Goal: Information Seeking & Learning: Learn about a topic

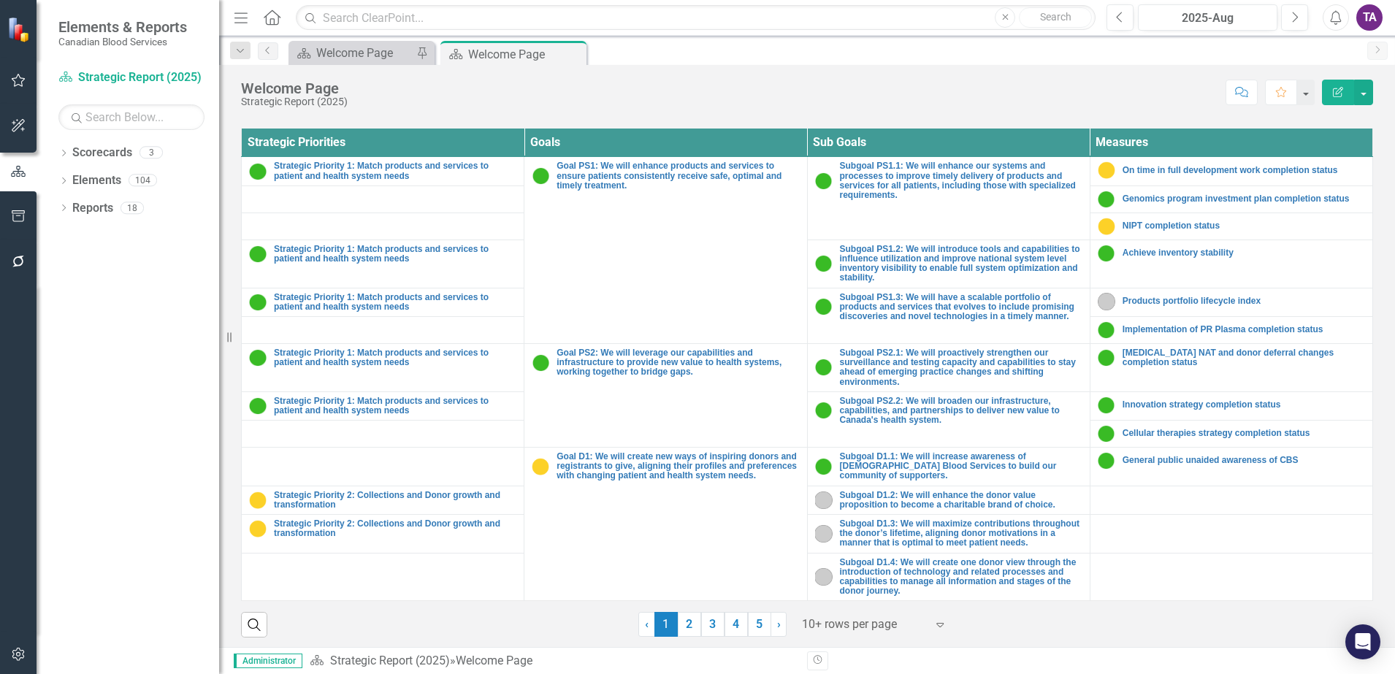
scroll to position [535, 0]
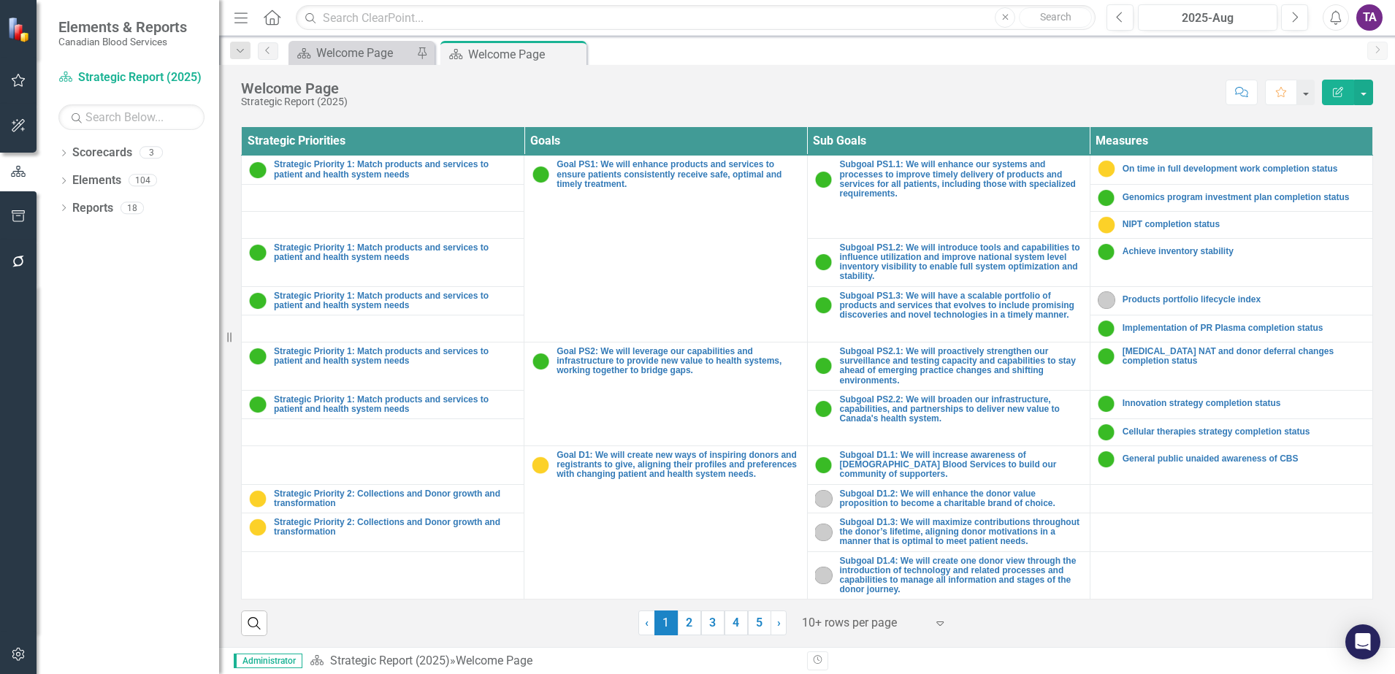
click at [836, 627] on div at bounding box center [864, 623] width 124 height 20
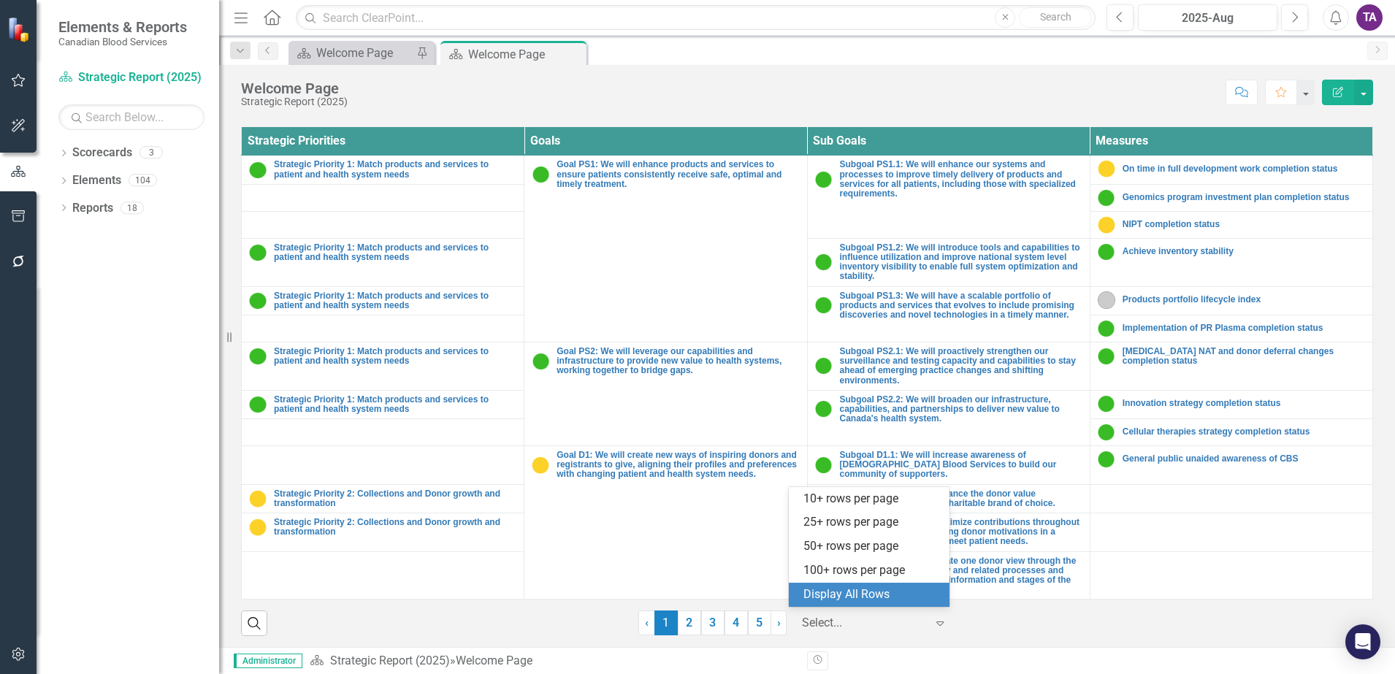
click at [835, 585] on div "Display All Rows" at bounding box center [869, 595] width 161 height 24
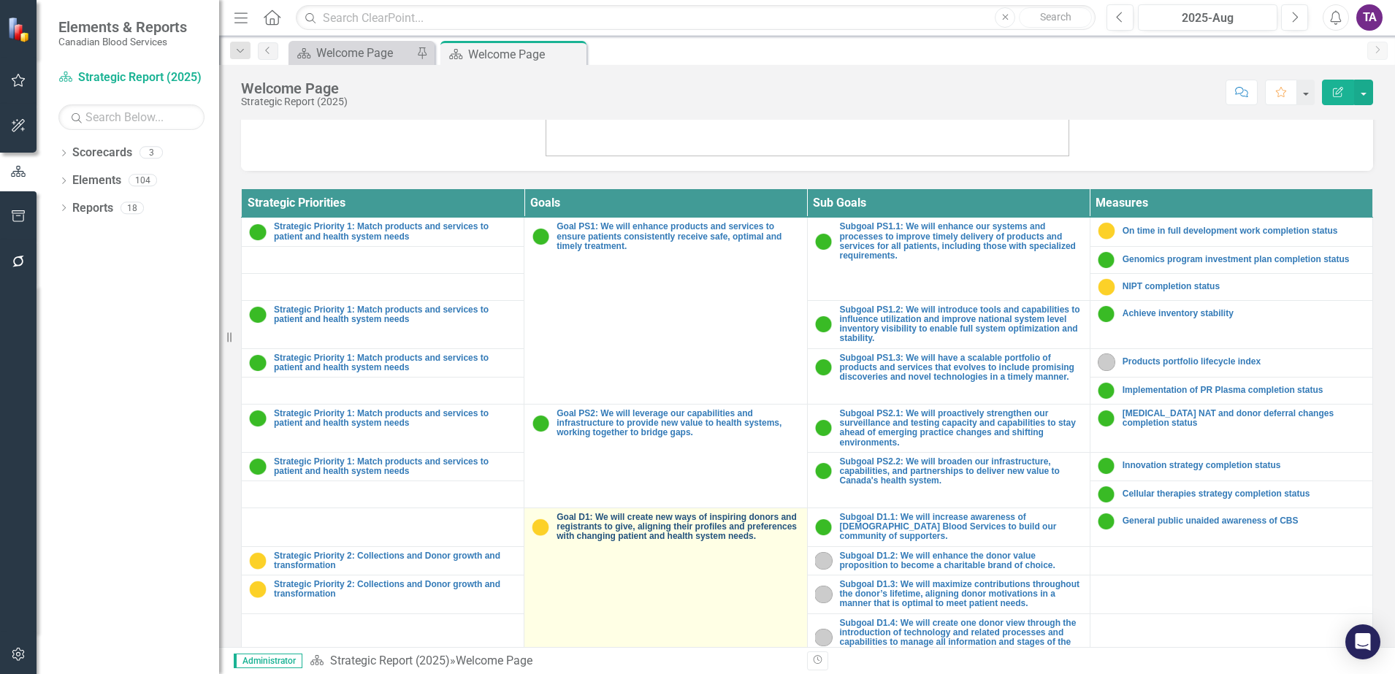
scroll to position [444, 0]
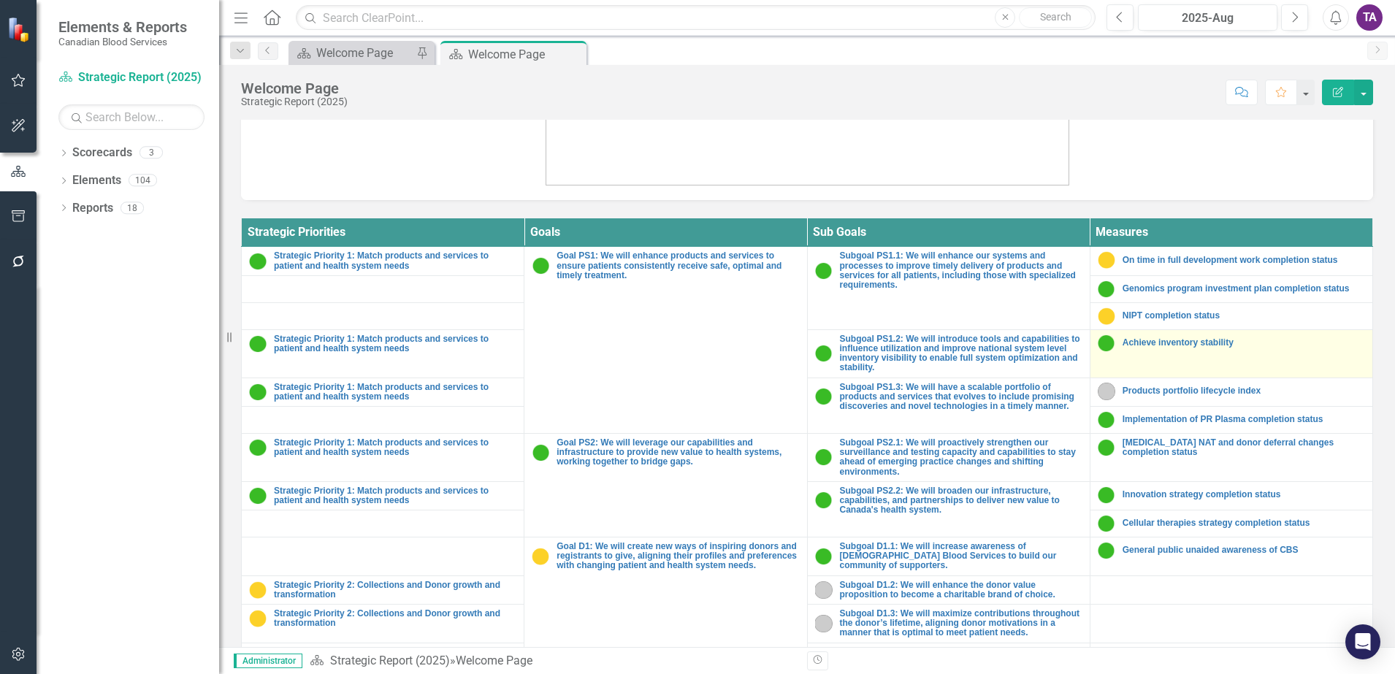
click at [1131, 349] on div "Achieve inventory stability" at bounding box center [1231, 343] width 267 height 18
click at [1125, 341] on link "Achieve inventory stability" at bounding box center [1244, 342] width 242 height 9
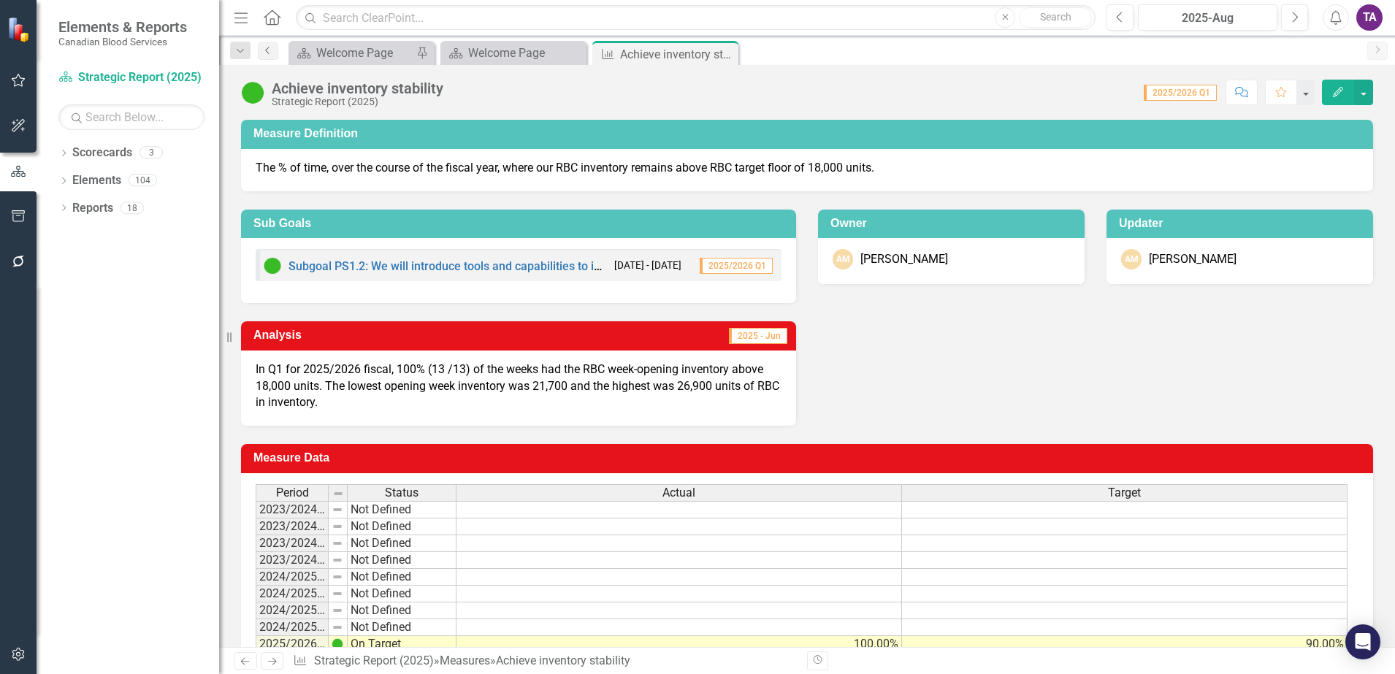
click at [268, 53] on icon "Previous" at bounding box center [268, 50] width 12 height 9
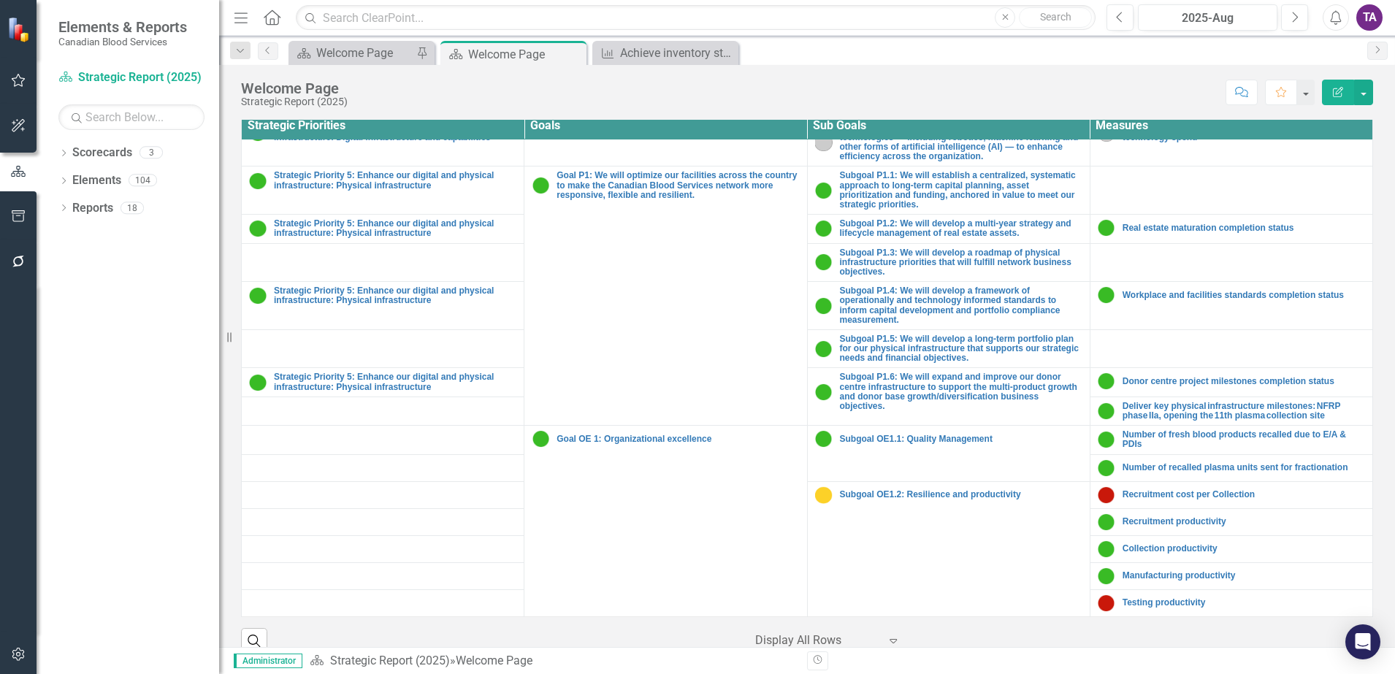
scroll to position [571, 0]
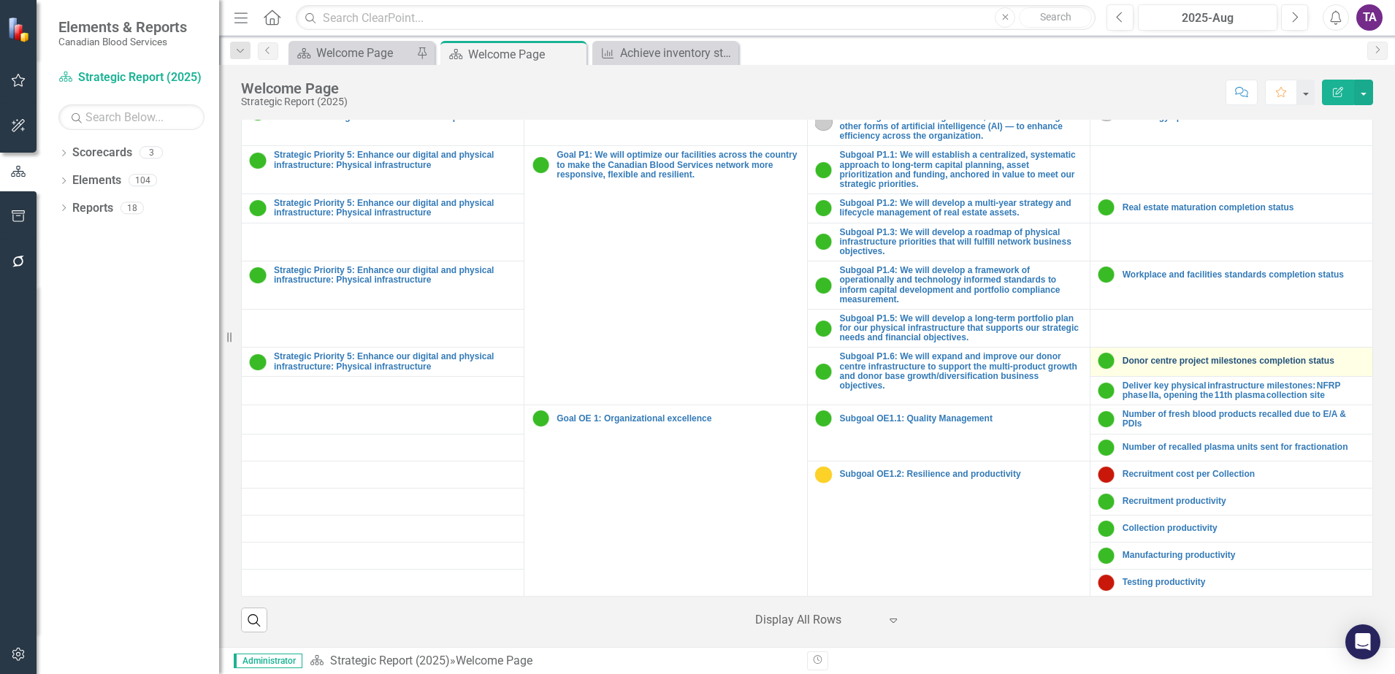
click at [1123, 356] on link "Donor centre project milestones completion status" at bounding box center [1244, 360] width 242 height 9
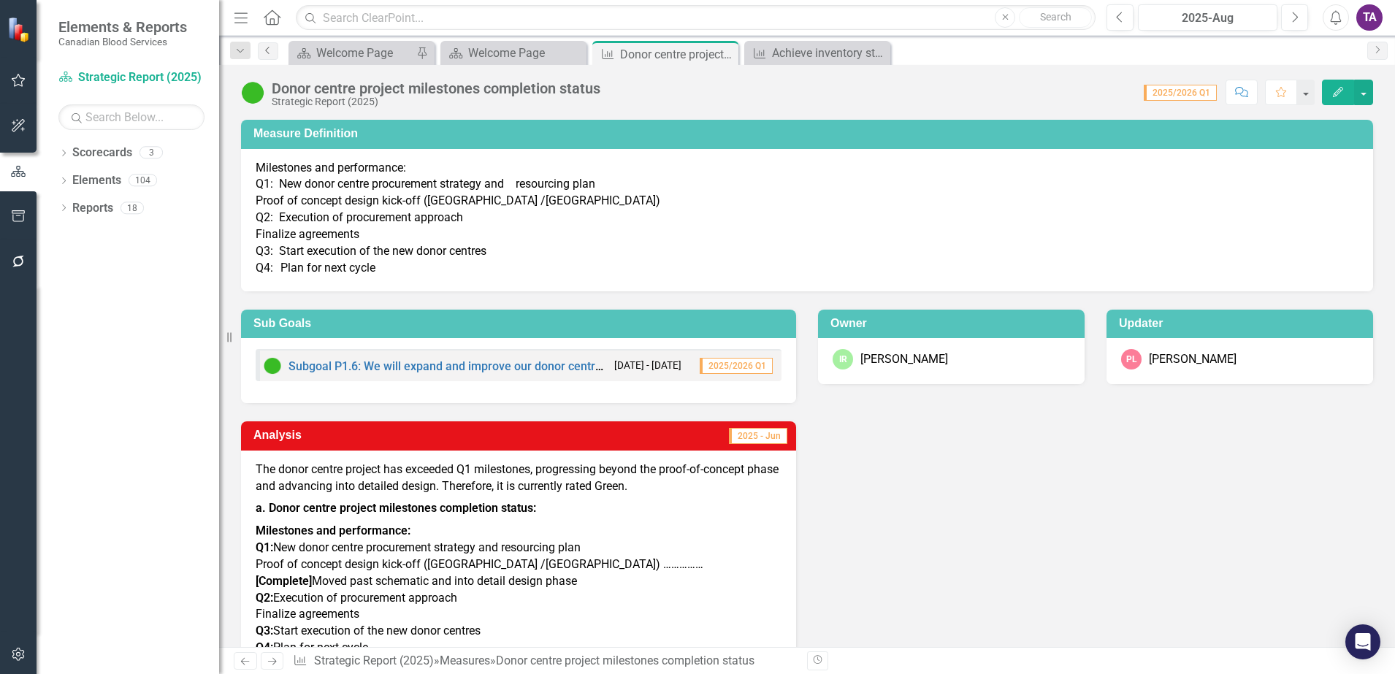
click at [272, 49] on icon "Previous" at bounding box center [268, 50] width 12 height 9
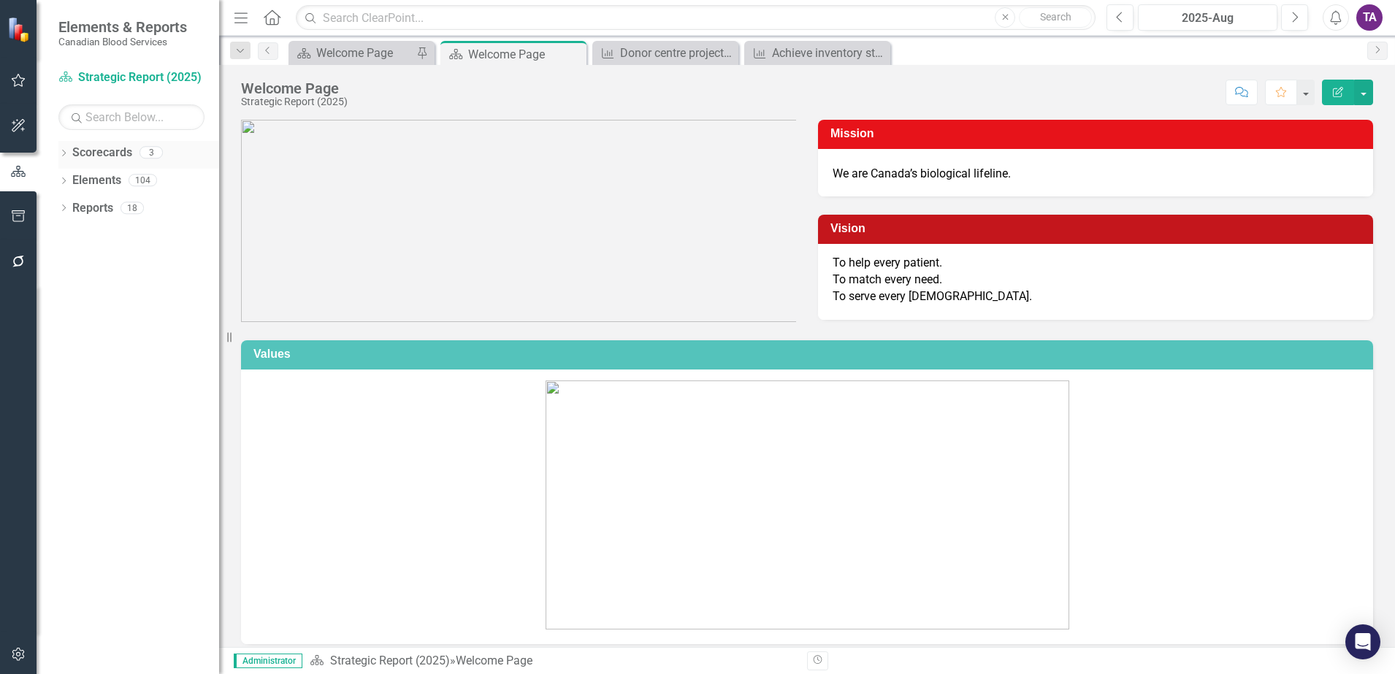
click at [66, 153] on icon "Dropdown" at bounding box center [63, 154] width 10 height 8
click at [104, 207] on link "Operational Report" at bounding box center [149, 208] width 139 height 17
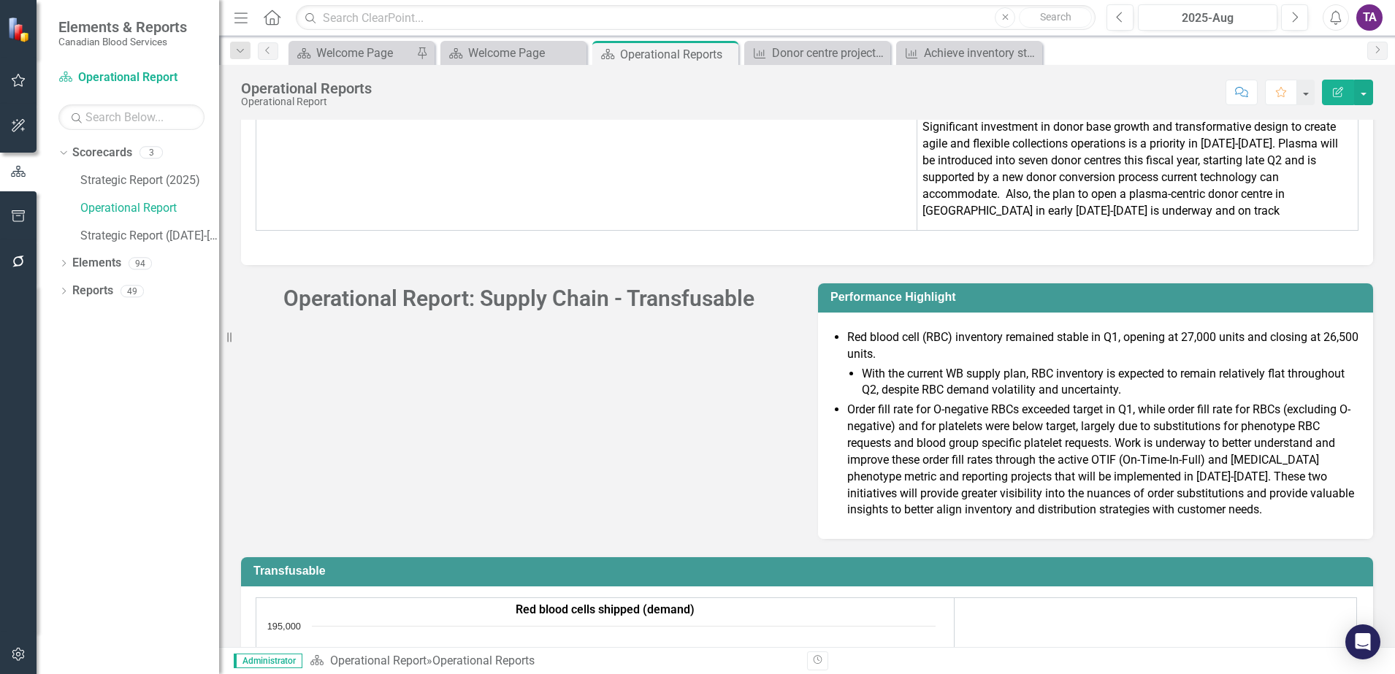
scroll to position [4722, 0]
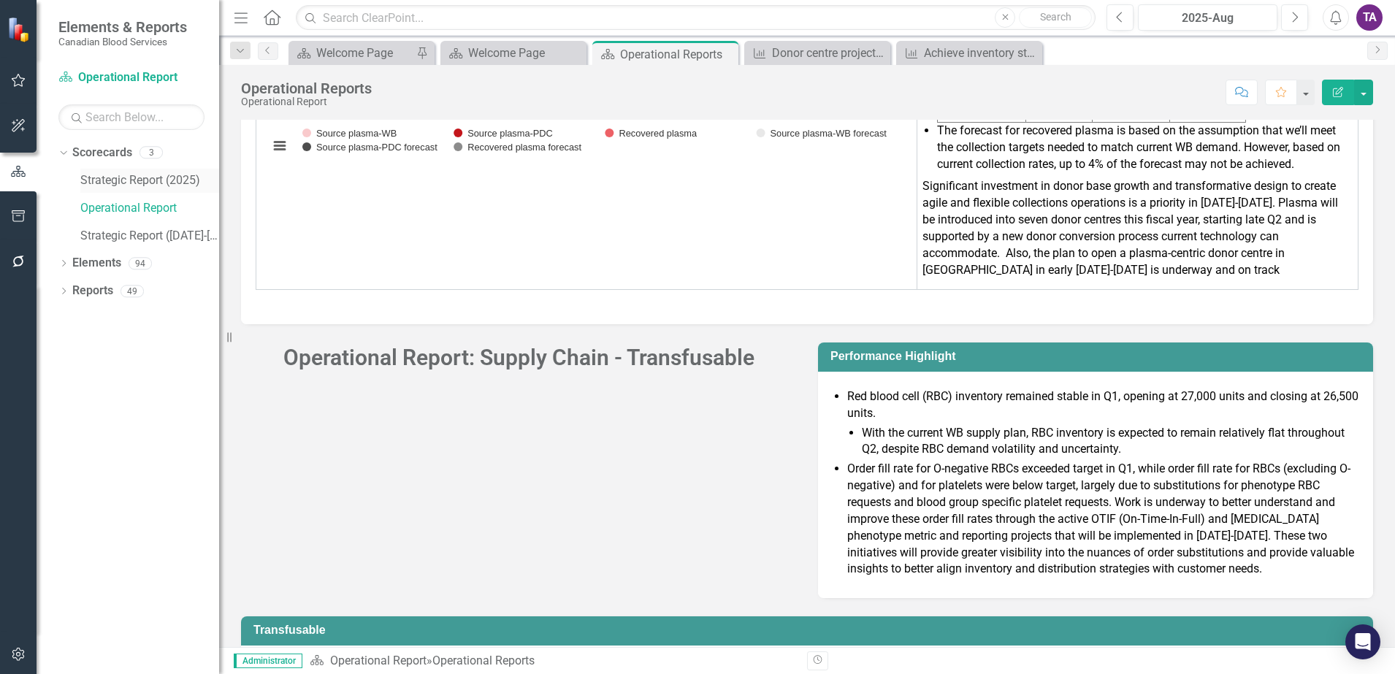
click at [113, 180] on link "Strategic Report (2025)" at bounding box center [149, 180] width 139 height 17
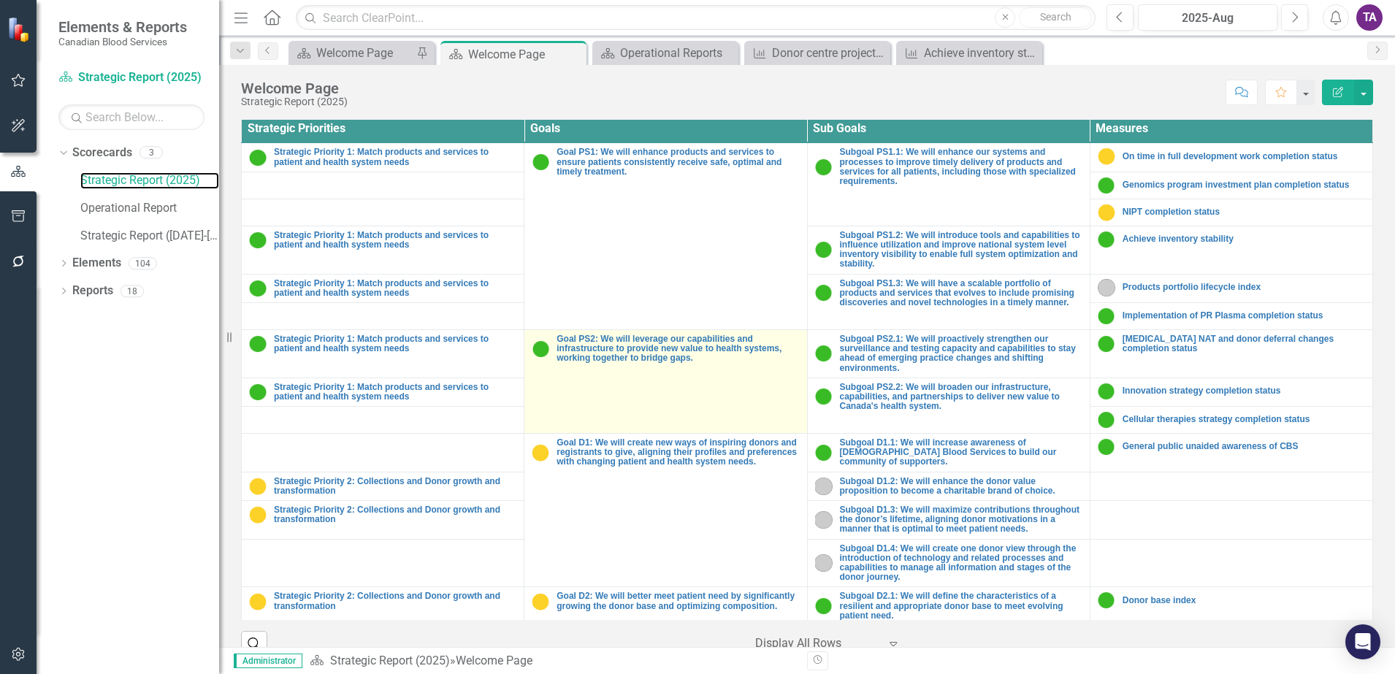
scroll to position [456, 0]
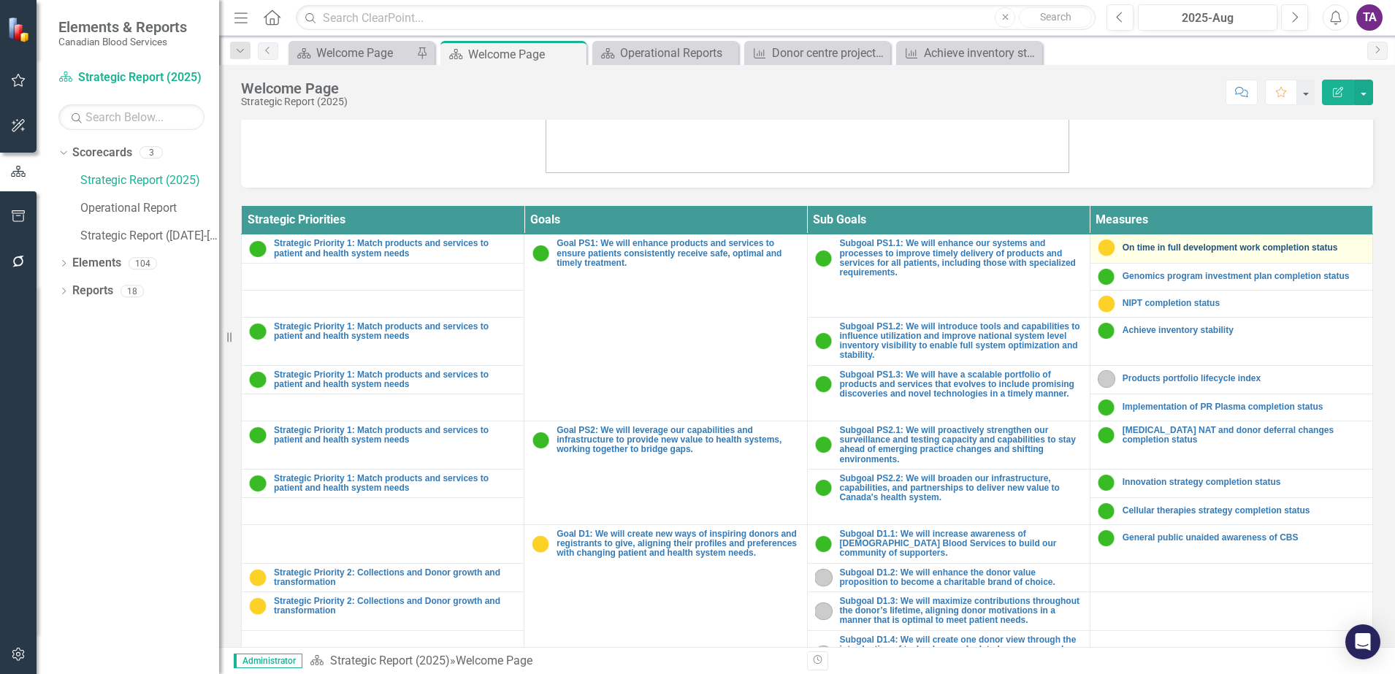
click at [1222, 250] on link "On time in full development work completion status" at bounding box center [1244, 247] width 242 height 9
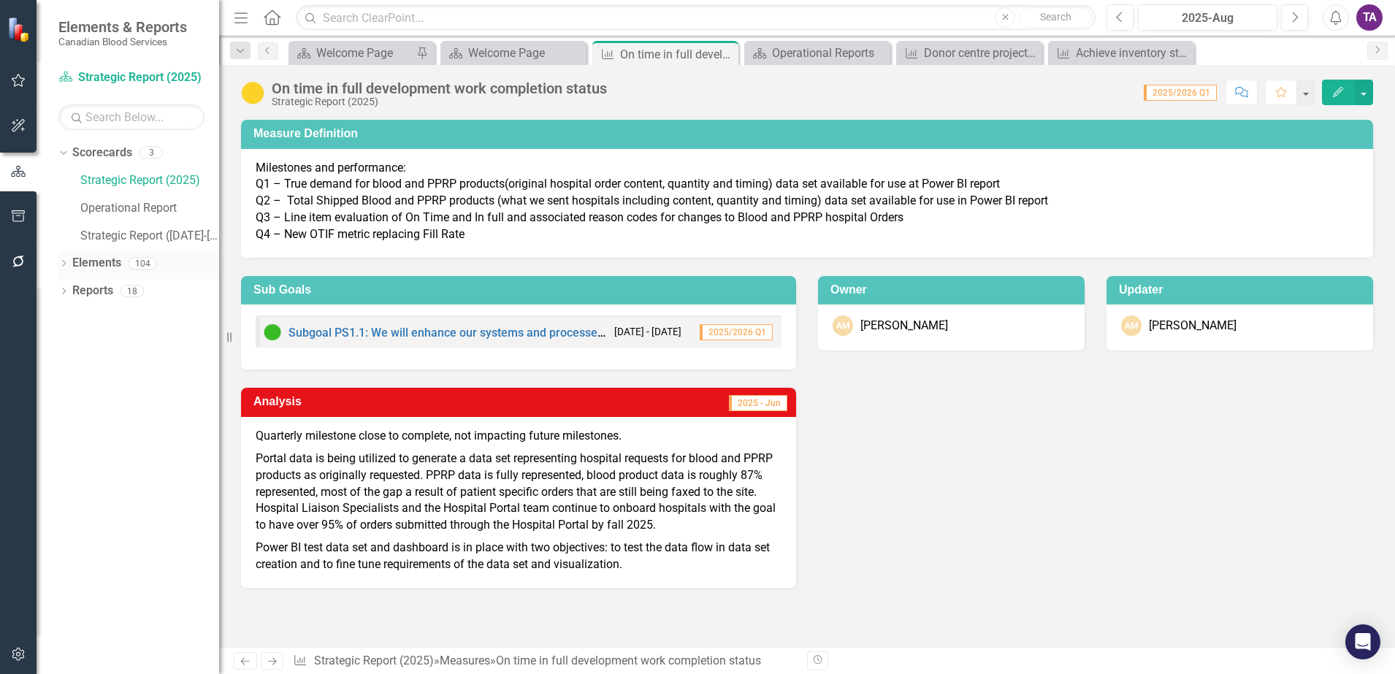
click at [85, 264] on link "Elements" at bounding box center [96, 263] width 49 height 17
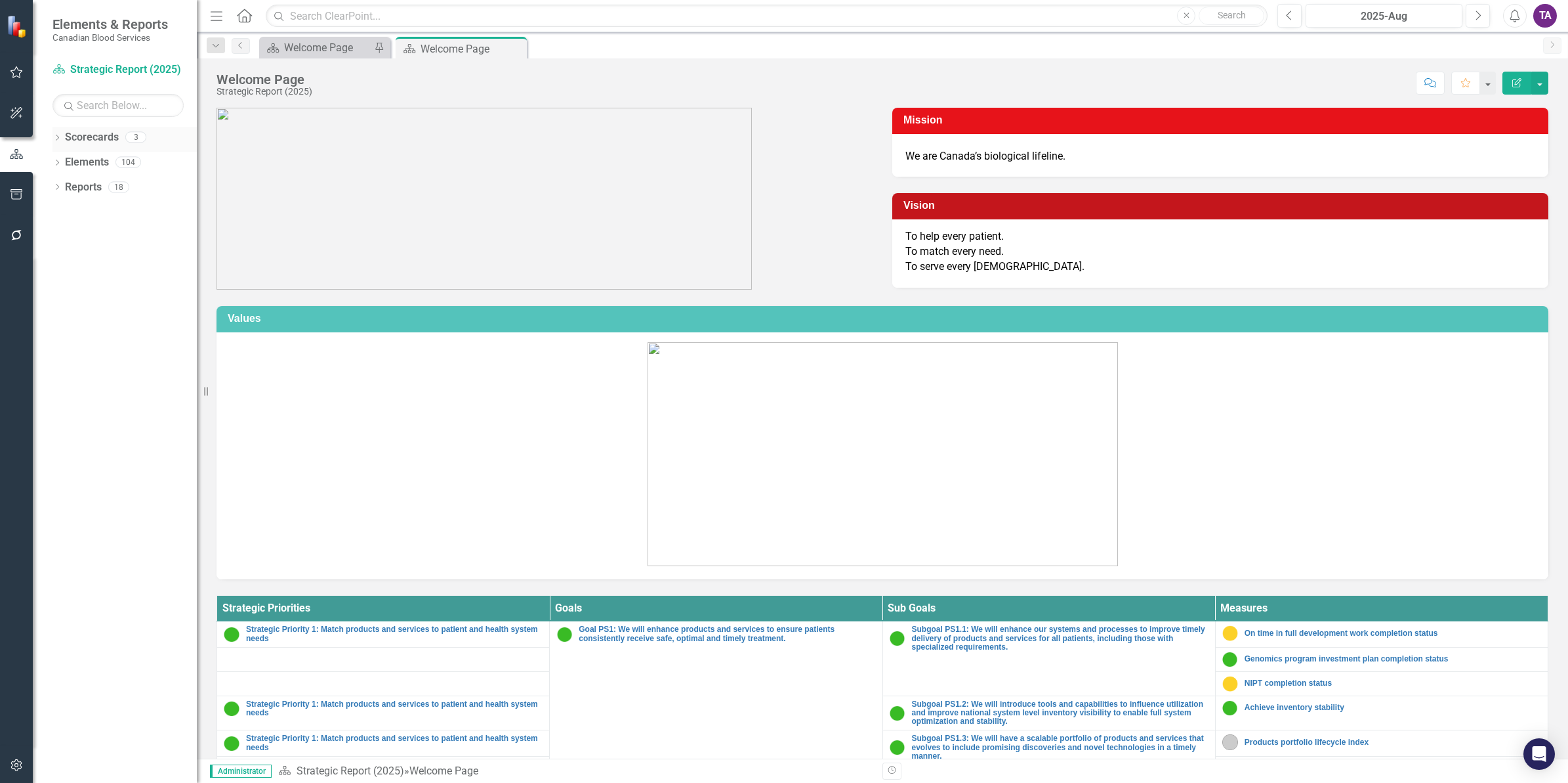
click at [76, 130] on link "Scorecards" at bounding box center [92, 138] width 54 height 15
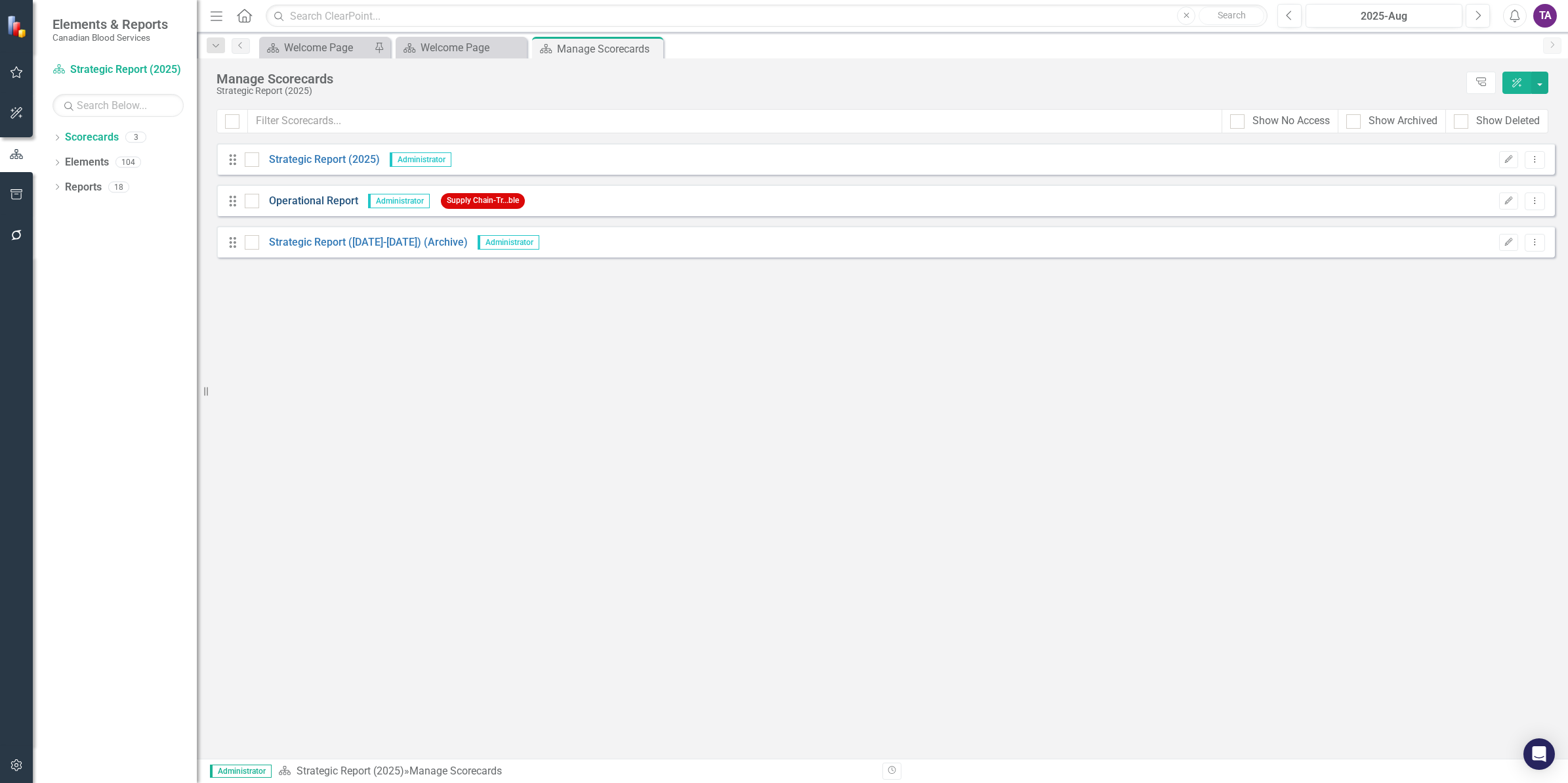
click at [317, 208] on link "Operational Report" at bounding box center [308, 200] width 99 height 15
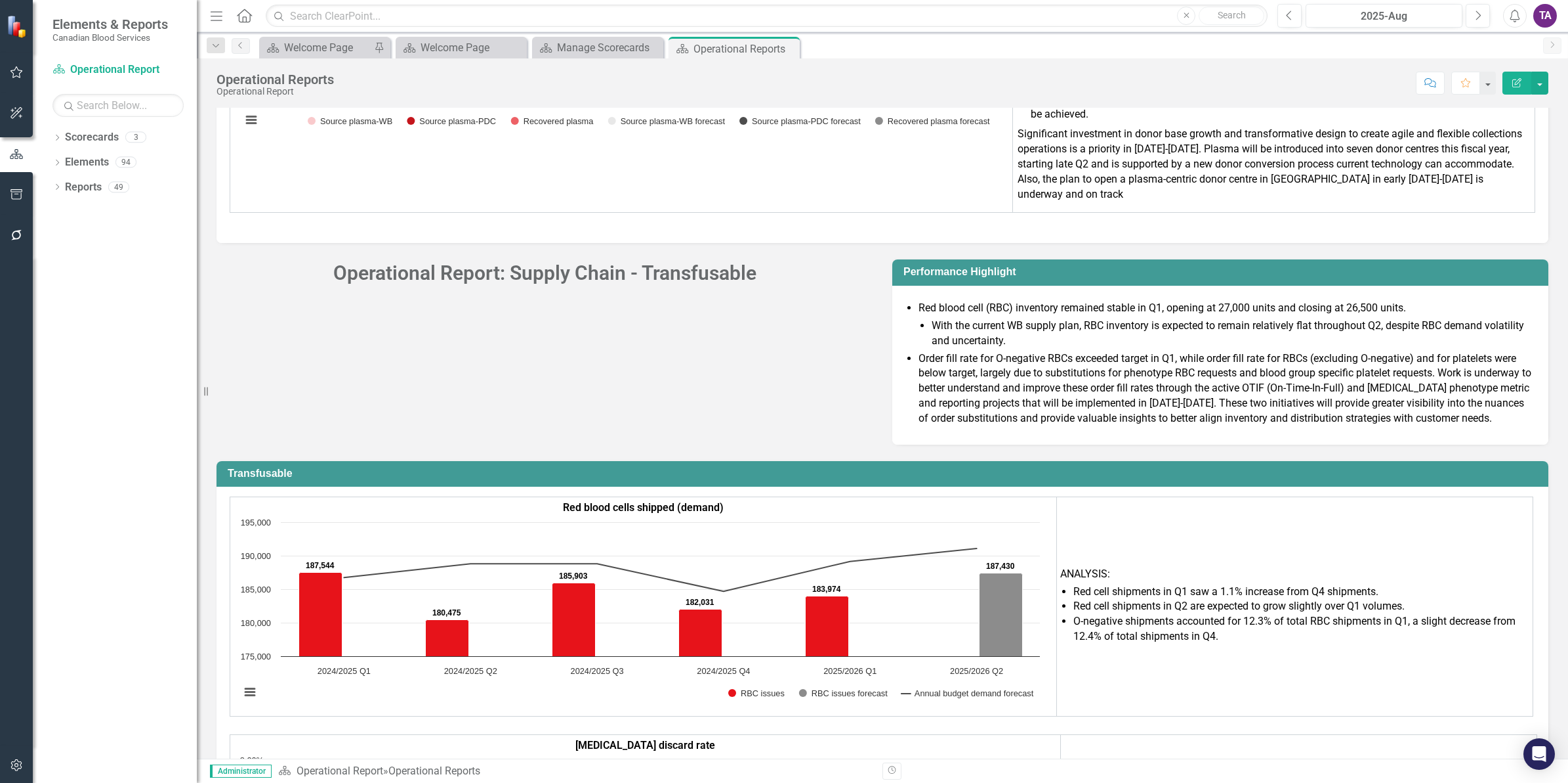
scroll to position [4106, 0]
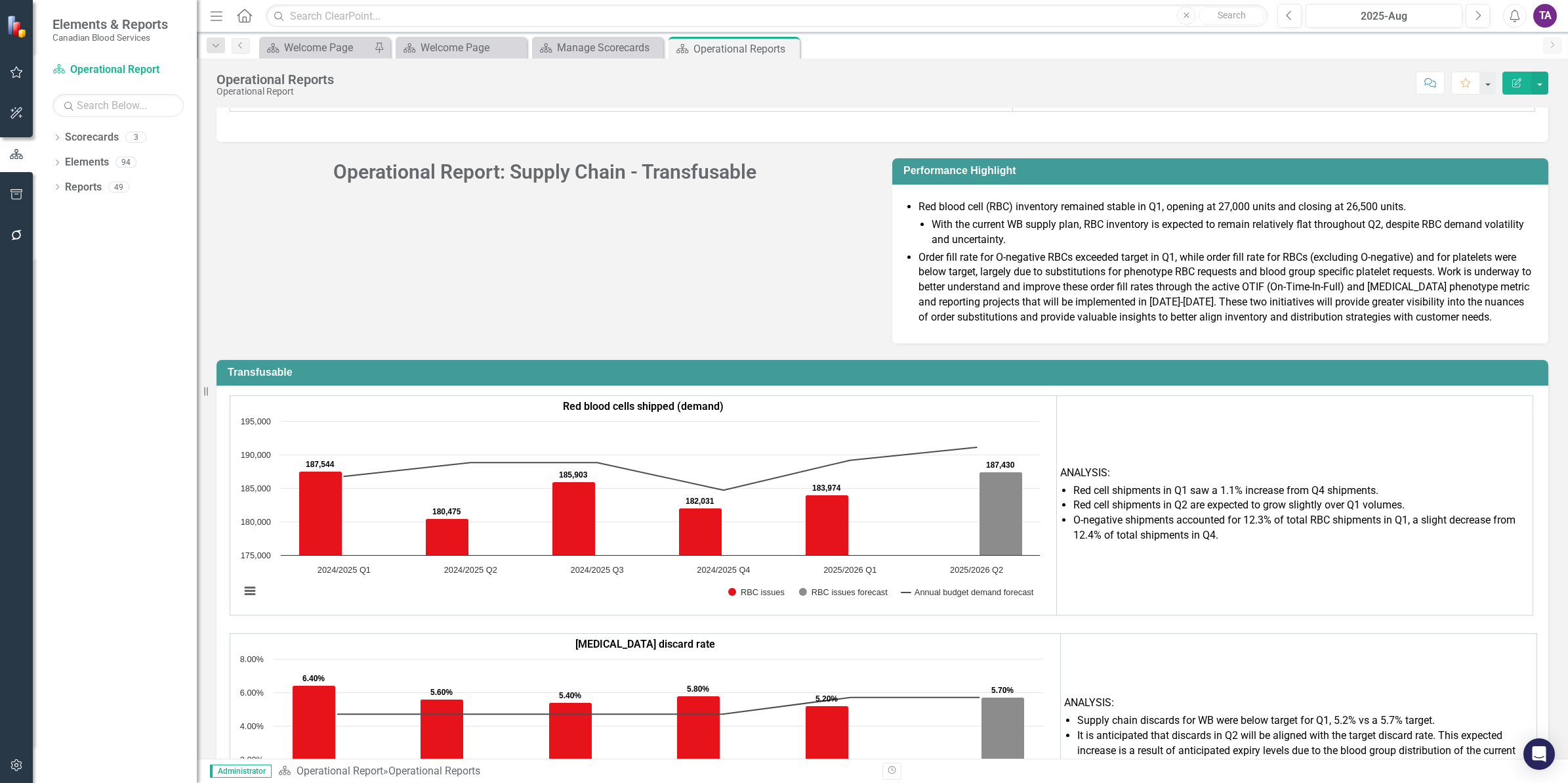
click at [601, 400] on strong "Red blood cells shipped (demand)" at bounding box center [643, 406] width 161 height 13
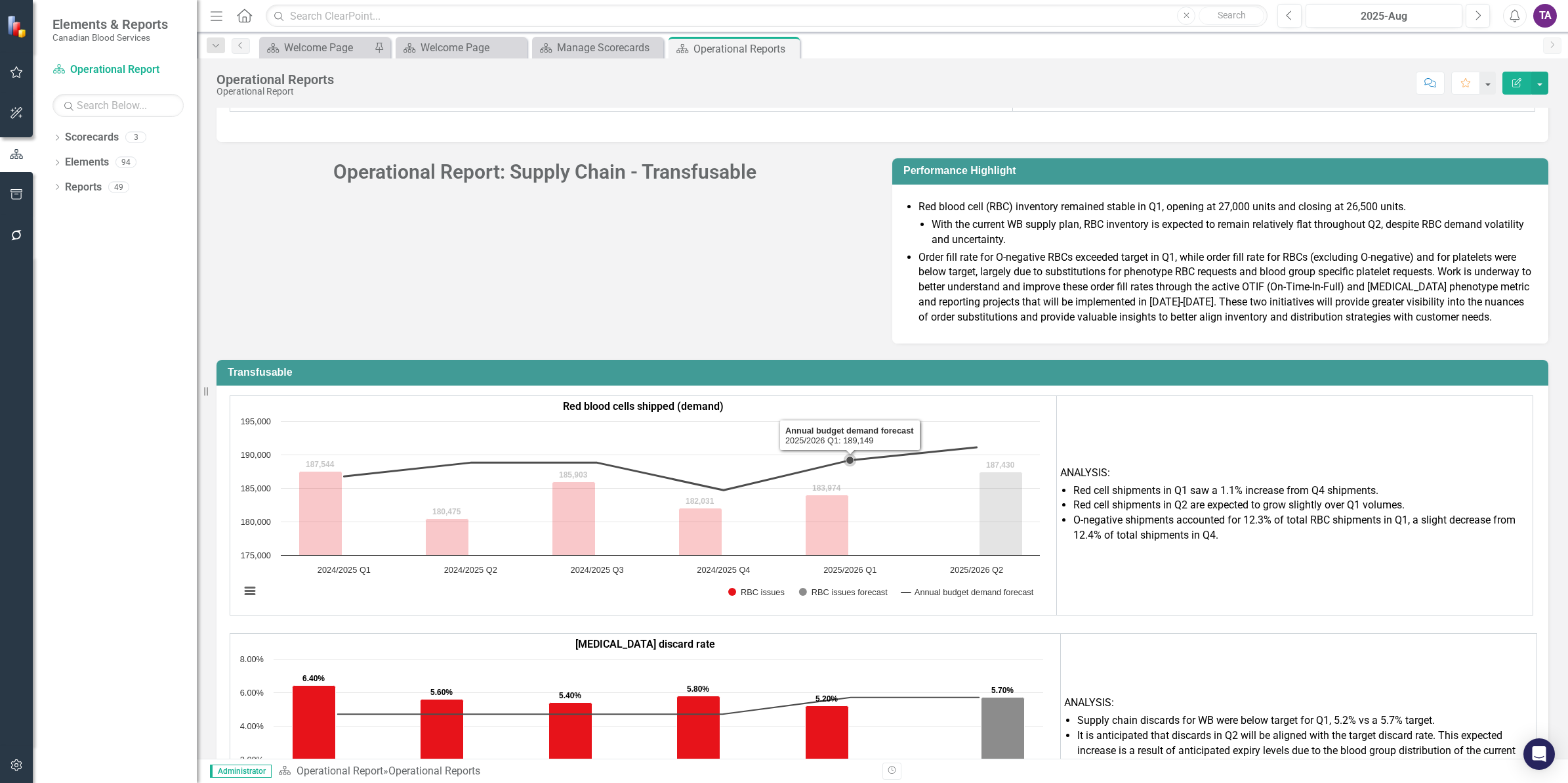
drag, startPoint x: 797, startPoint y: 504, endPoint x: 1176, endPoint y: 503, distance: 379.0
click at [1176, 513] on span "O-negative shipments accounted for 12.3% of total RBC shipments in Q1, a slight…" at bounding box center [1295, 527] width 442 height 28
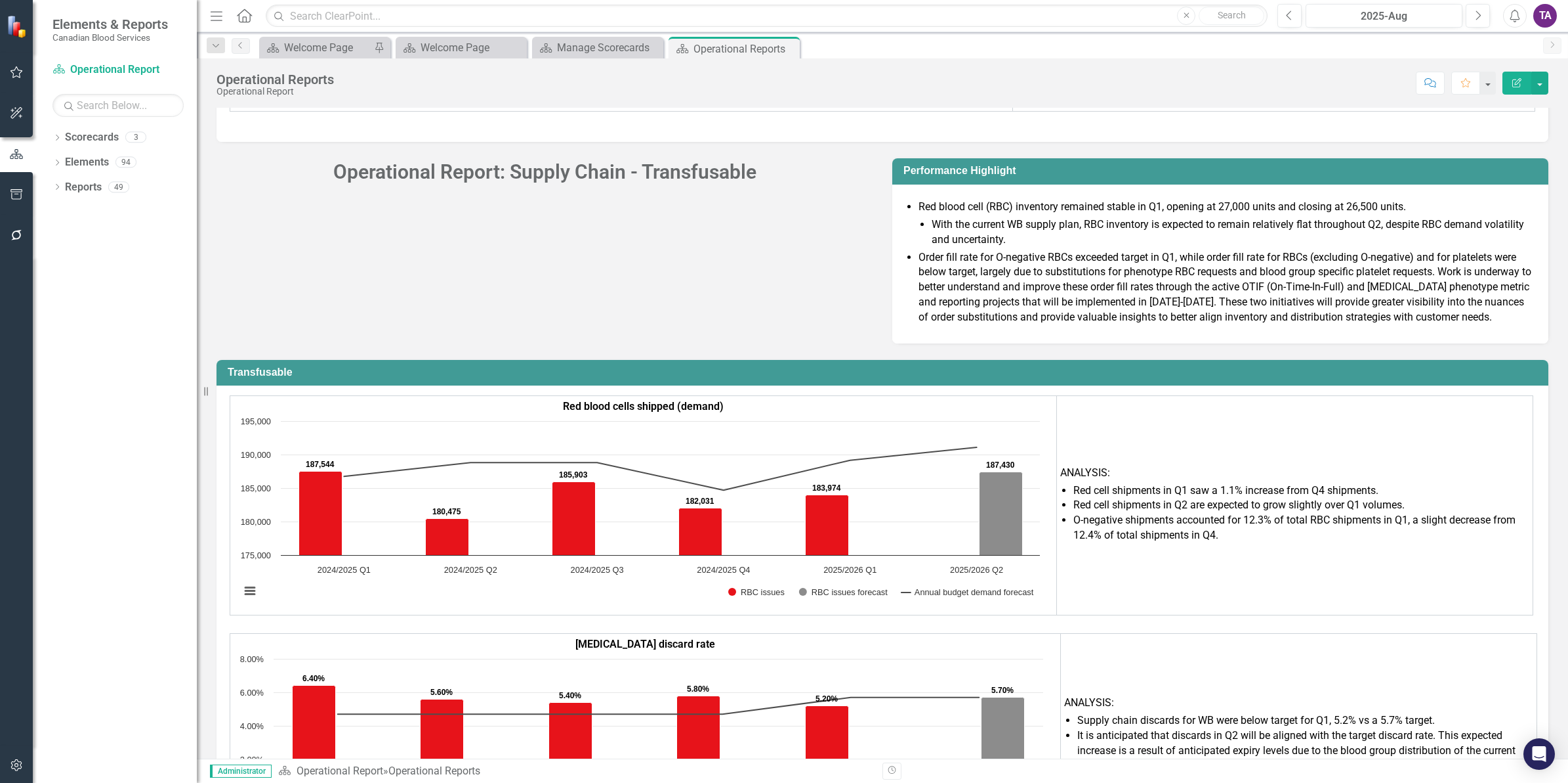
drag, startPoint x: 1168, startPoint y: 495, endPoint x: 1093, endPoint y: 501, distance: 75.2
click at [1093, 513] on span "O-negative shipments accounted for 12.3% of total RBC shipments in Q1, a slight…" at bounding box center [1295, 527] width 442 height 28
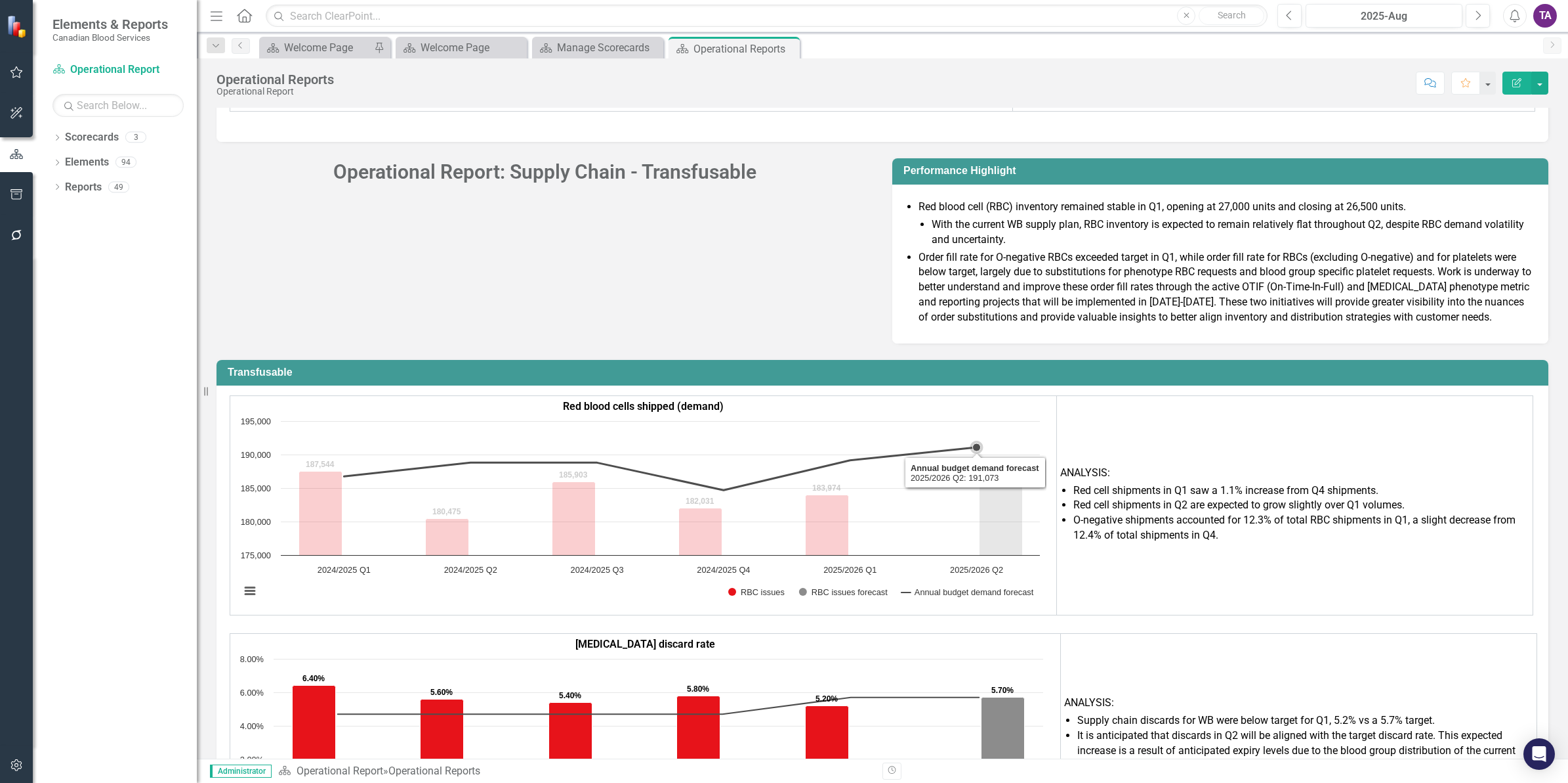
drag, startPoint x: 926, startPoint y: 485, endPoint x: 809, endPoint y: 486, distance: 117.0
click at [809, 495] on icon "2025/2026 Q1, 183,974. RBC issues." at bounding box center [828, 525] width 43 height 60
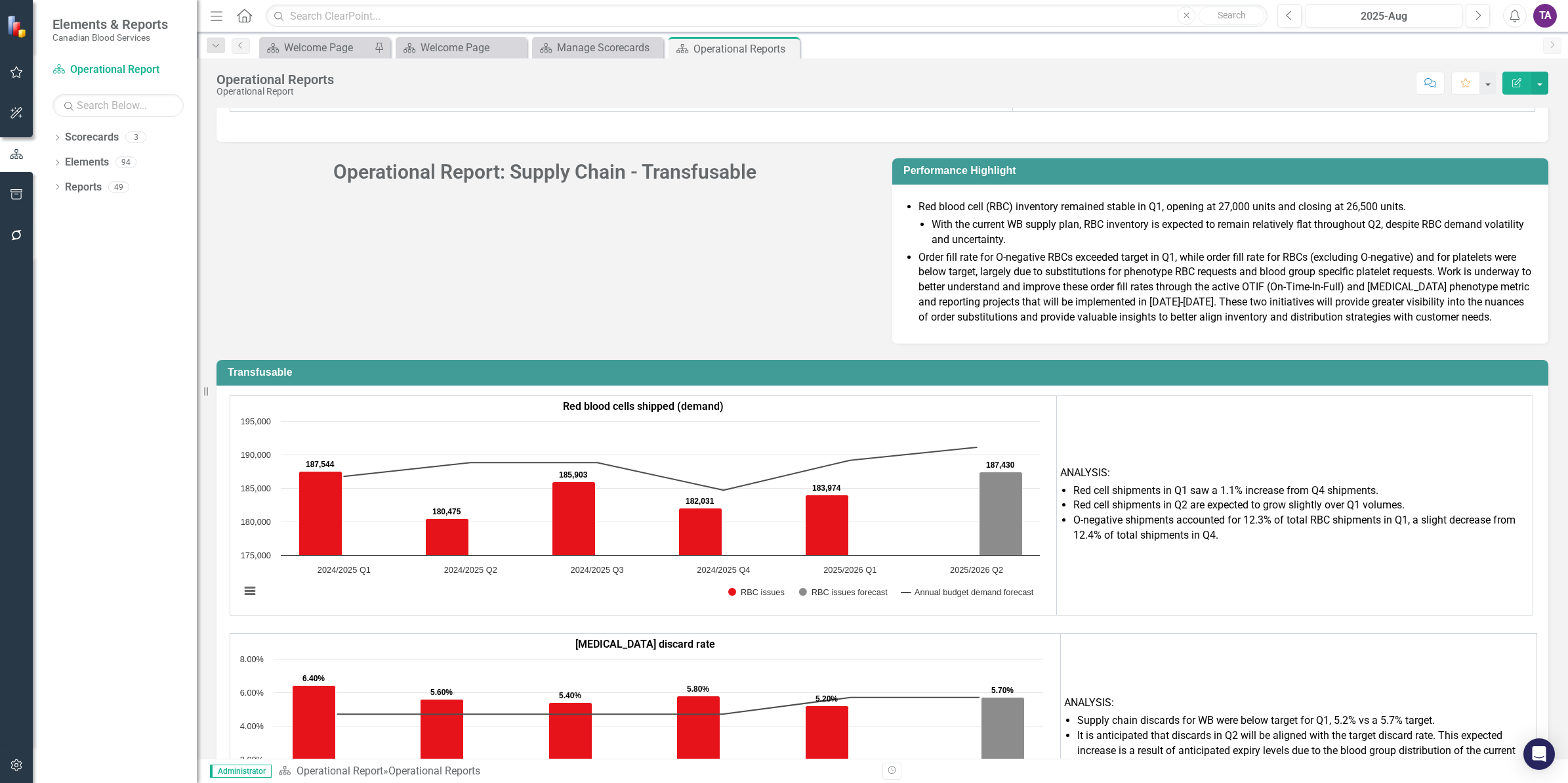
click at [695, 400] on strong "Red blood cells shipped (demand)" at bounding box center [643, 406] width 161 height 13
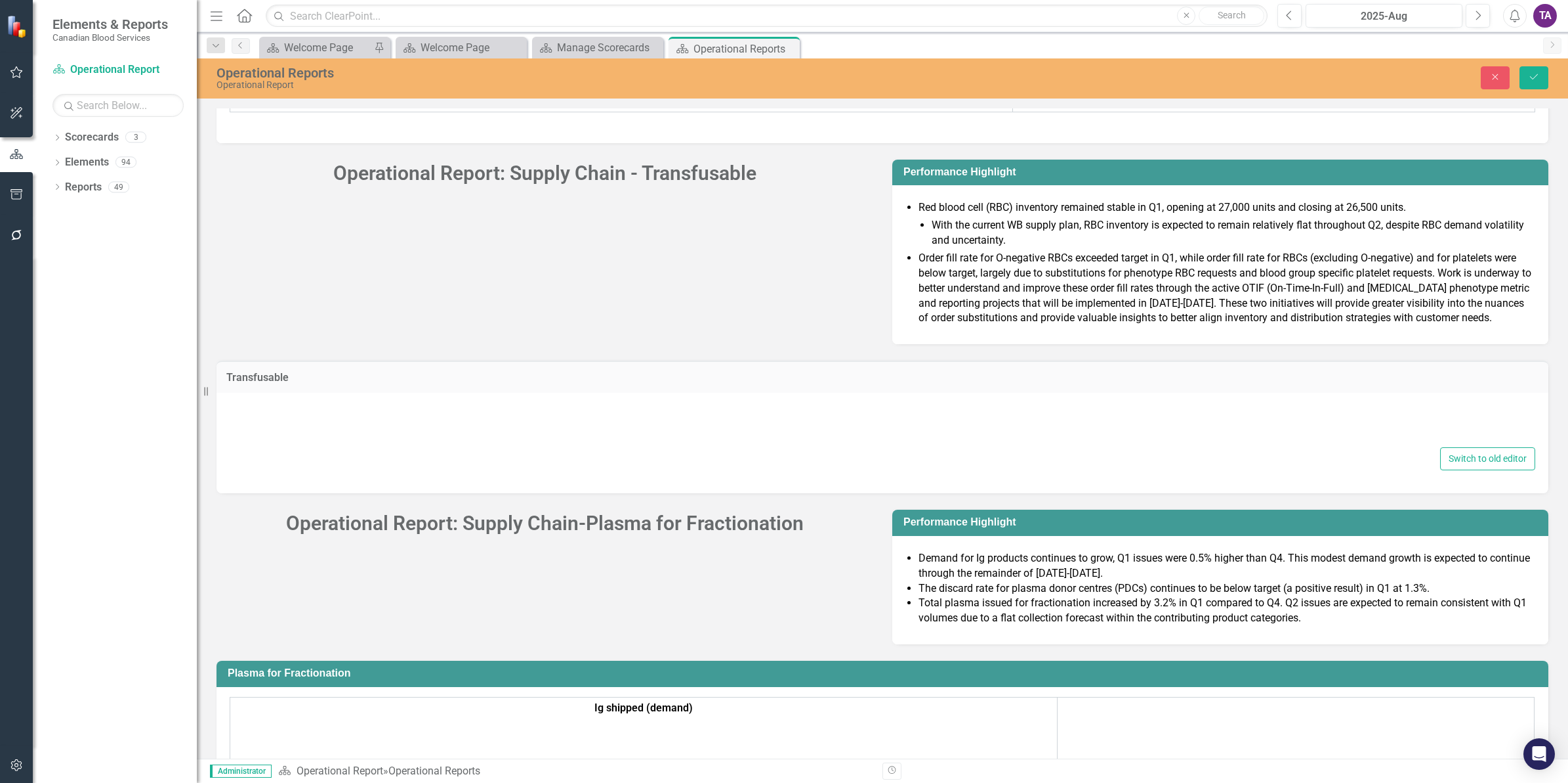
type textarea "<table style="width: 99.8534%; height: 66.8px; border-collapse: collapse; borde…"
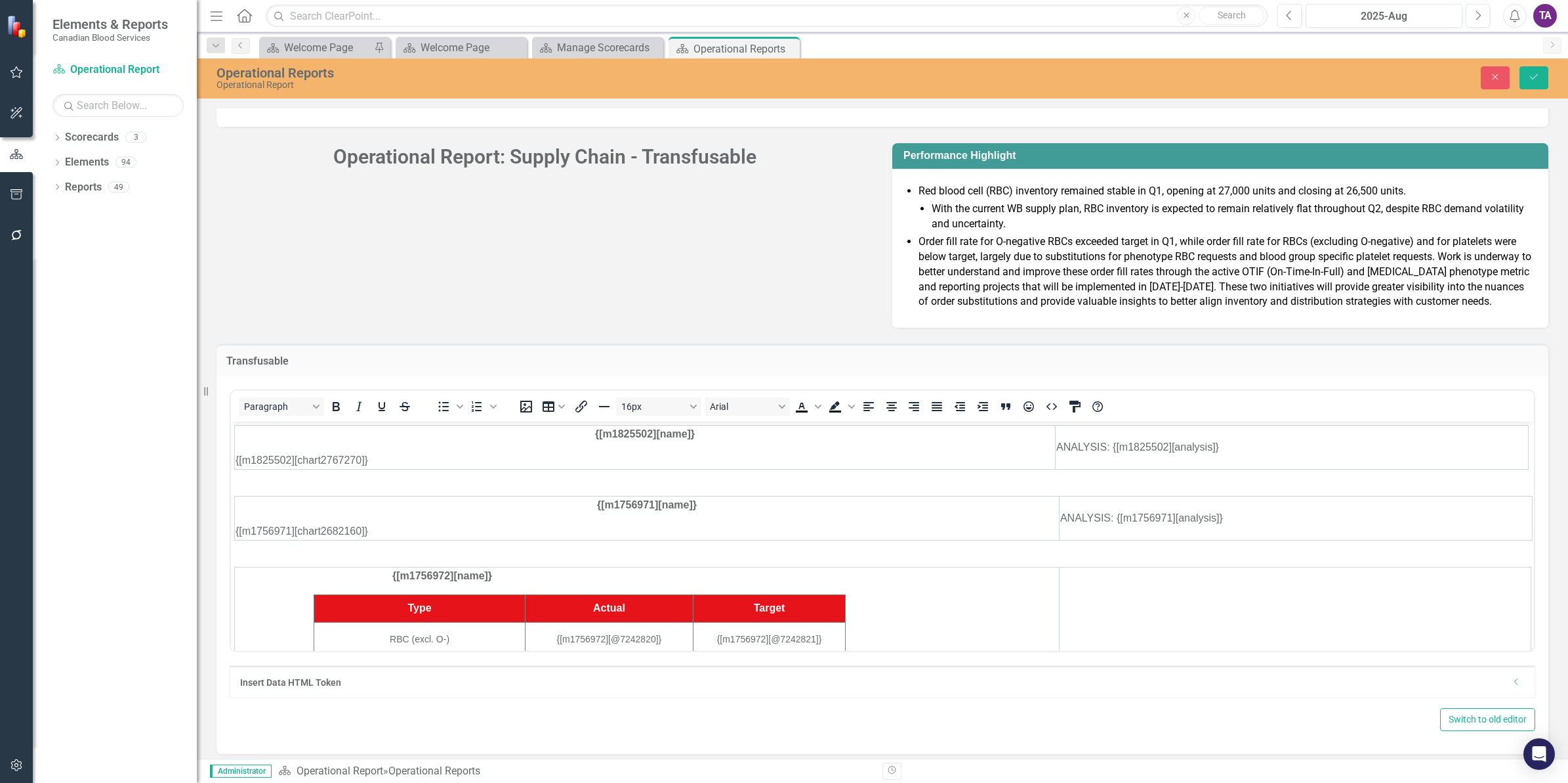
scroll to position [4025, 0]
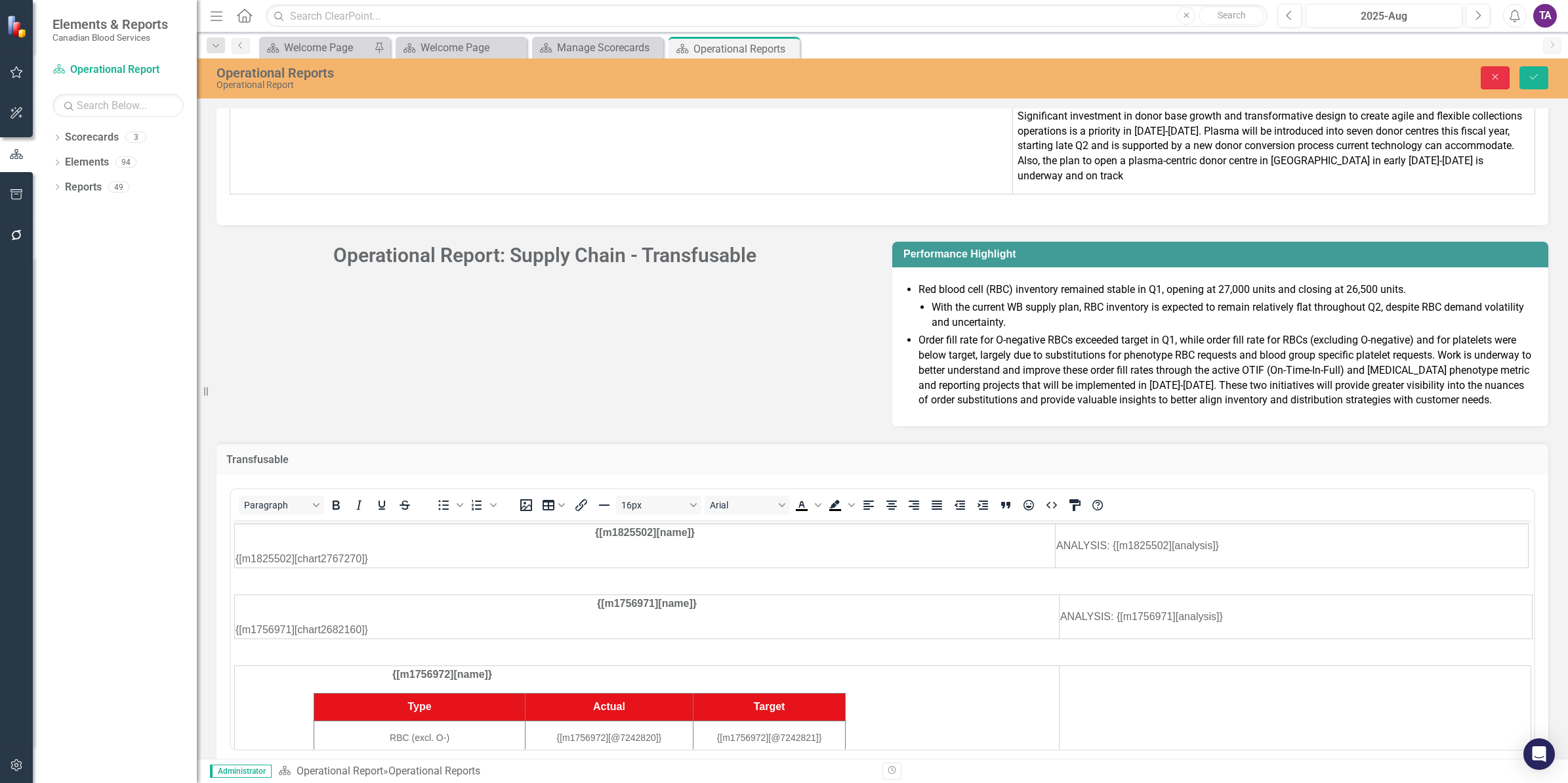
click at [1486, 76] on button "Close" at bounding box center [1495, 78] width 29 height 23
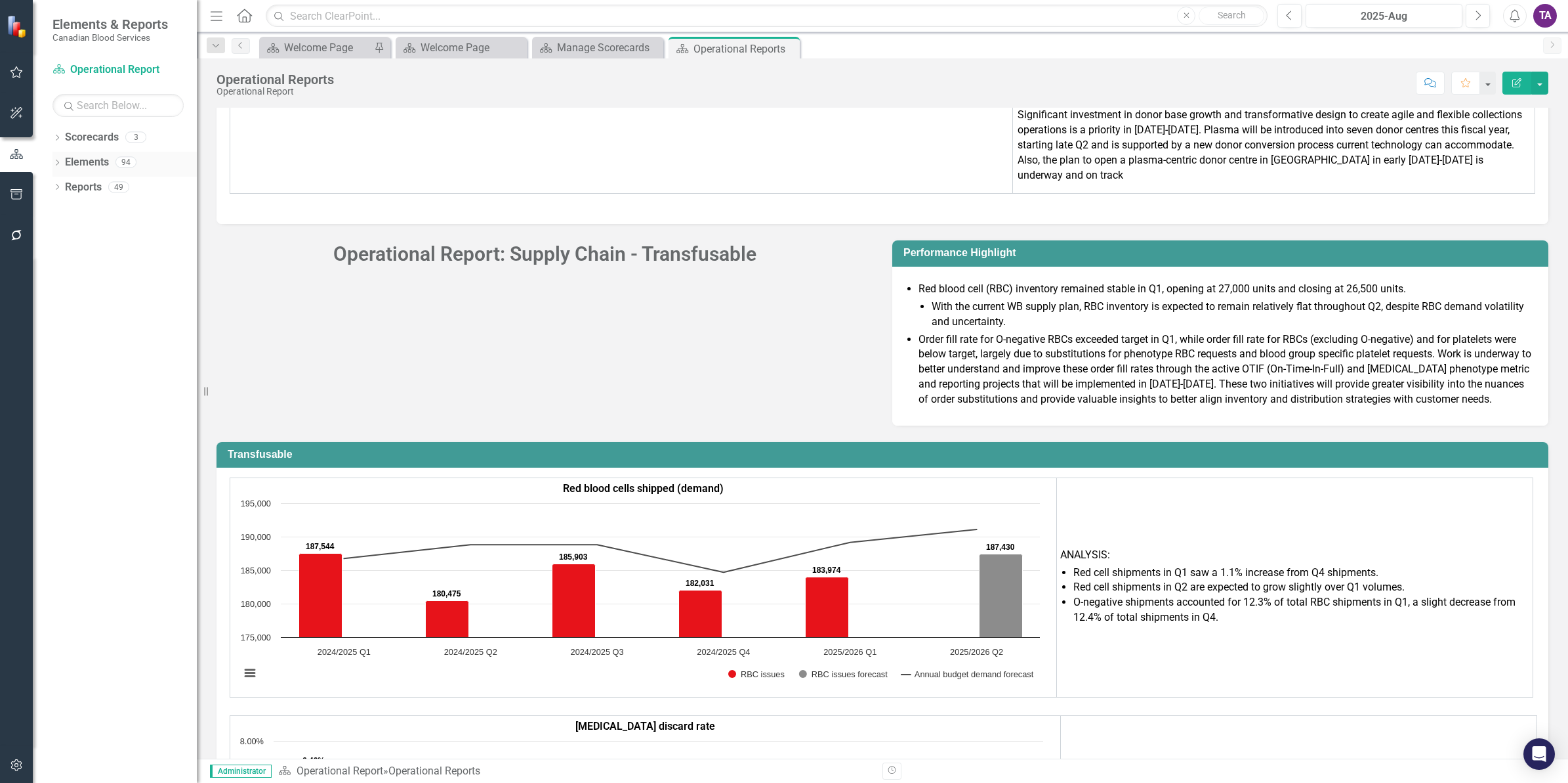
click at [55, 162] on icon "Dropdown" at bounding box center [57, 164] width 9 height 7
click at [96, 214] on link "Measure Measures" at bounding box center [104, 212] width 65 height 15
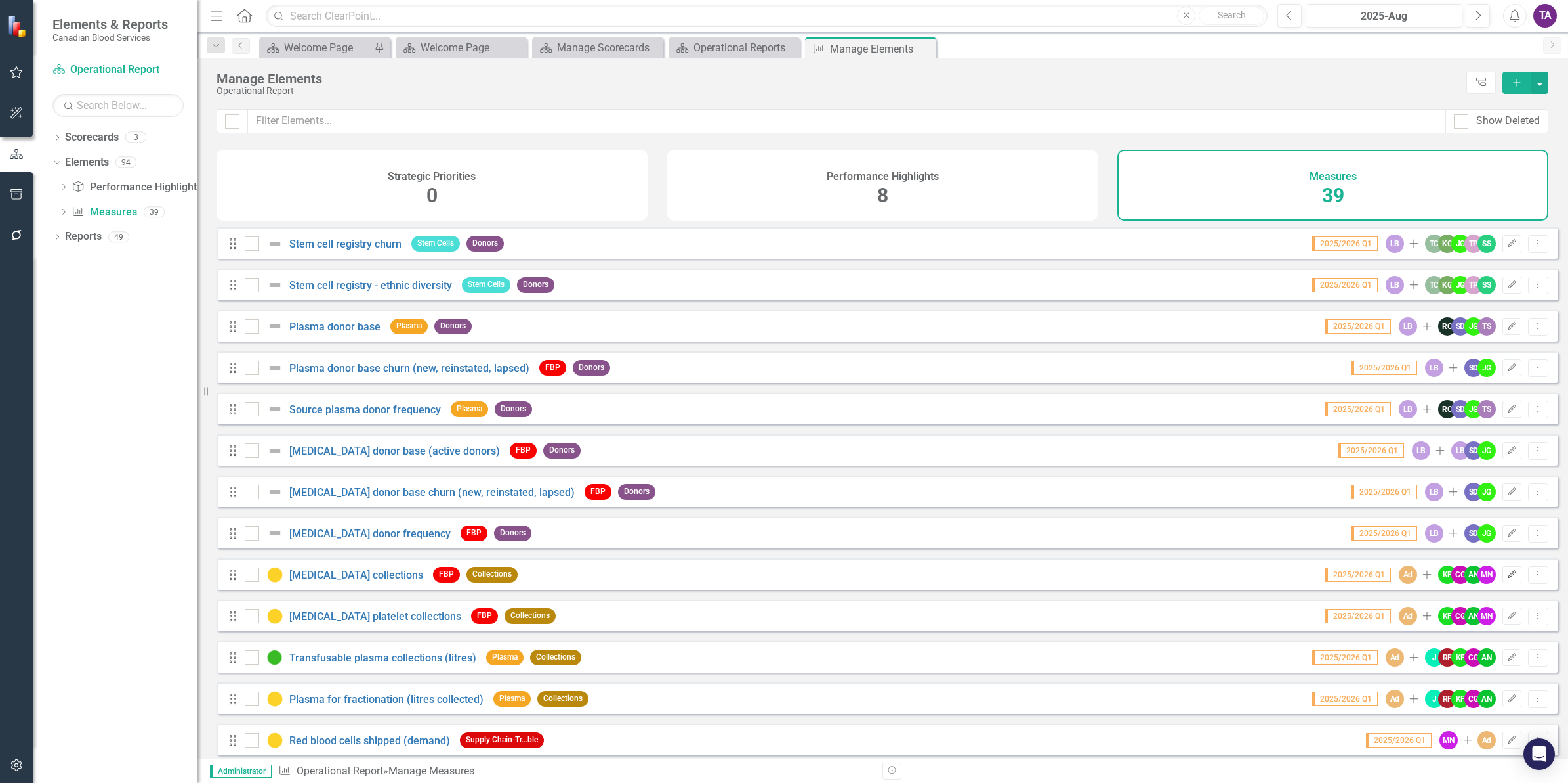
click at [1508, 578] on icon "Edit" at bounding box center [1512, 574] width 10 height 8
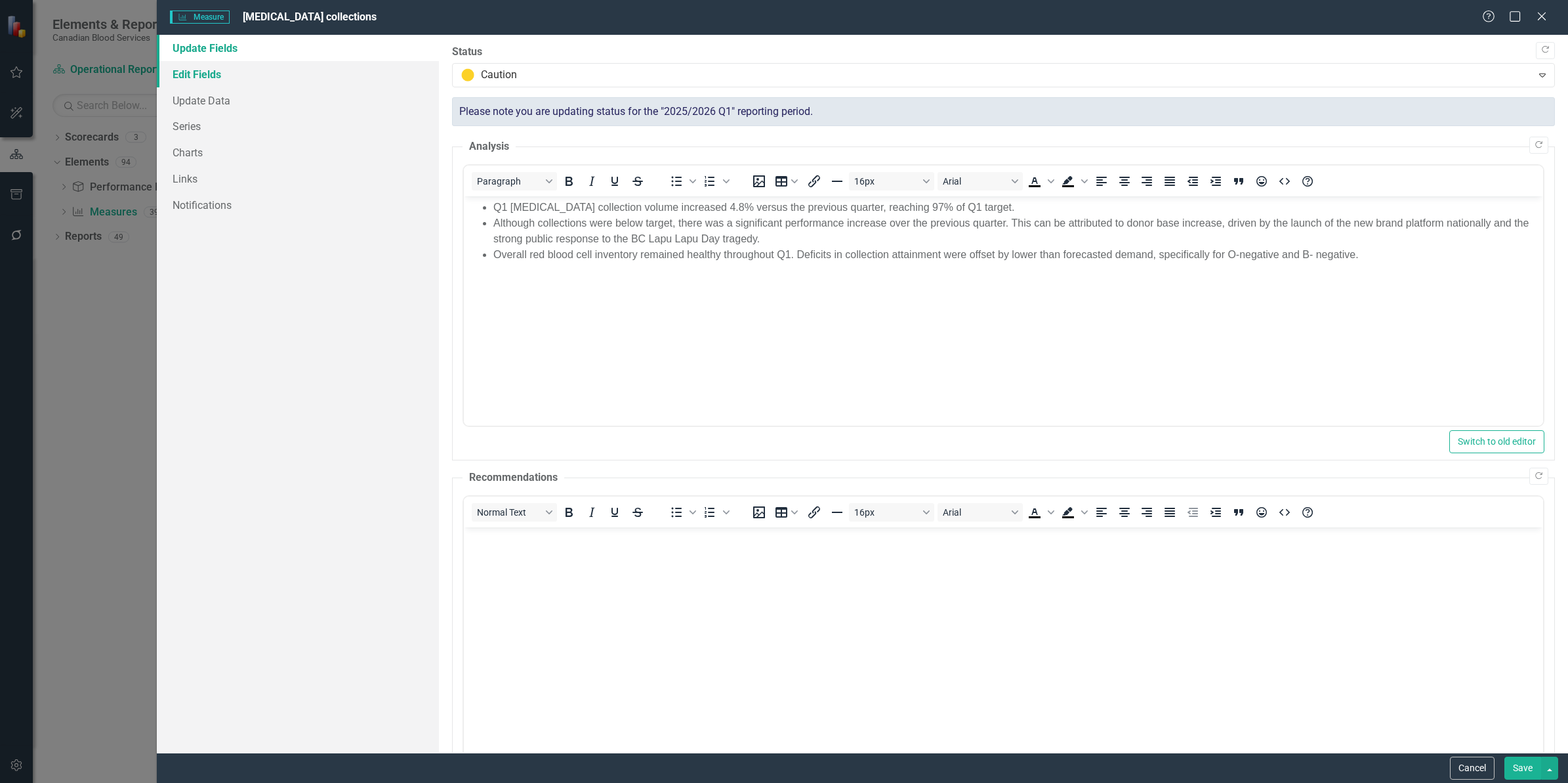
click at [191, 73] on link "Edit Fields" at bounding box center [298, 74] width 282 height 26
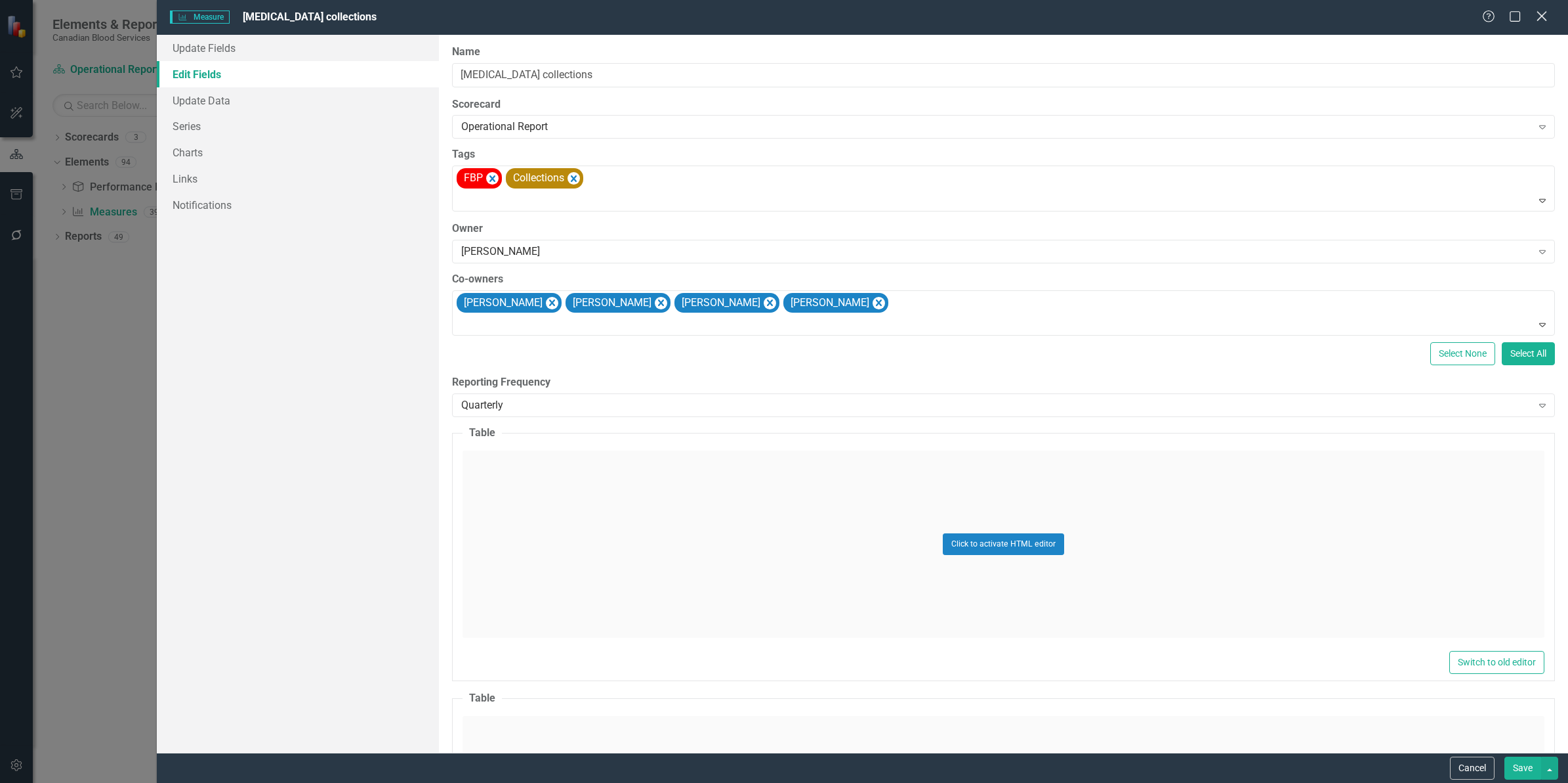
click at [1543, 13] on icon "Close" at bounding box center [1542, 16] width 16 height 13
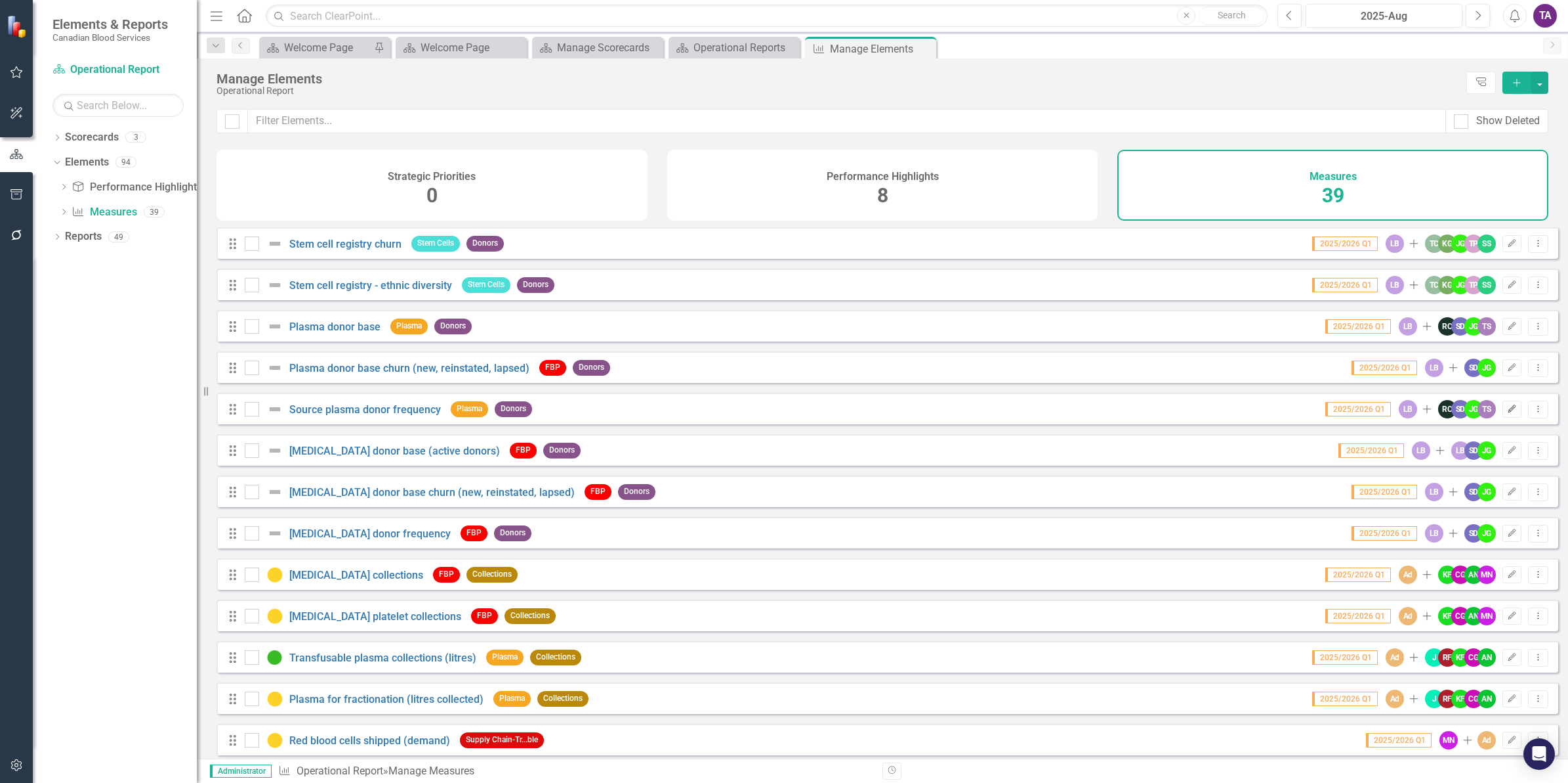
click at [1508, 413] on icon "Edit" at bounding box center [1512, 409] width 10 height 8
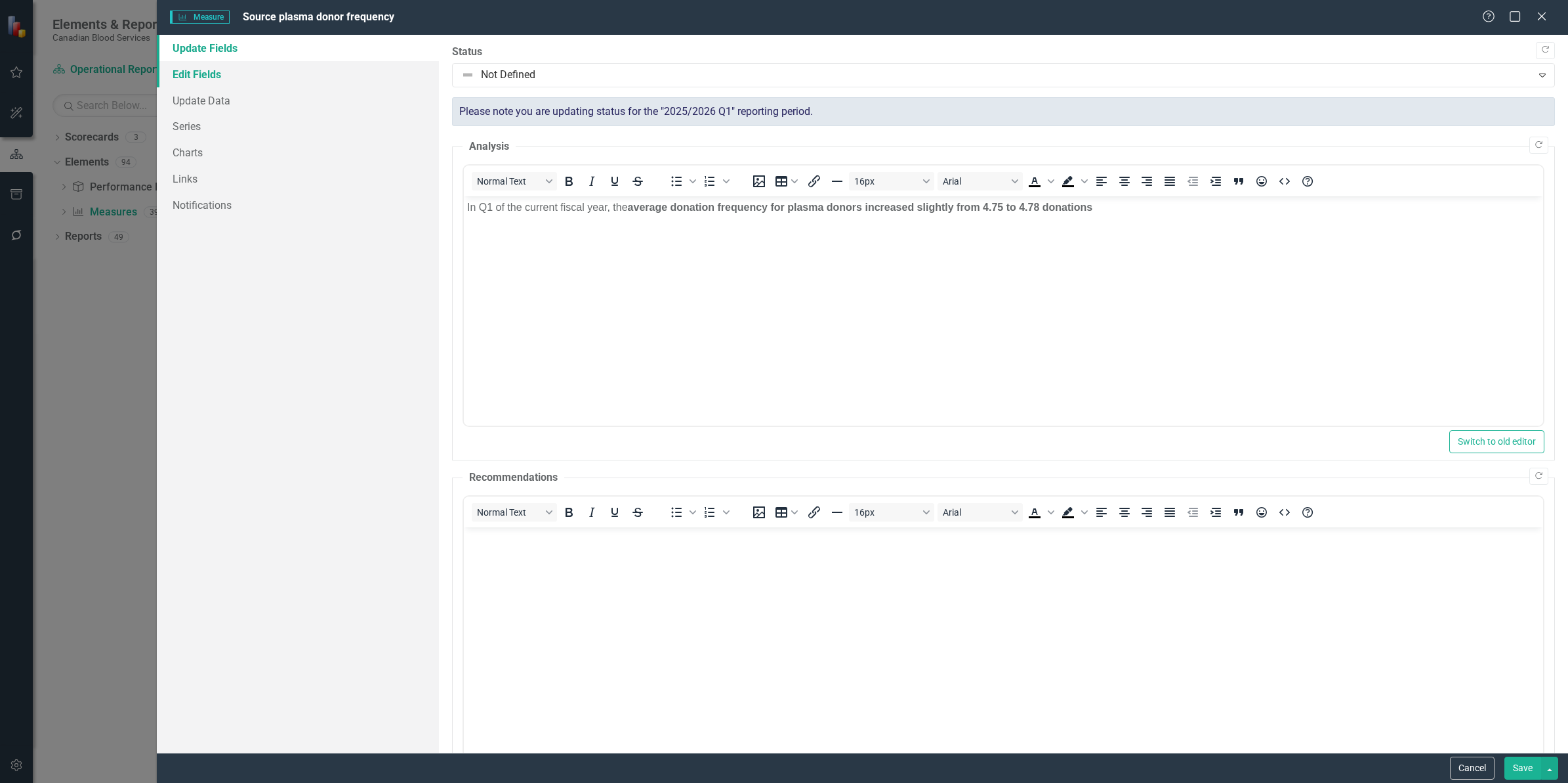
click at [201, 74] on link "Edit Fields" at bounding box center [298, 74] width 282 height 26
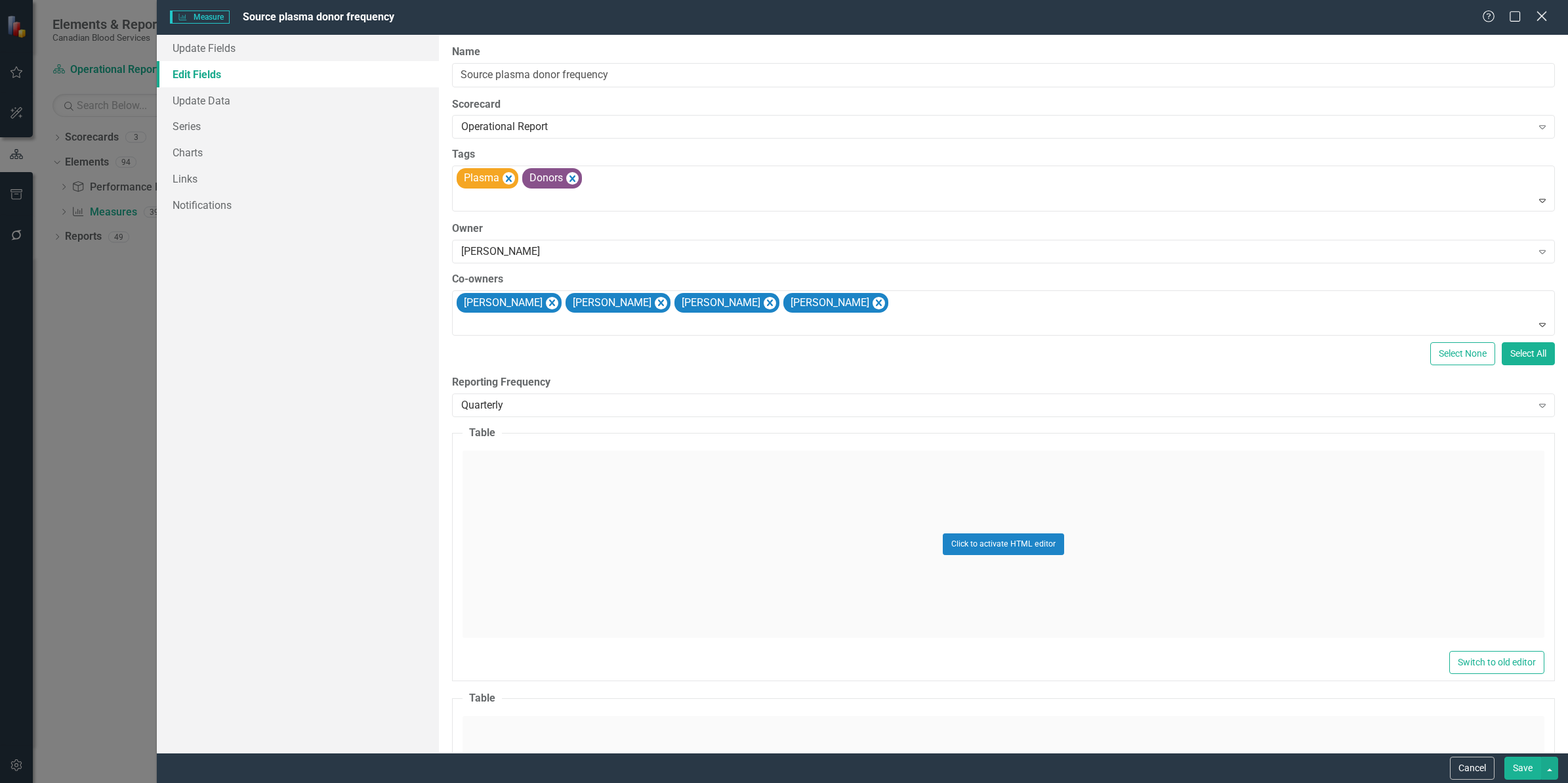
click at [1543, 18] on icon "Close" at bounding box center [1542, 16] width 16 height 13
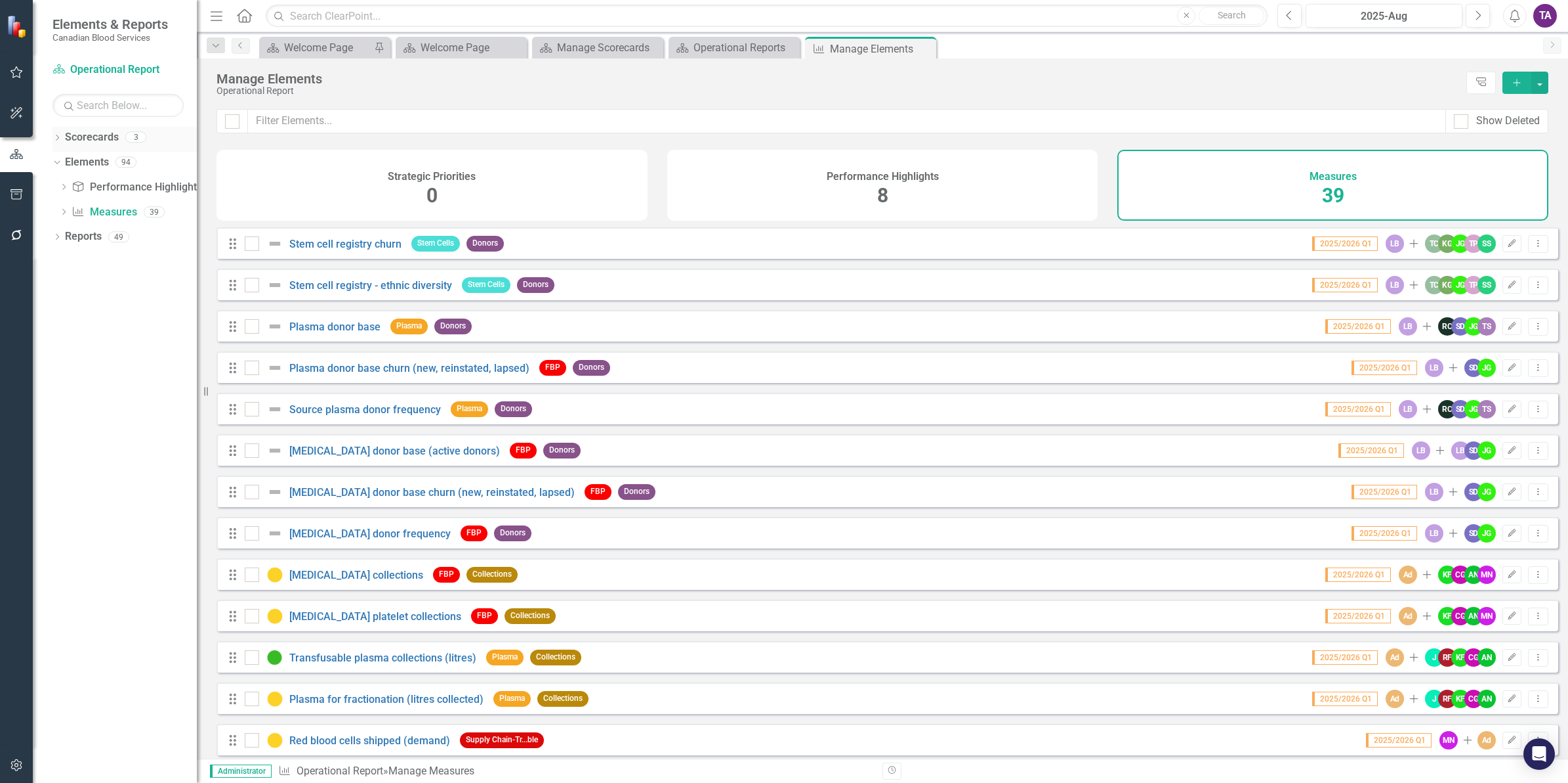
click at [82, 140] on link "Scorecards" at bounding box center [92, 138] width 54 height 15
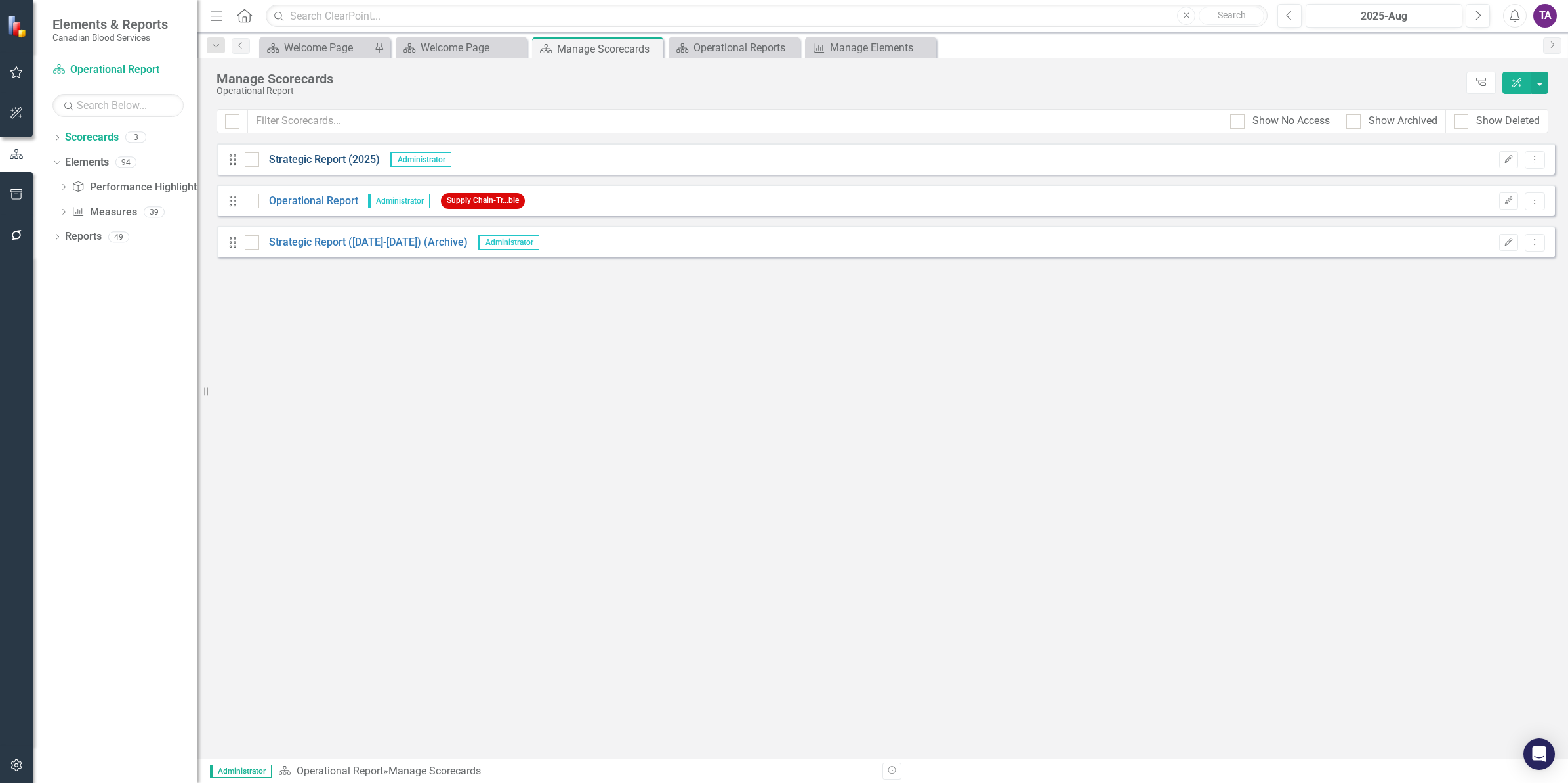
click at [291, 153] on div "Drag Strategic Report (2025) Administrator Edit Dropdown Menu" at bounding box center [886, 158] width 1339 height 31
click at [296, 163] on link "Strategic Report (2025)" at bounding box center [319, 159] width 120 height 15
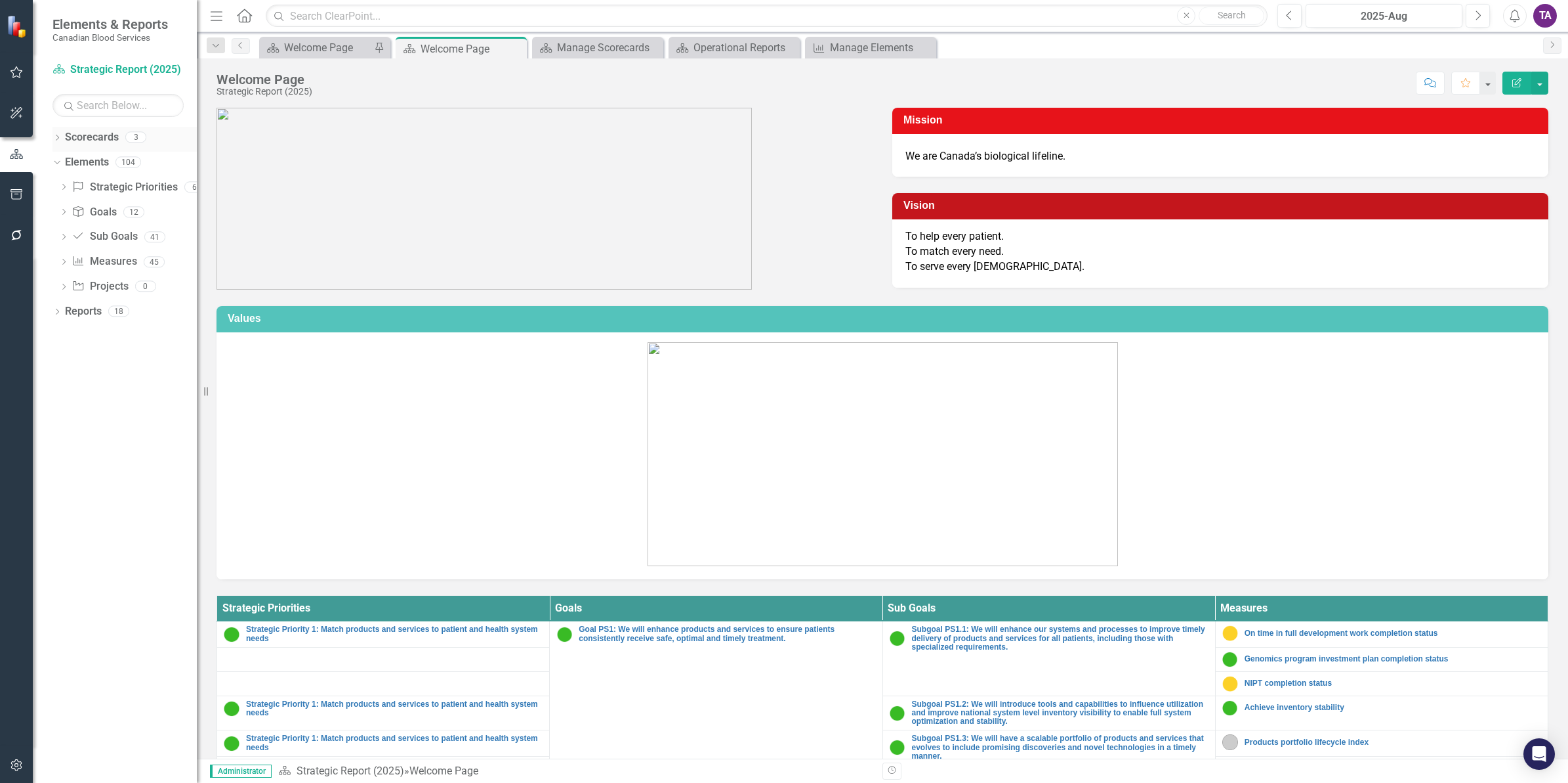
click at [85, 141] on link "Scorecards" at bounding box center [92, 138] width 54 height 15
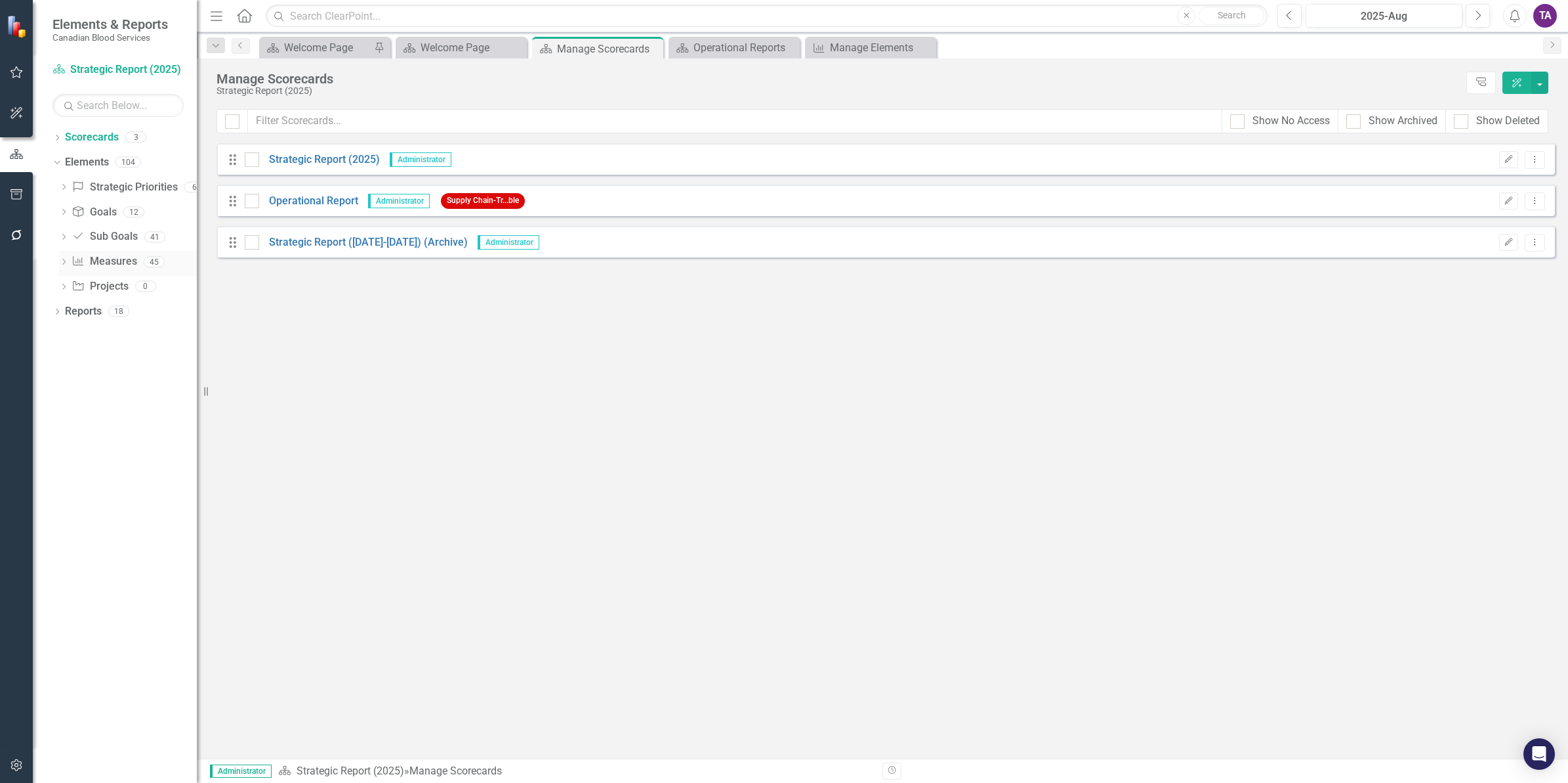
click at [64, 260] on icon "Dropdown" at bounding box center [64, 262] width 9 height 7
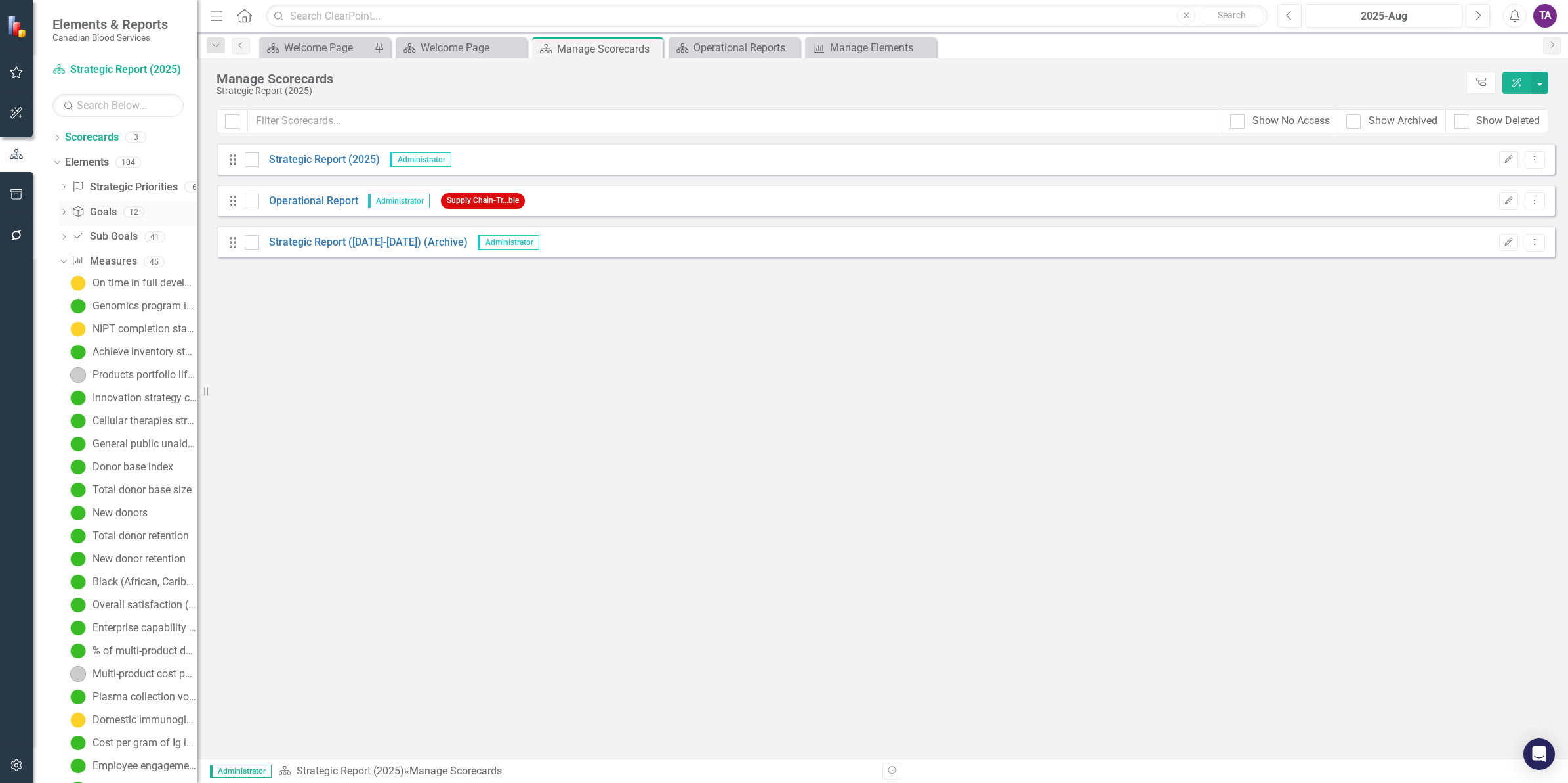
click at [67, 213] on icon "Dropdown" at bounding box center [64, 213] width 9 height 7
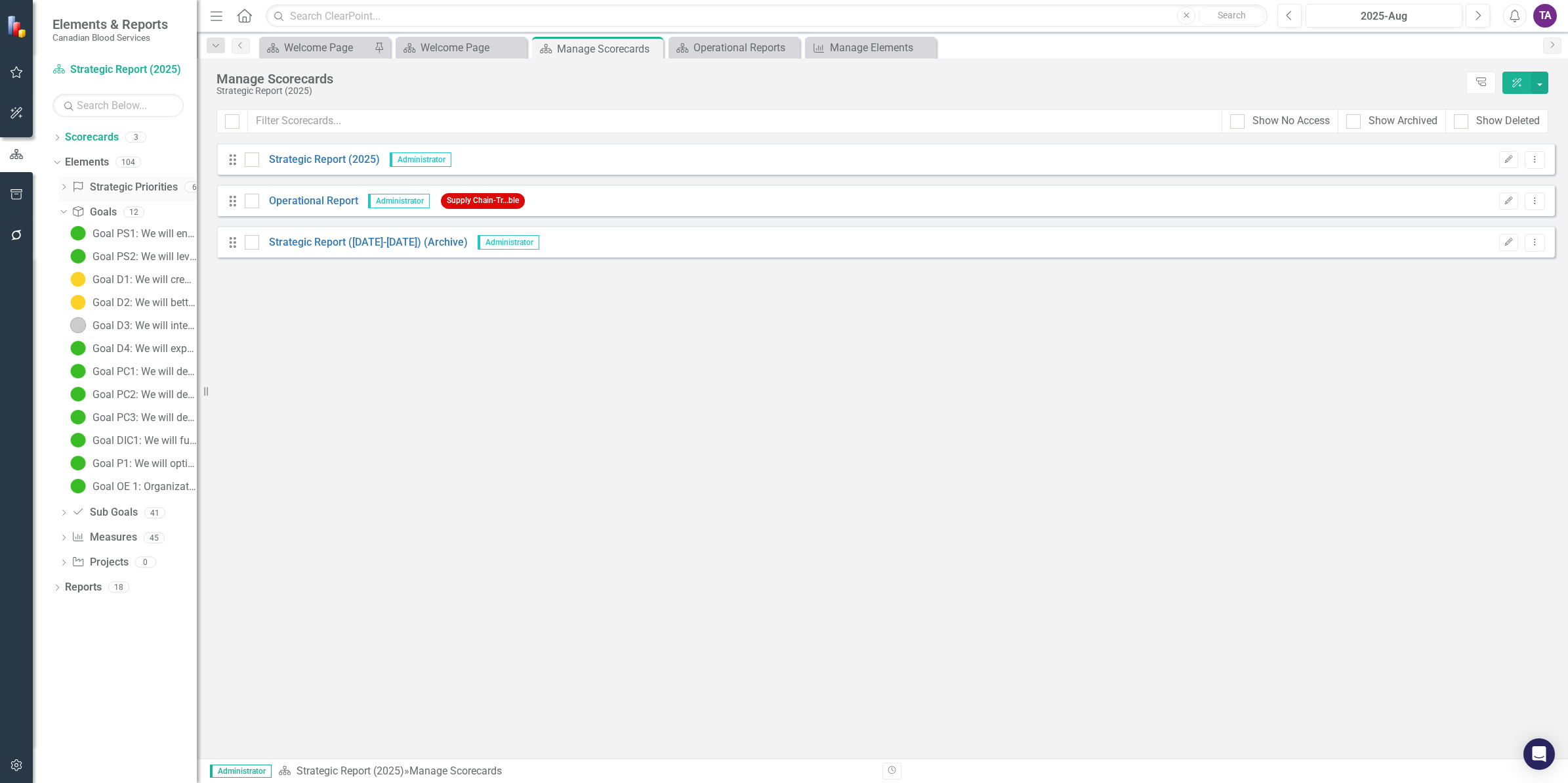
click at [67, 187] on icon "Dropdown" at bounding box center [64, 188] width 9 height 7
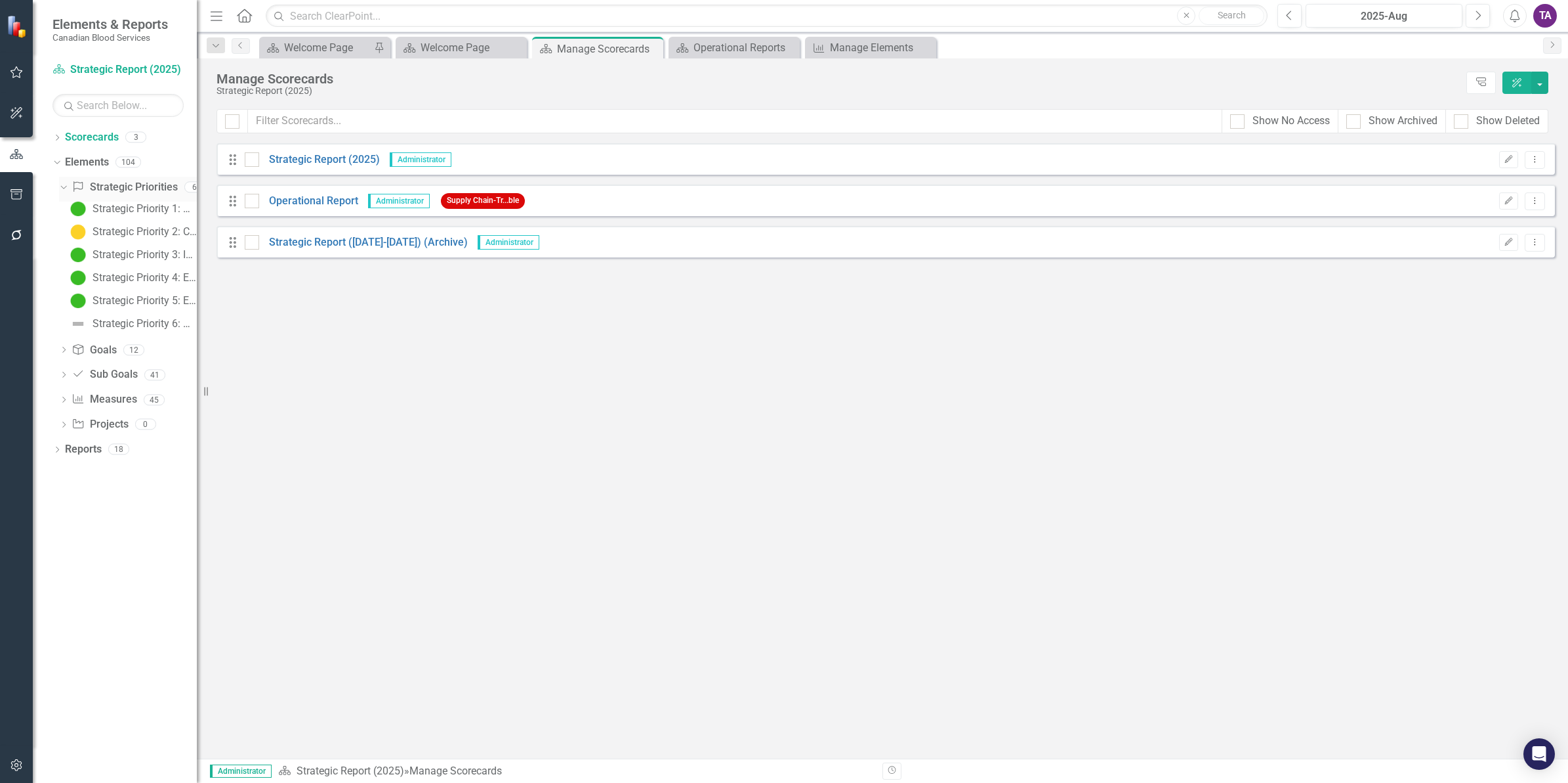
click at [135, 186] on link "Strategic Priorities Strategic Priorities" at bounding box center [125, 187] width 106 height 15
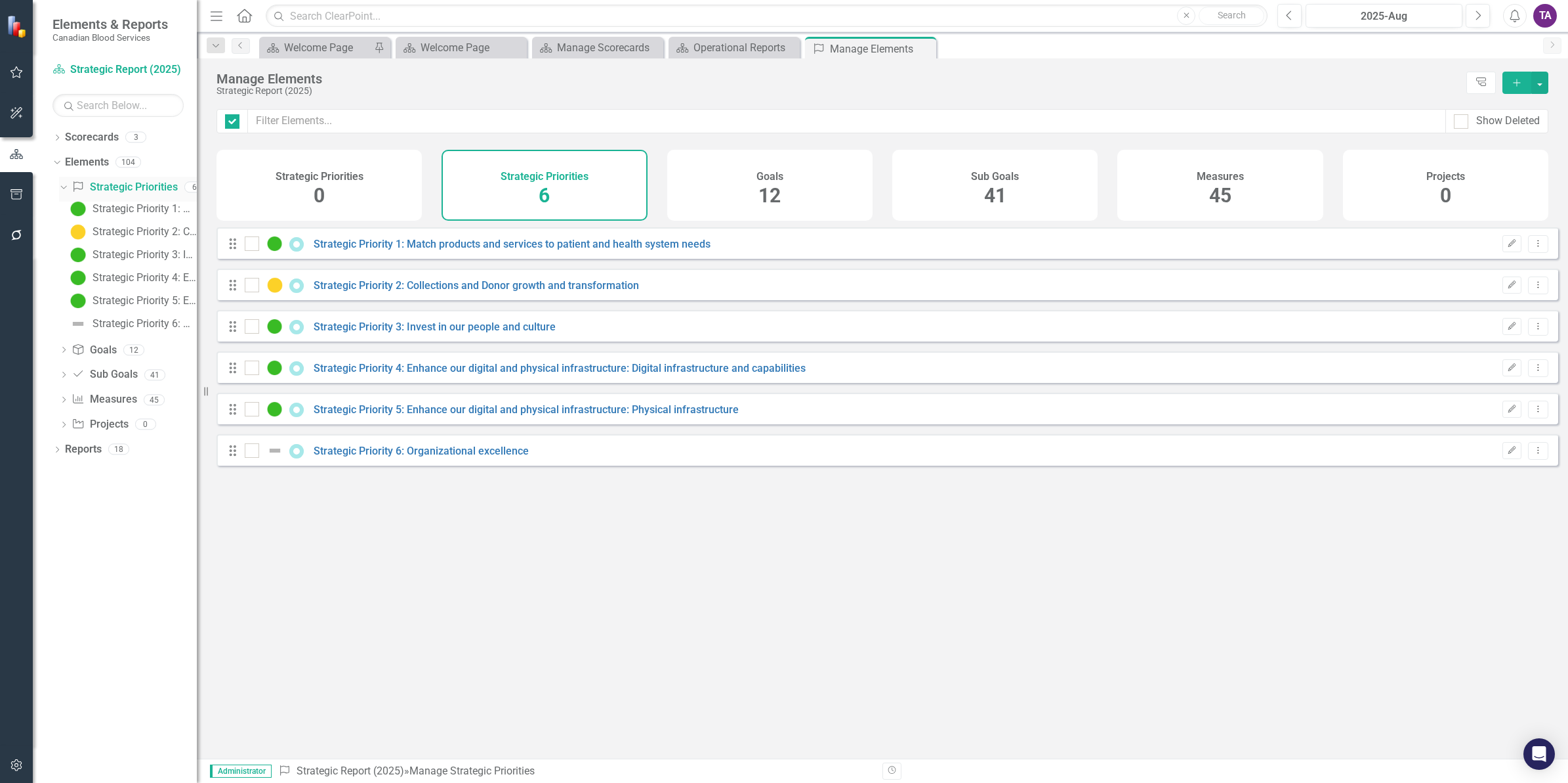
checkbox input "false"
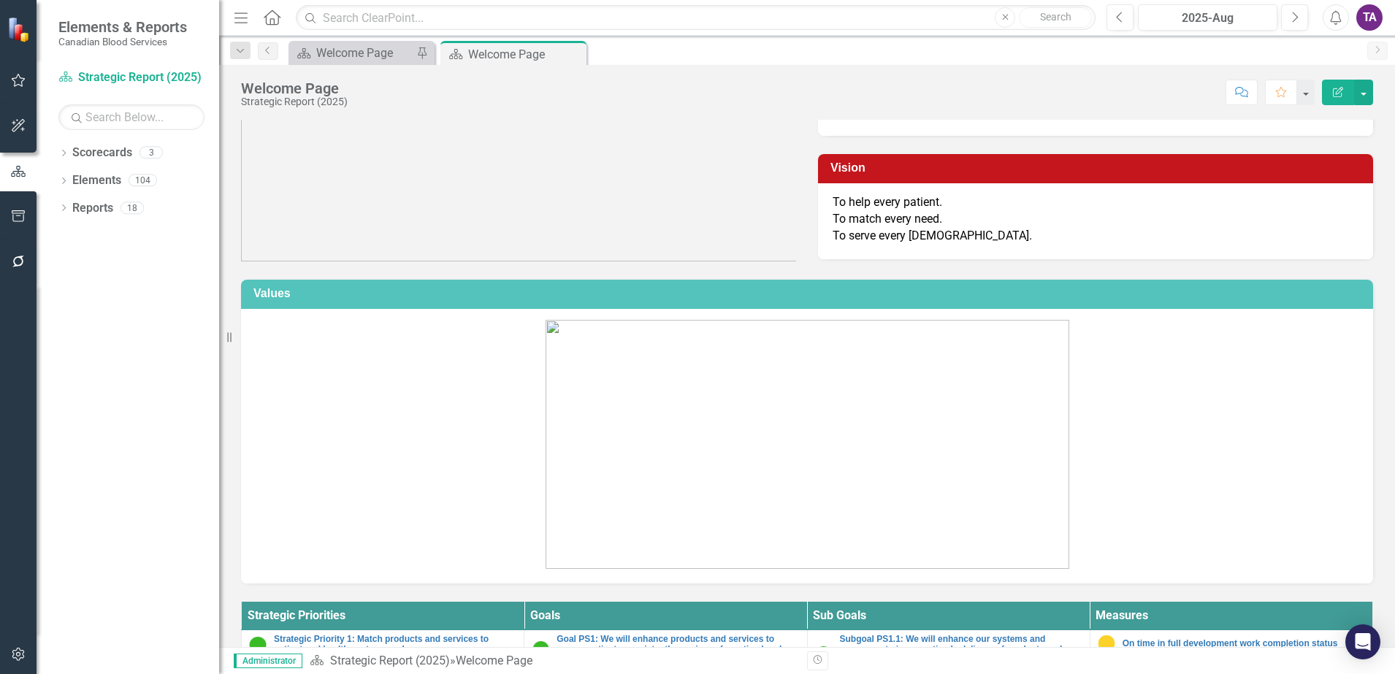
scroll to position [91, 0]
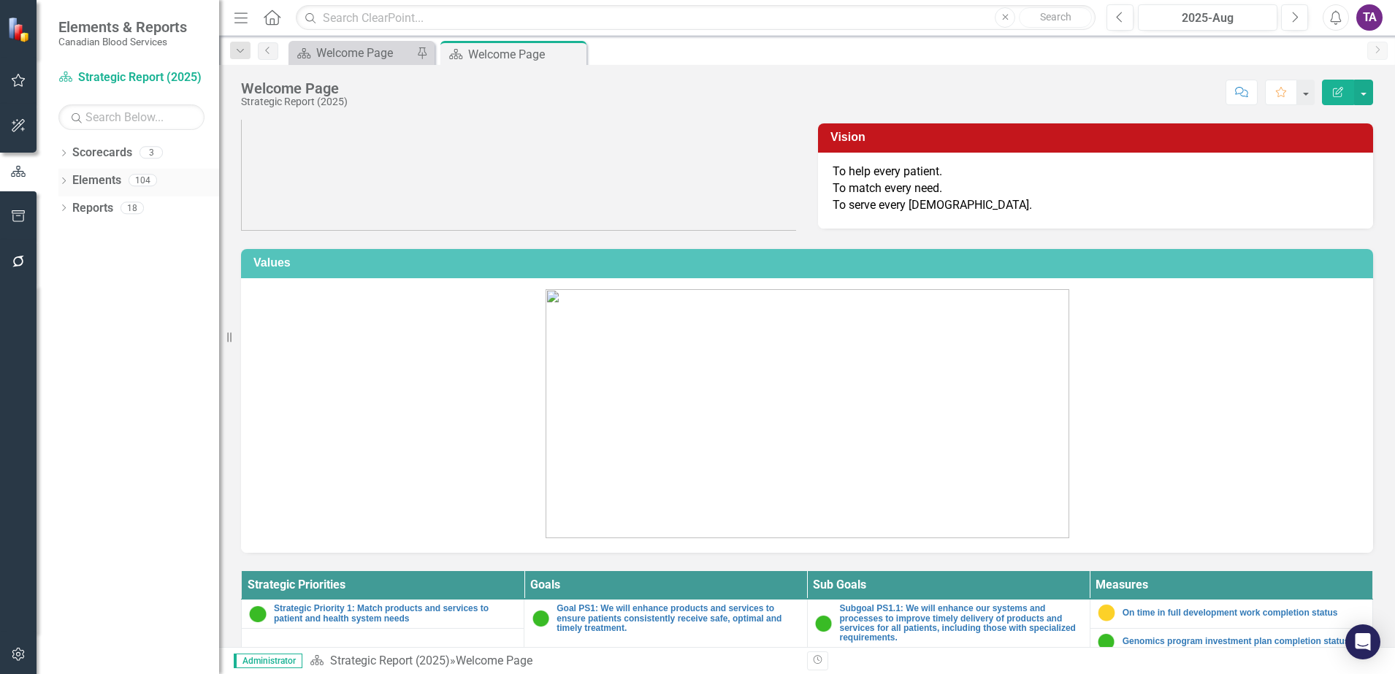
click at [79, 184] on link "Elements" at bounding box center [96, 180] width 49 height 17
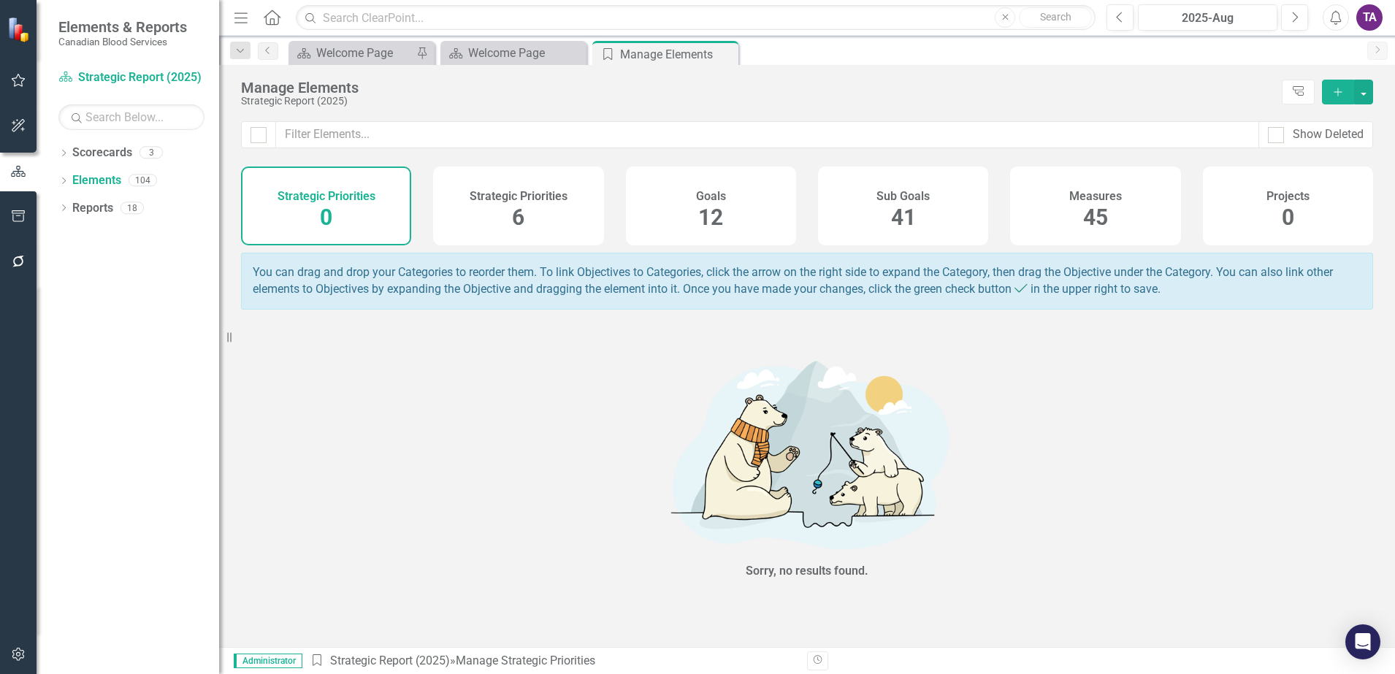
click at [513, 198] on h4 "Strategic Priorities" at bounding box center [519, 196] width 98 height 13
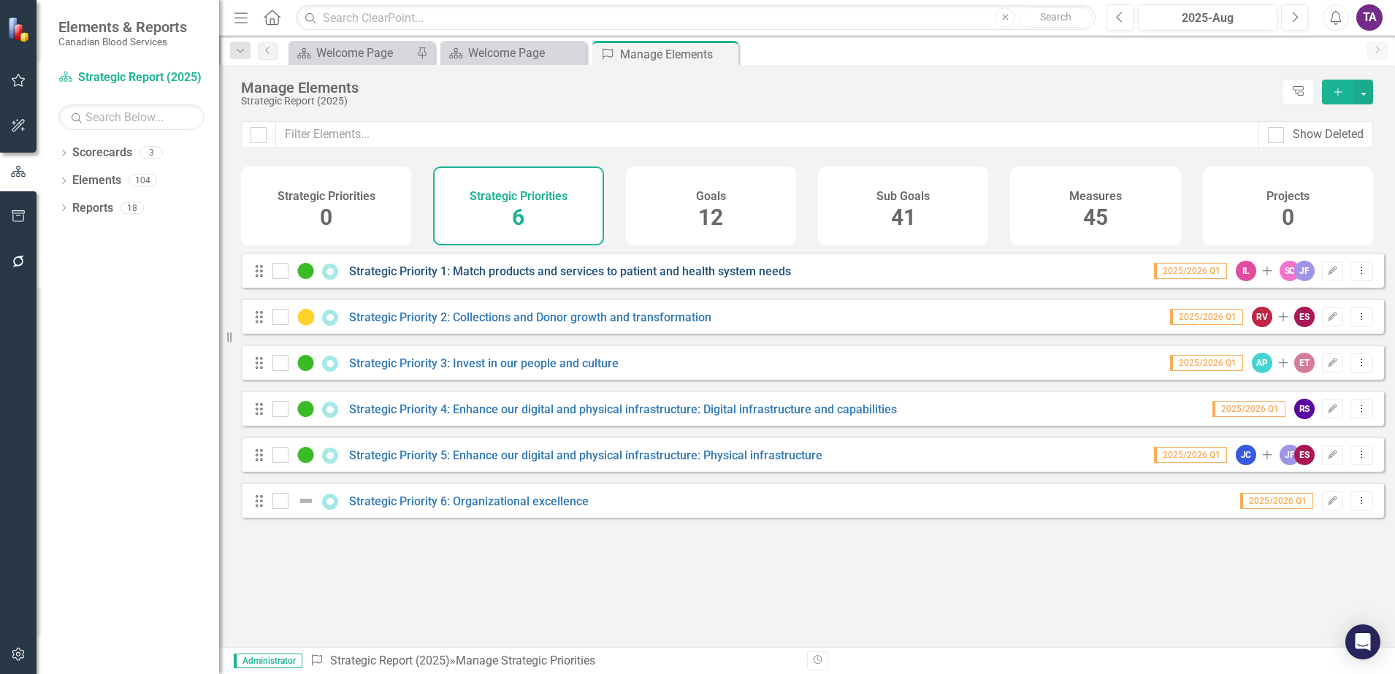
click at [540, 278] on link "Strategic Priority 1: Match products and services to patient and health system …" at bounding box center [570, 271] width 442 height 14
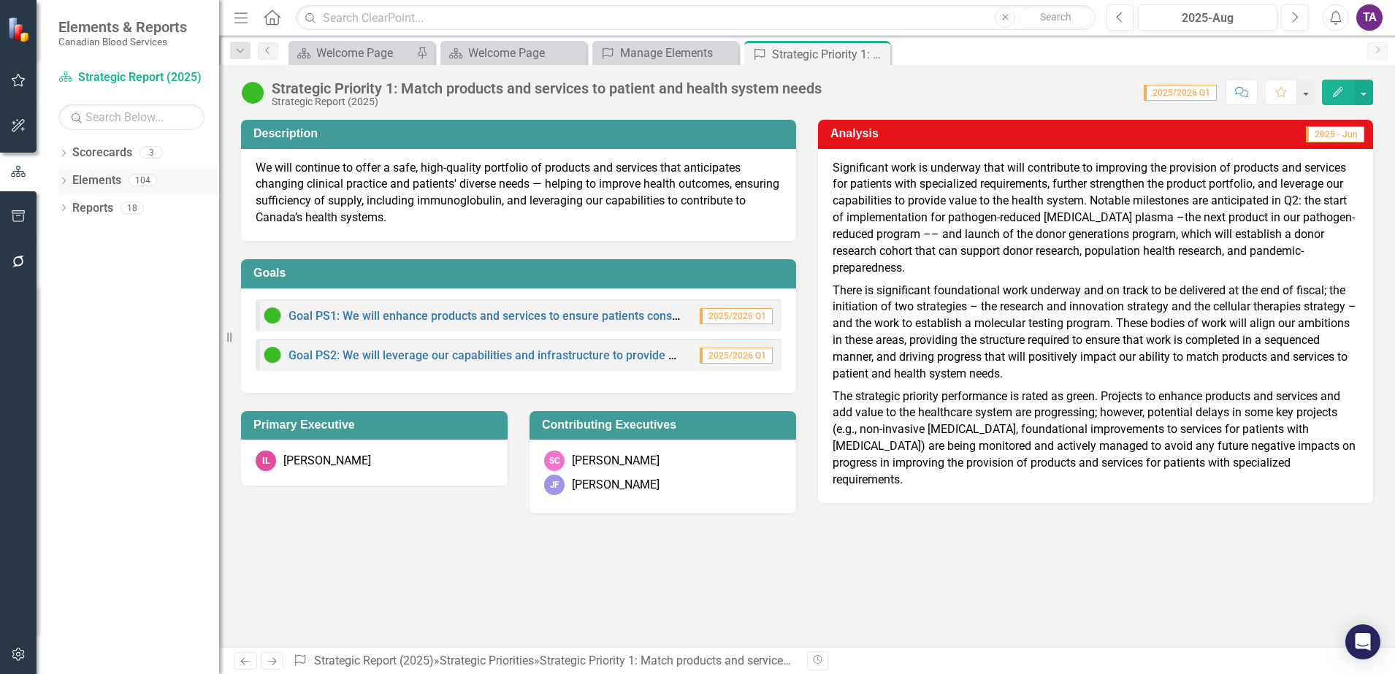
click at [111, 176] on link "Elements" at bounding box center [96, 180] width 49 height 17
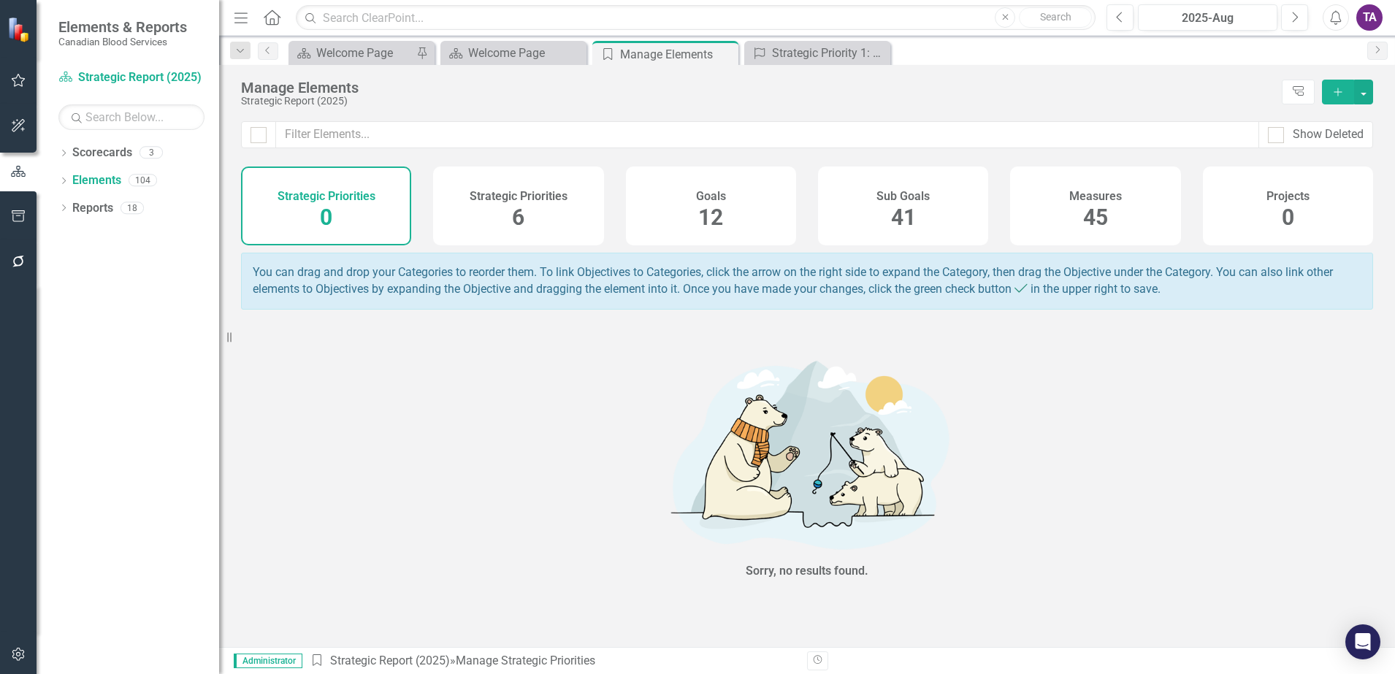
click at [749, 216] on div "Goals 12" at bounding box center [711, 206] width 170 height 79
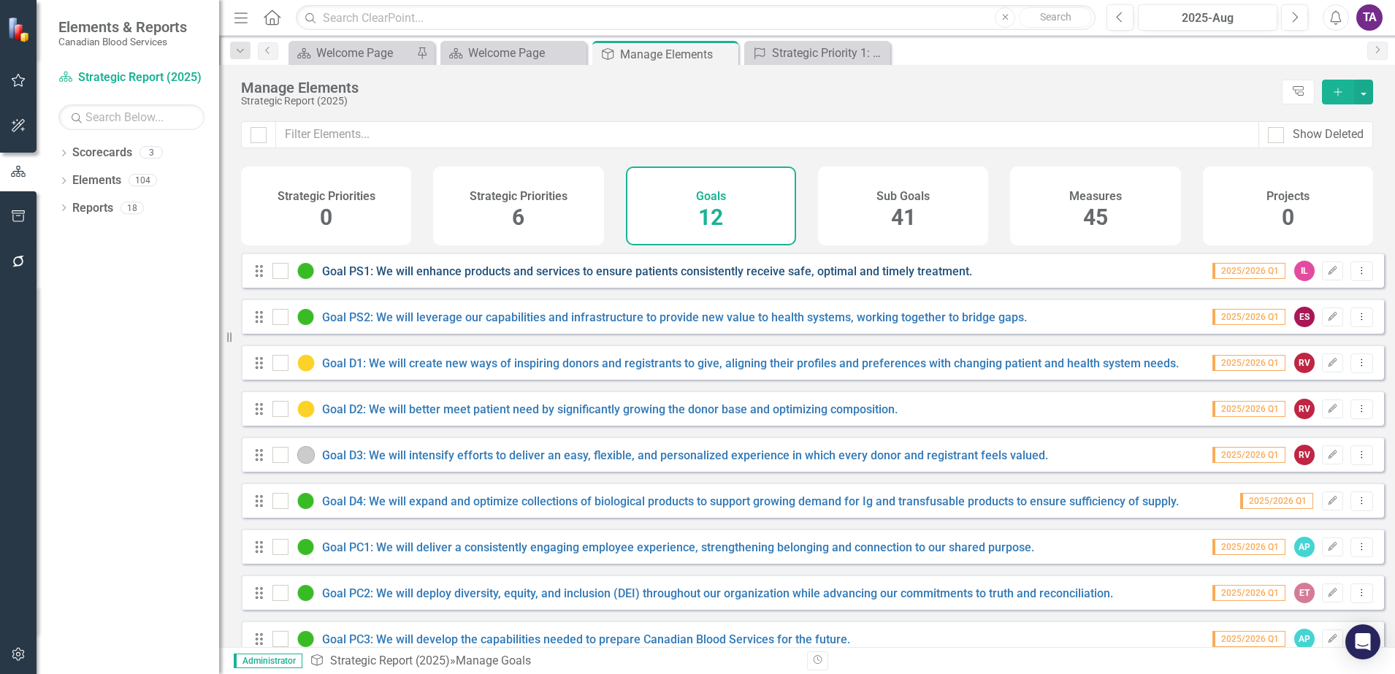
click at [565, 278] on link "Goal PS1: We will enhance products and services to ensure patients consistently…" at bounding box center [647, 271] width 650 height 14
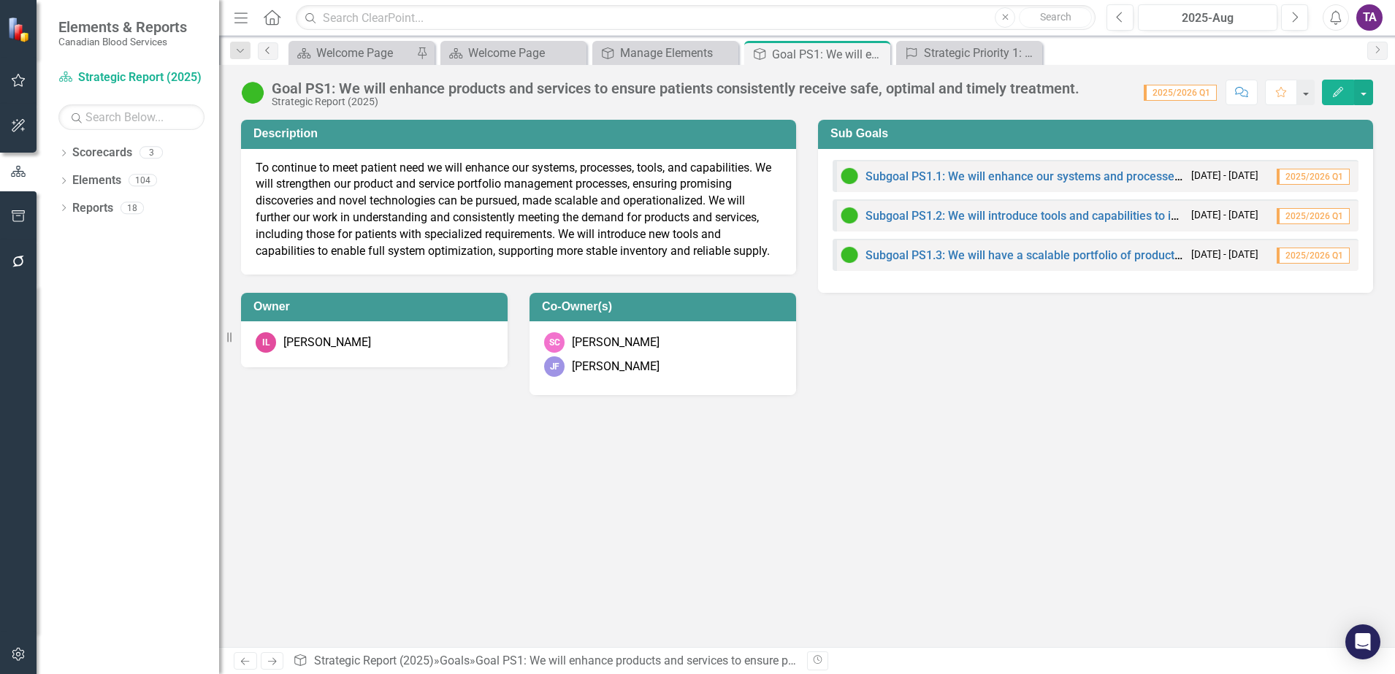
click at [267, 53] on icon "Previous" at bounding box center [268, 50] width 12 height 9
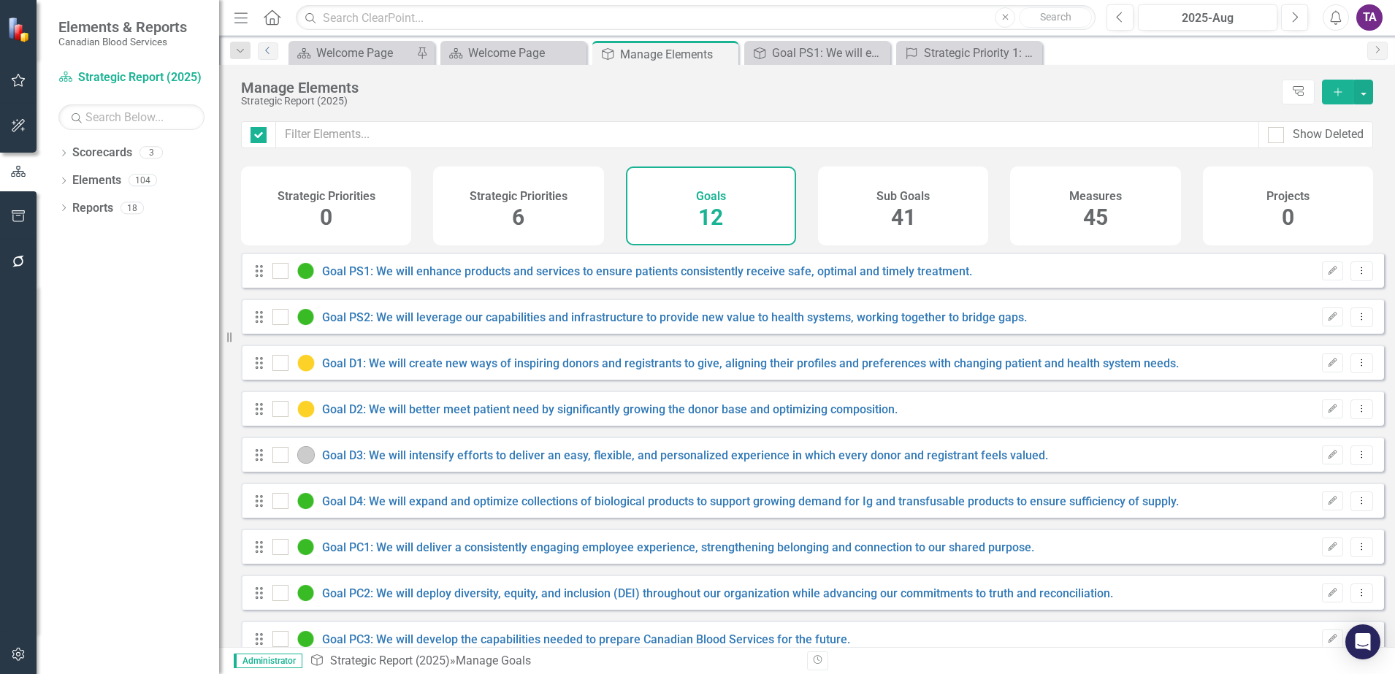
checkbox input "false"
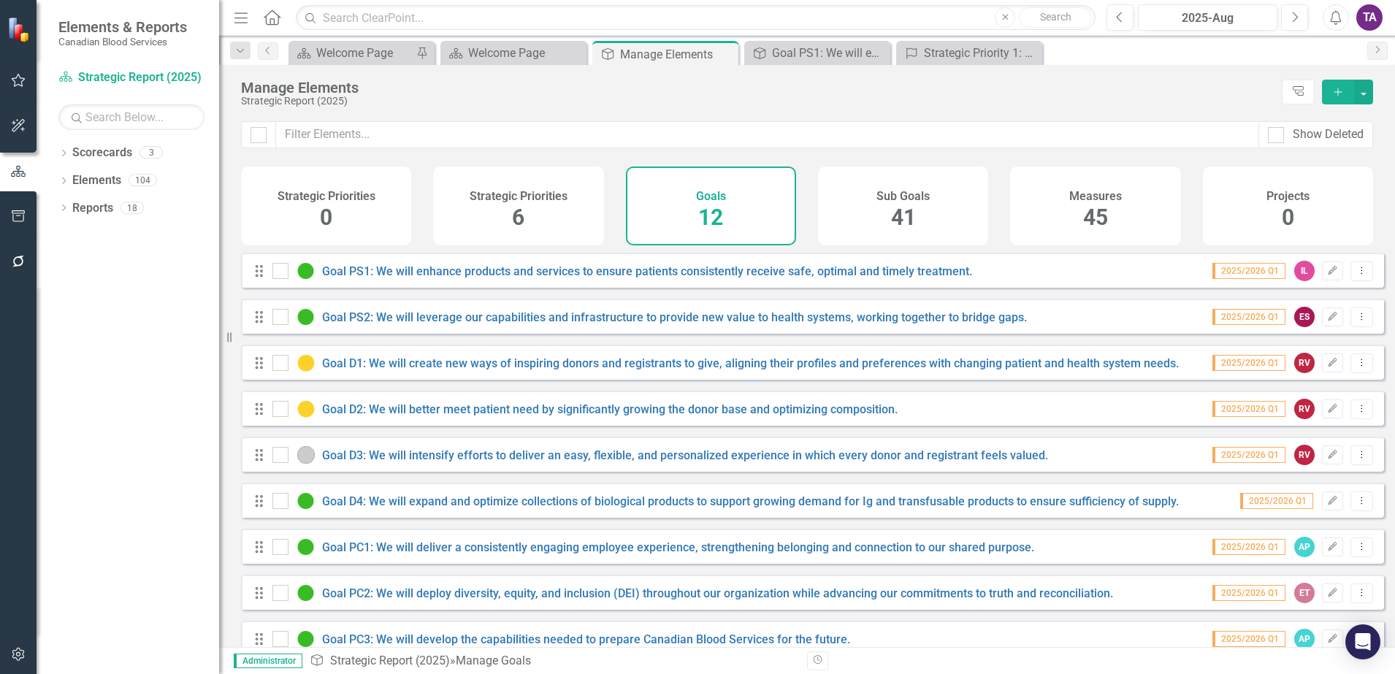
click at [497, 326] on div "Goal PS2: We will leverage our capabilities and infrastructure to provide new v…" at bounding box center [651, 317] width 758 height 18
click at [497, 324] on link "Goal PS2: We will leverage our capabilities and infrastructure to provide new v…" at bounding box center [674, 317] width 705 height 14
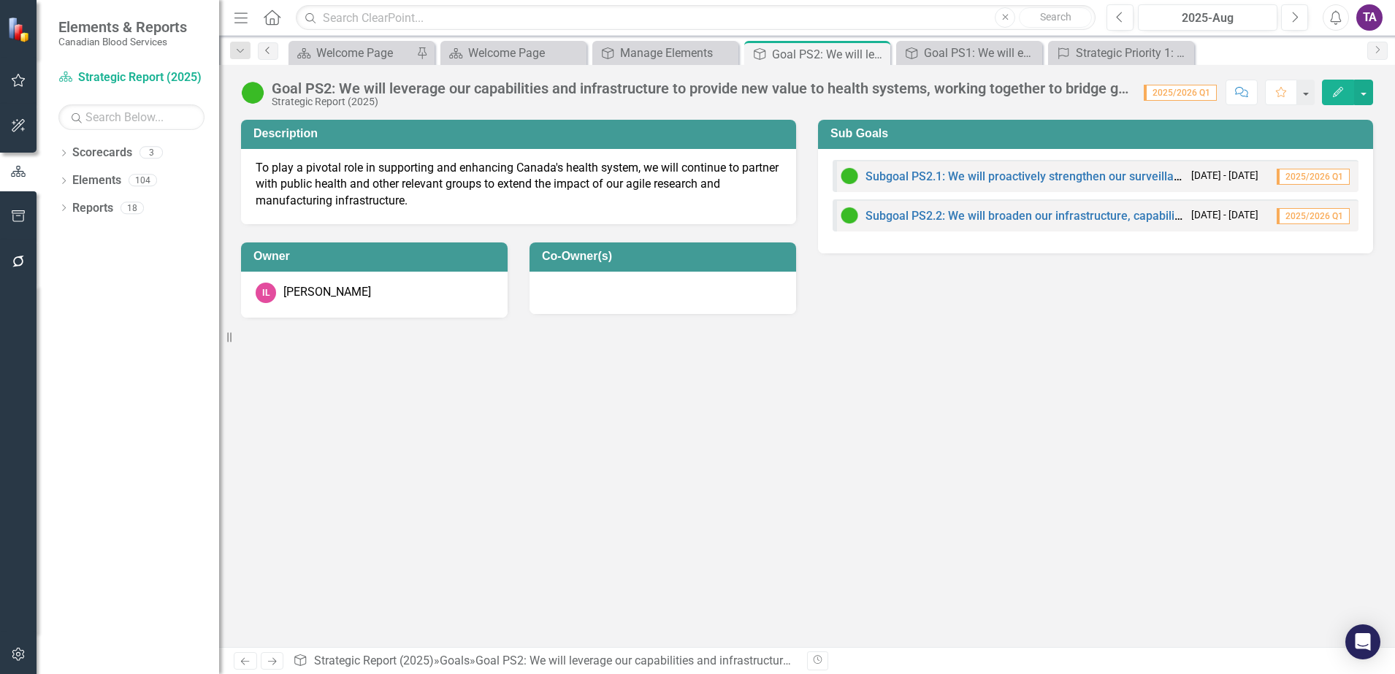
click at [276, 55] on link "Previous" at bounding box center [268, 51] width 20 height 18
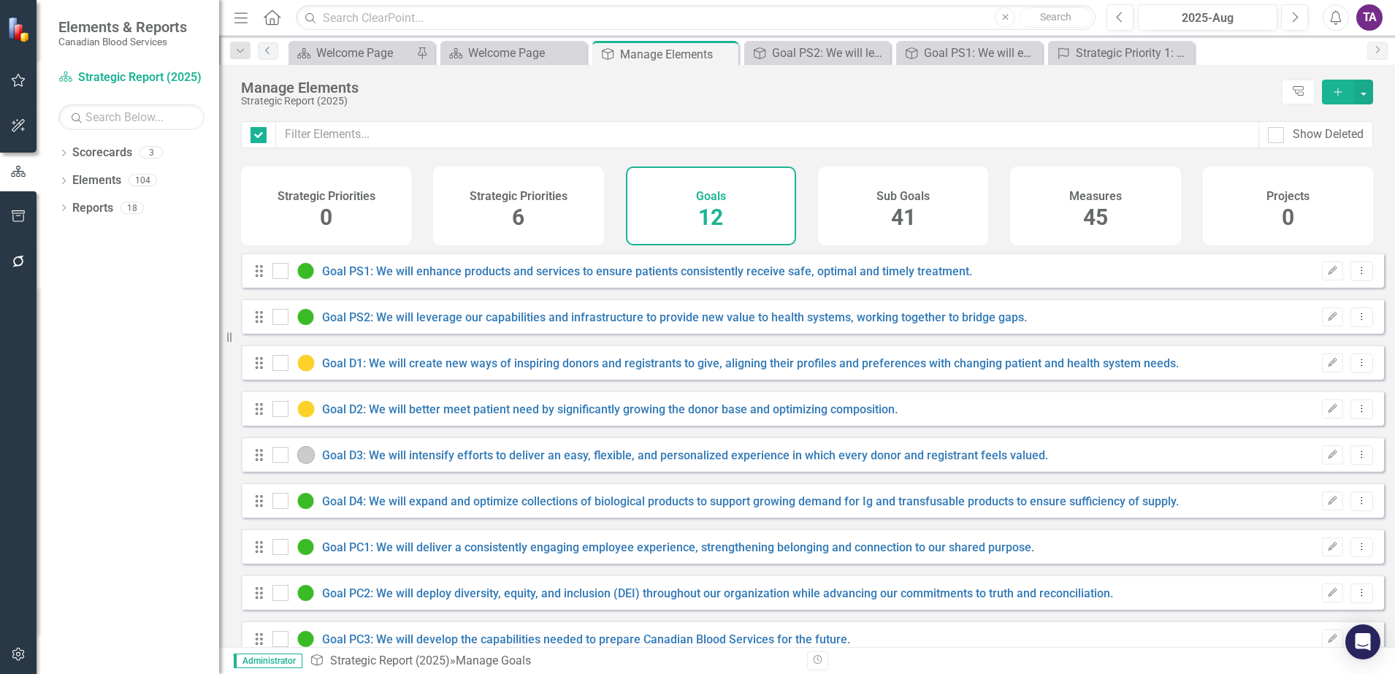
checkbox input "false"
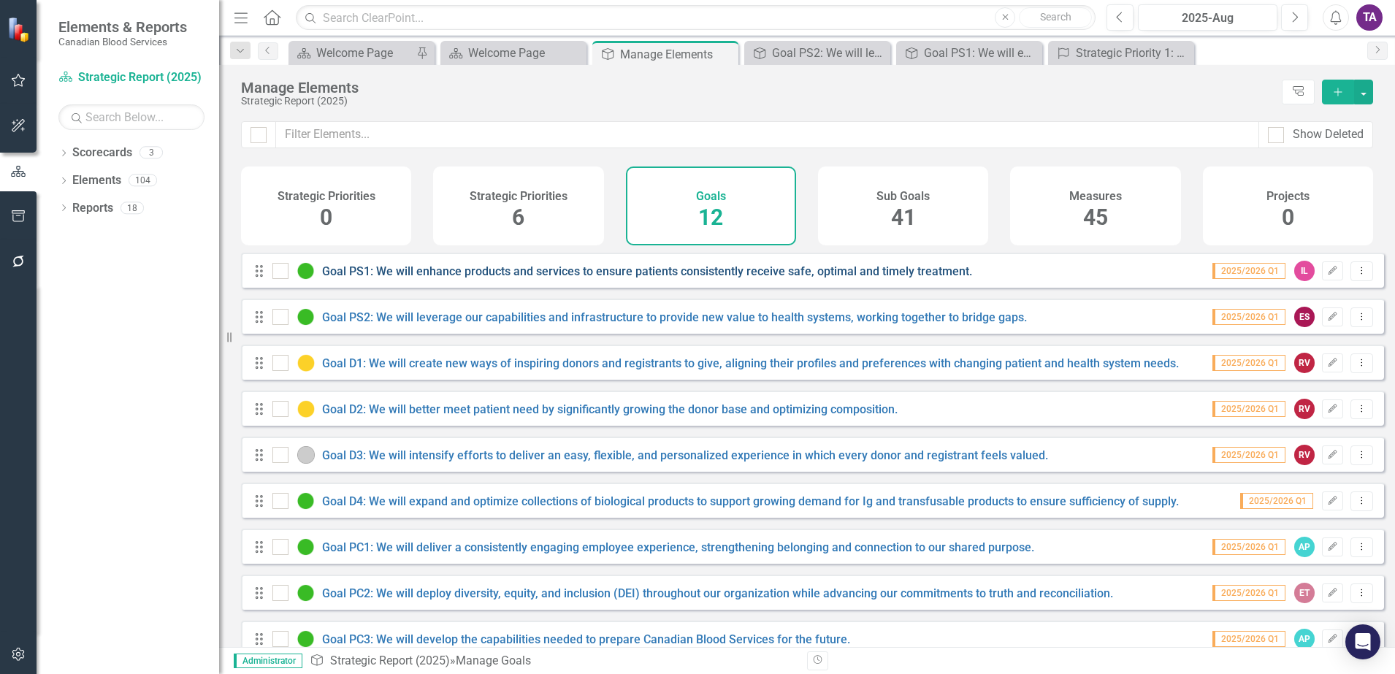
click at [504, 278] on link "Goal PS1: We will enhance products and services to ensure patients consistently…" at bounding box center [647, 271] width 650 height 14
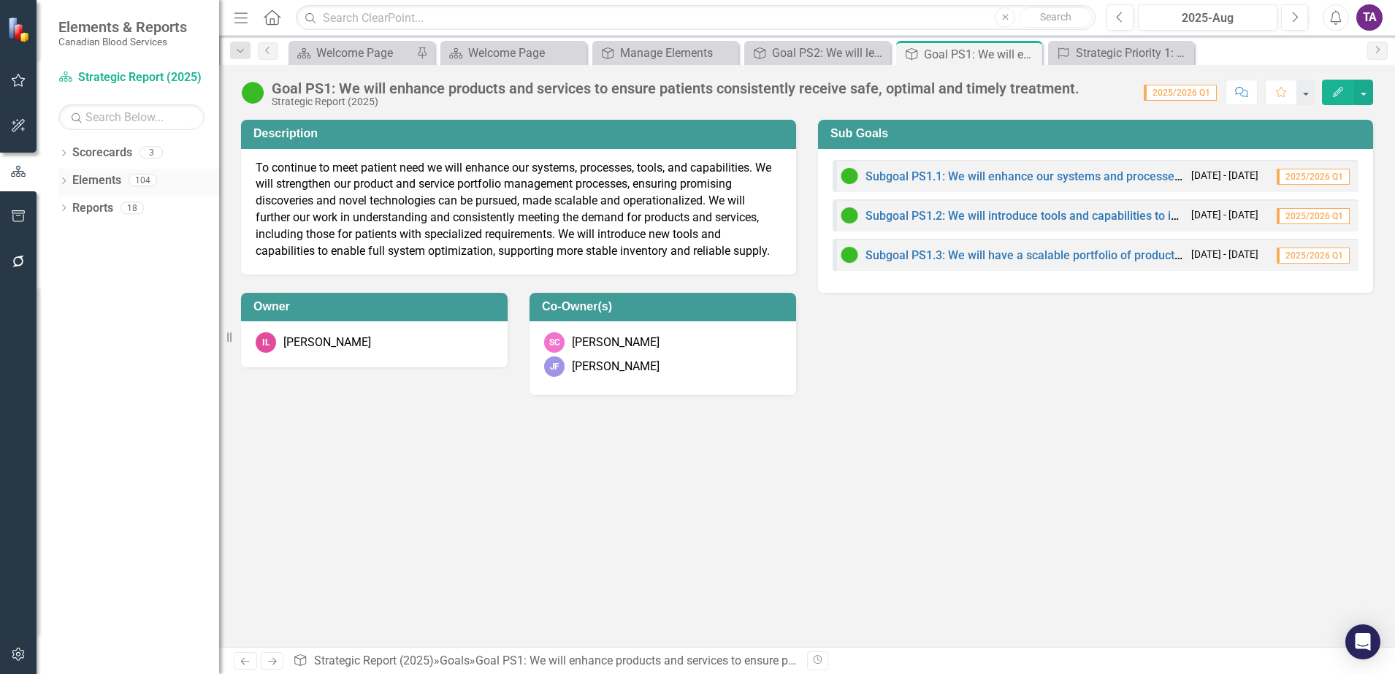
click at [83, 182] on link "Elements" at bounding box center [96, 180] width 49 height 17
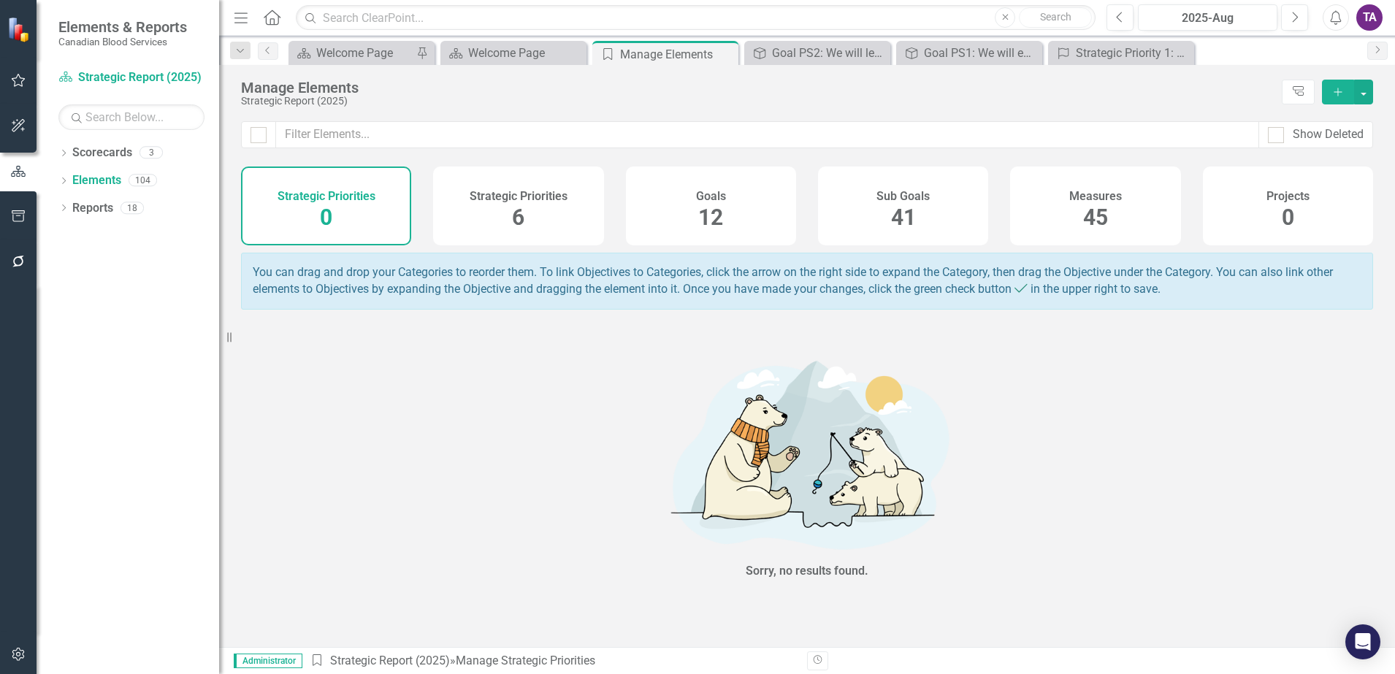
click at [1101, 229] on span "45" at bounding box center [1095, 217] width 25 height 26
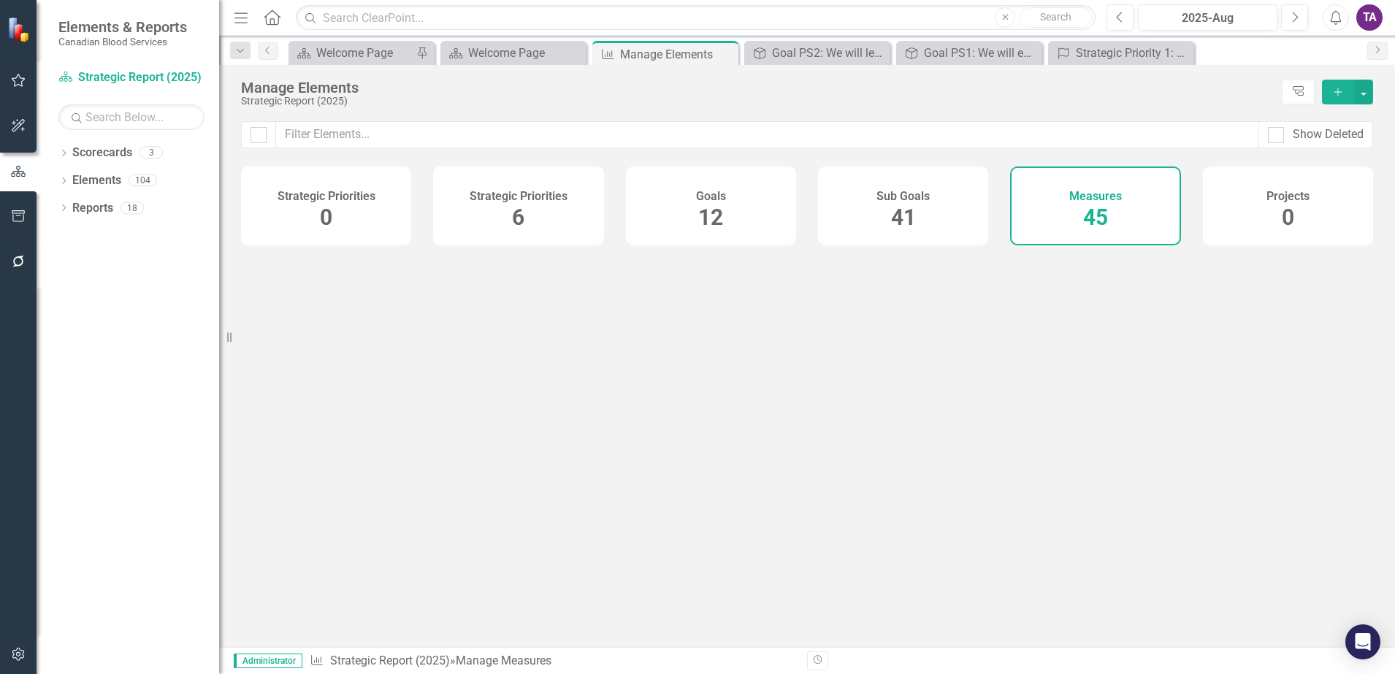
checkbox input "false"
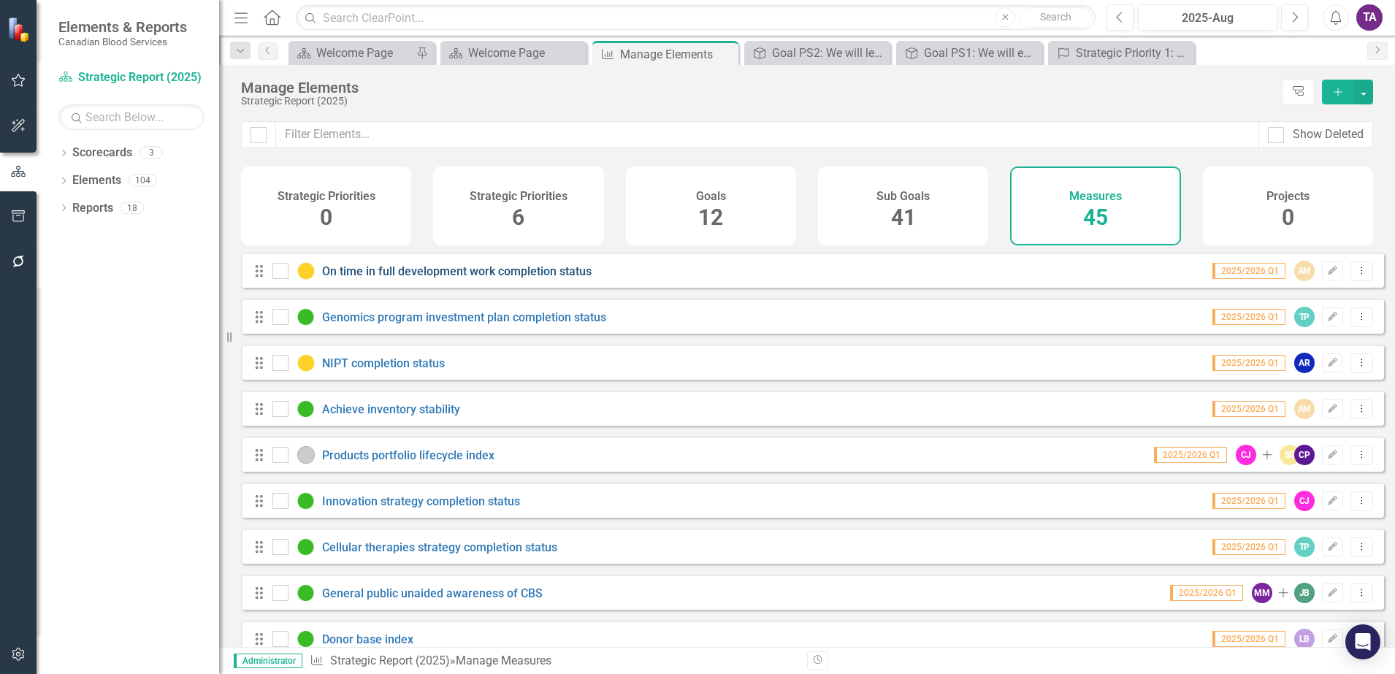
click at [475, 278] on link "On time in full development work completion status" at bounding box center [456, 271] width 269 height 14
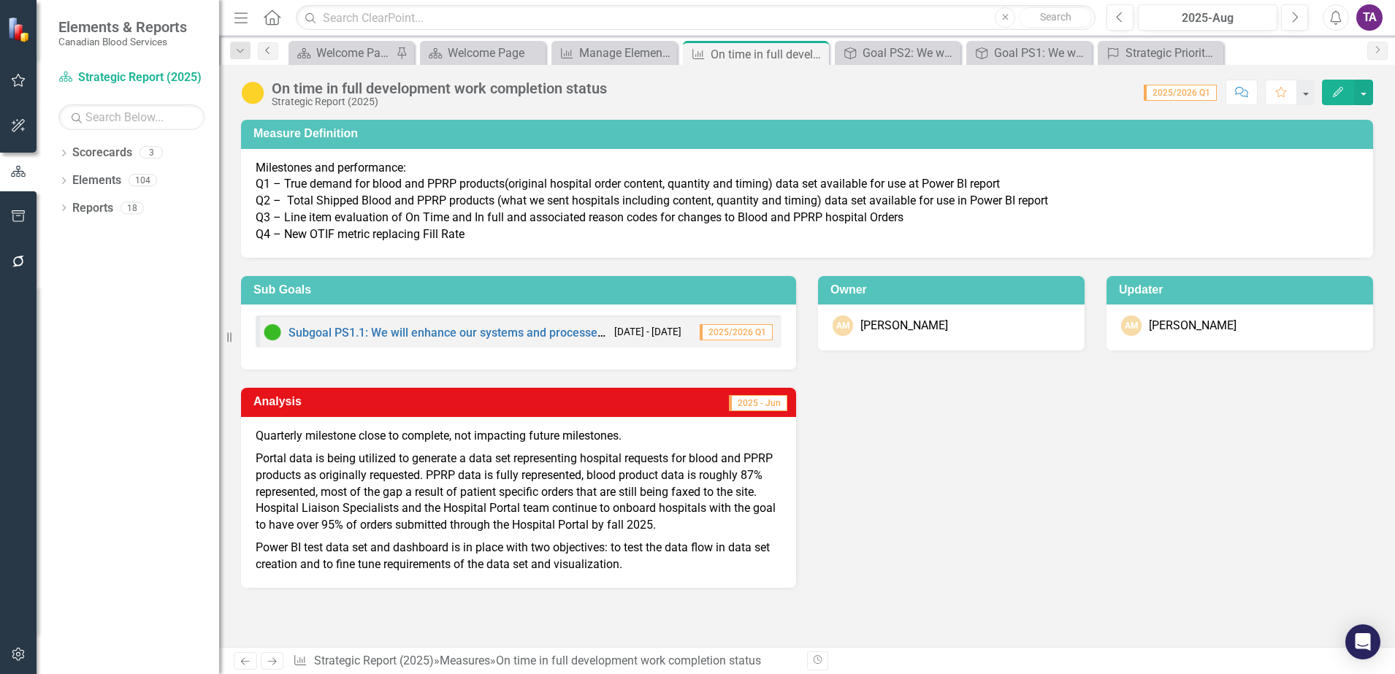
click at [267, 50] on icon "Previous" at bounding box center [268, 50] width 12 height 9
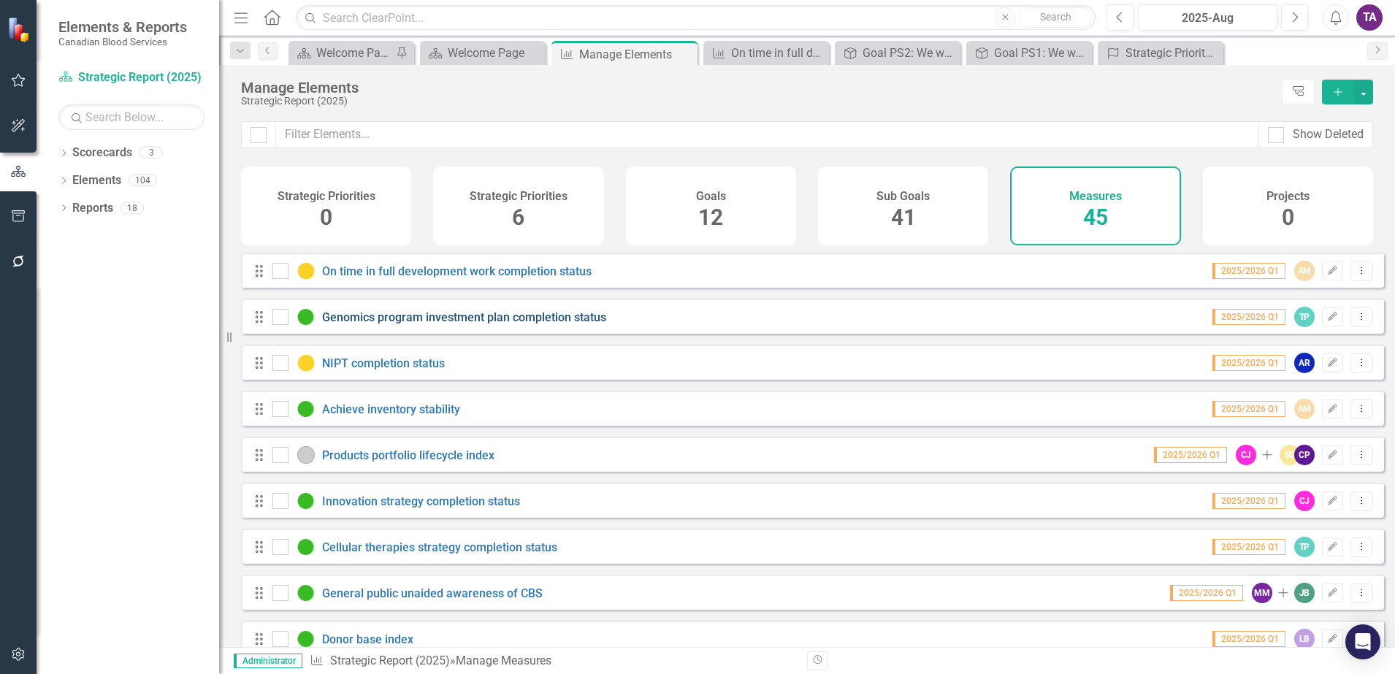
click at [411, 324] on link "Genomics program investment plan completion status" at bounding box center [464, 317] width 284 height 14
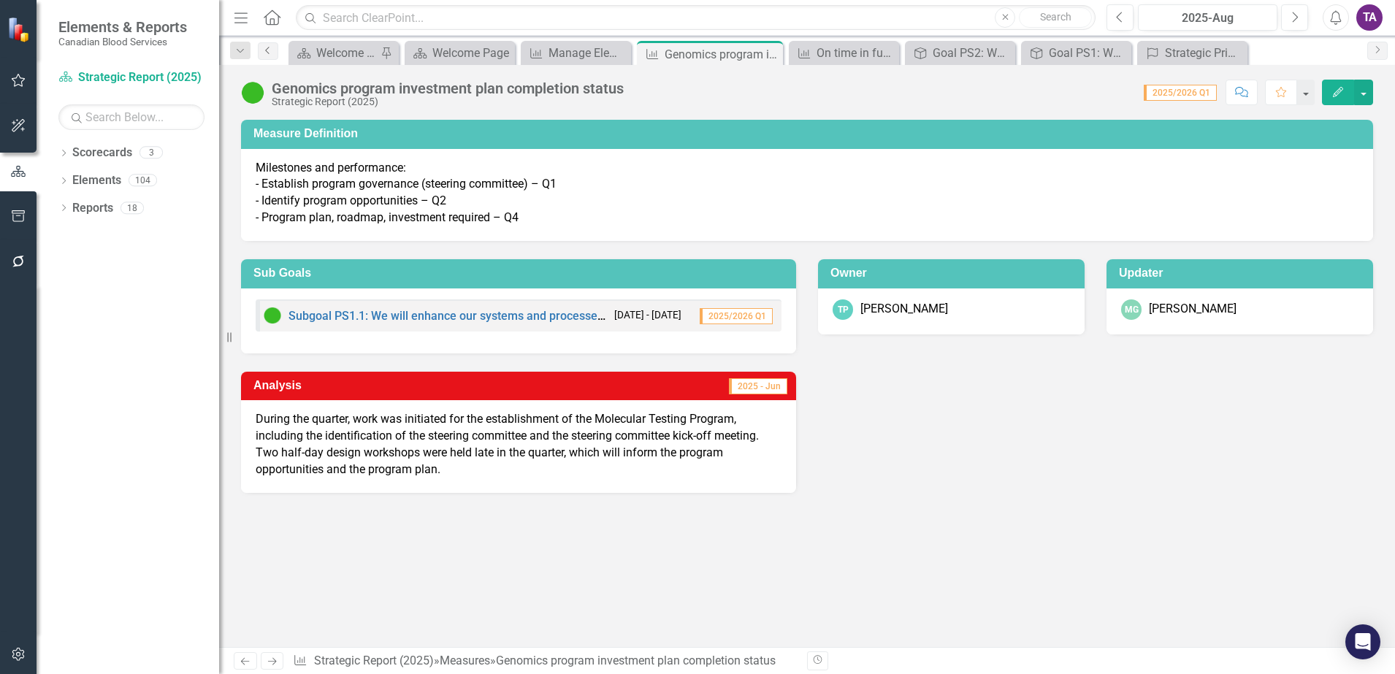
click at [271, 56] on link "Previous" at bounding box center [268, 51] width 20 height 18
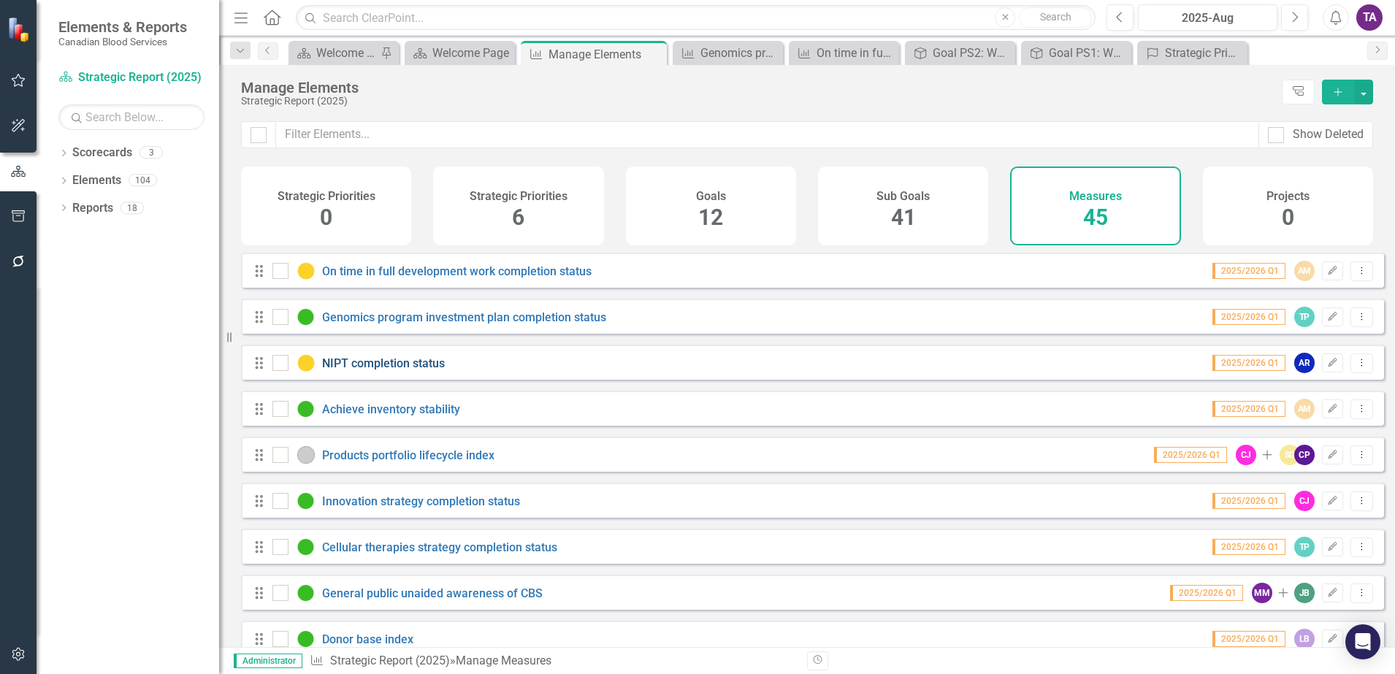
click at [367, 370] on link "NIPT completion status" at bounding box center [383, 363] width 123 height 14
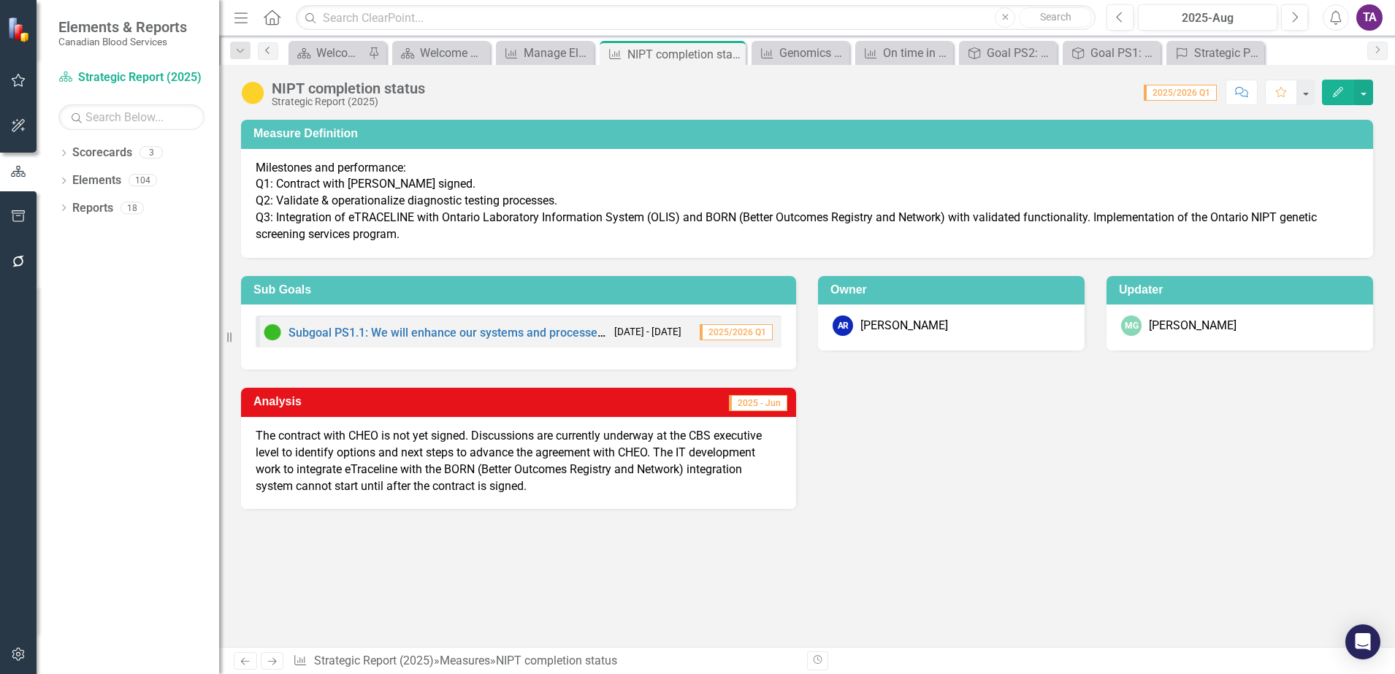
click at [267, 52] on icon "Previous" at bounding box center [268, 50] width 12 height 9
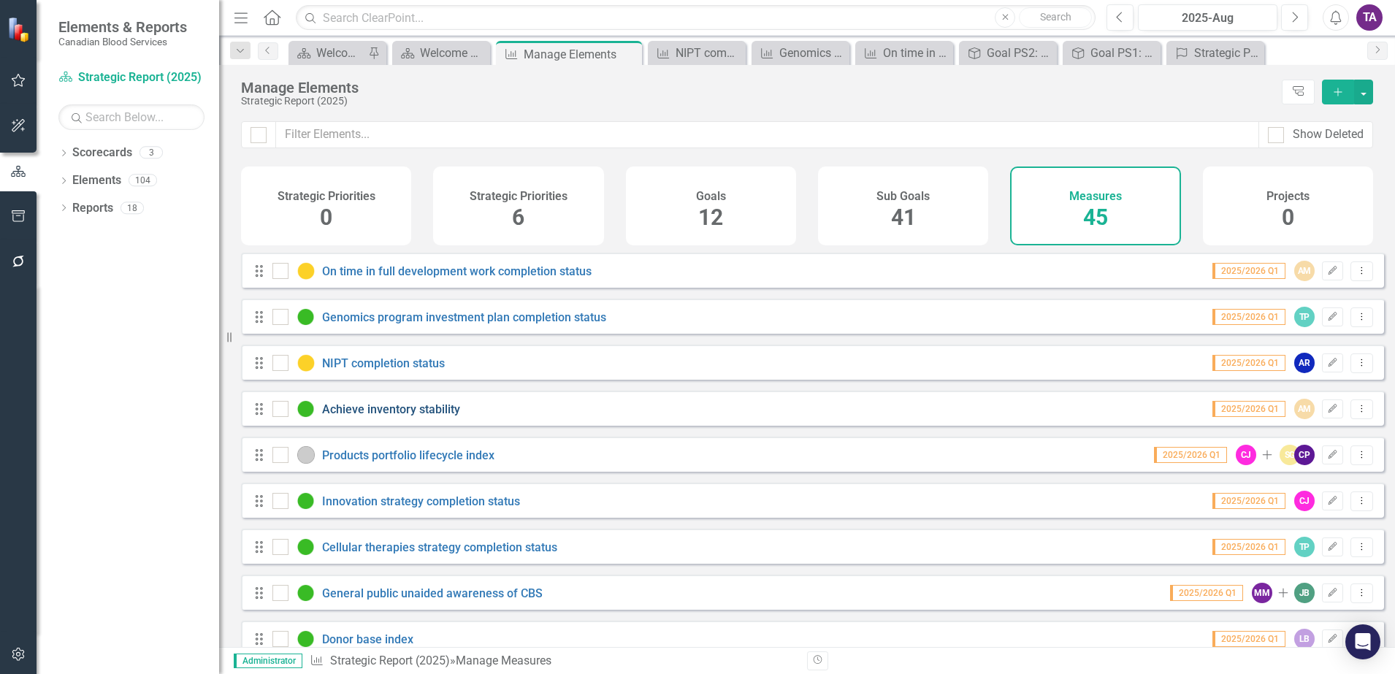
click at [383, 416] on link "Achieve inventory stability" at bounding box center [391, 409] width 138 height 14
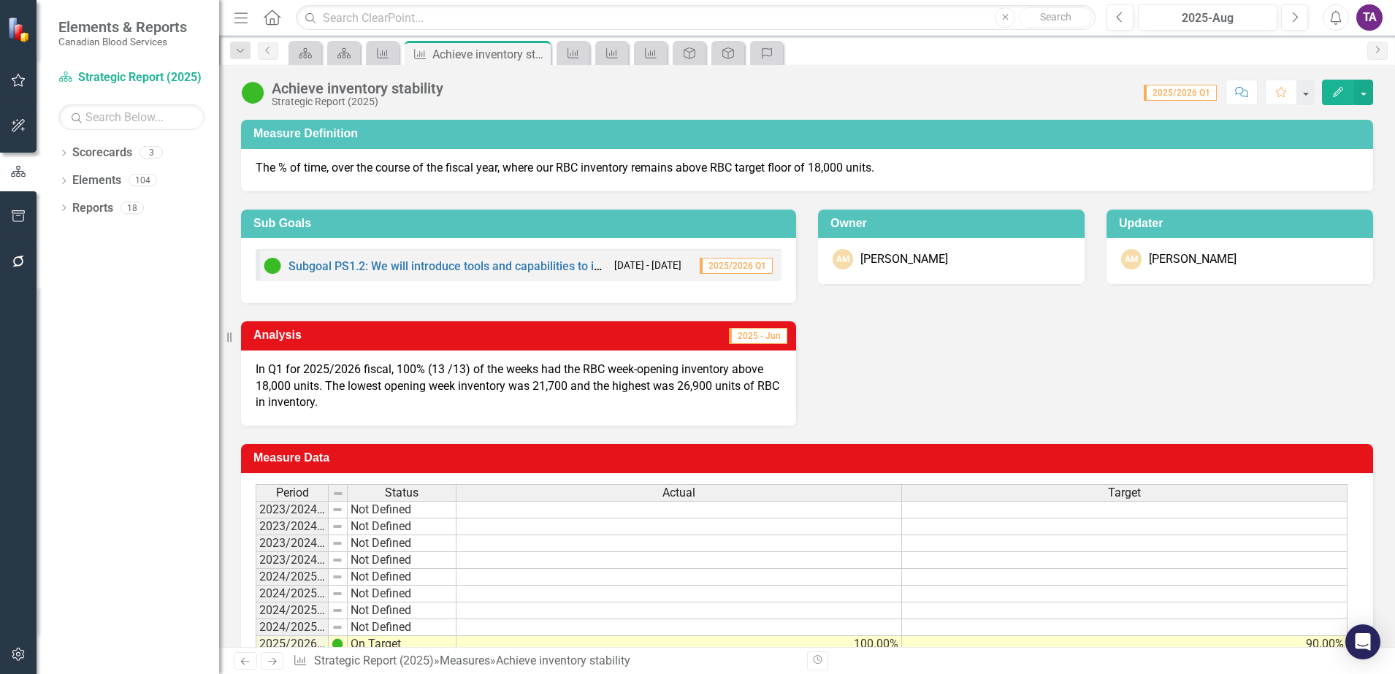
click at [270, 61] on div "Dropdown Search Scorecard Welcome Page Pin Scorecard Welcome Page Close Measure…" at bounding box center [807, 50] width 1176 height 29
click at [269, 57] on link "Previous" at bounding box center [268, 51] width 20 height 18
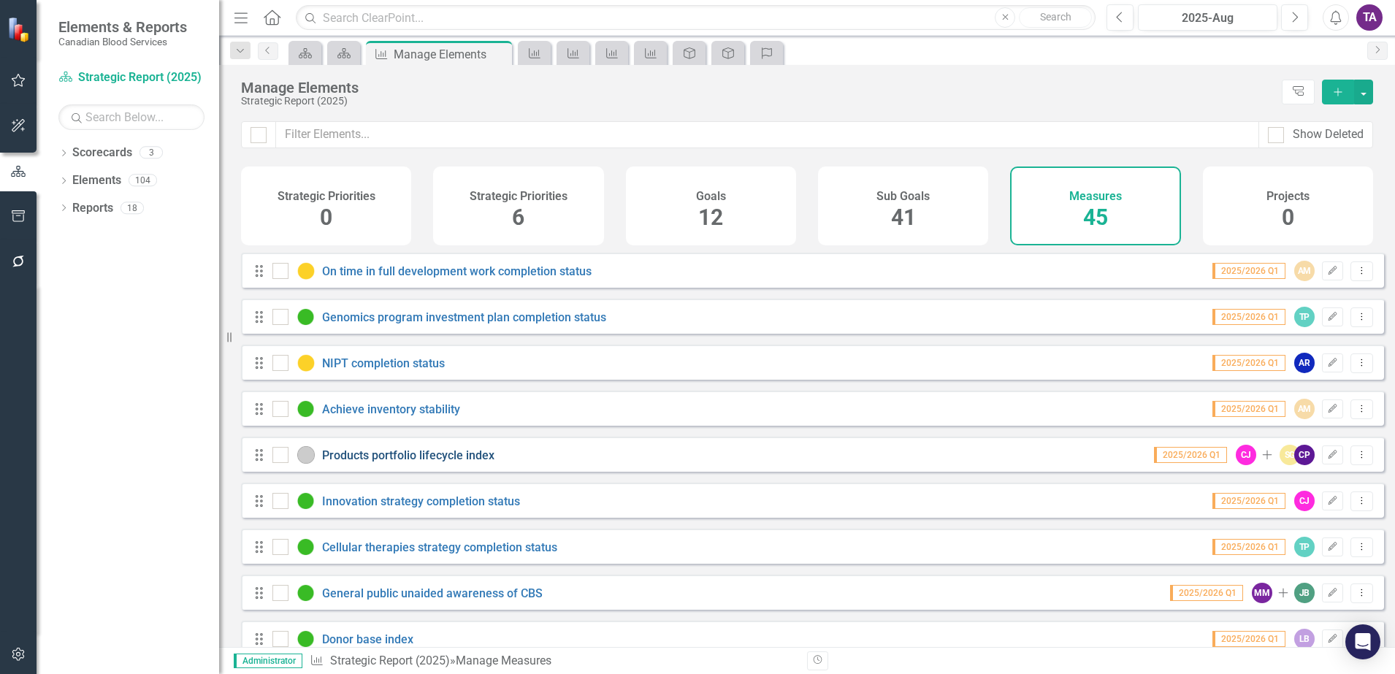
click at [383, 462] on link "Products portfolio lifecycle index" at bounding box center [408, 455] width 172 height 14
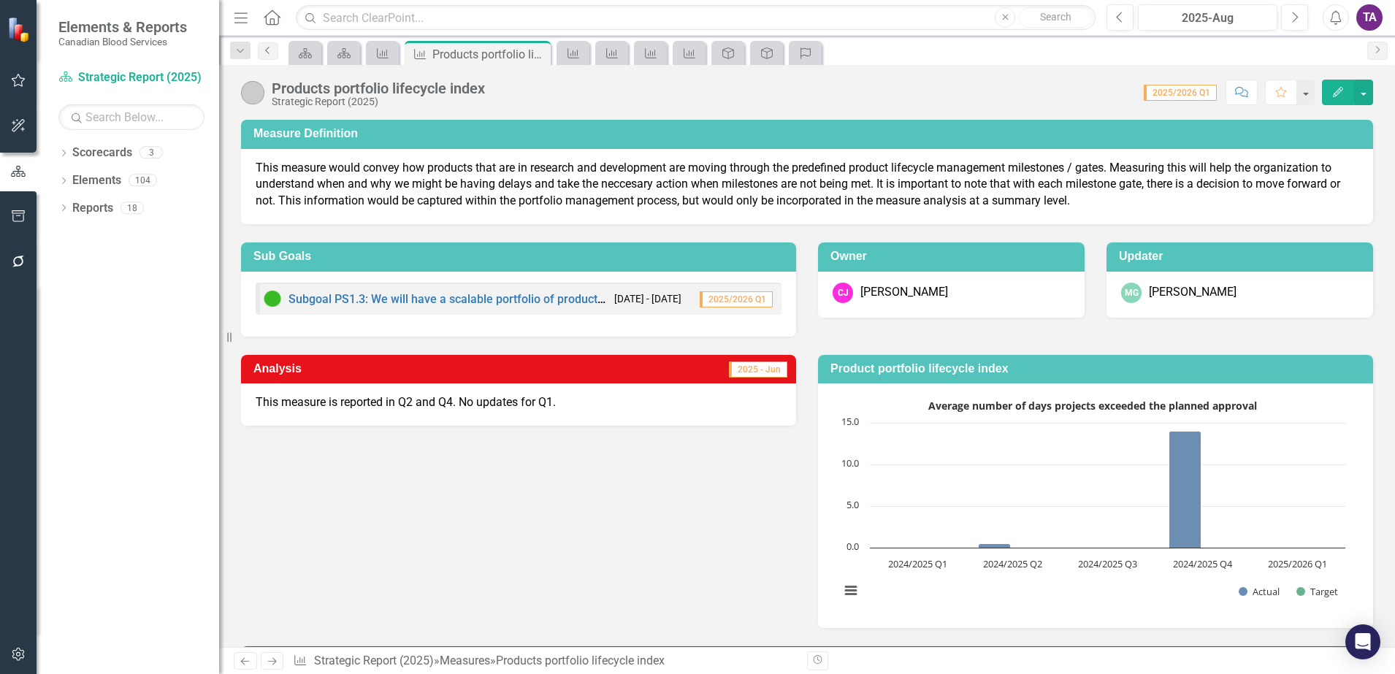
click at [264, 54] on icon "Previous" at bounding box center [268, 50] width 12 height 9
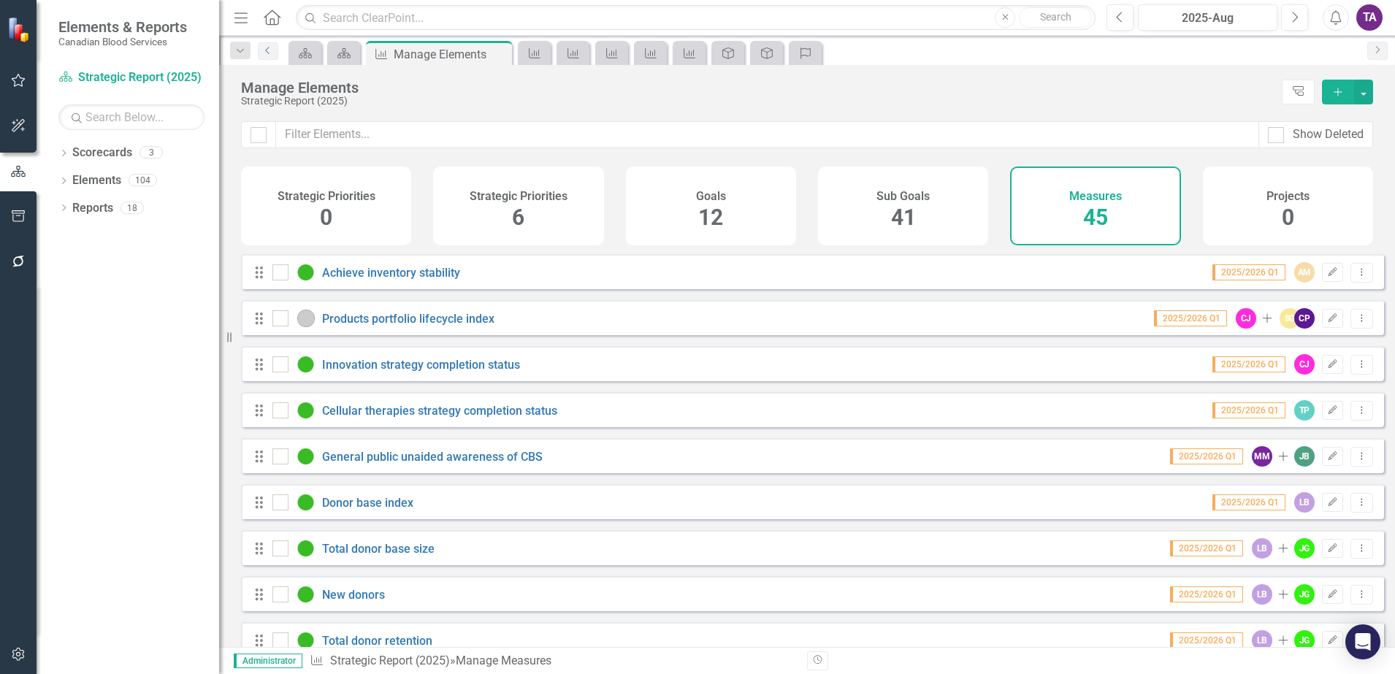
scroll to position [183, 0]
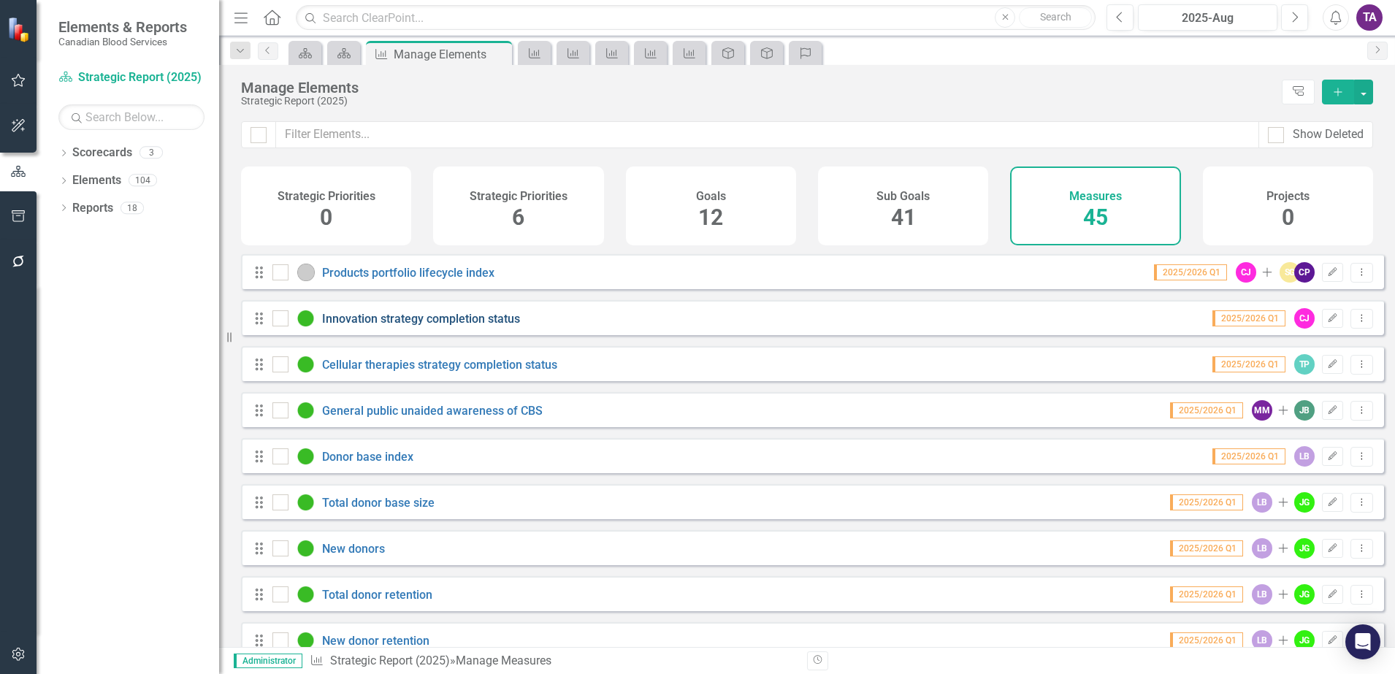
click at [409, 326] on link "Innovation strategy completion status" at bounding box center [421, 319] width 198 height 14
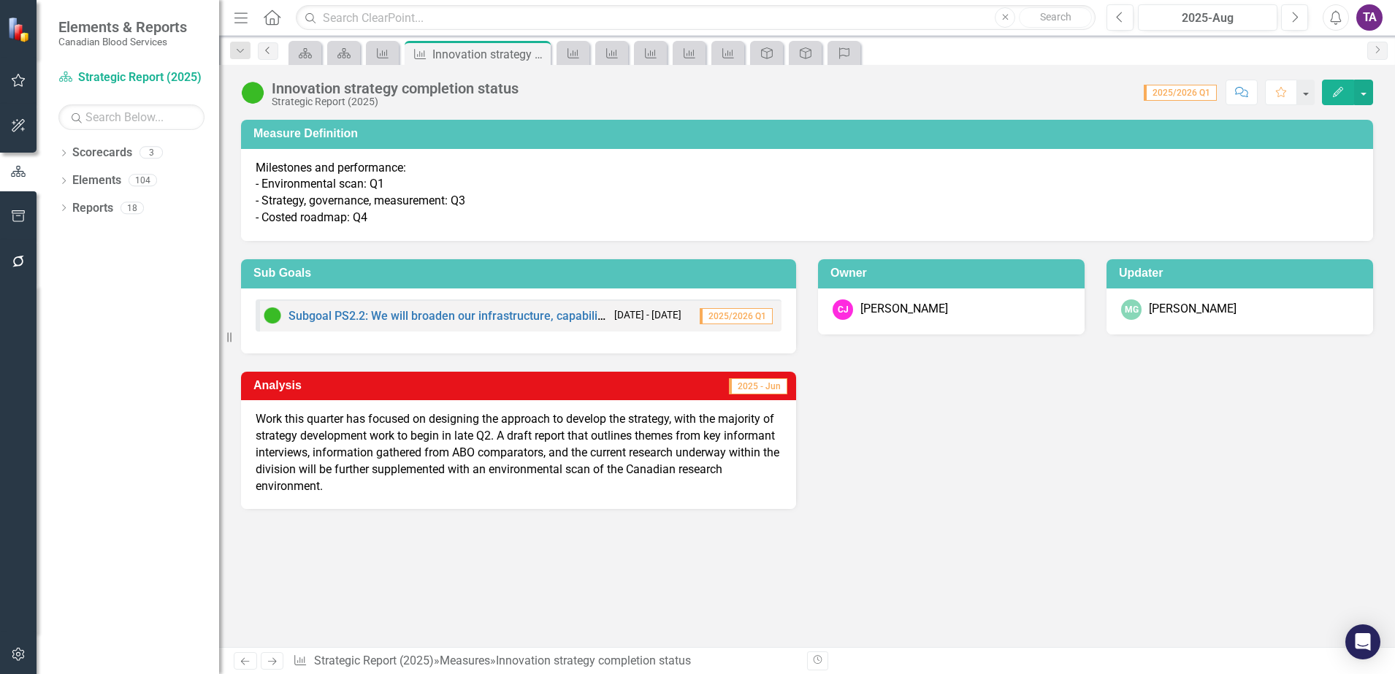
click at [272, 50] on icon "Previous" at bounding box center [268, 50] width 12 height 9
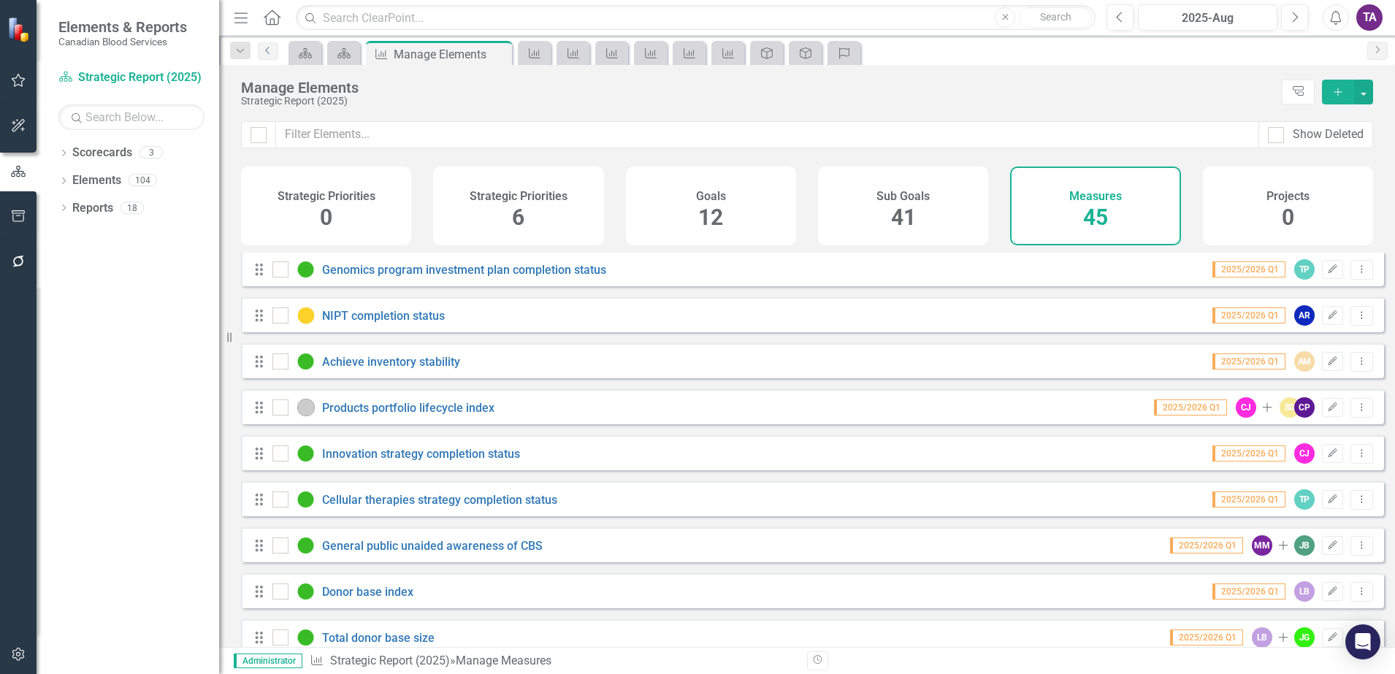
scroll to position [91, 0]
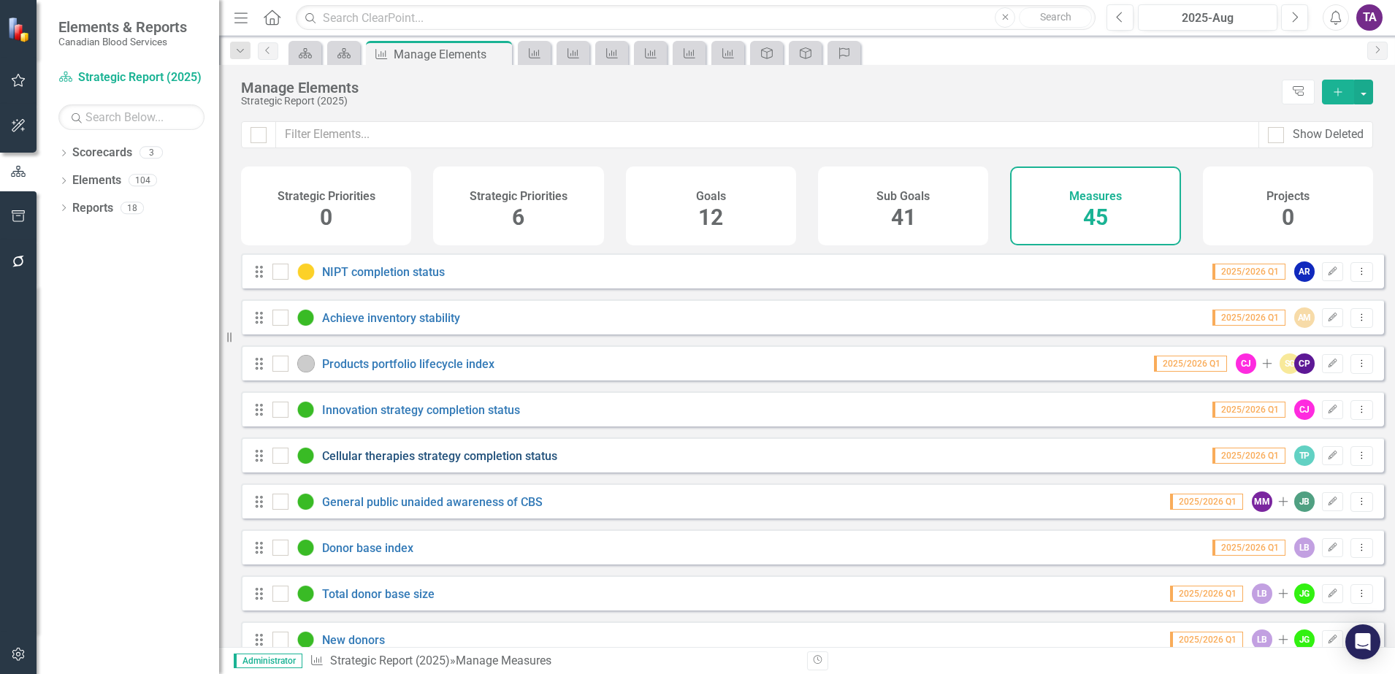
click at [413, 463] on link "Cellular therapies strategy completion status" at bounding box center [439, 456] width 235 height 14
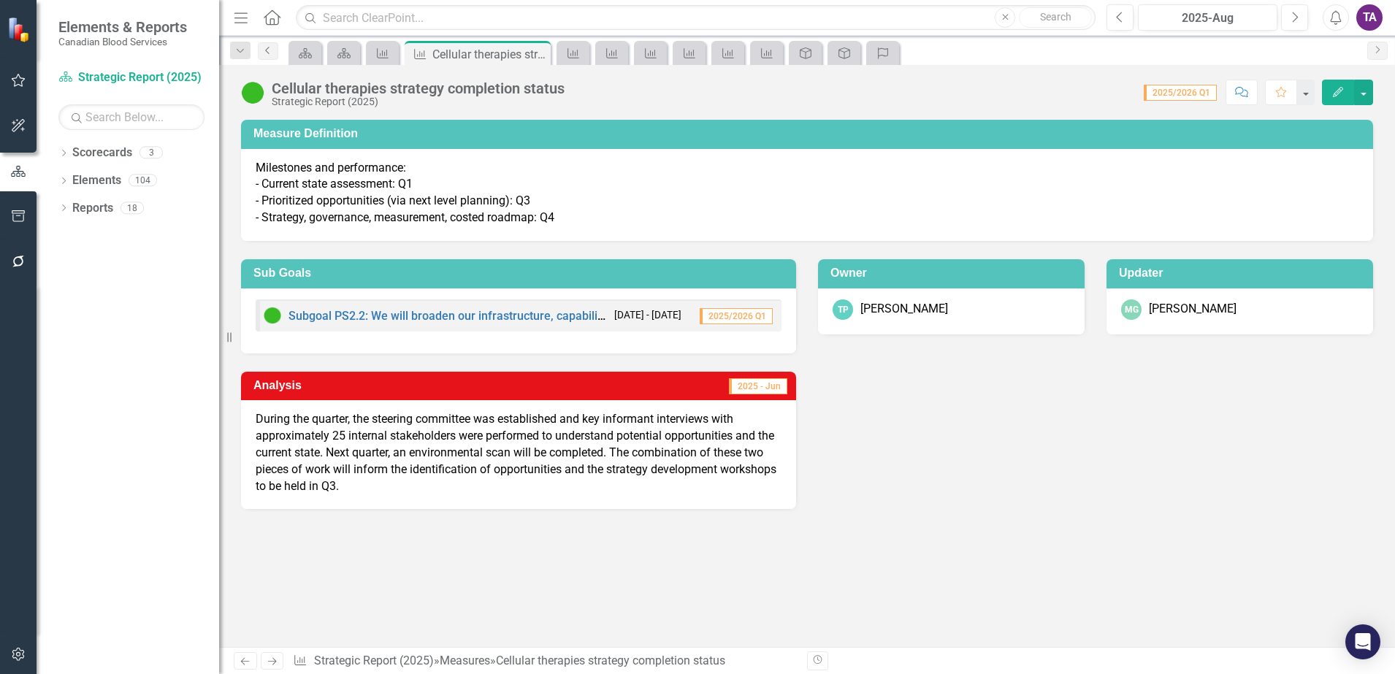
click at [272, 53] on icon "Previous" at bounding box center [268, 50] width 12 height 9
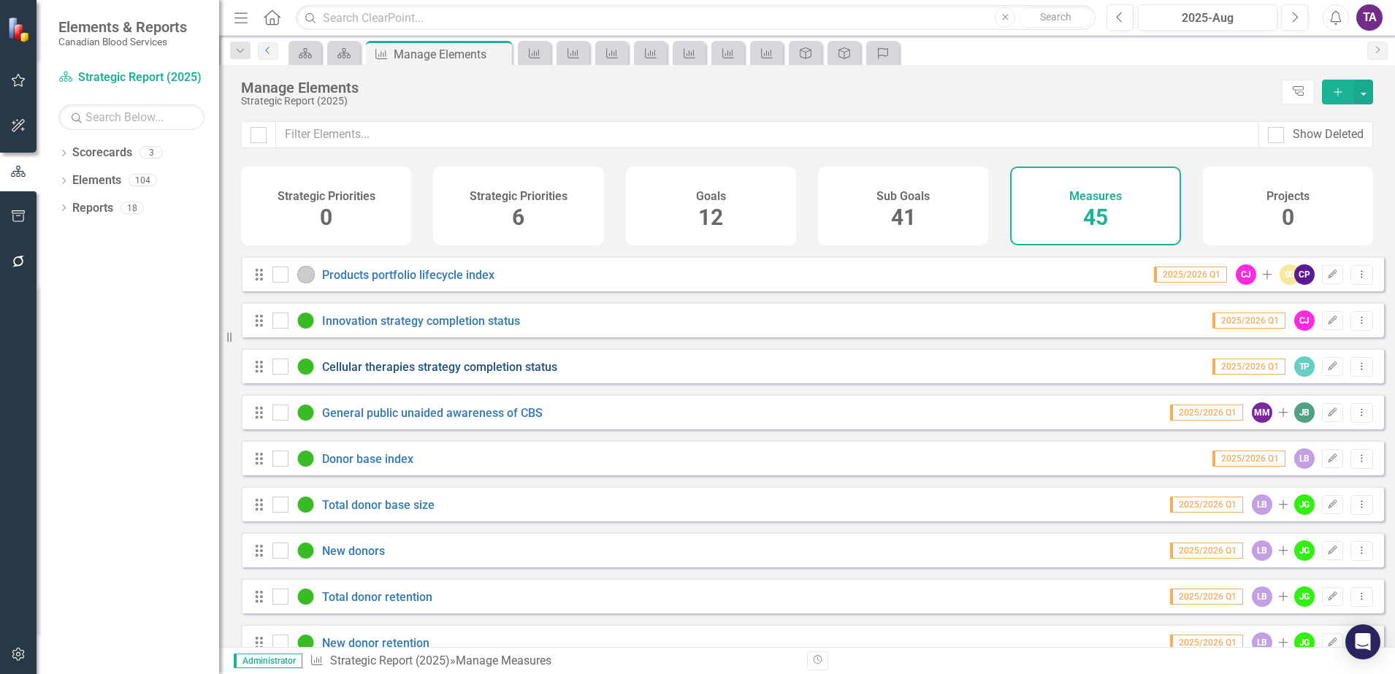
scroll to position [183, 0]
click at [430, 418] on link "General public unaided awareness of CBS" at bounding box center [432, 411] width 221 height 14
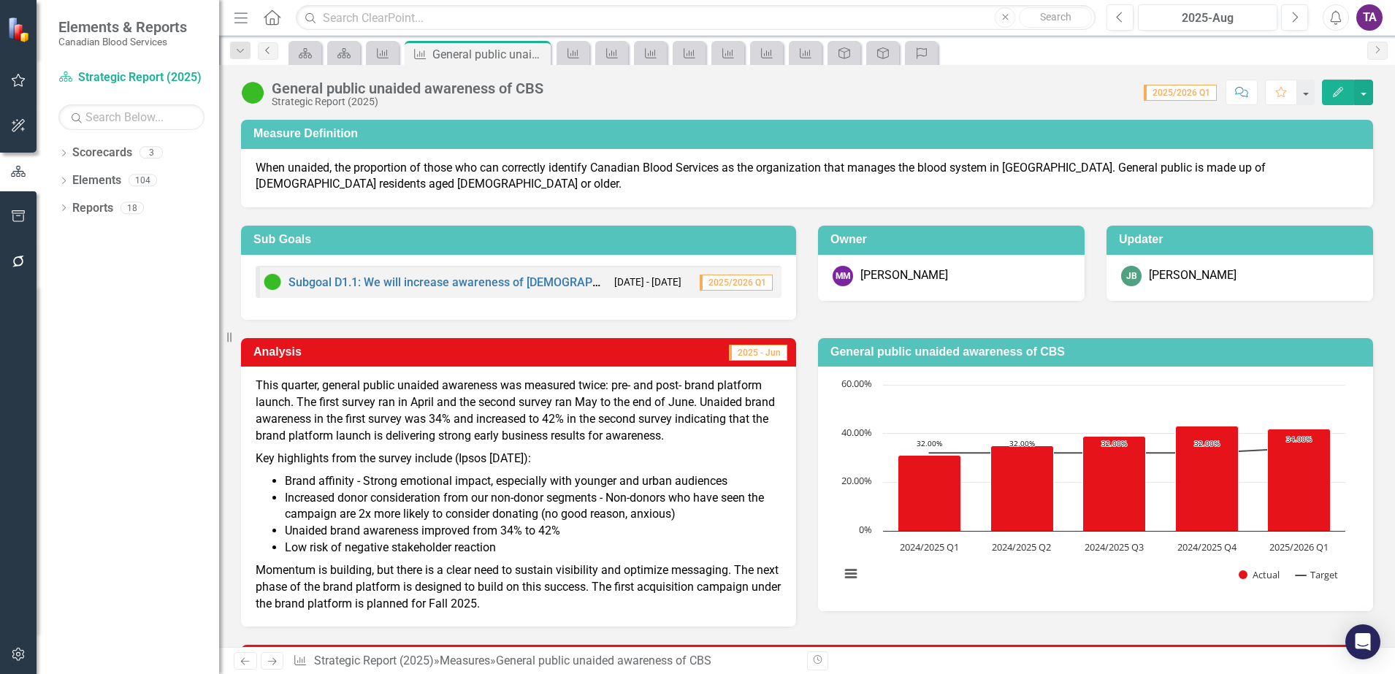
click at [273, 53] on icon "Previous" at bounding box center [268, 50] width 12 height 9
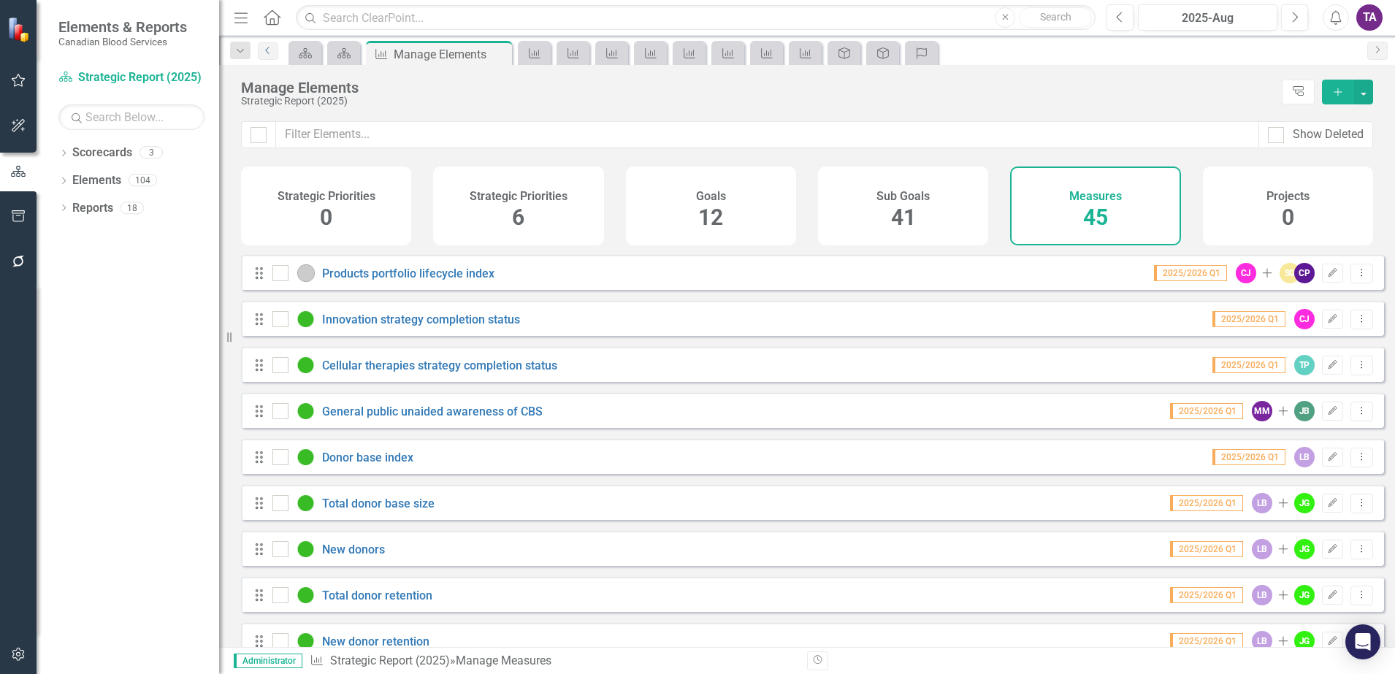
scroll to position [183, 0]
click at [363, 465] on div "Donor base index" at bounding box center [344, 457] width 145 height 18
click at [365, 464] on link "Donor base index" at bounding box center [367, 457] width 91 height 14
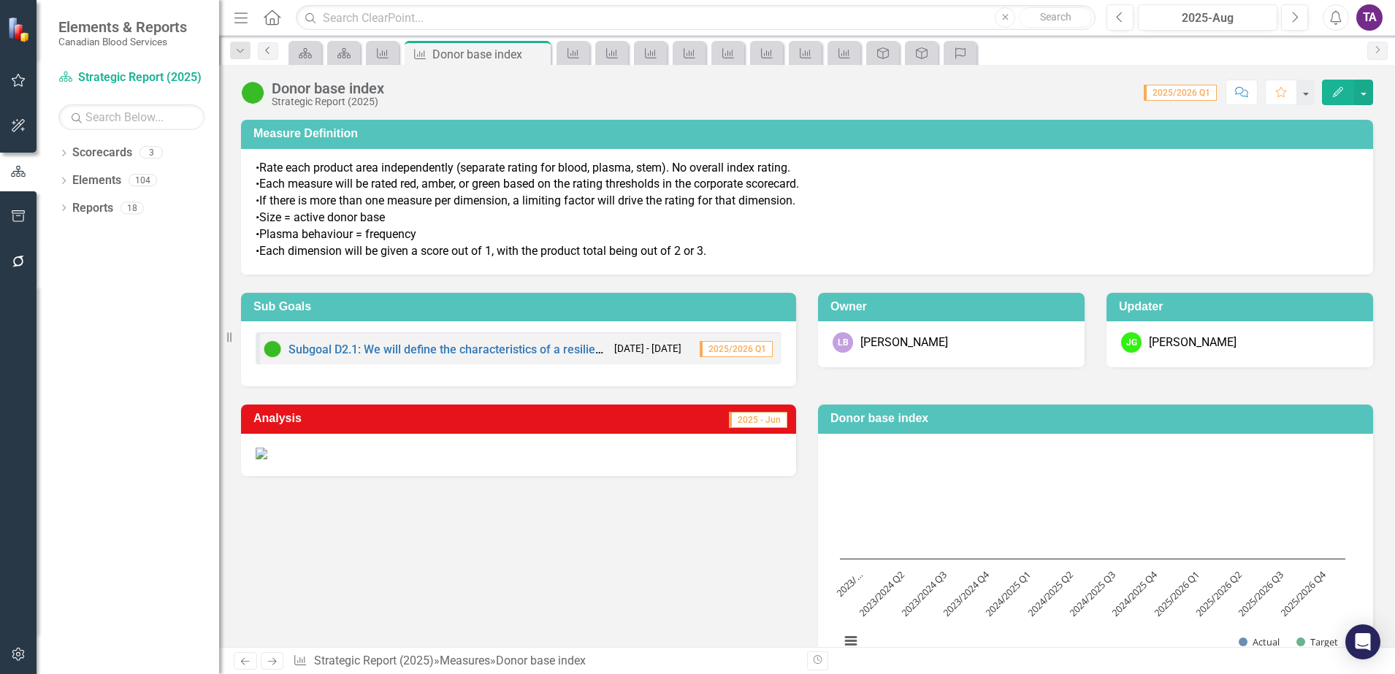
click at [273, 55] on link "Previous" at bounding box center [268, 51] width 20 height 18
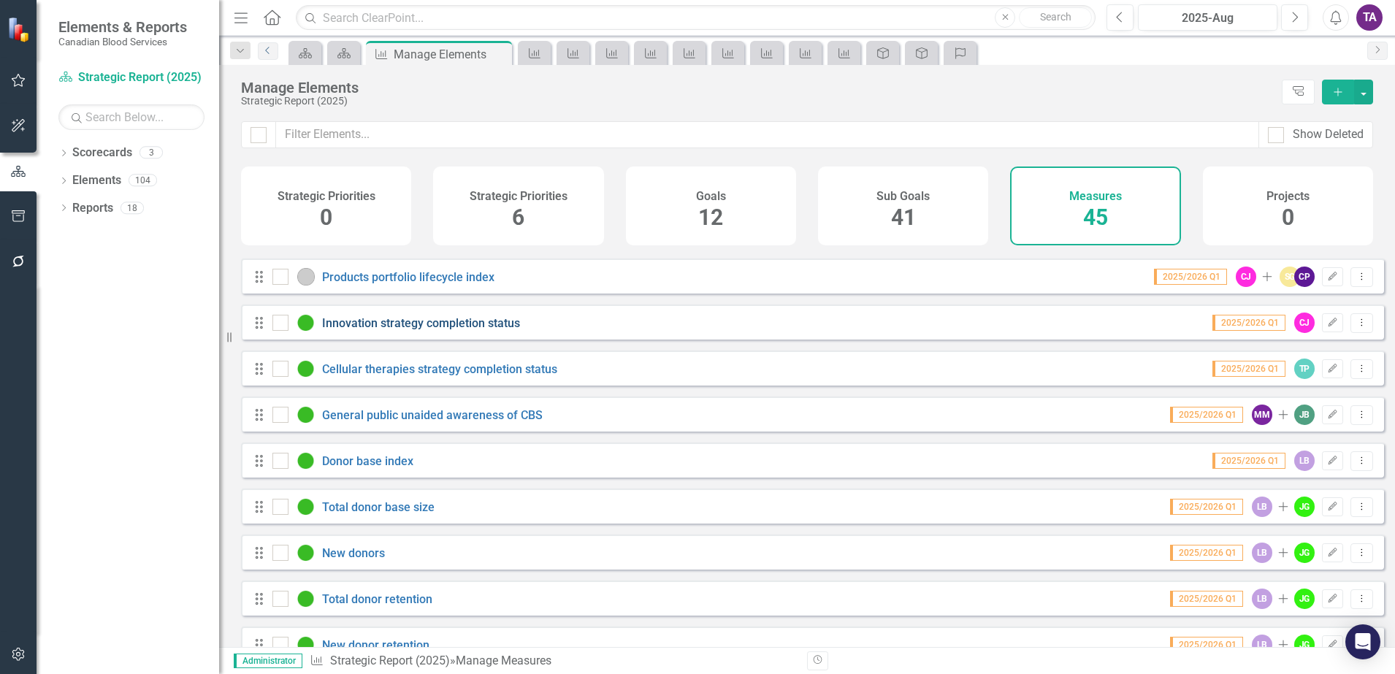
scroll to position [183, 0]
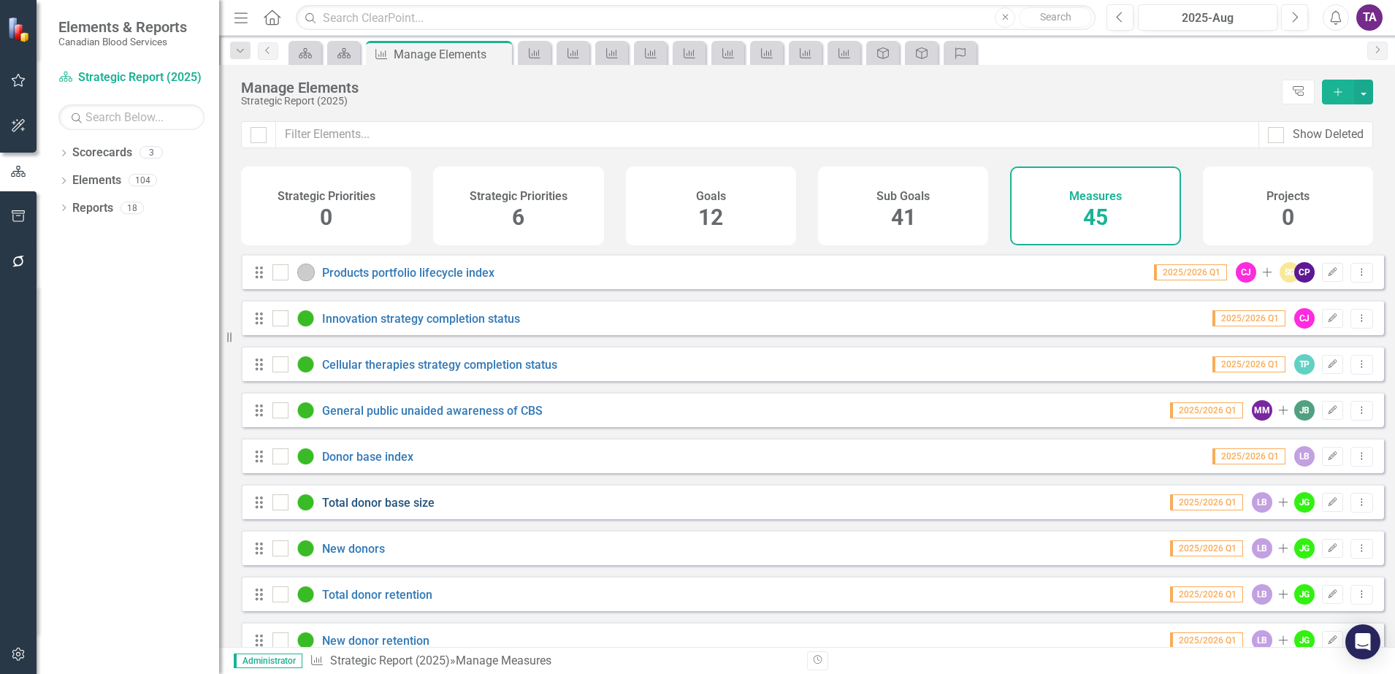
click at [394, 510] on link "Total donor base size" at bounding box center [378, 503] width 112 height 14
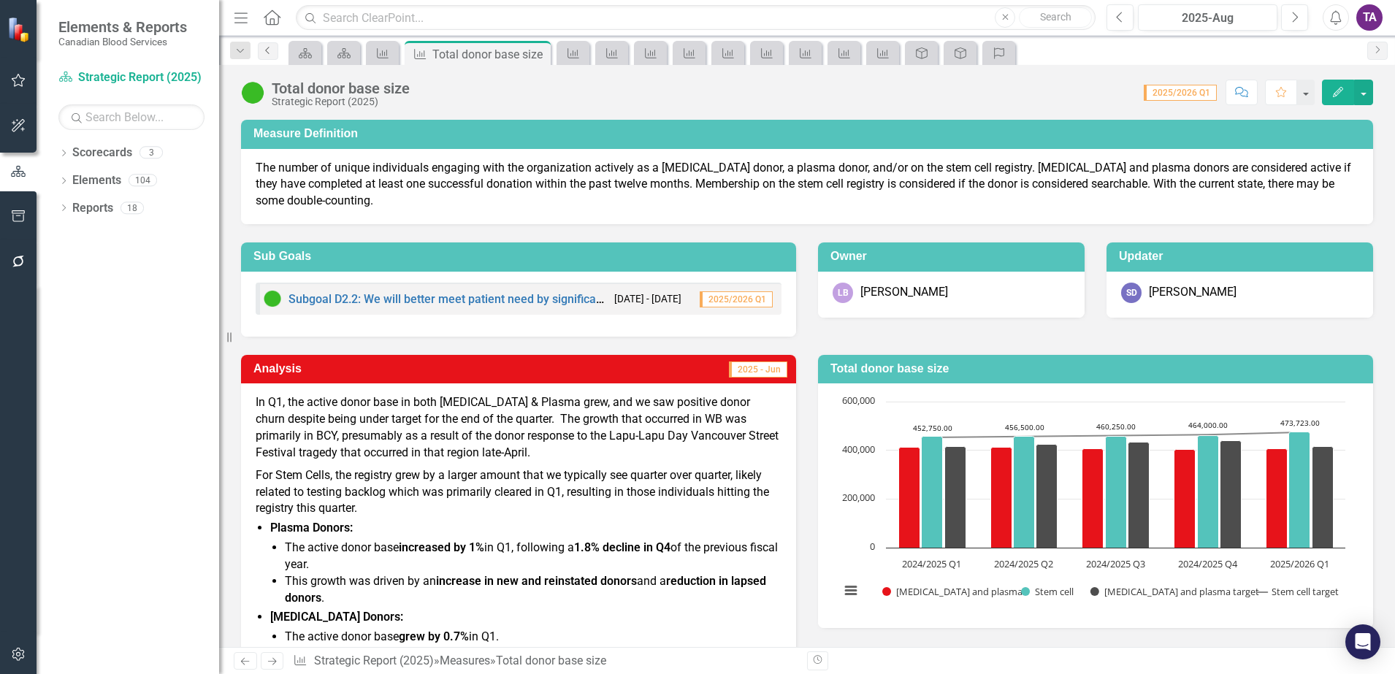
click at [268, 55] on link "Previous" at bounding box center [268, 51] width 20 height 18
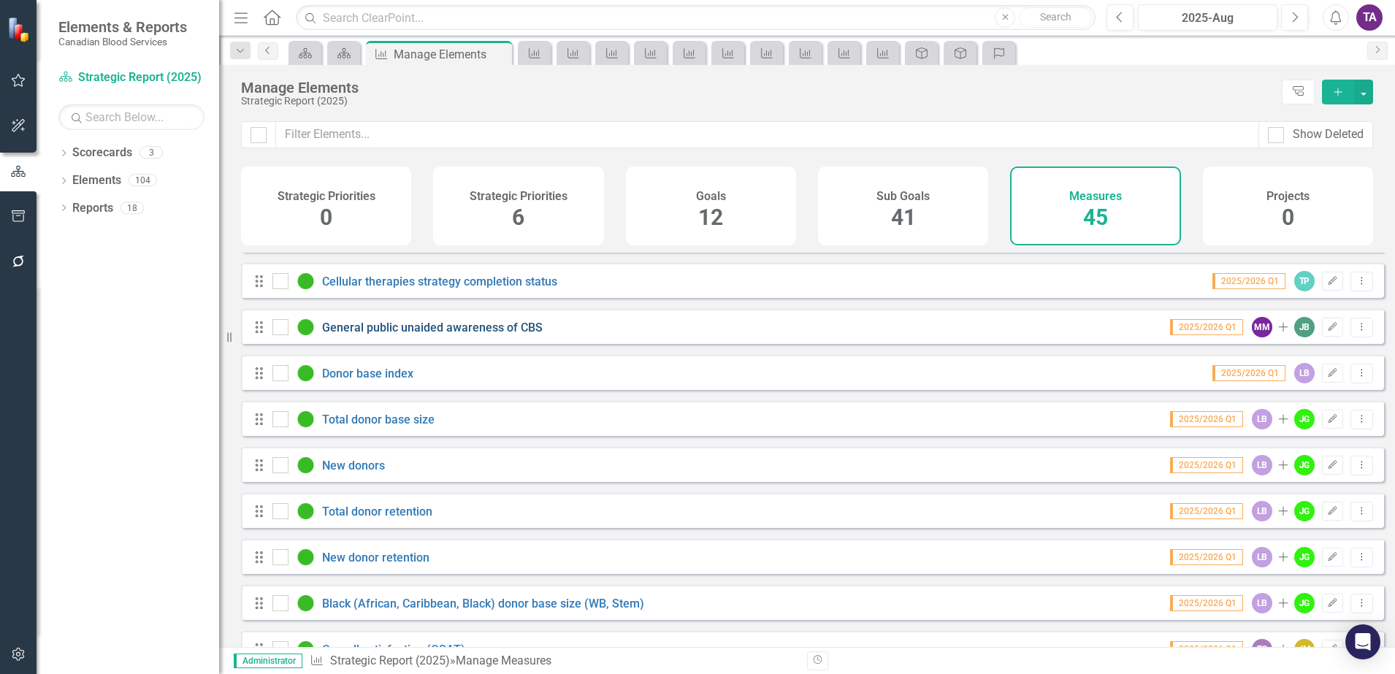
scroll to position [274, 0]
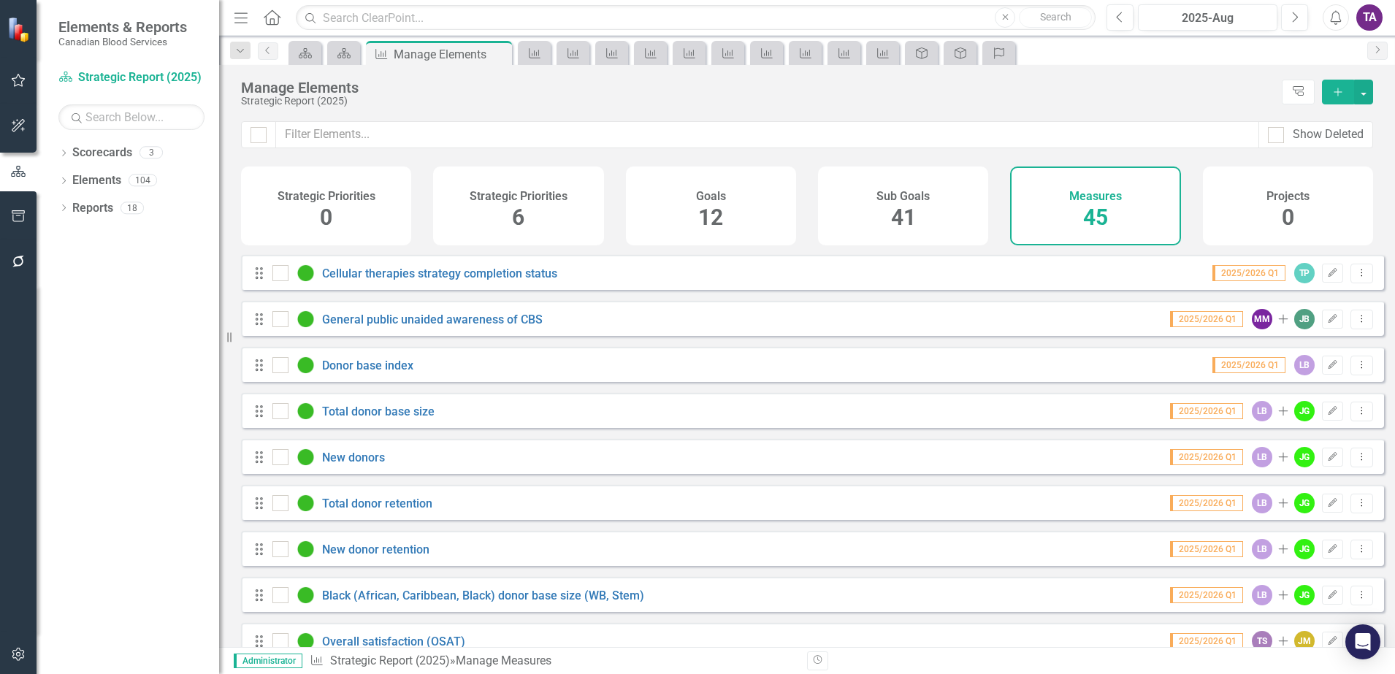
click at [345, 458] on div "Drag New donors 2025/2026 Q1 LB Add JG Edit Dropdown Menu" at bounding box center [812, 456] width 1143 height 35
click at [337, 464] on link "New donors" at bounding box center [353, 458] width 63 height 14
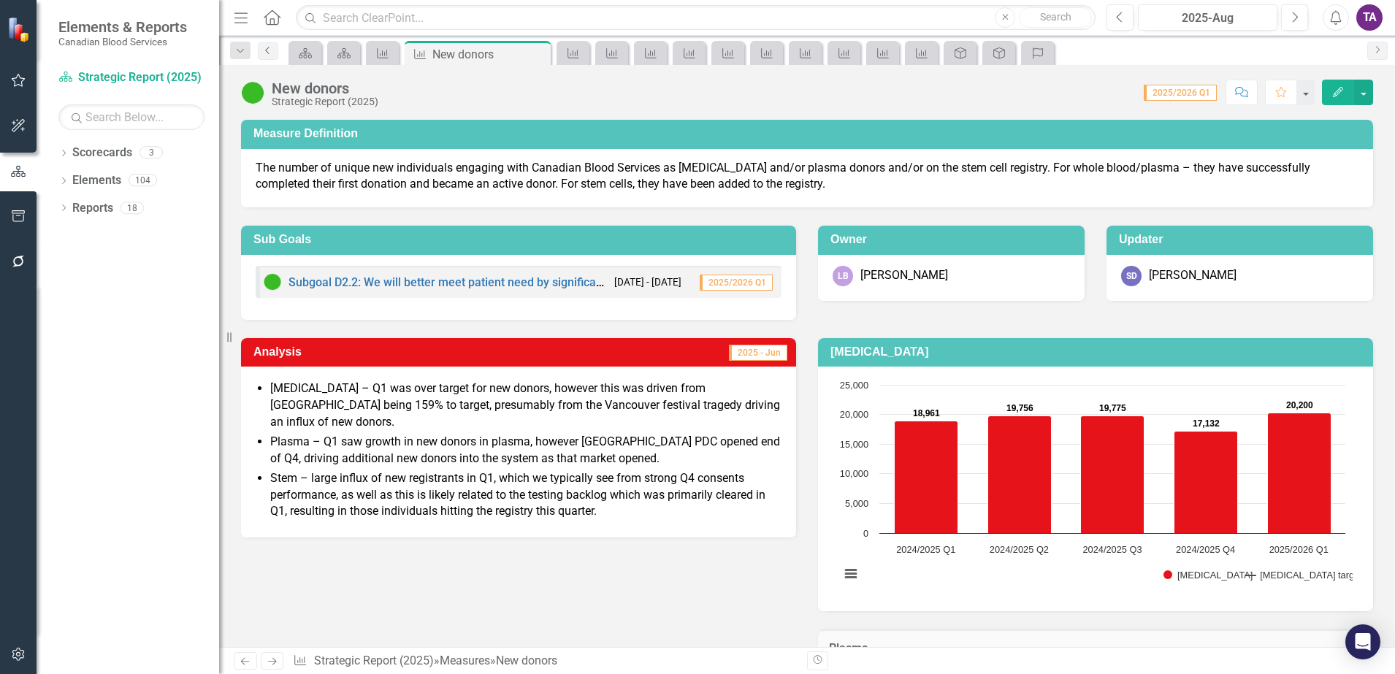
click at [268, 53] on icon "Previous" at bounding box center [268, 50] width 12 height 9
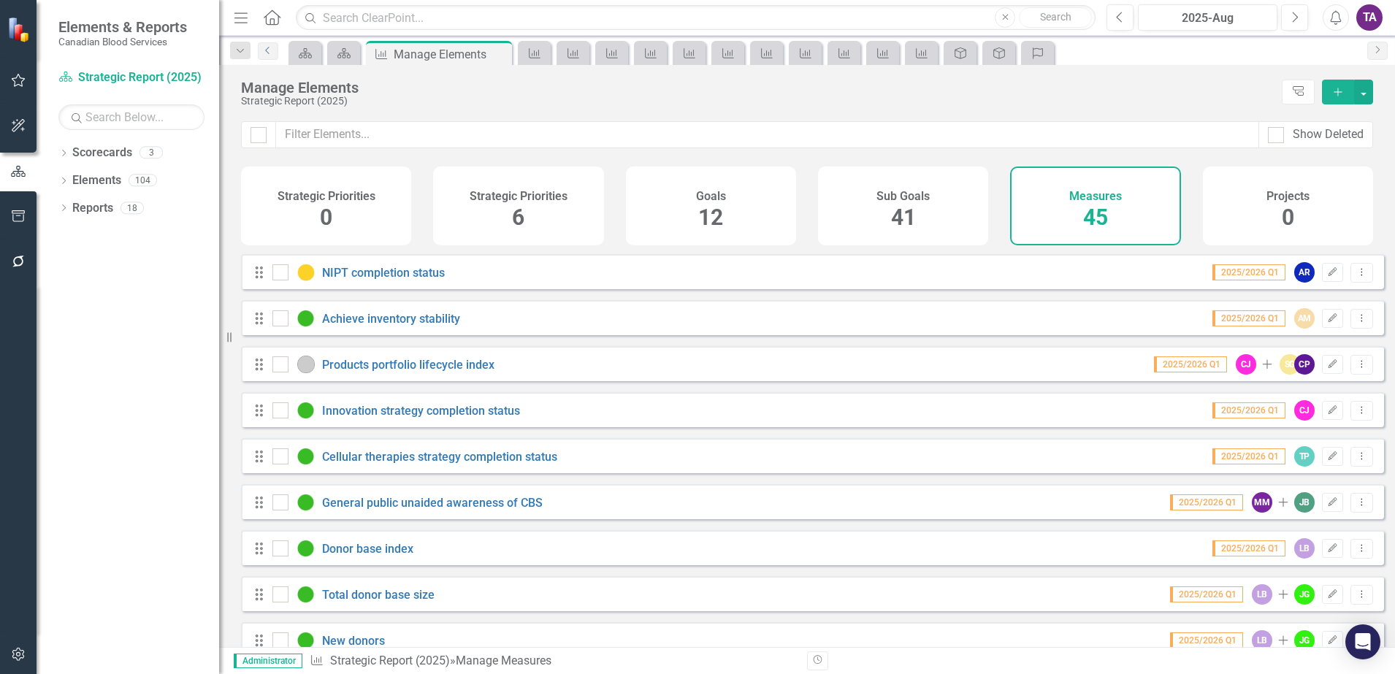
scroll to position [183, 0]
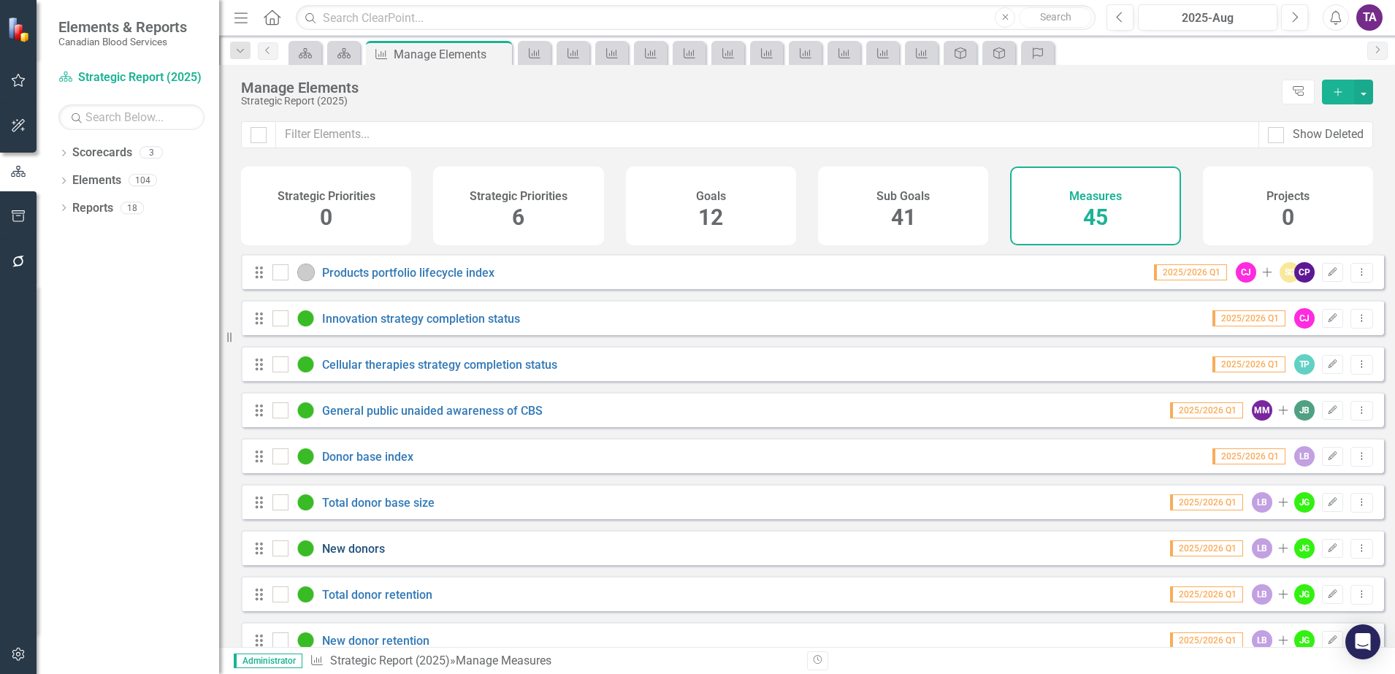
click at [359, 556] on link "New donors" at bounding box center [353, 549] width 63 height 14
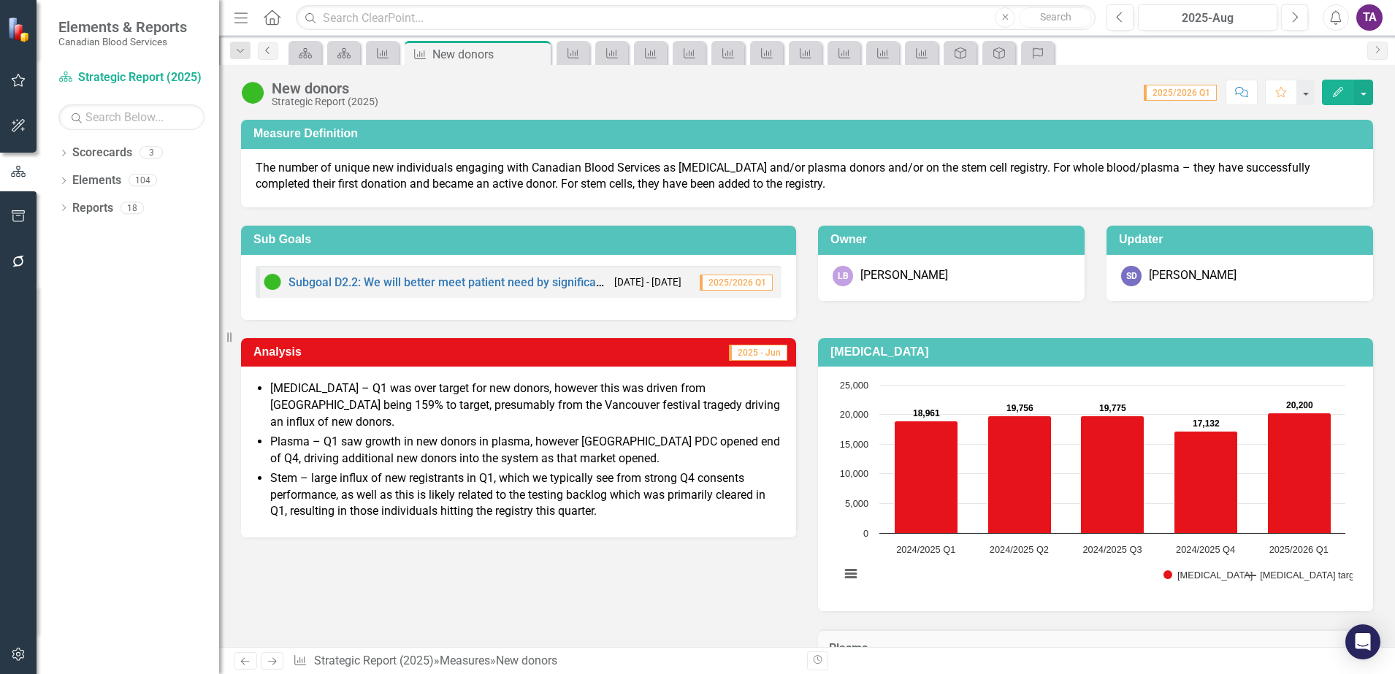
click at [270, 52] on icon "Previous" at bounding box center [268, 50] width 12 height 9
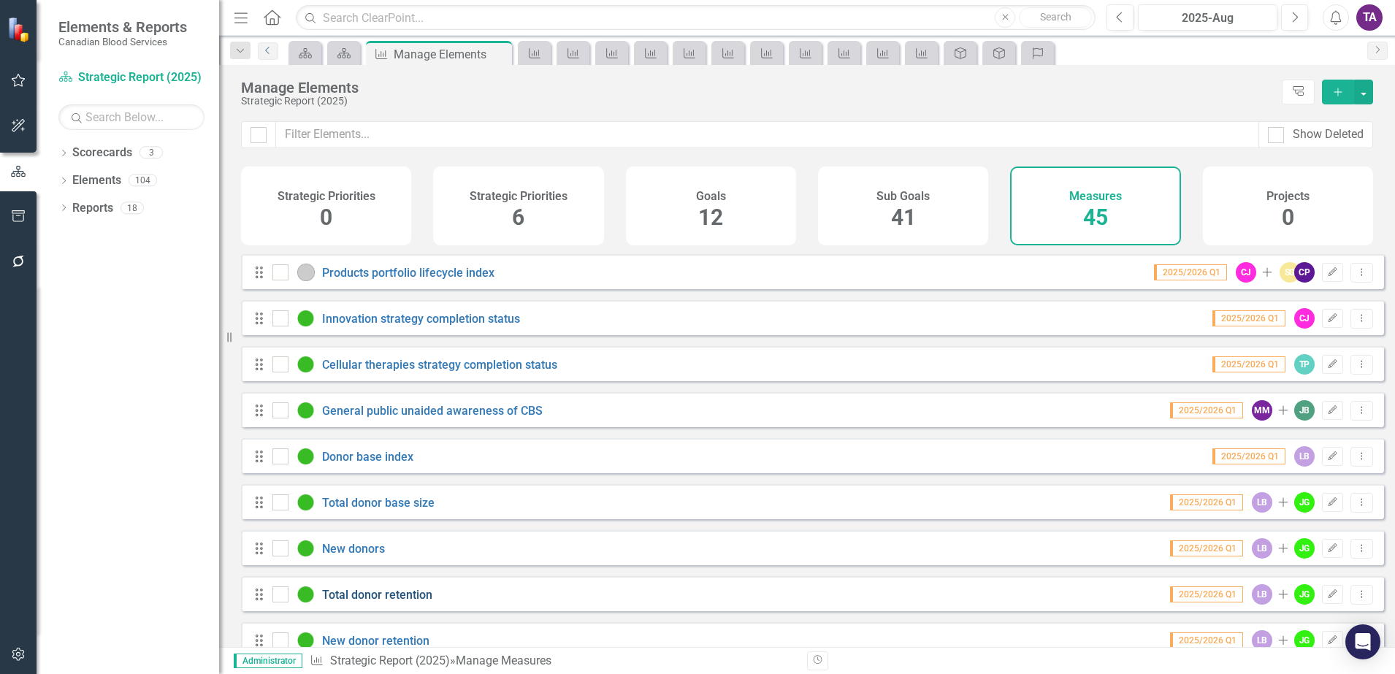
scroll to position [274, 0]
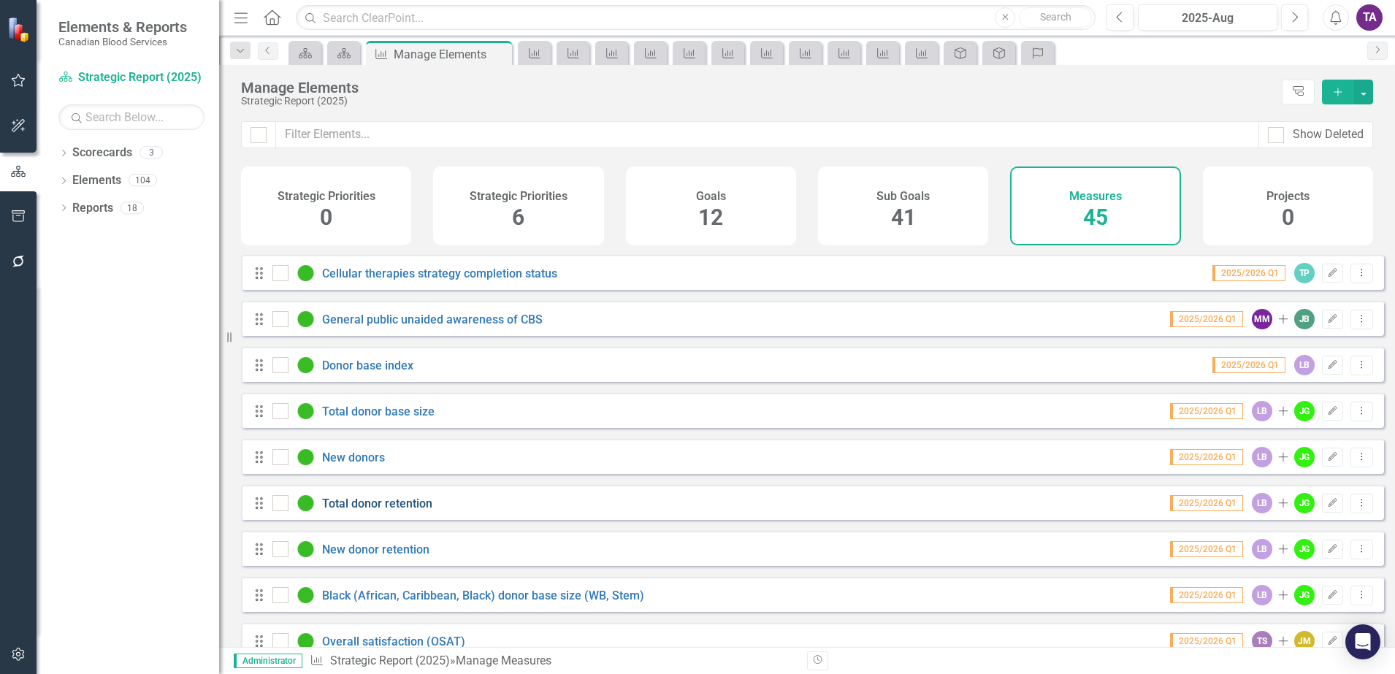
click at [377, 510] on link "Total donor retention" at bounding box center [377, 504] width 110 height 14
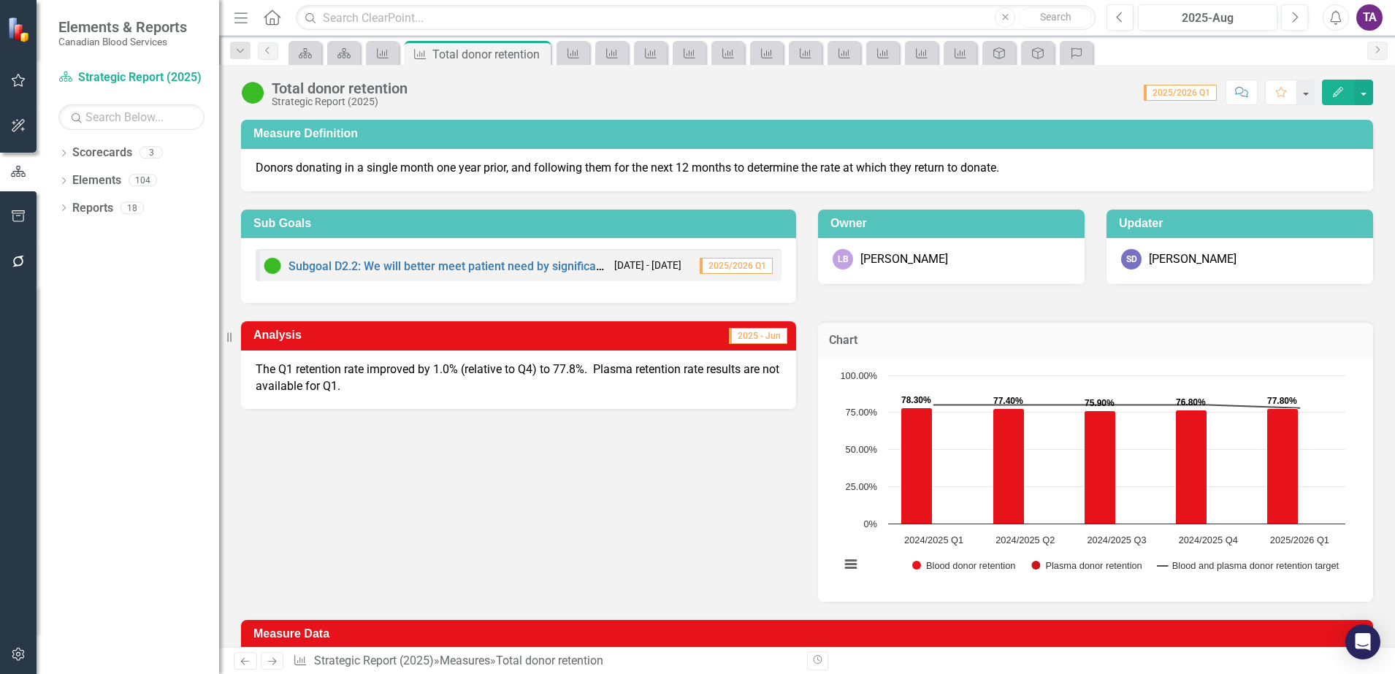
click at [280, 65] on div "Total donor retention Strategic Report (2025) Score: 0.00 2025/2026 Q1 Complete…" at bounding box center [807, 87] width 1176 height 44
click at [272, 56] on link "Previous" at bounding box center [268, 51] width 20 height 18
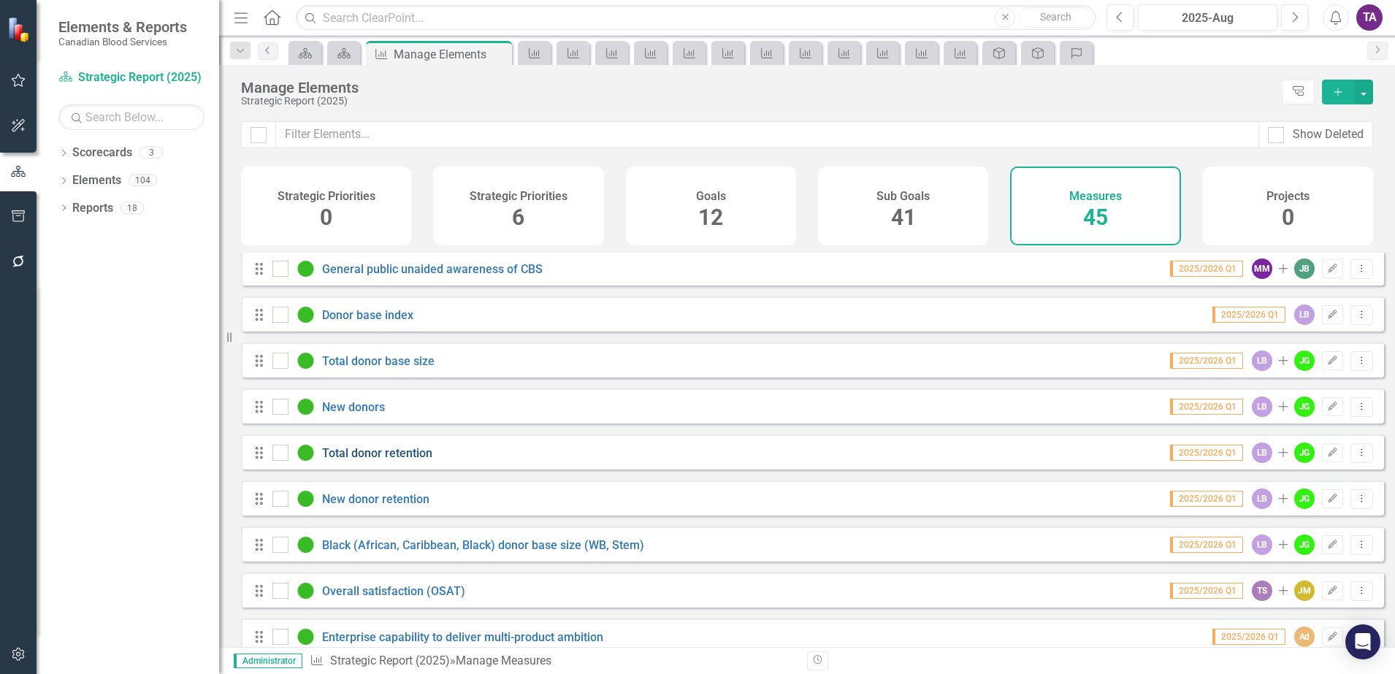
scroll to position [365, 0]
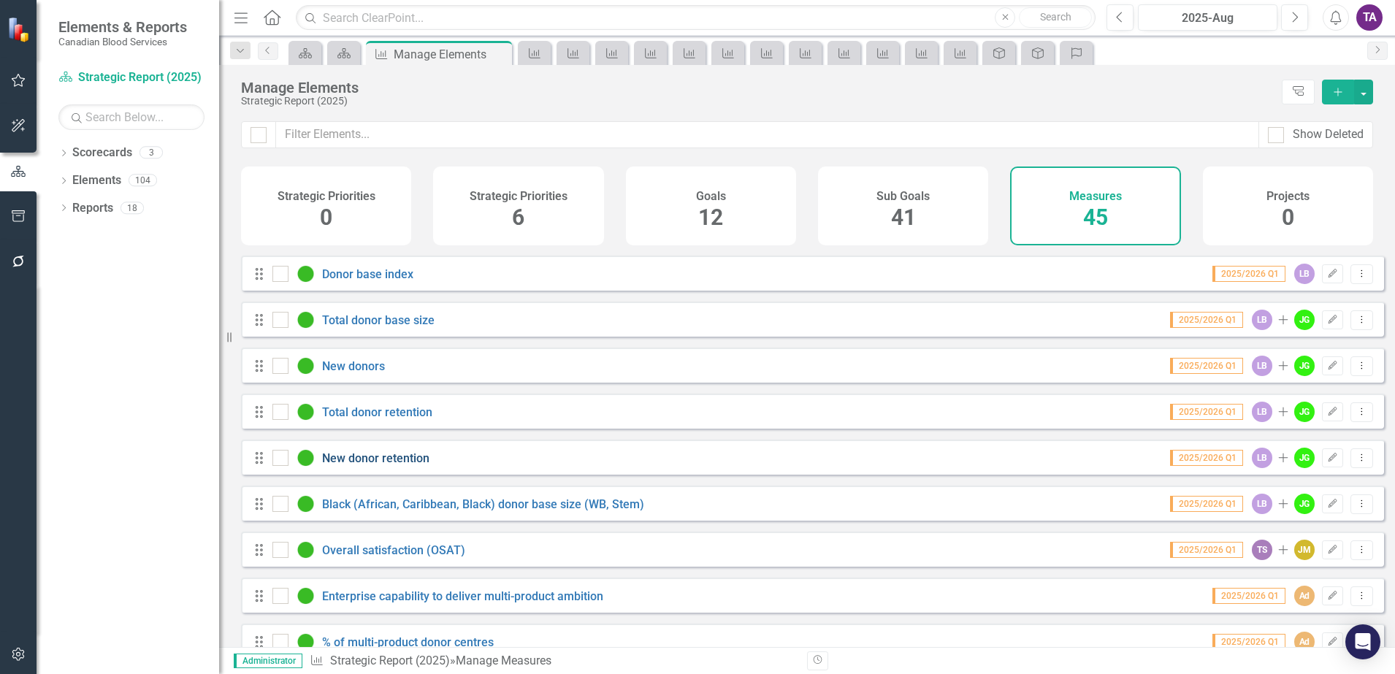
click at [365, 465] on link "New donor retention" at bounding box center [375, 458] width 107 height 14
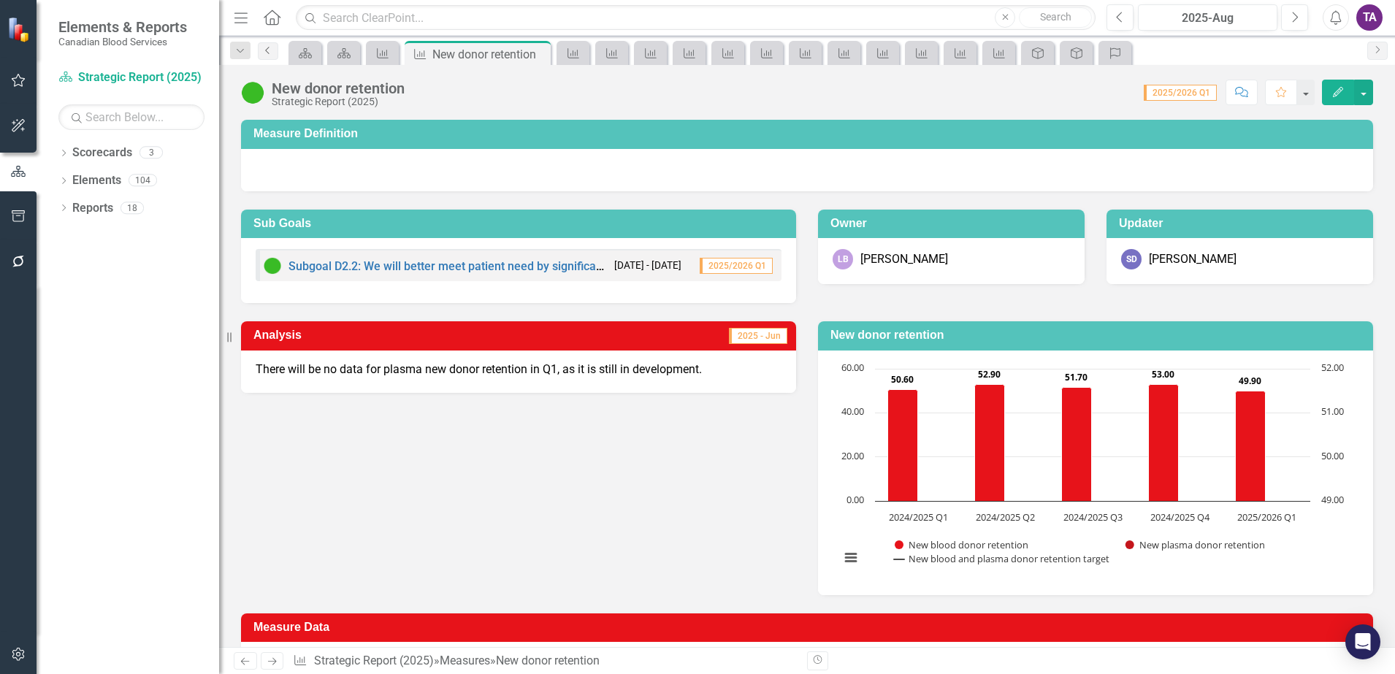
click at [264, 56] on link "Previous" at bounding box center [268, 51] width 20 height 18
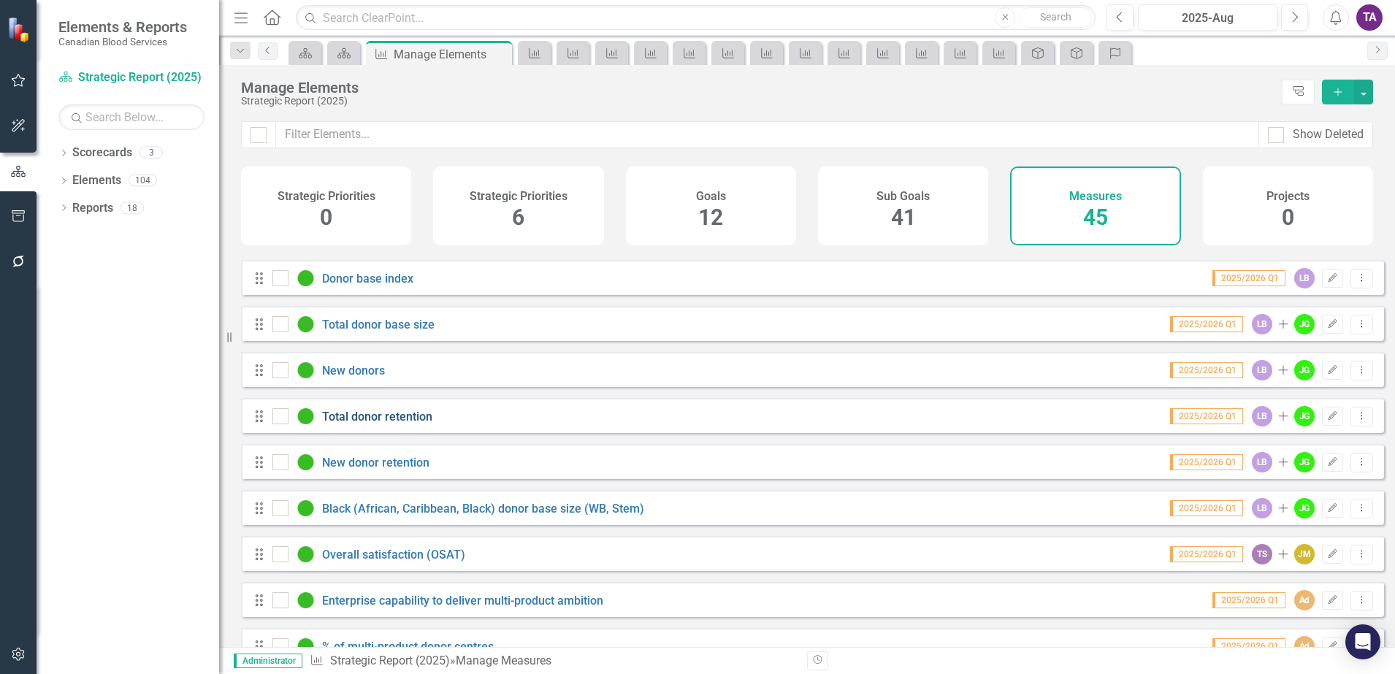
scroll to position [365, 0]
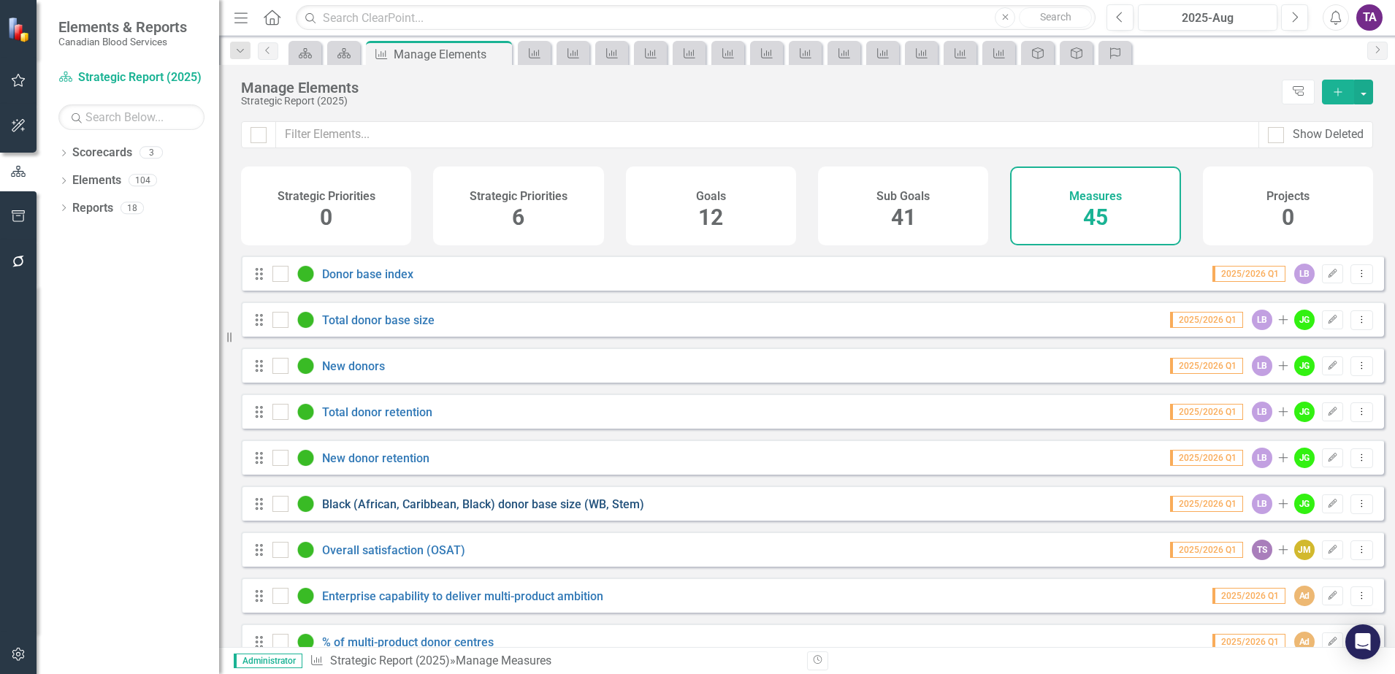
click at [439, 511] on link "Black (African, Caribbean, Black) donor base size (WB, Stem)" at bounding box center [483, 504] width 322 height 14
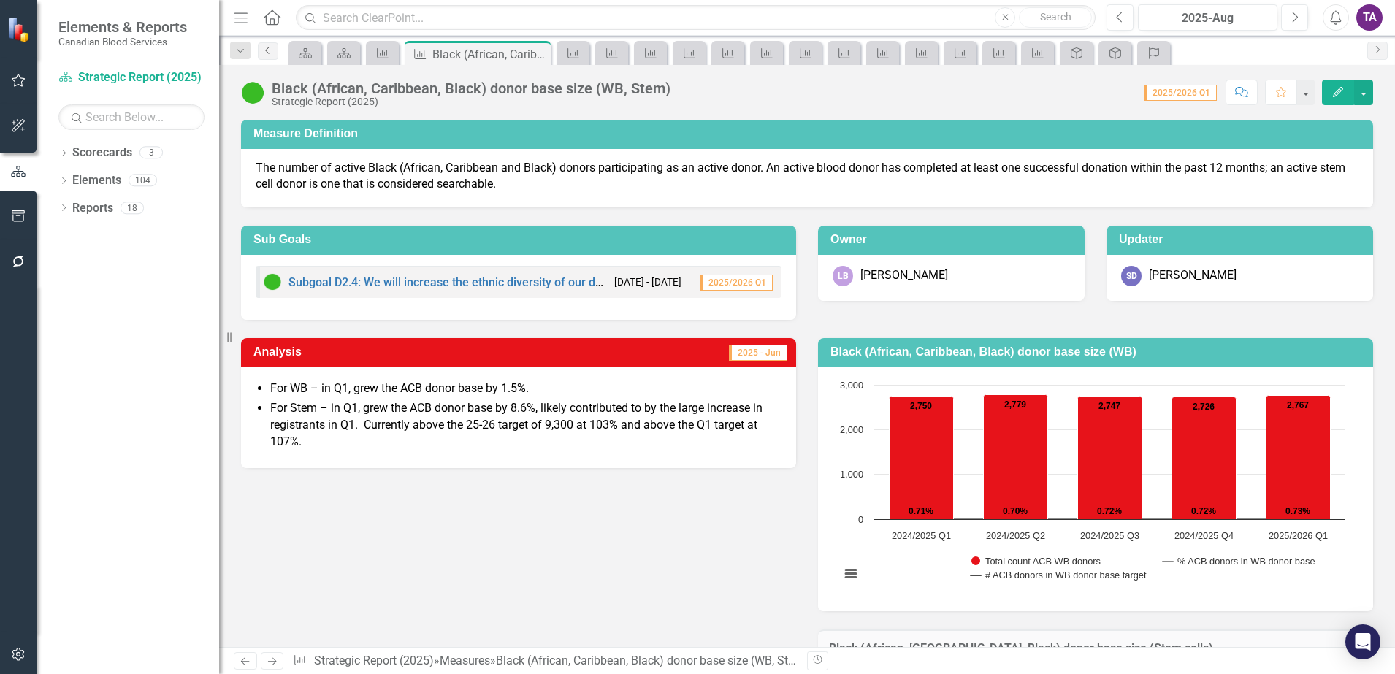
click at [270, 49] on icon "Previous" at bounding box center [268, 50] width 12 height 9
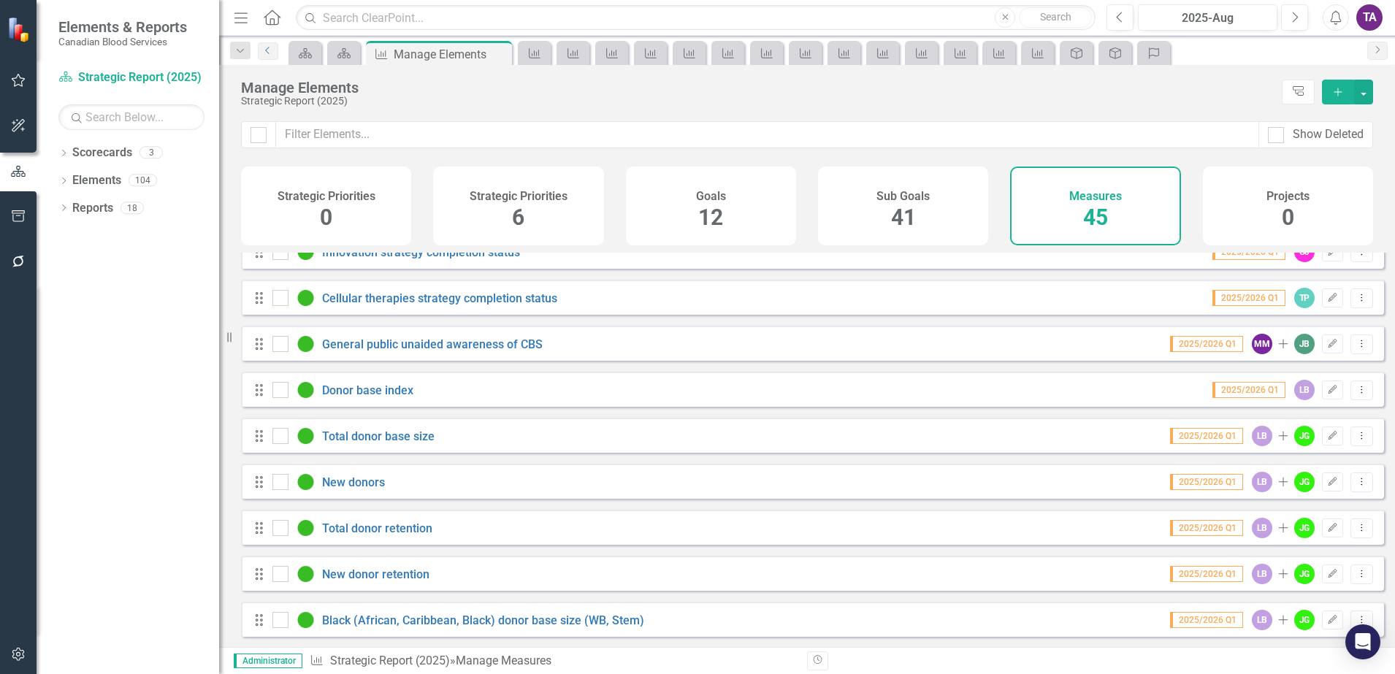
scroll to position [365, 0]
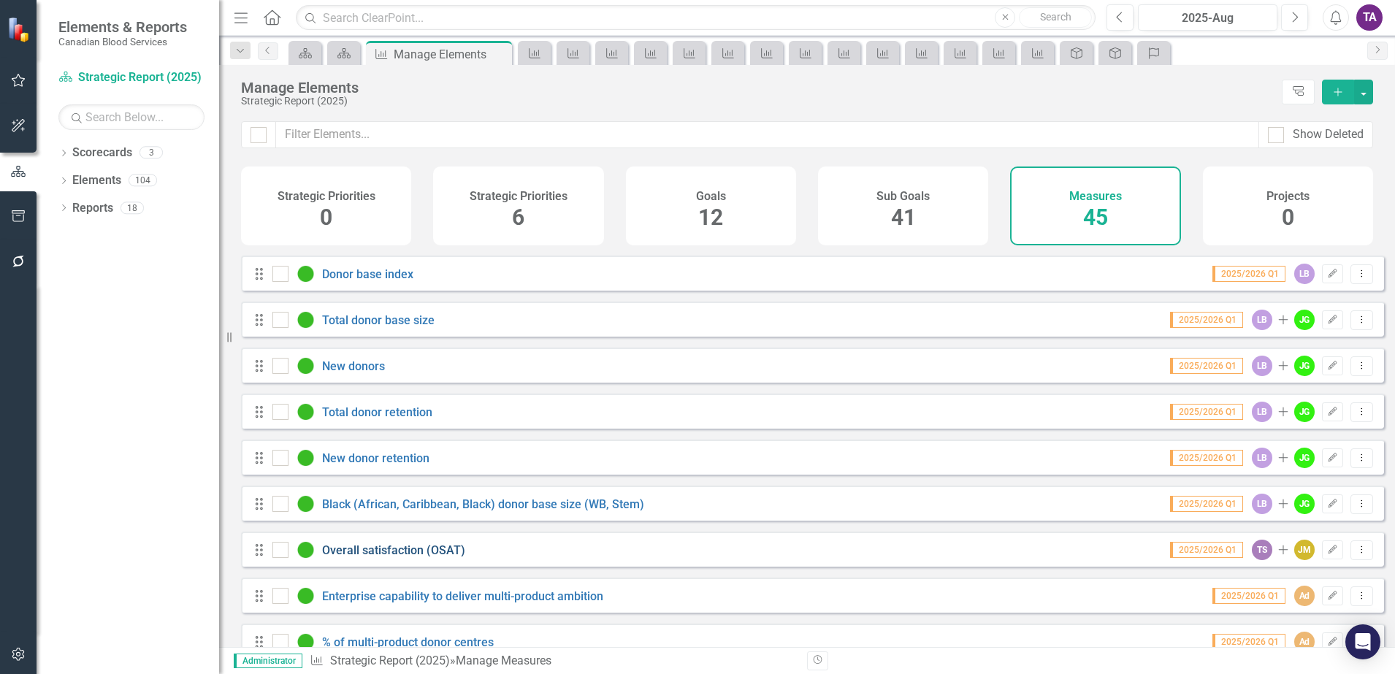
click at [384, 557] on link "Overall satisfaction (OSAT)" at bounding box center [393, 550] width 143 height 14
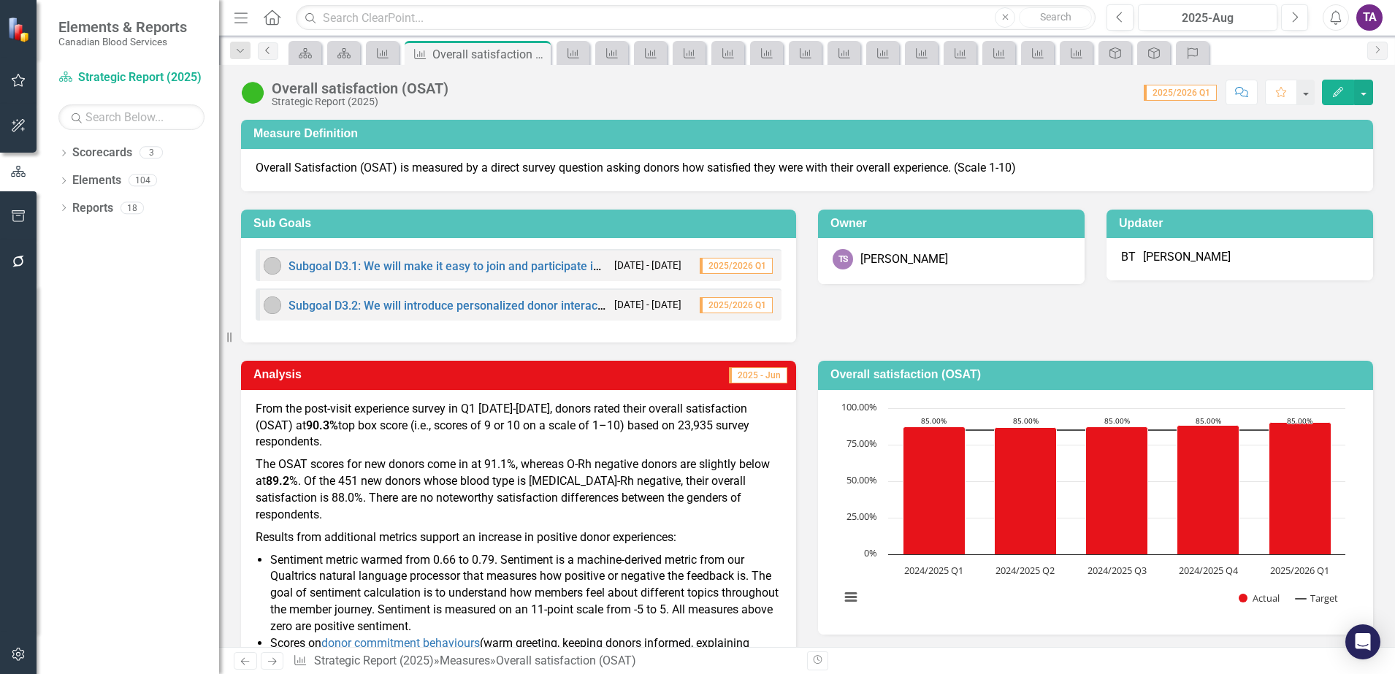
click at [270, 48] on icon "Previous" at bounding box center [268, 50] width 12 height 9
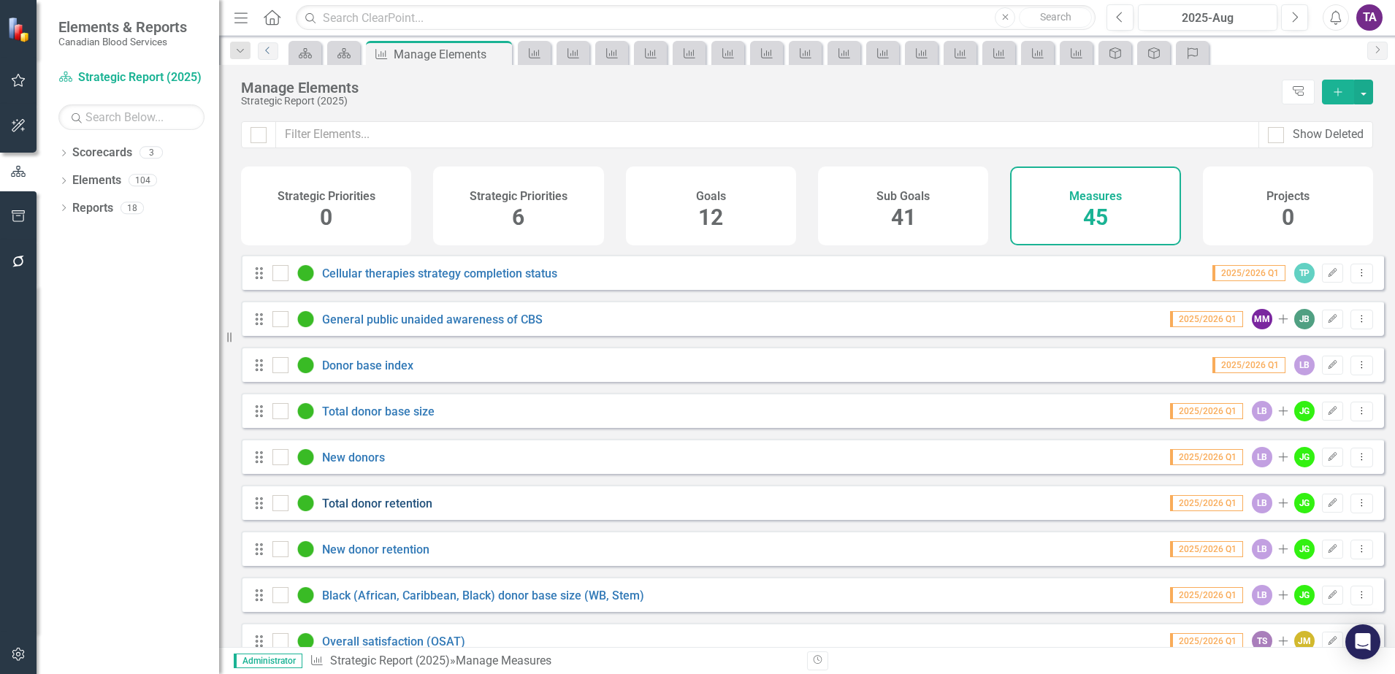
scroll to position [365, 0]
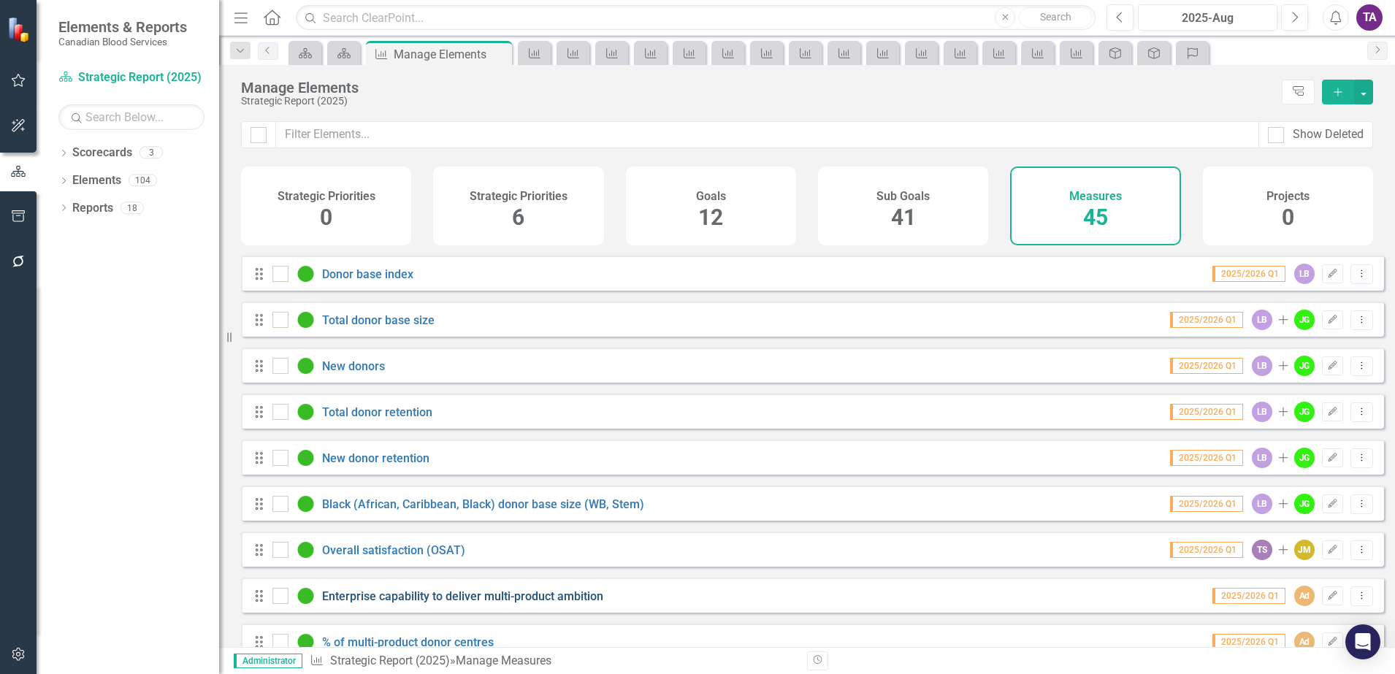
click at [384, 603] on link "Enterprise capability to deliver multi-product ambition" at bounding box center [462, 596] width 281 height 14
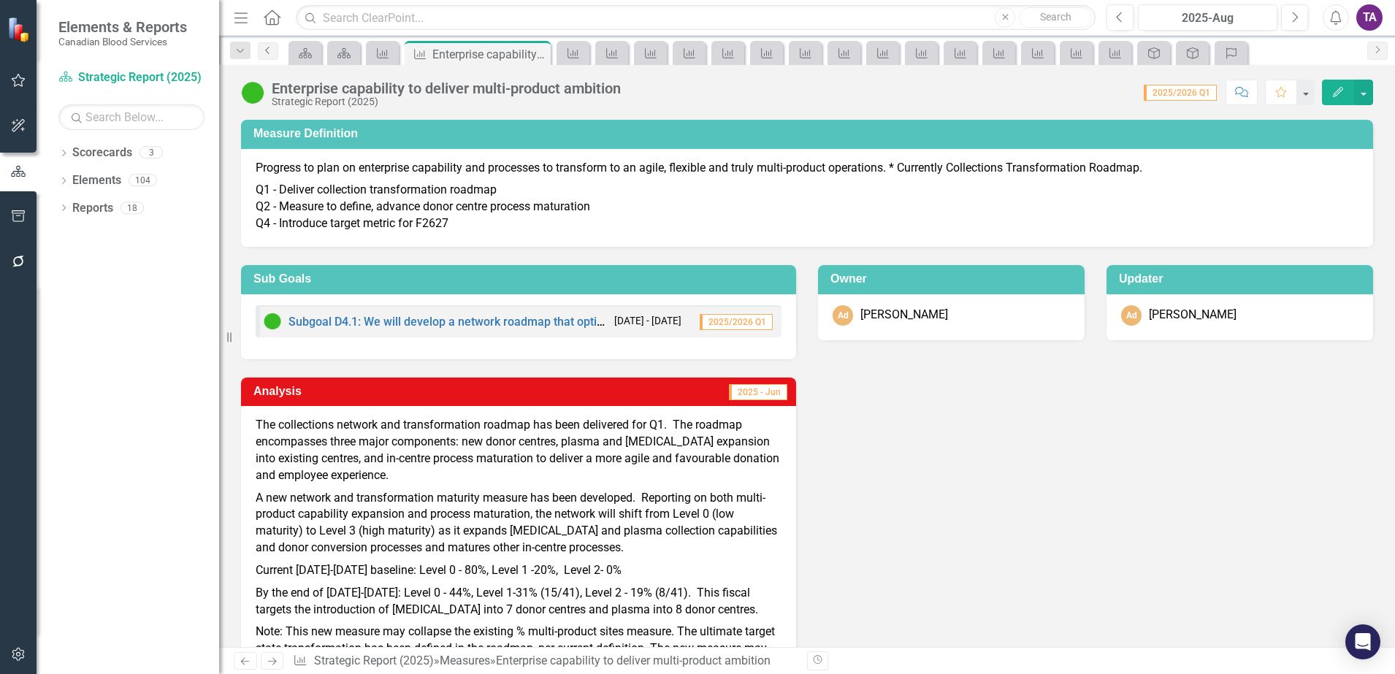
click at [267, 49] on icon at bounding box center [267, 50] width 4 height 7
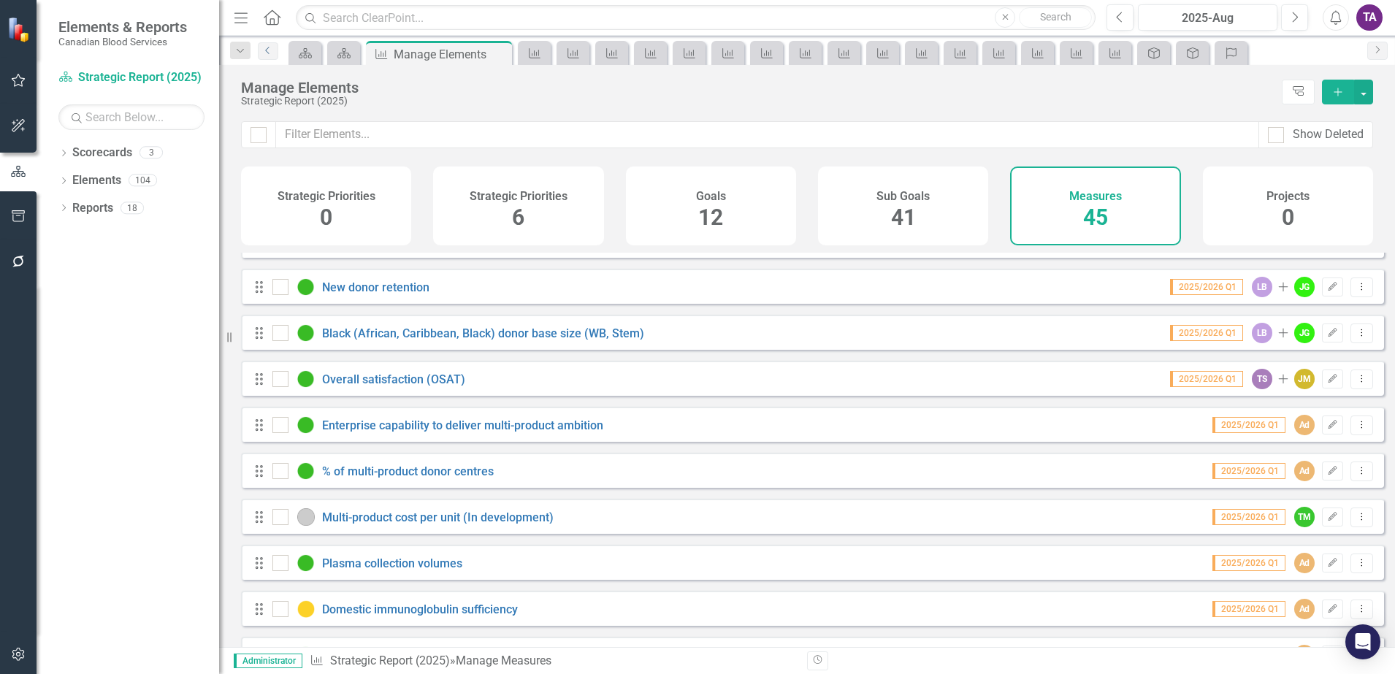
scroll to position [548, 0]
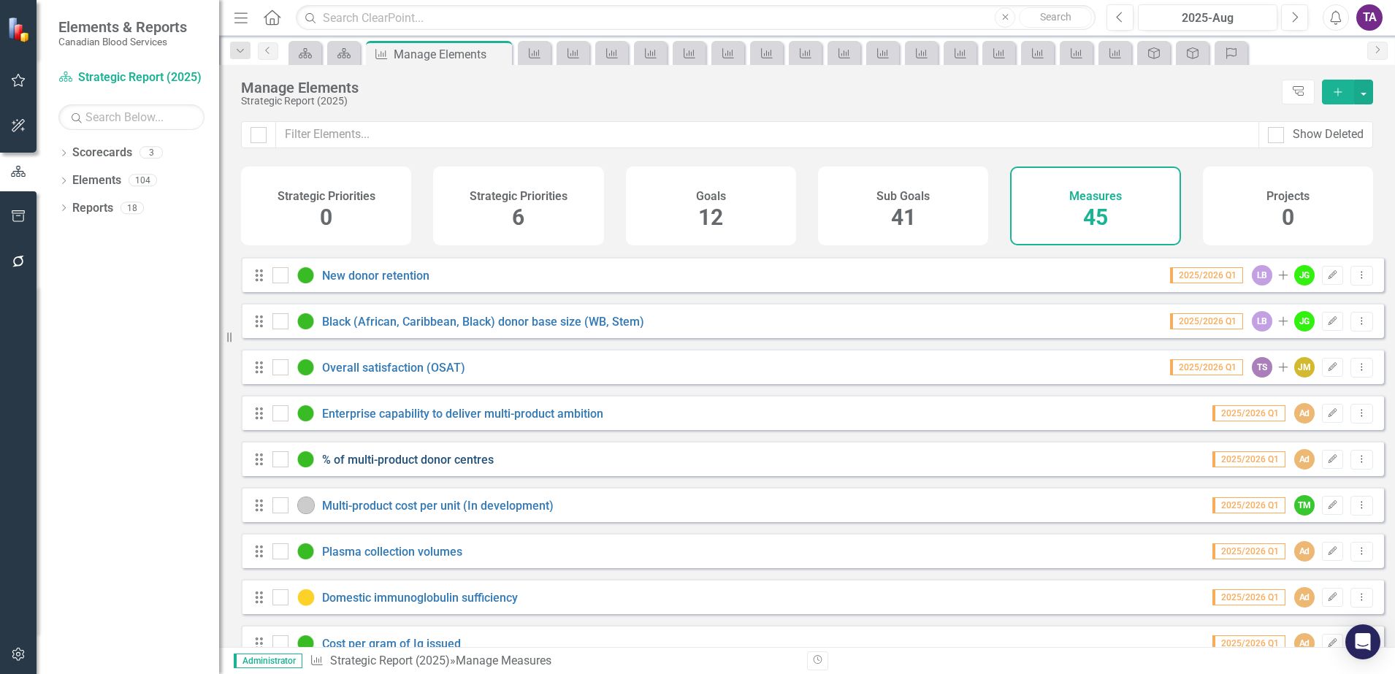
click at [412, 464] on link "% of multi-product donor centres" at bounding box center [408, 460] width 172 height 14
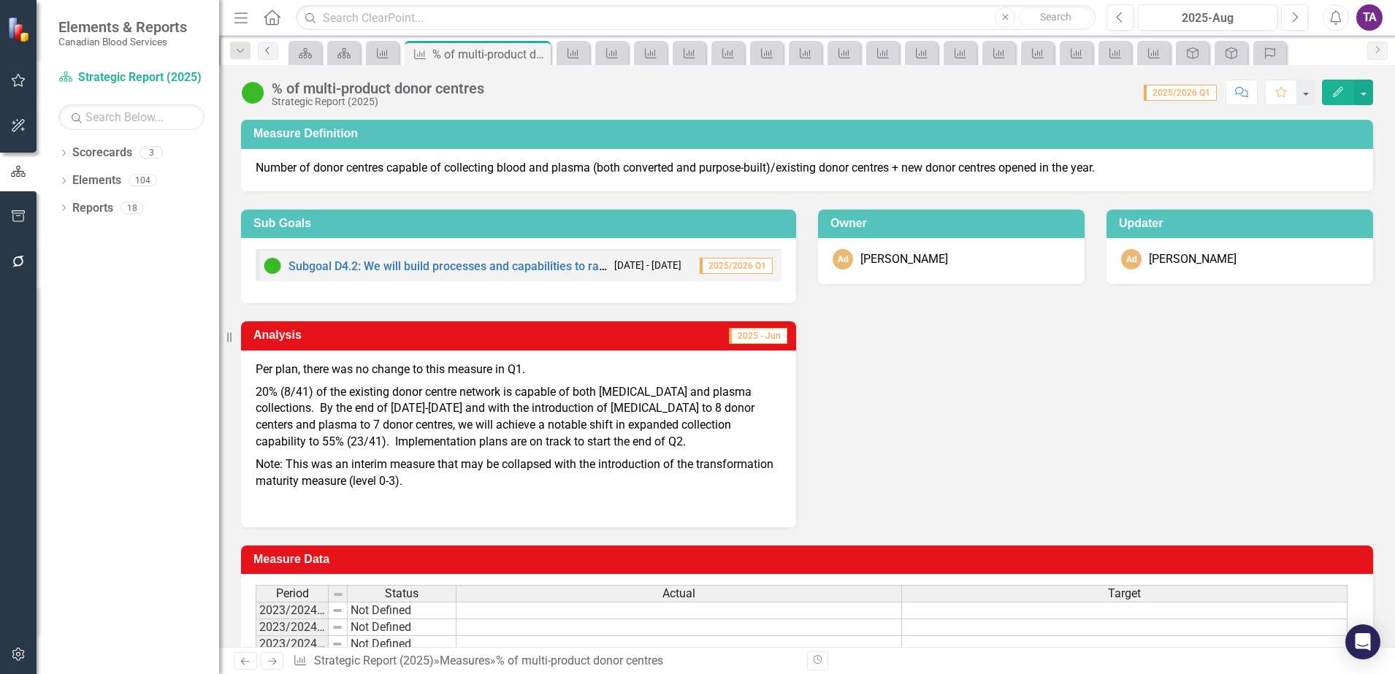
click at [267, 51] on icon "Previous" at bounding box center [268, 50] width 12 height 9
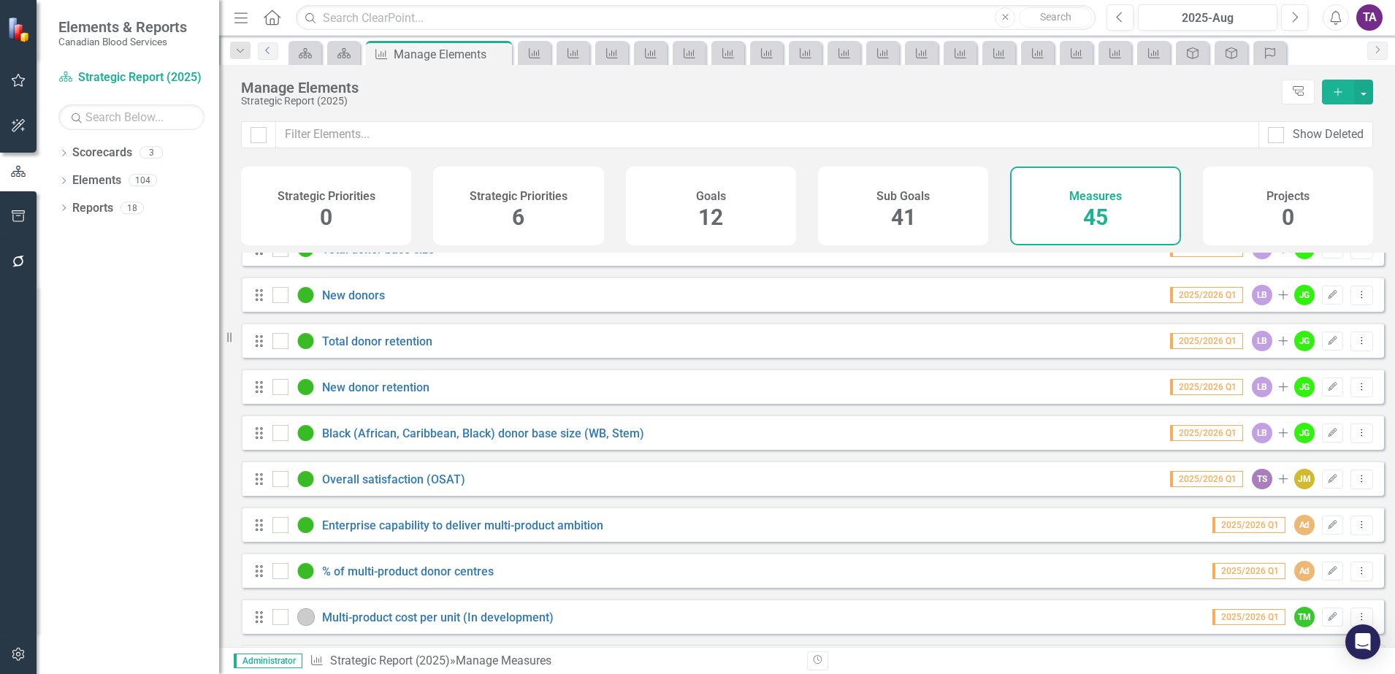
scroll to position [548, 0]
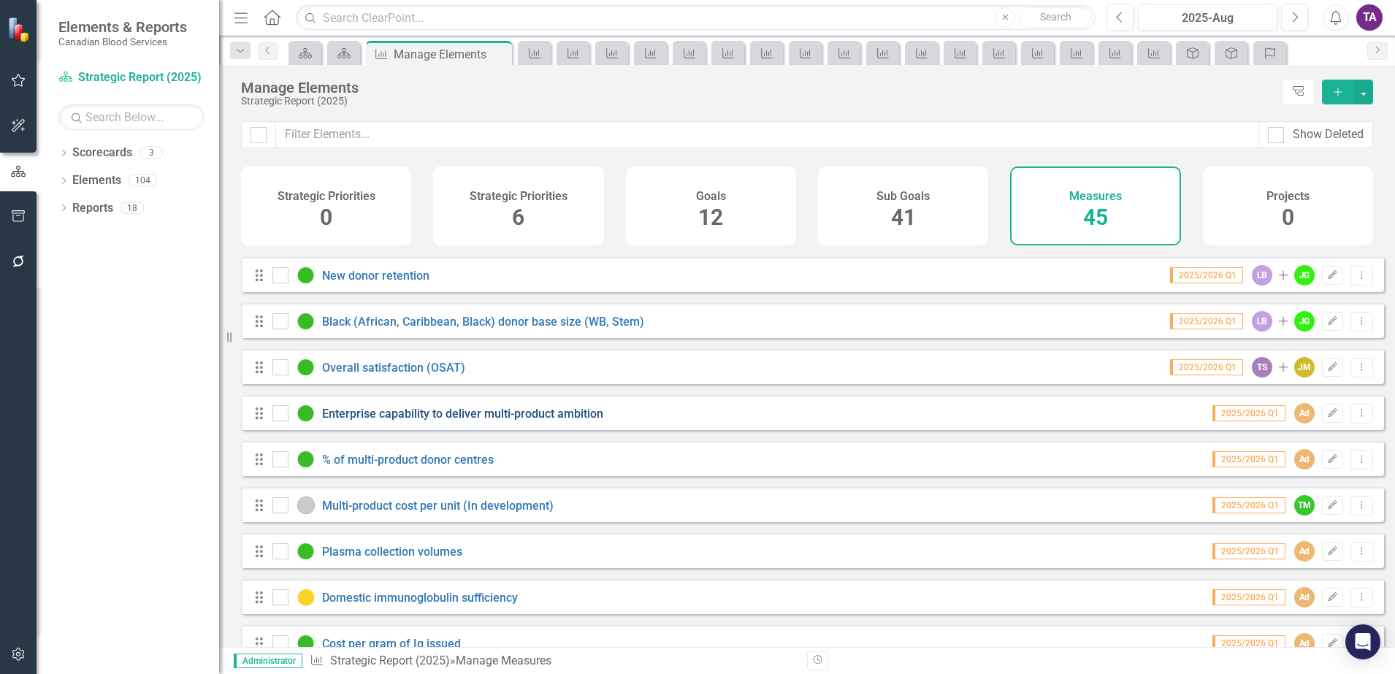
click at [429, 421] on link "Enterprise capability to deliver multi-product ambition" at bounding box center [462, 414] width 281 height 14
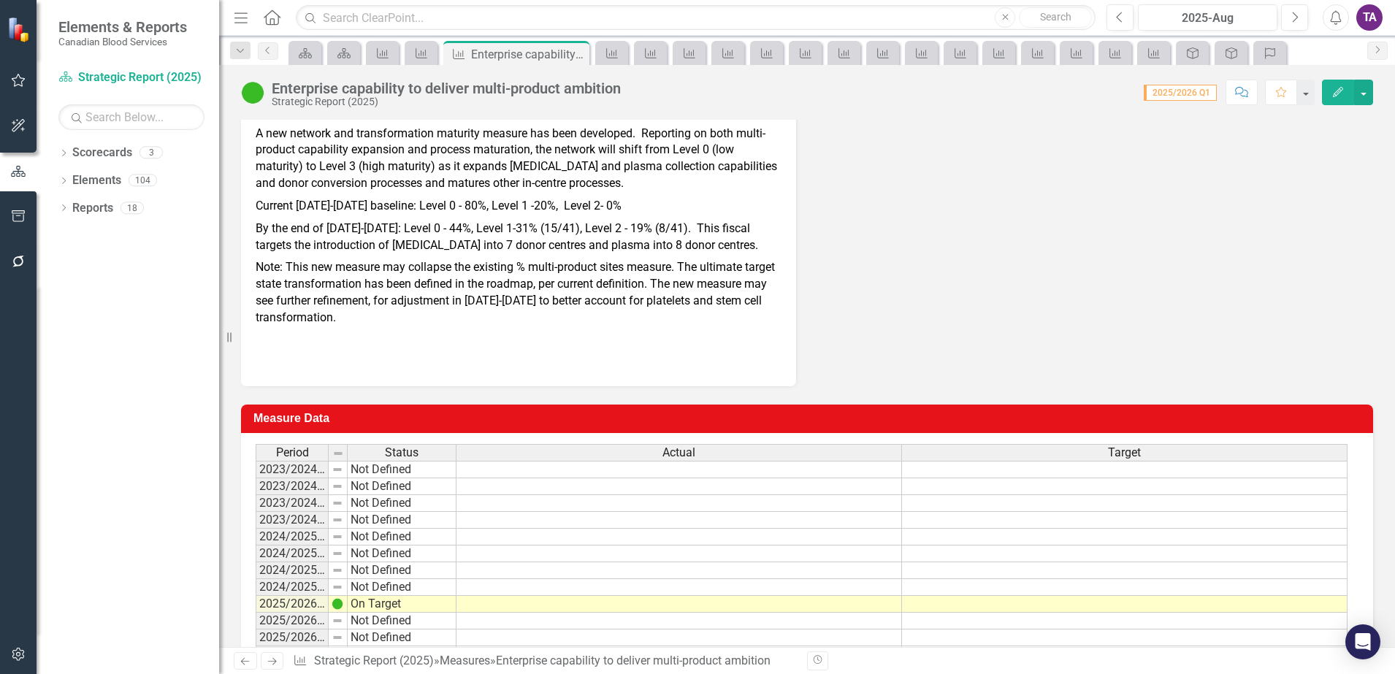
scroll to position [365, 0]
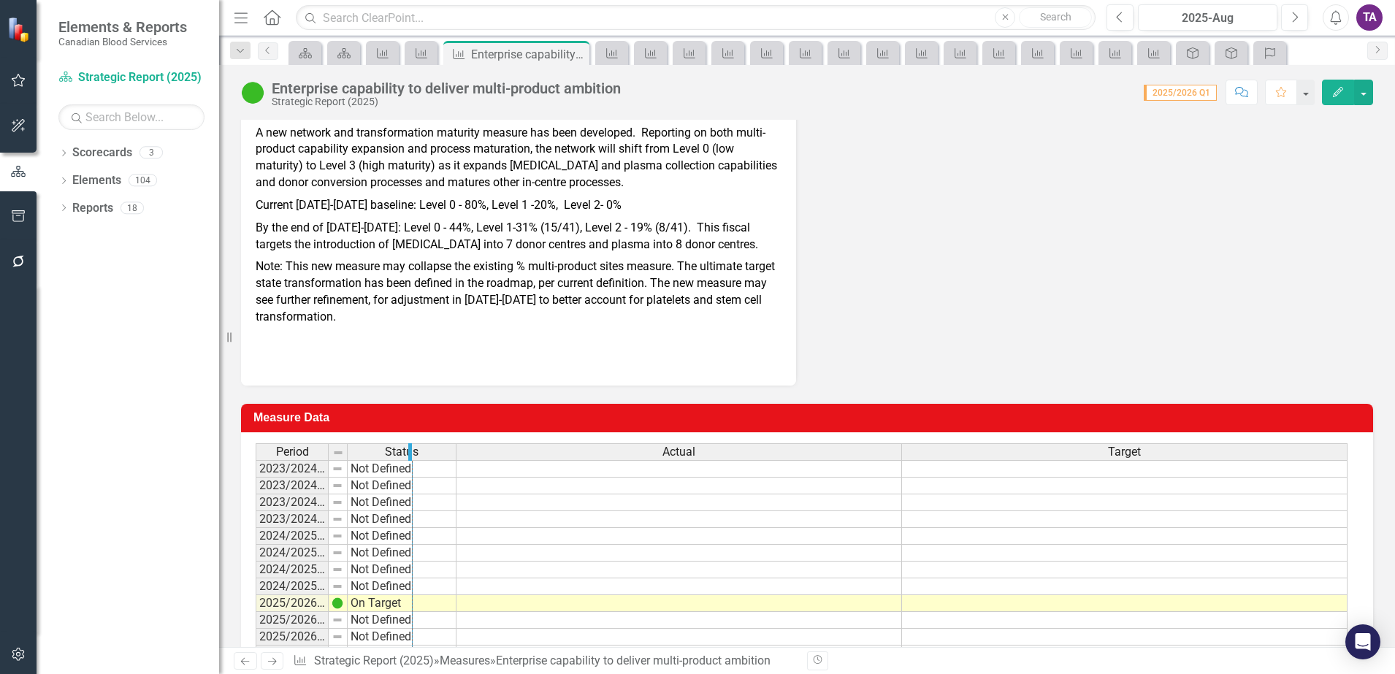
drag, startPoint x: 344, startPoint y: 455, endPoint x: 409, endPoint y: 467, distance: 66.2
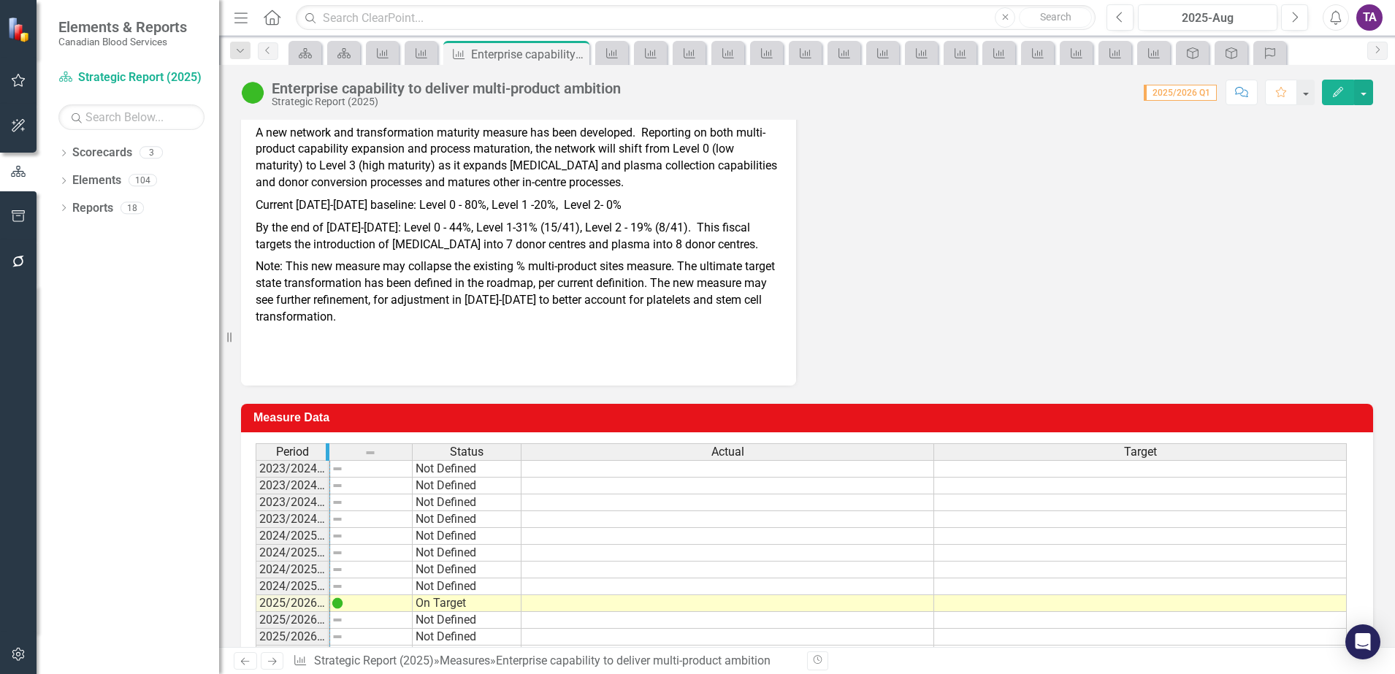
drag, startPoint x: 324, startPoint y: 448, endPoint x: 367, endPoint y: 455, distance: 42.9
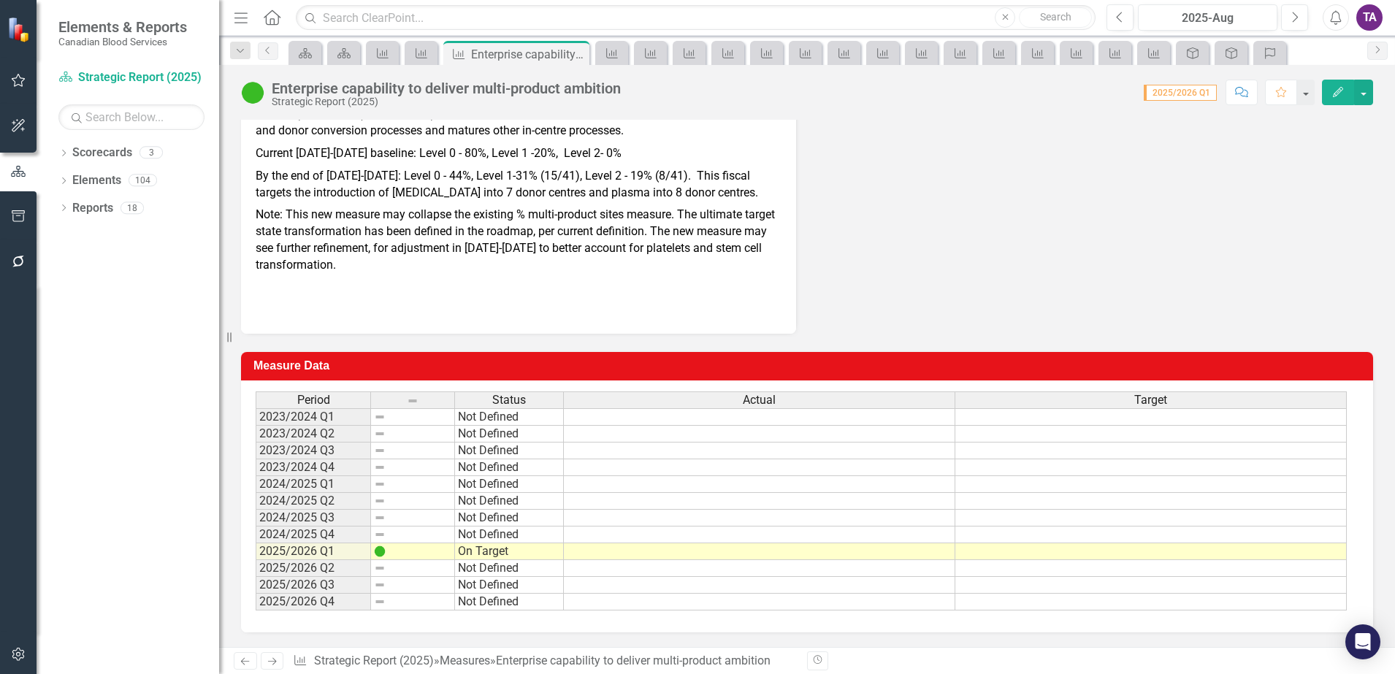
scroll to position [326, 0]
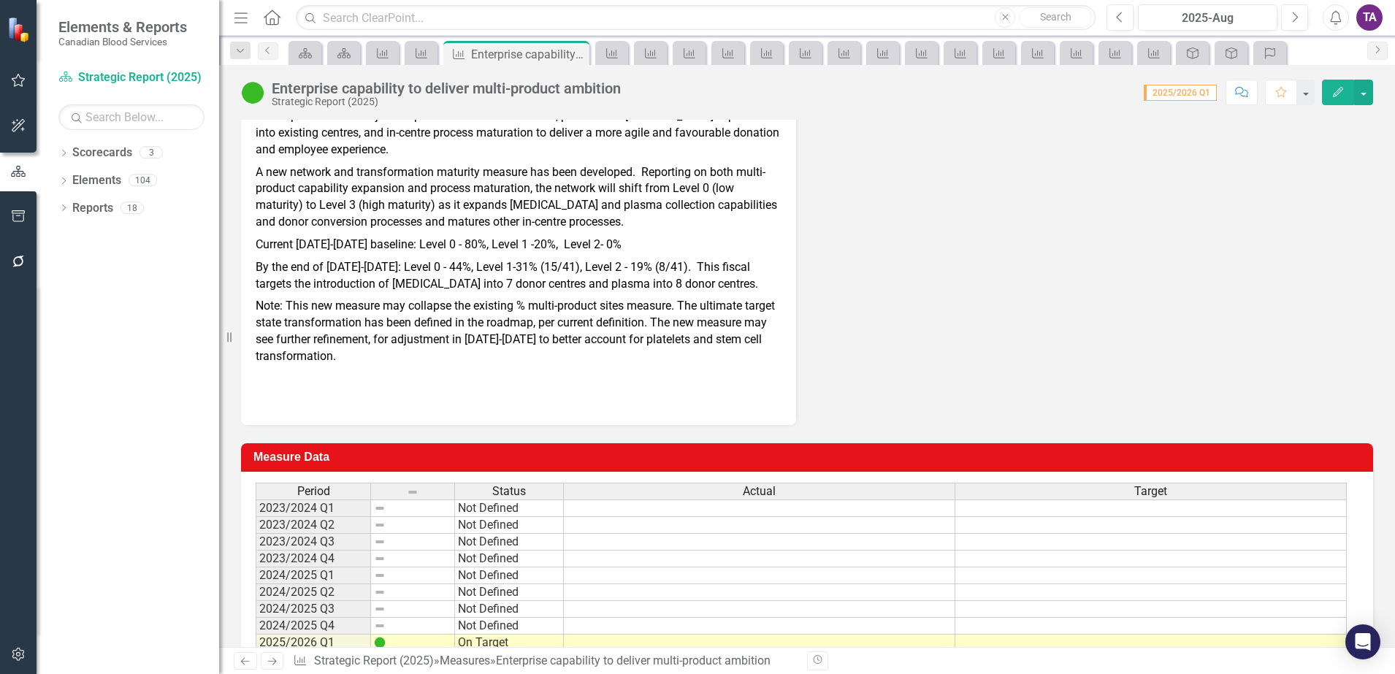
drag, startPoint x: 640, startPoint y: 275, endPoint x: 655, endPoint y: 275, distance: 14.6
click at [640, 275] on p "By the end of [DATE]-[DATE]: Level 0 - 44%, Level 1-31% (15/41), Level 2 - 19% …" at bounding box center [519, 275] width 526 height 39
click at [705, 279] on p "By the end of [DATE]-[DATE]: Level 0 - 44%, Level 1-31% (15/41), Level 2 - 19% …" at bounding box center [519, 275] width 526 height 39
click at [704, 280] on p "By the end of [DATE]-[DATE]: Level 0 - 44%, Level 1-31% (15/41), Level 2 - 19% …" at bounding box center [519, 275] width 526 height 39
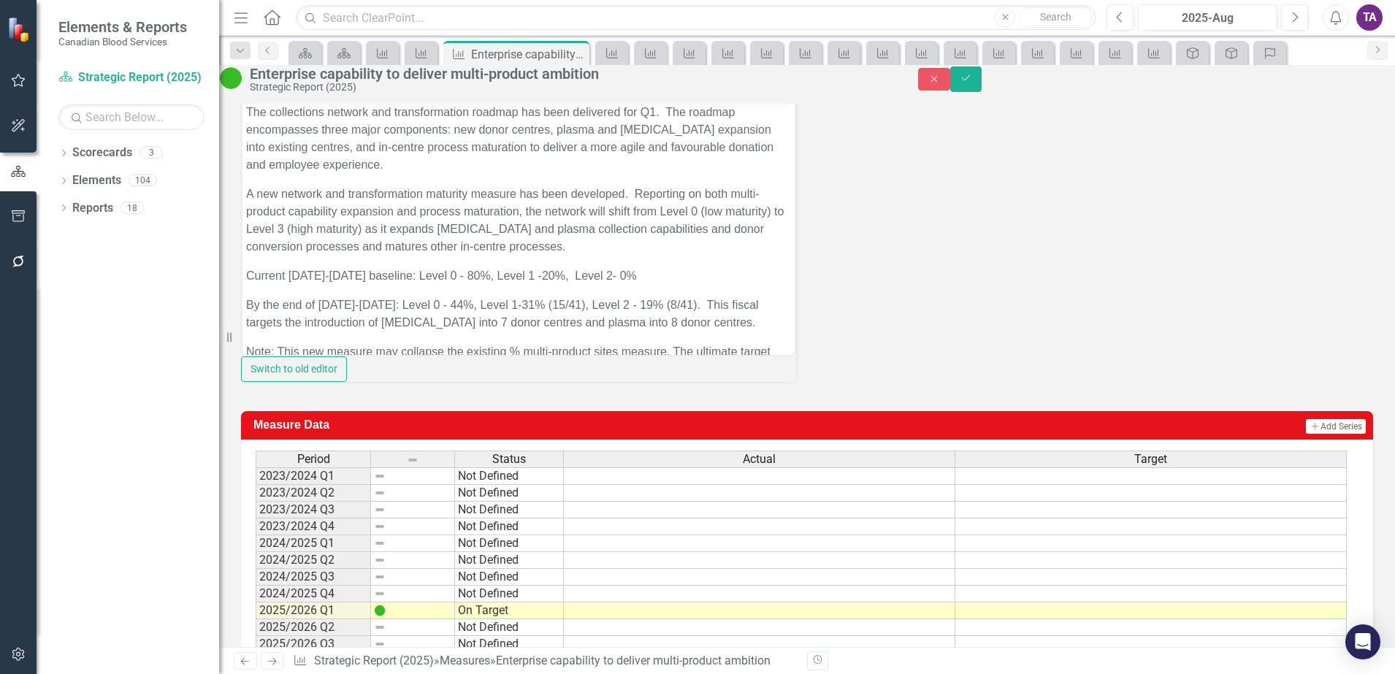
scroll to position [0, 0]
click at [950, 84] on button "Close" at bounding box center [934, 79] width 32 height 23
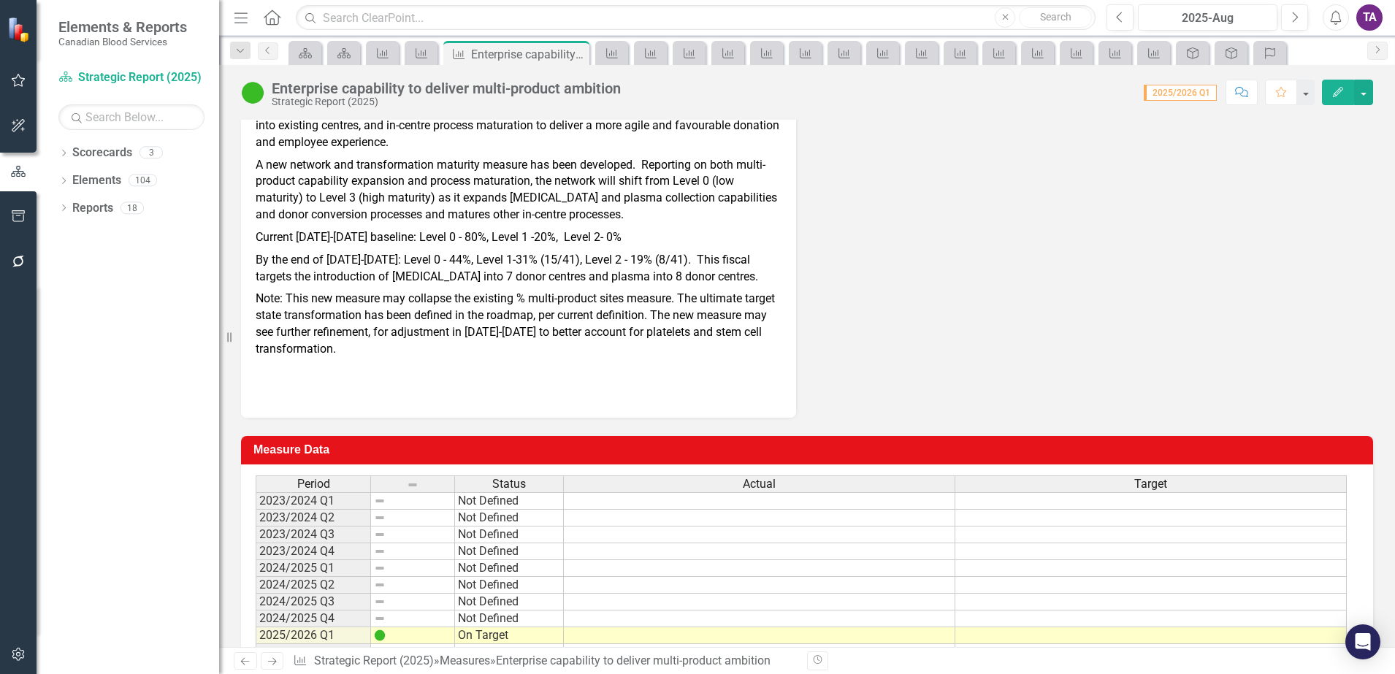
scroll to position [326, 0]
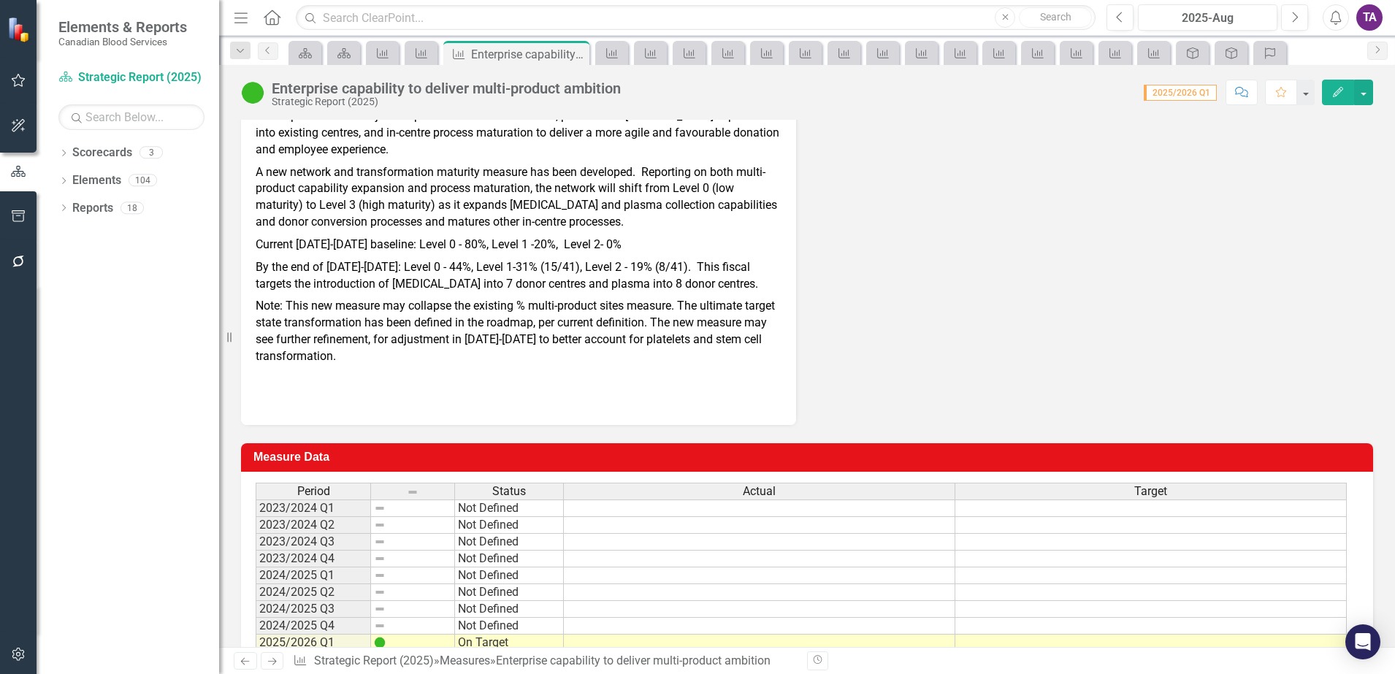
click at [307, 267] on p "By the end of [DATE]-[DATE]: Level 0 - 44%, Level 1-31% (15/41), Level 2 - 19% …" at bounding box center [519, 275] width 526 height 39
click at [296, 266] on p "By the end of [DATE]-[DATE]: Level 0 - 44%, Level 1-31% (15/41), Level 2 - 19% …" at bounding box center [519, 275] width 526 height 39
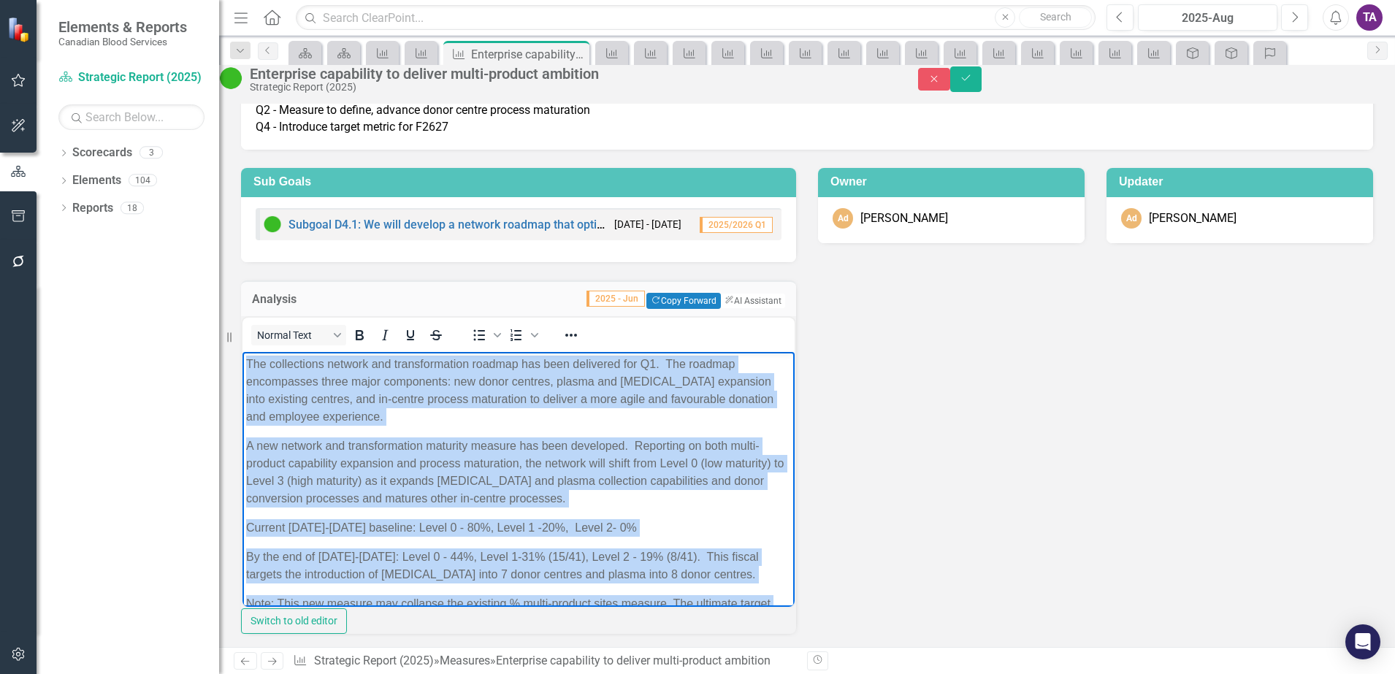
scroll to position [0, 0]
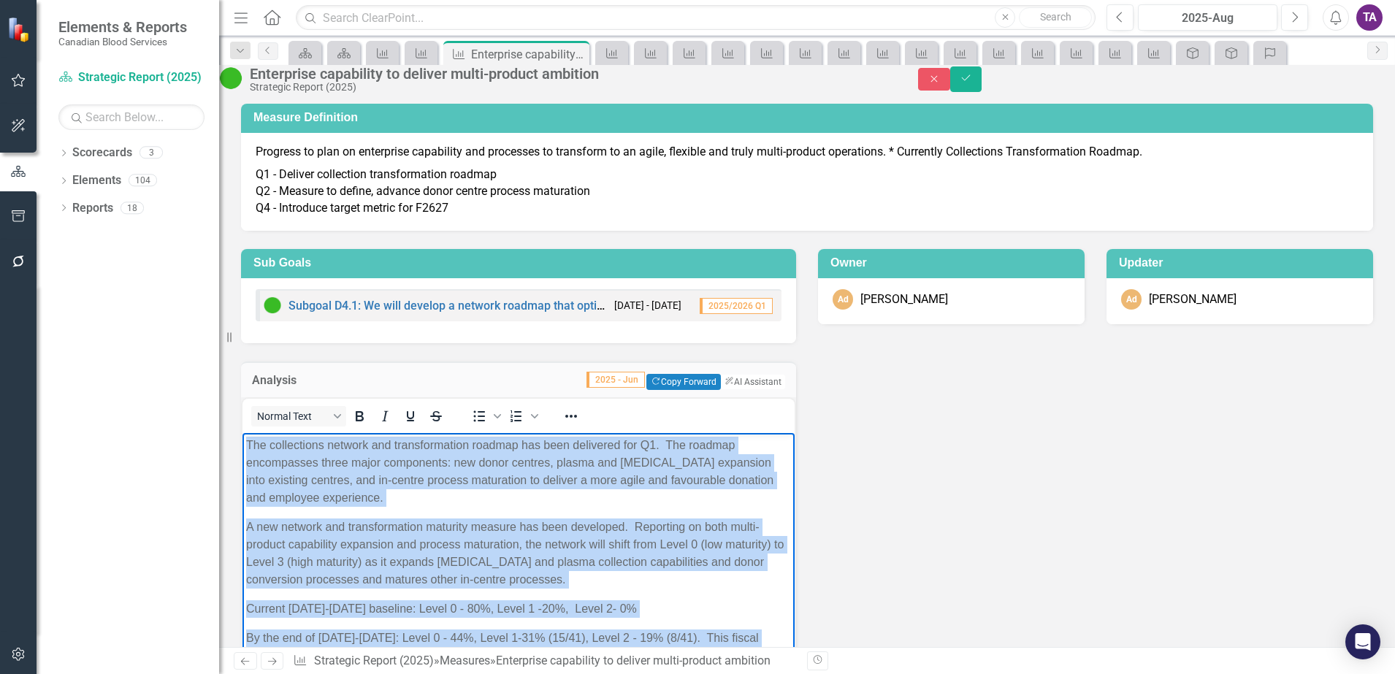
drag, startPoint x: 469, startPoint y: 623, endPoint x: 229, endPoint y: 437, distance: 303.6
click at [242, 437] on html "The collections network and transformation roadmap has been delivered for Q1. T…" at bounding box center [518, 625] width 552 height 387
copy body "Lor ipsumdolors ametcon adi elitseddoeiusm tempori utl etdo magnaaliq eni A6. M…"
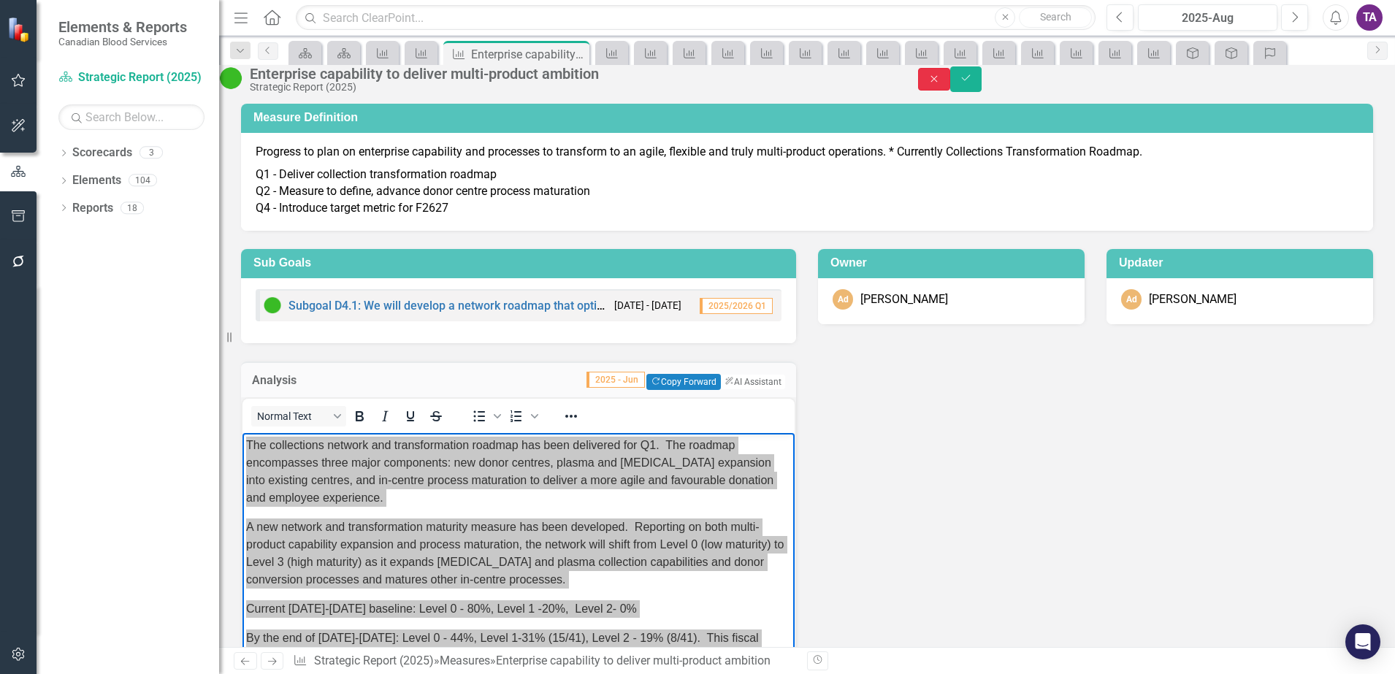
click at [941, 80] on icon "Close" at bounding box center [934, 79] width 13 height 10
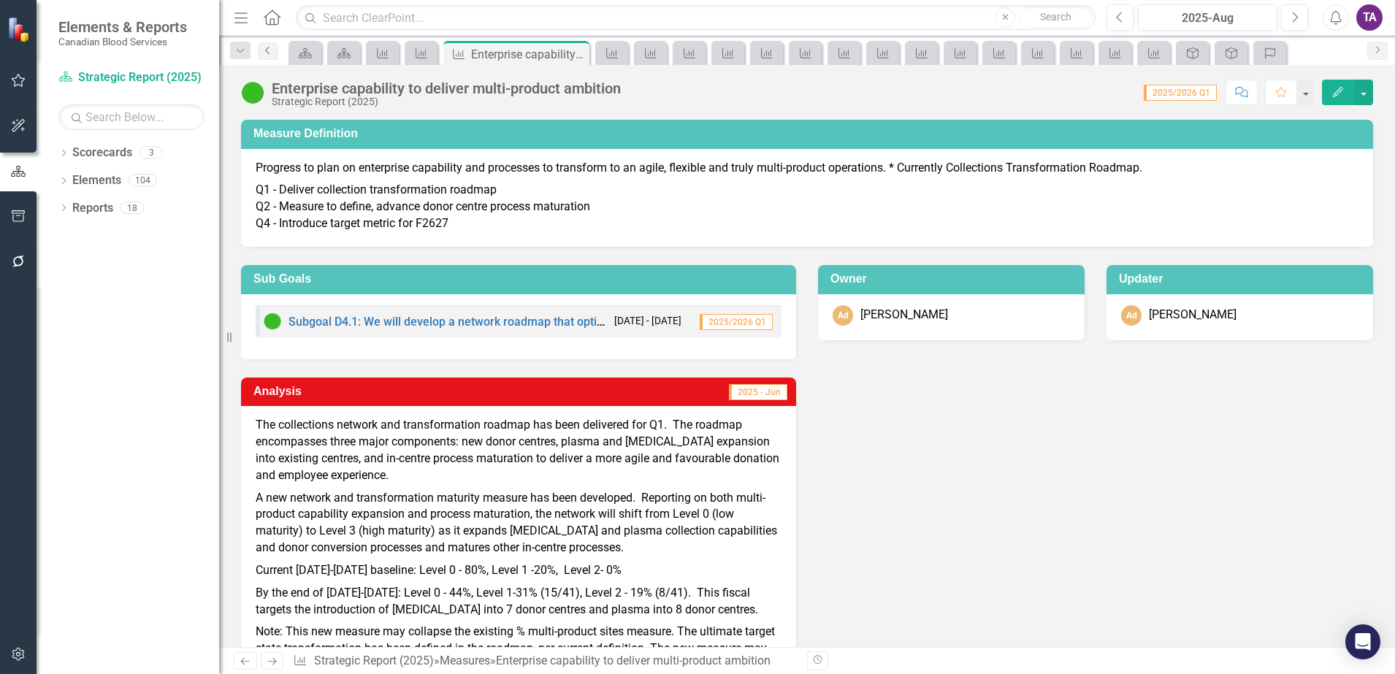
click at [270, 46] on icon "Previous" at bounding box center [268, 50] width 12 height 9
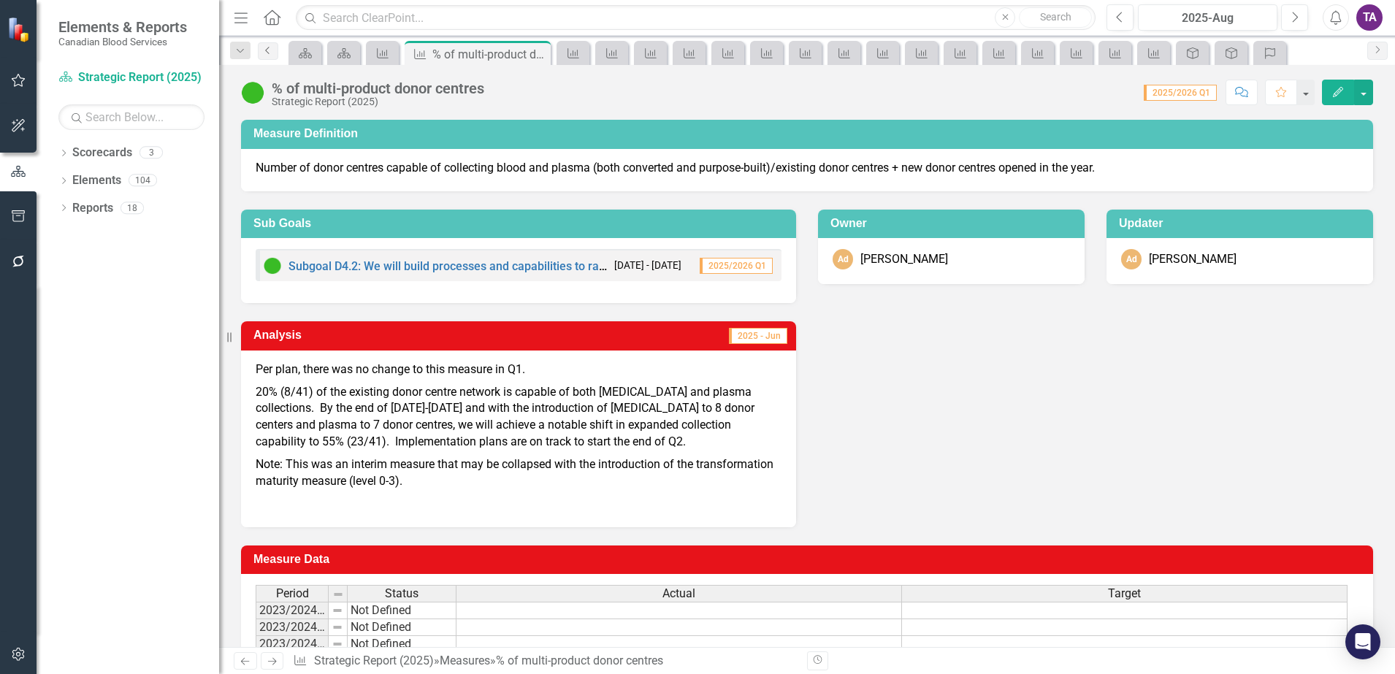
click at [270, 54] on icon "Previous" at bounding box center [268, 50] width 12 height 9
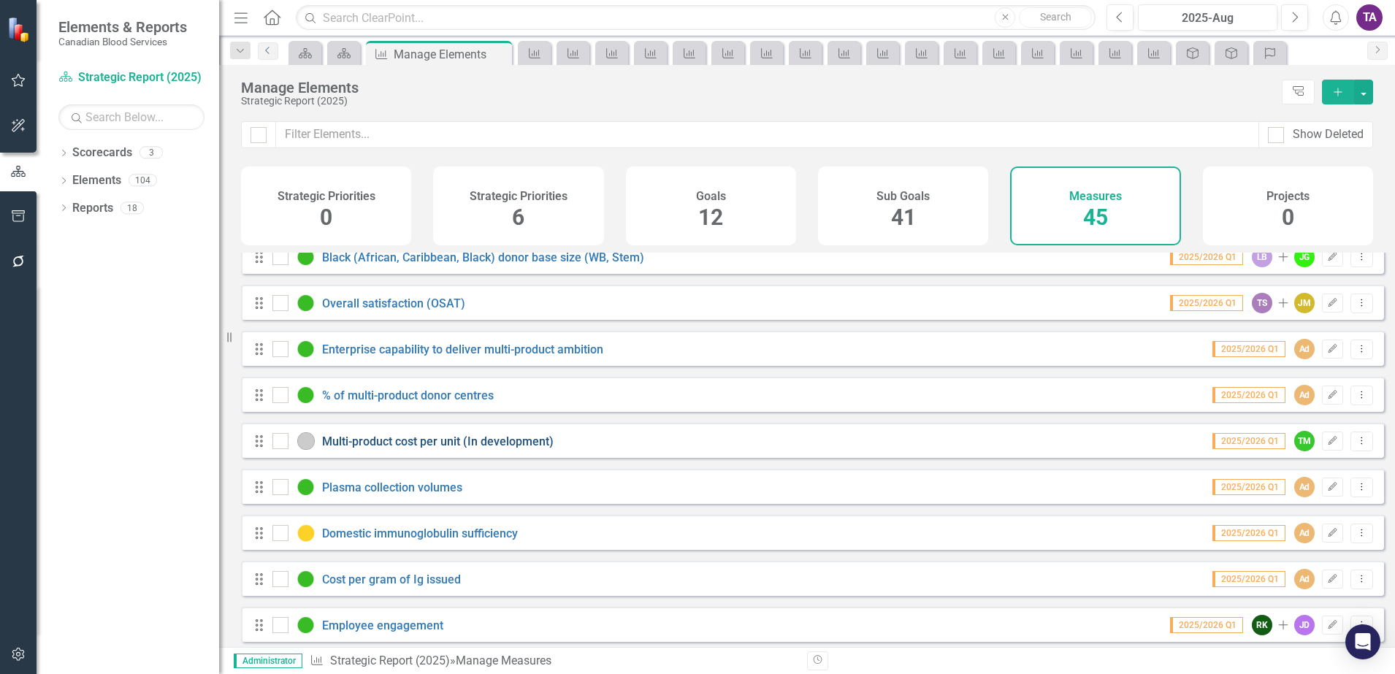
scroll to position [639, 0]
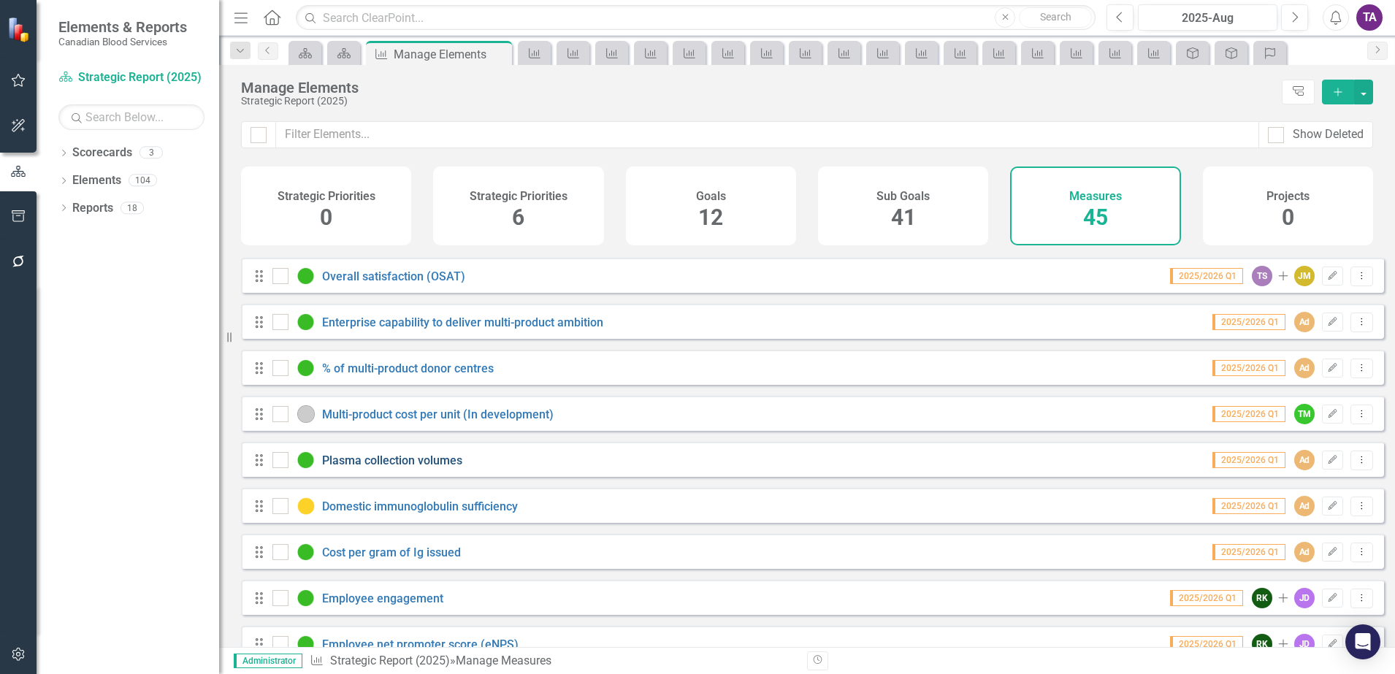
click at [417, 467] on link "Plasma collection volumes" at bounding box center [392, 461] width 140 height 14
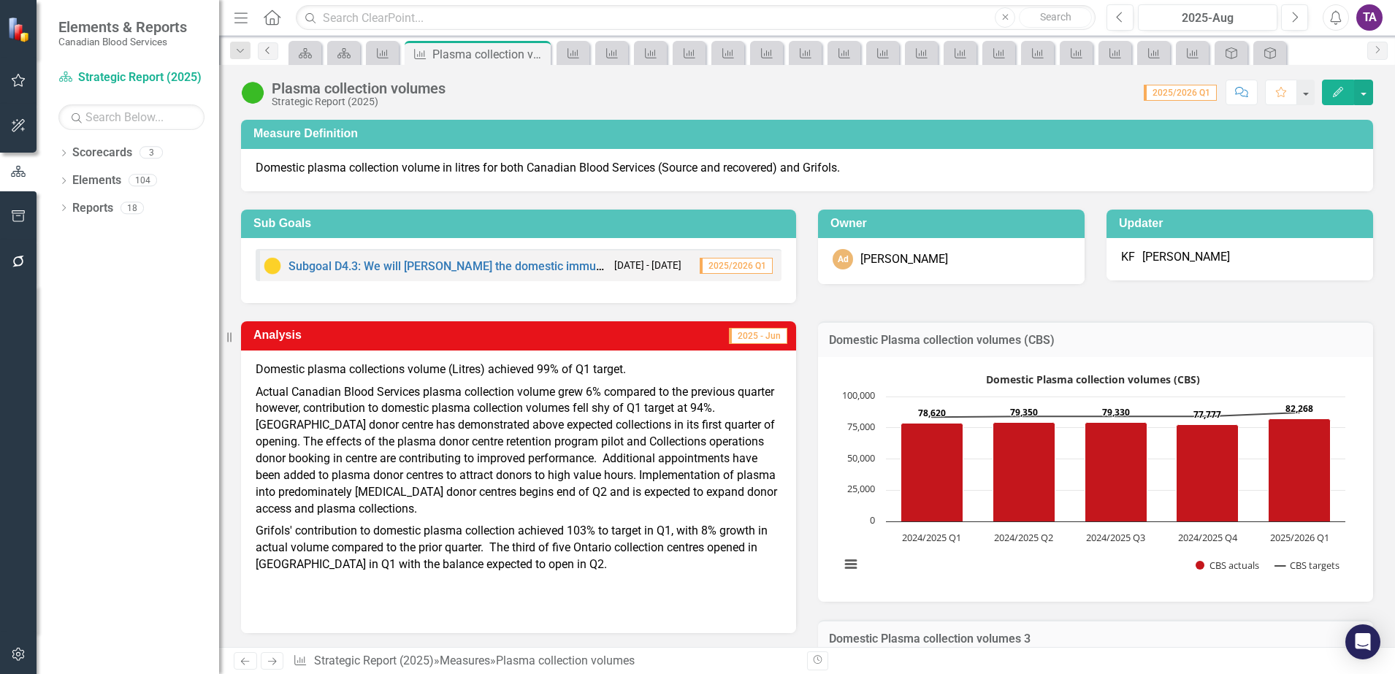
click at [268, 46] on icon "Previous" at bounding box center [268, 50] width 12 height 9
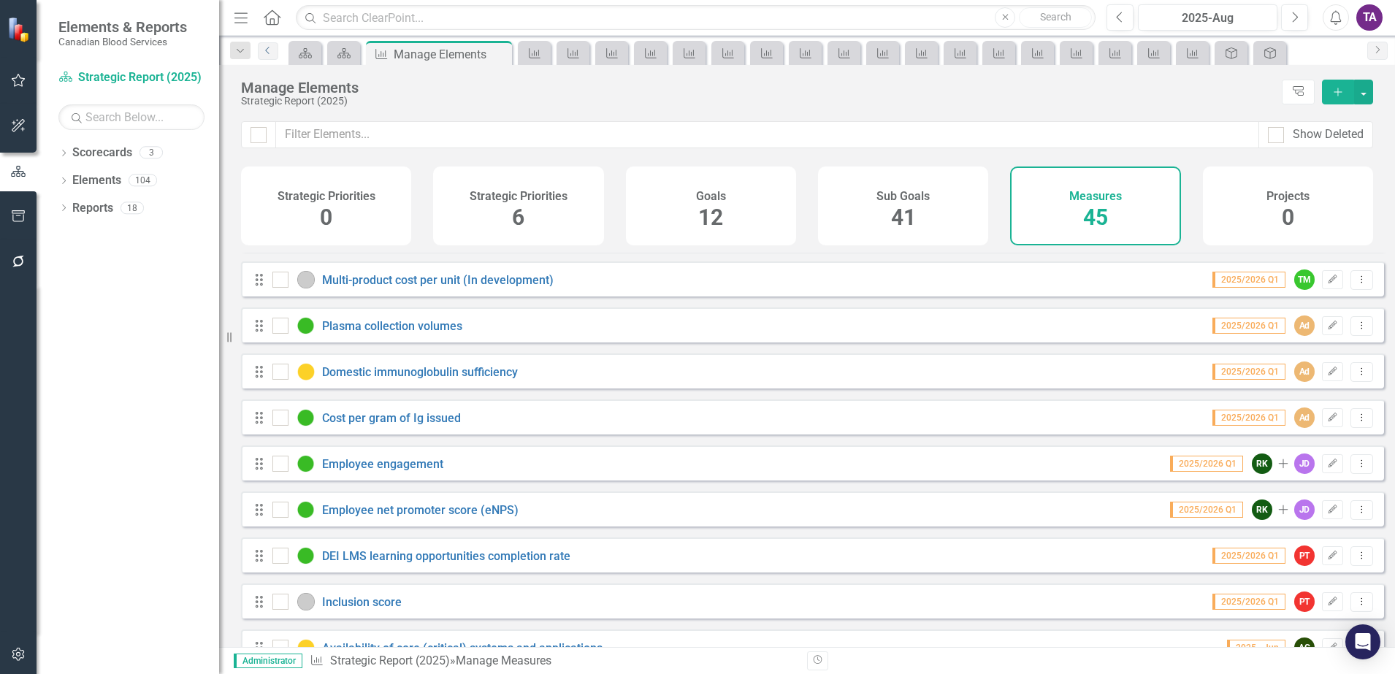
scroll to position [730, 0]
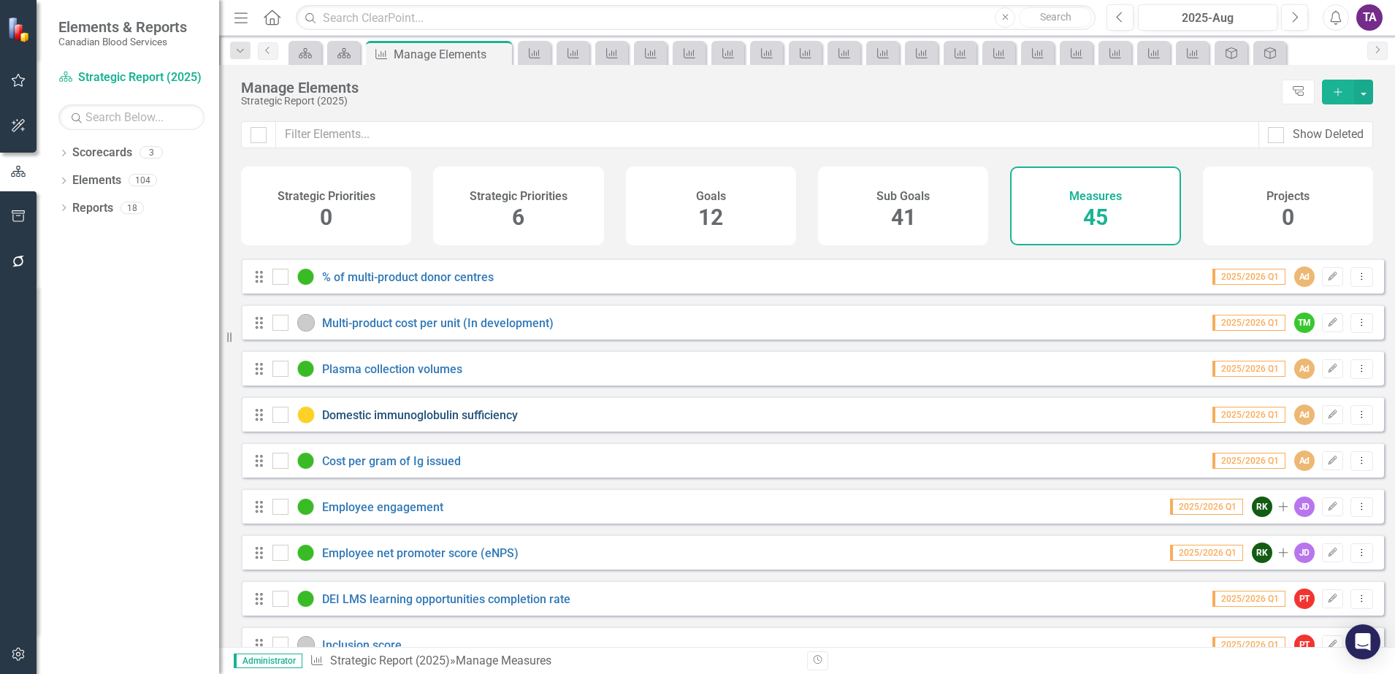
click at [394, 422] on link "Domestic immunoglobulin sufficiency" at bounding box center [420, 415] width 196 height 14
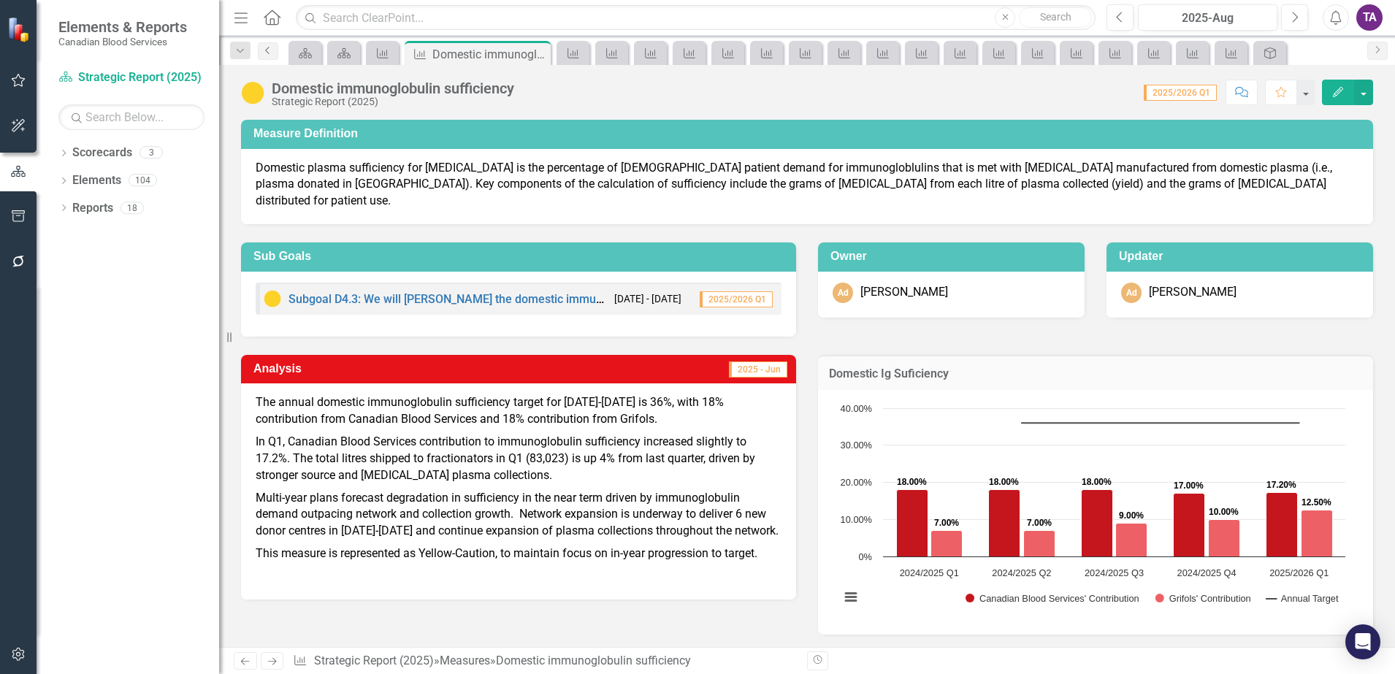
click at [270, 56] on link "Previous" at bounding box center [268, 51] width 20 height 18
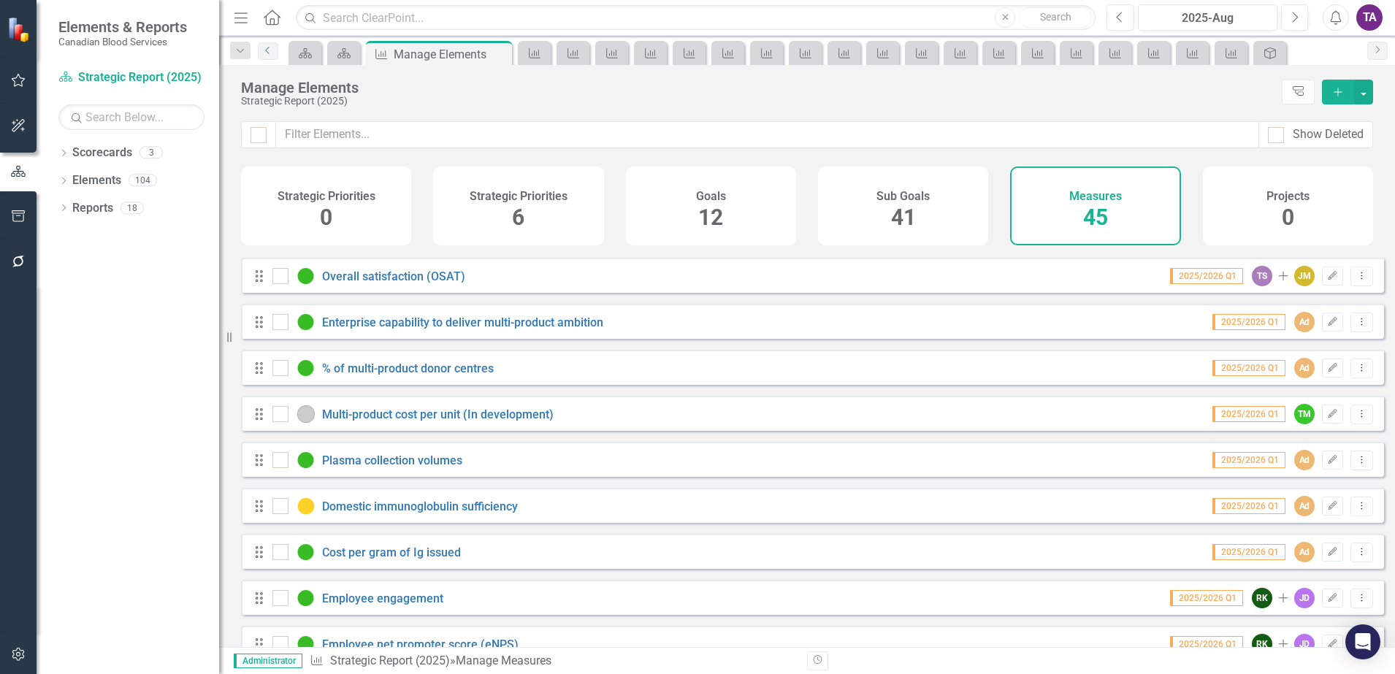
scroll to position [730, 0]
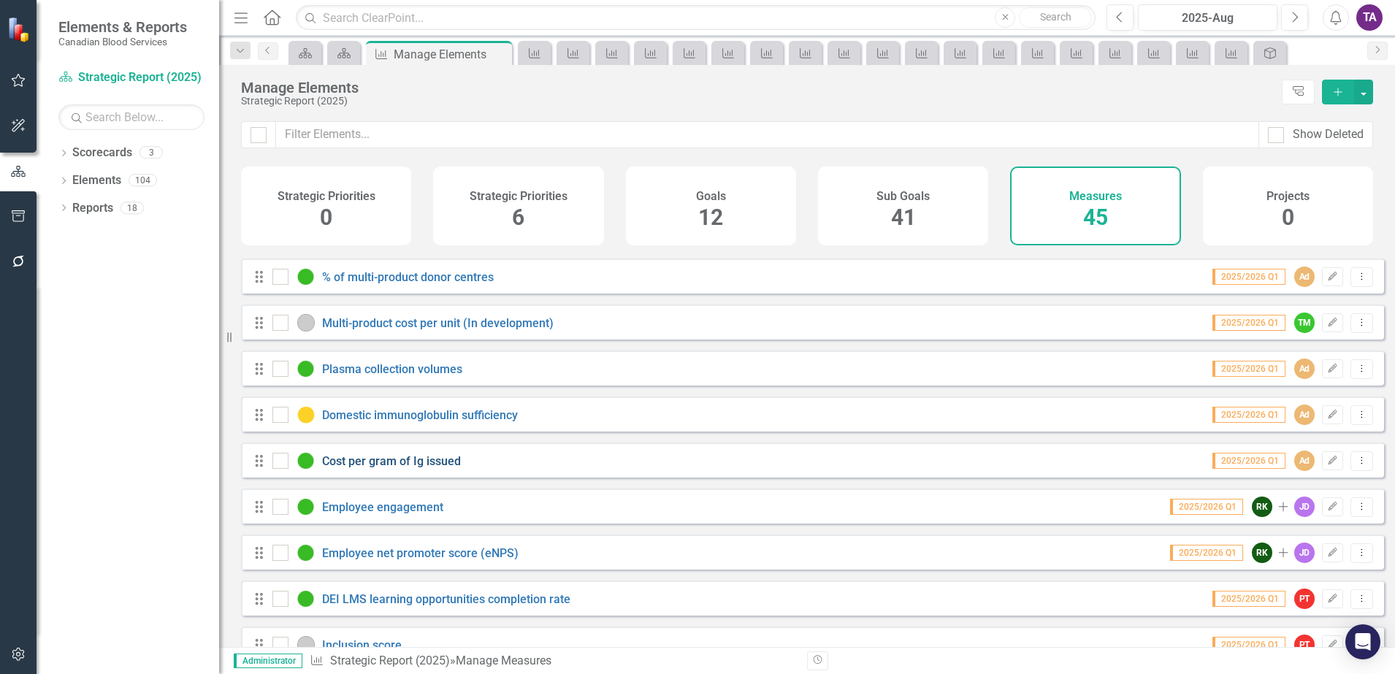
click at [431, 468] on link "Cost per gram of Ig issued" at bounding box center [391, 461] width 139 height 14
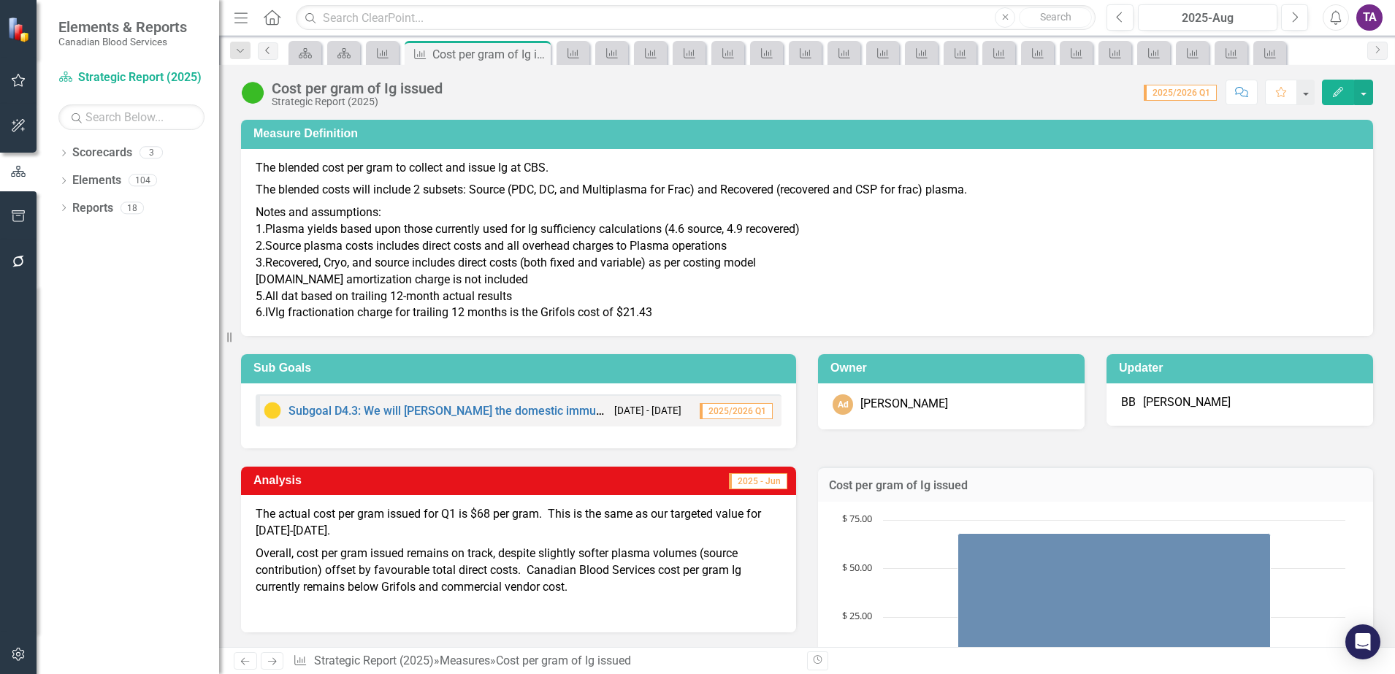
click at [271, 53] on icon "Previous" at bounding box center [268, 50] width 12 height 9
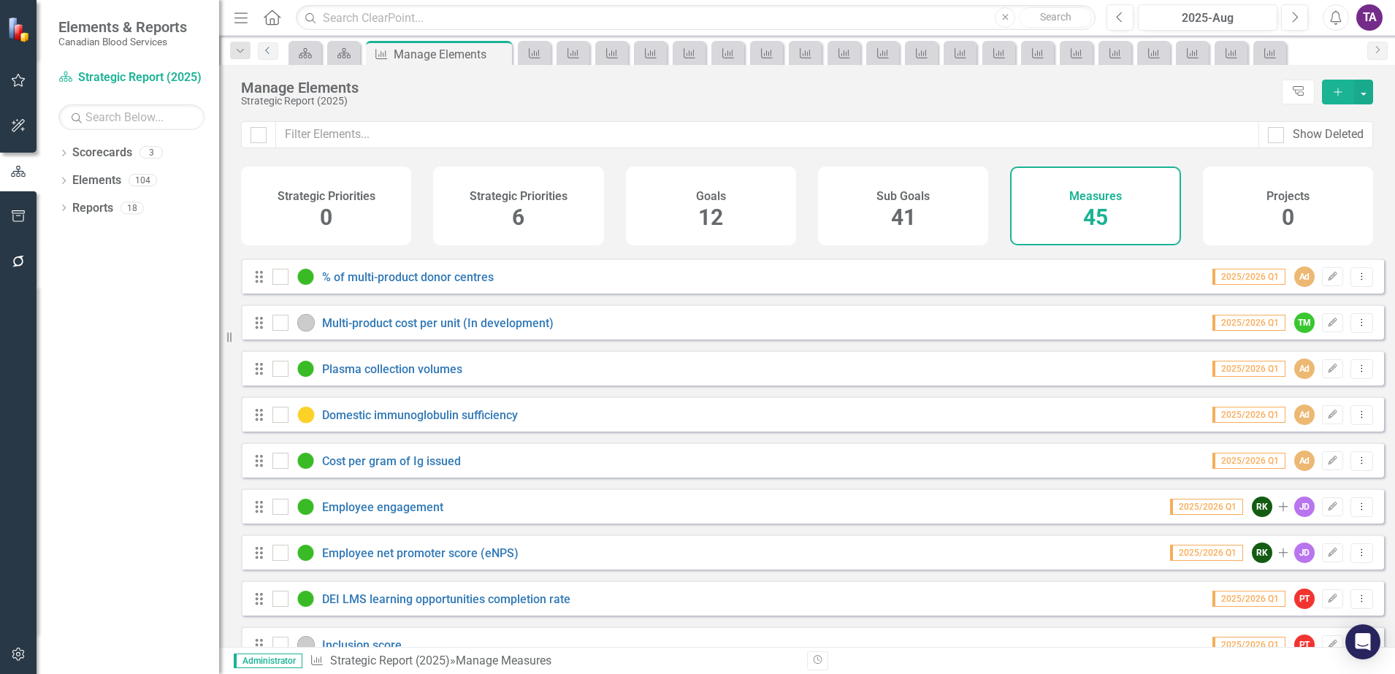
scroll to position [822, 0]
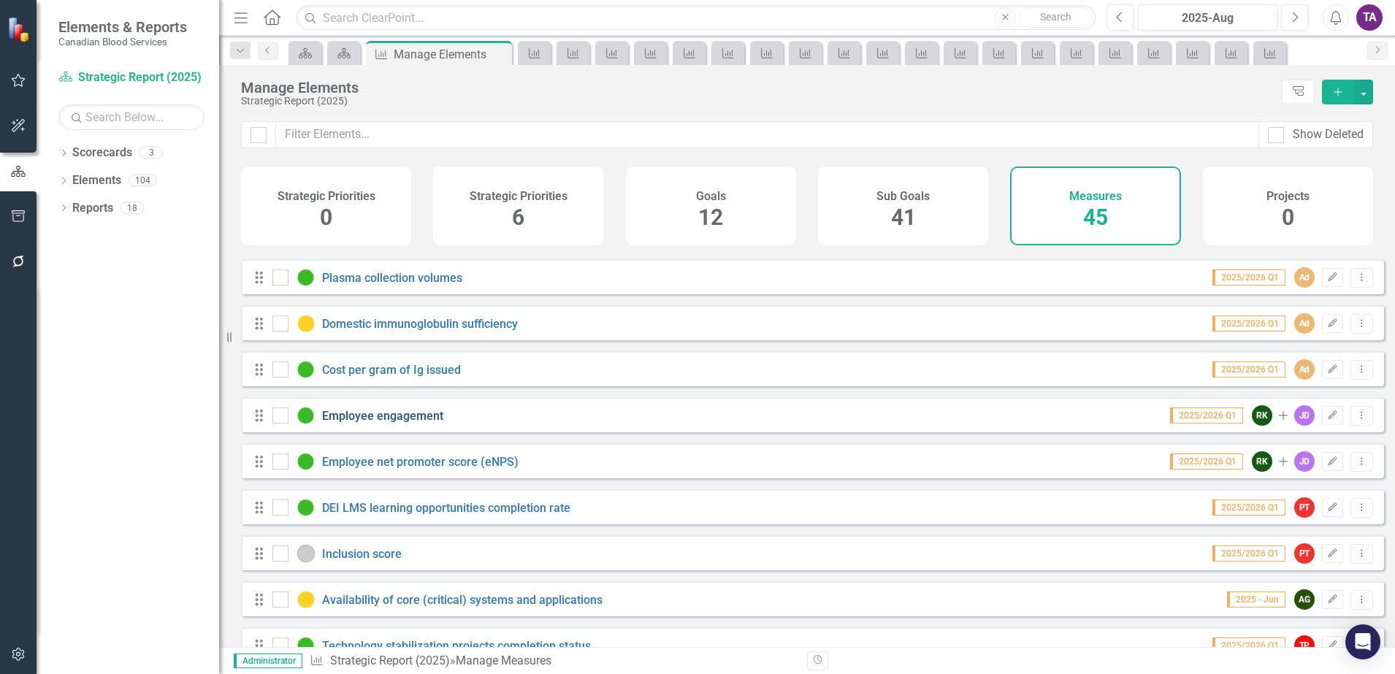
click at [389, 423] on link "Employee engagement" at bounding box center [382, 416] width 121 height 14
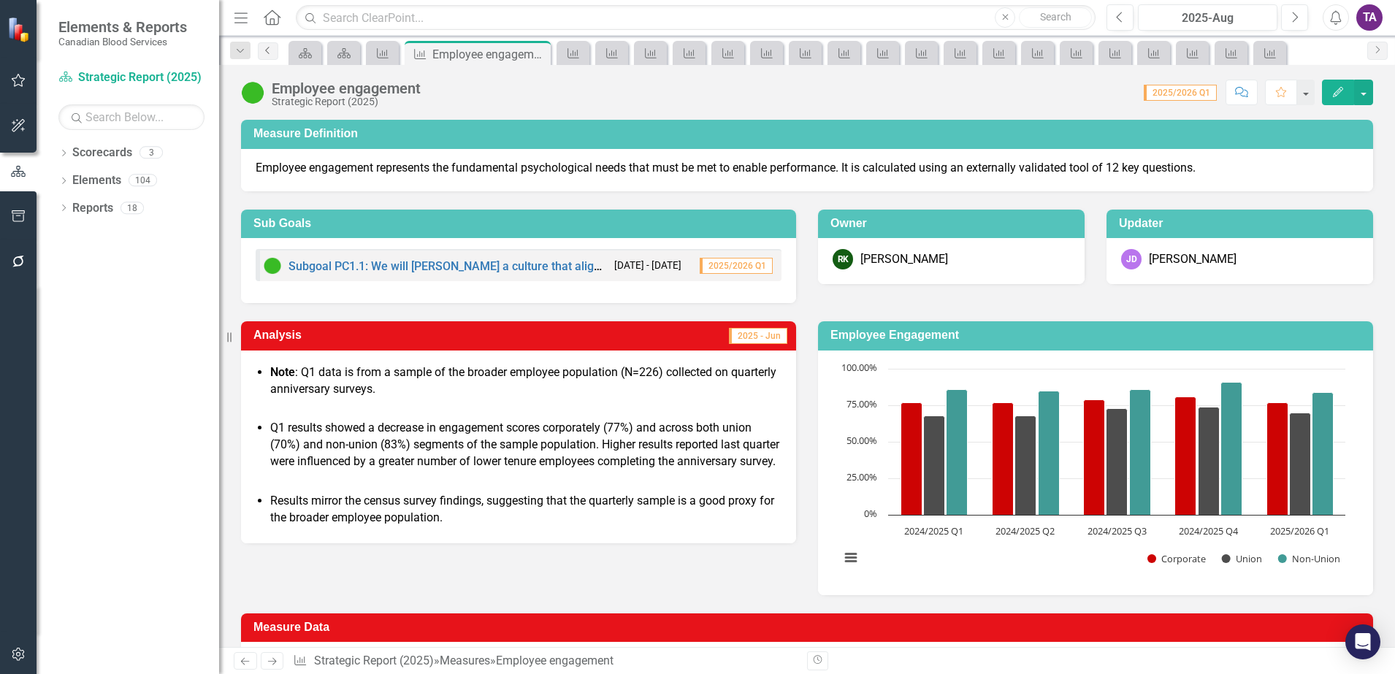
click at [270, 56] on link "Previous" at bounding box center [268, 51] width 20 height 18
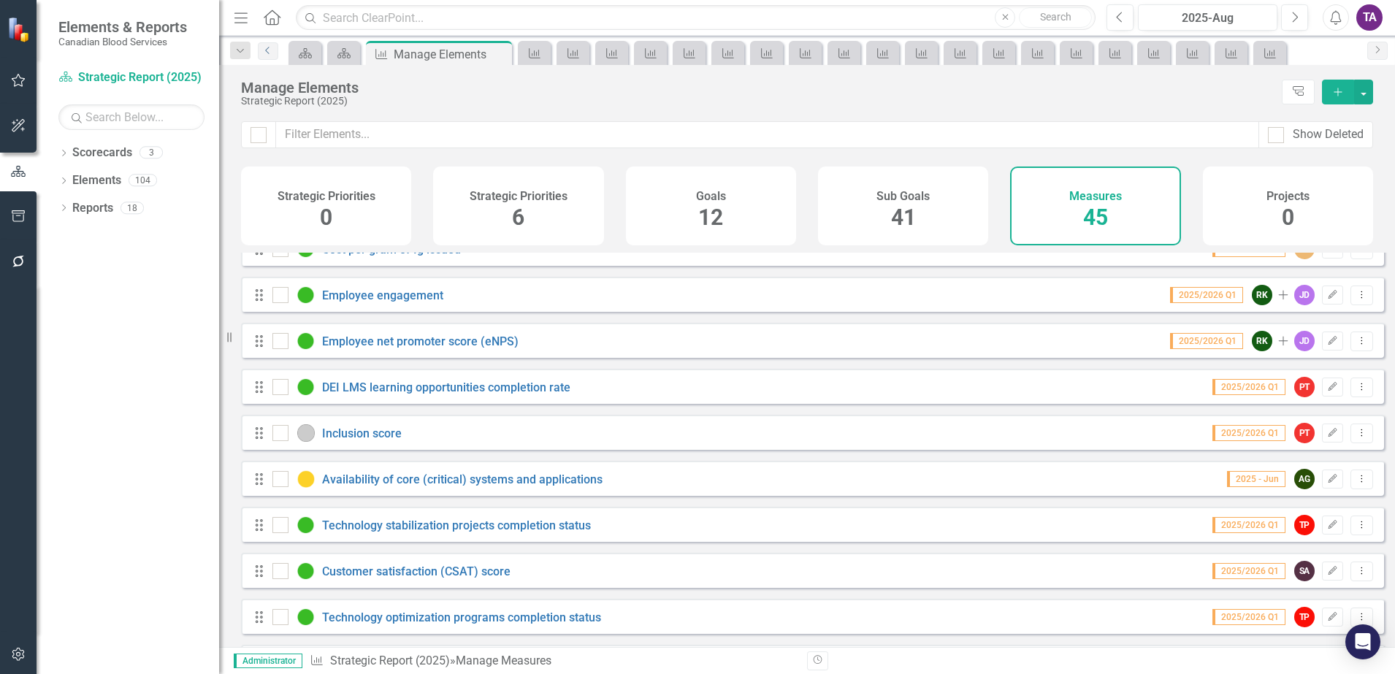
scroll to position [913, 0]
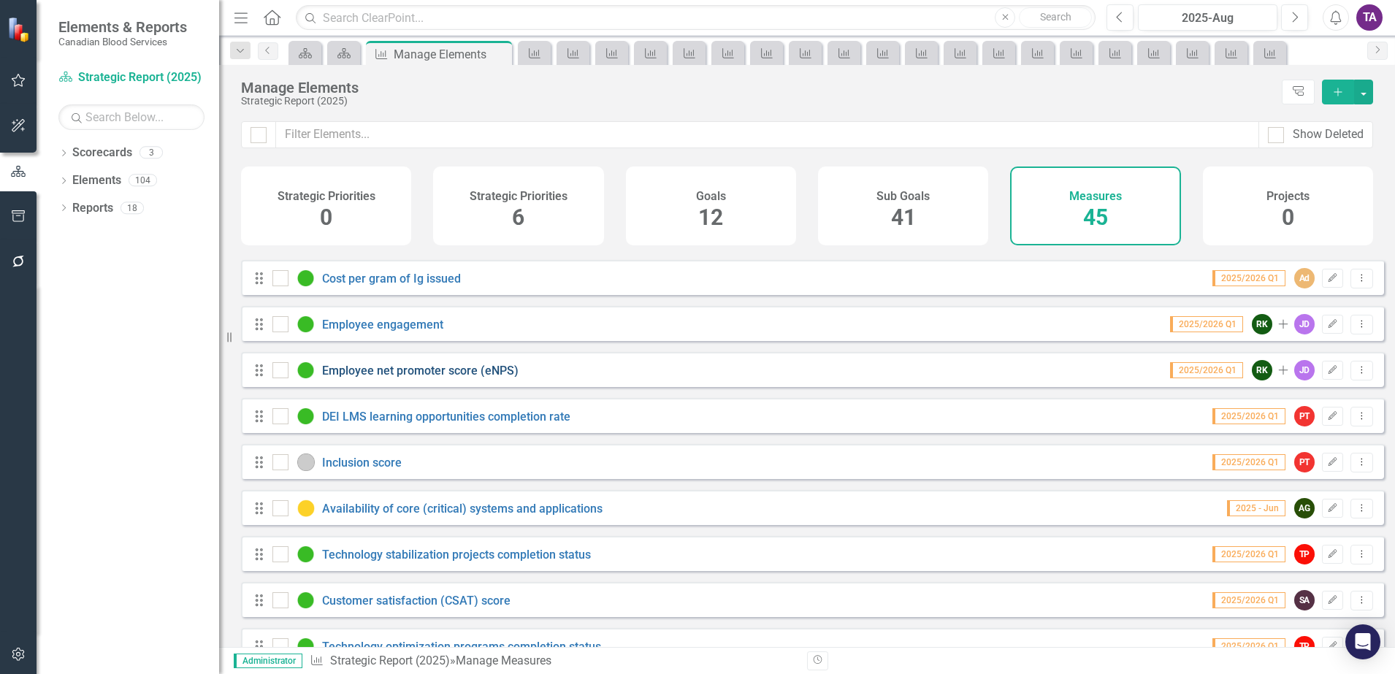
click at [391, 378] on link "Employee net promoter score (eNPS)" at bounding box center [420, 371] width 196 height 14
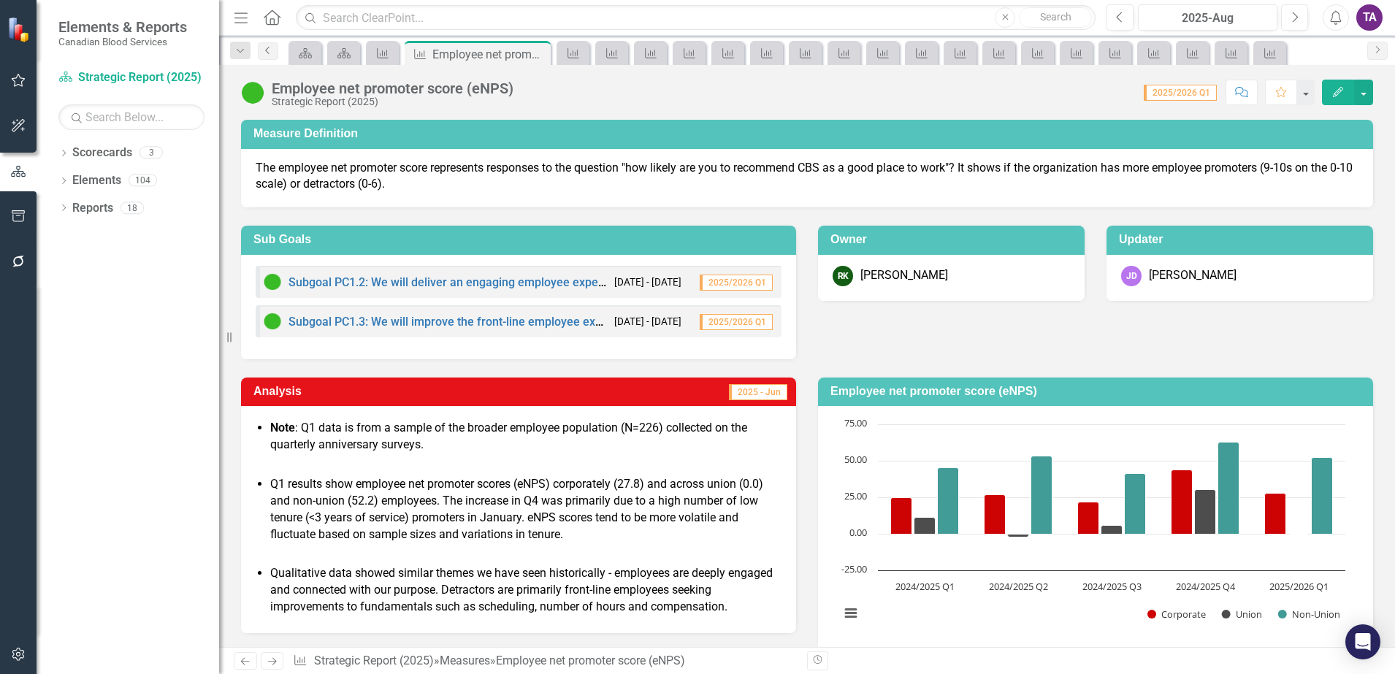
click at [269, 57] on link "Previous" at bounding box center [268, 51] width 20 height 18
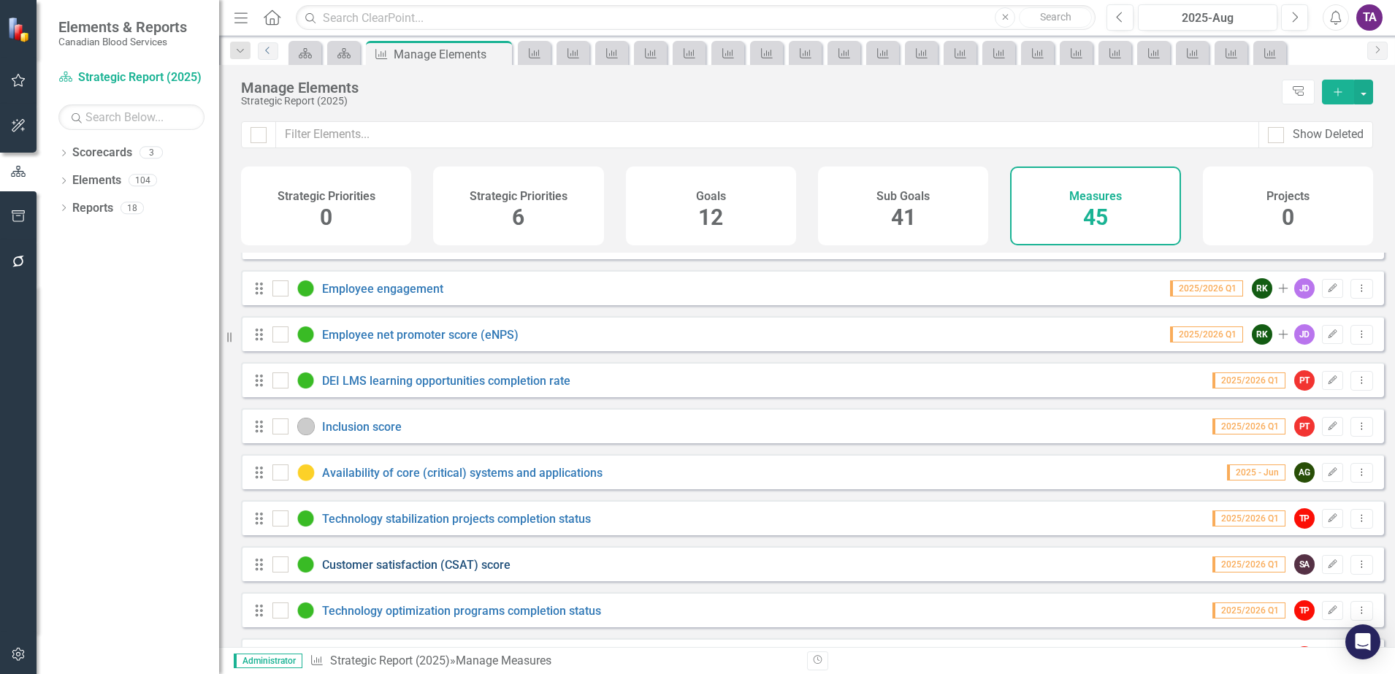
scroll to position [913, 0]
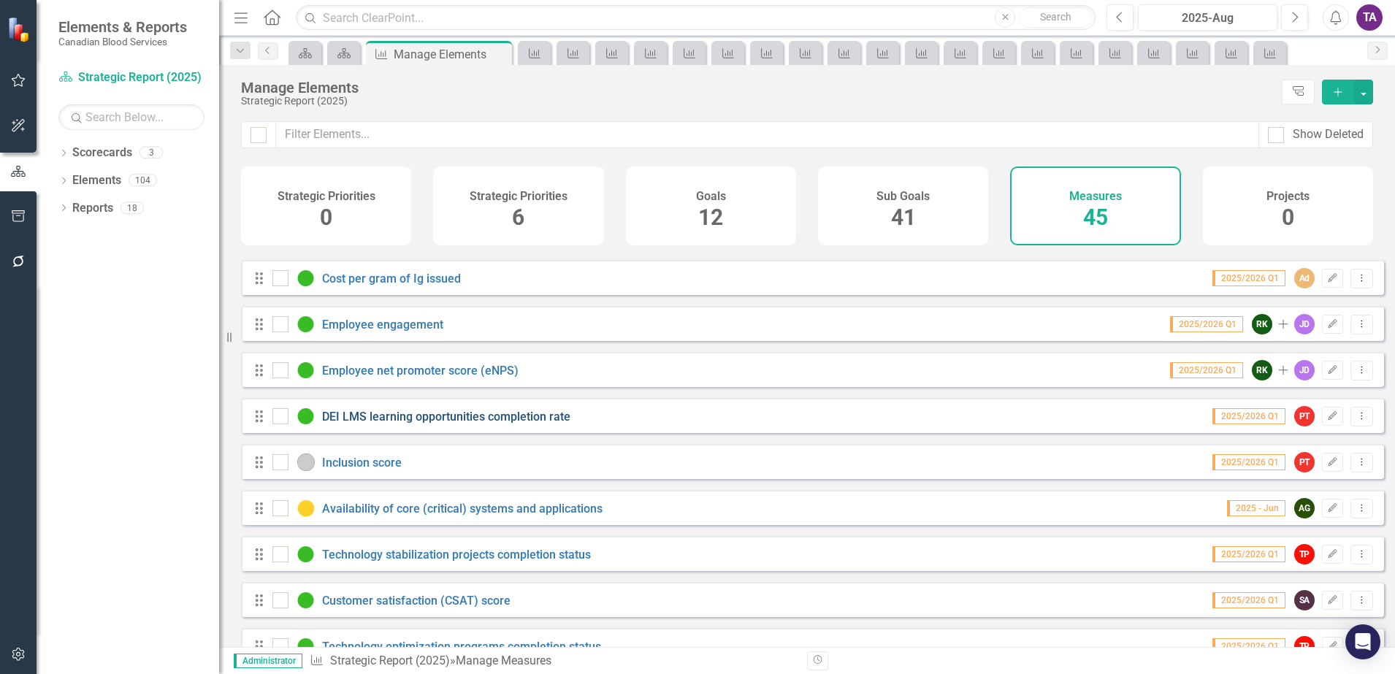
click at [400, 424] on link "DEI LMS learning opportunities completion rate" at bounding box center [446, 417] width 248 height 14
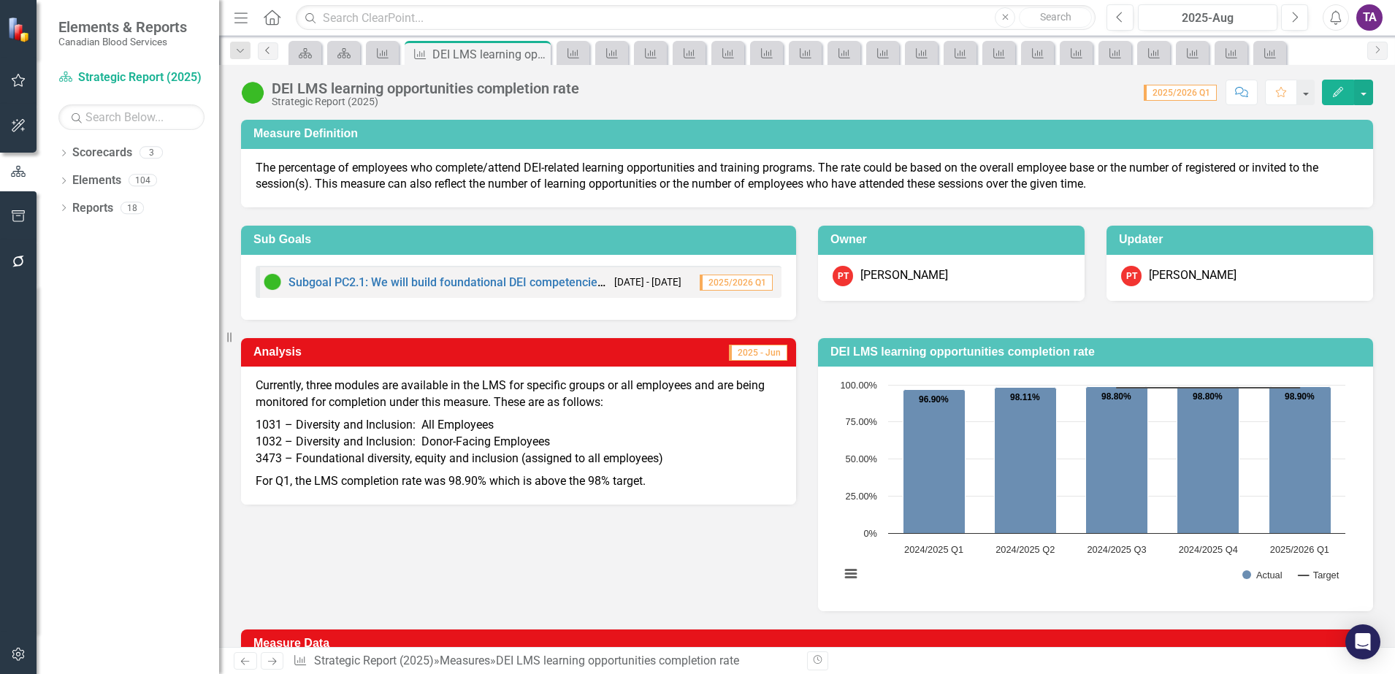
click at [275, 50] on link "Previous" at bounding box center [268, 51] width 20 height 18
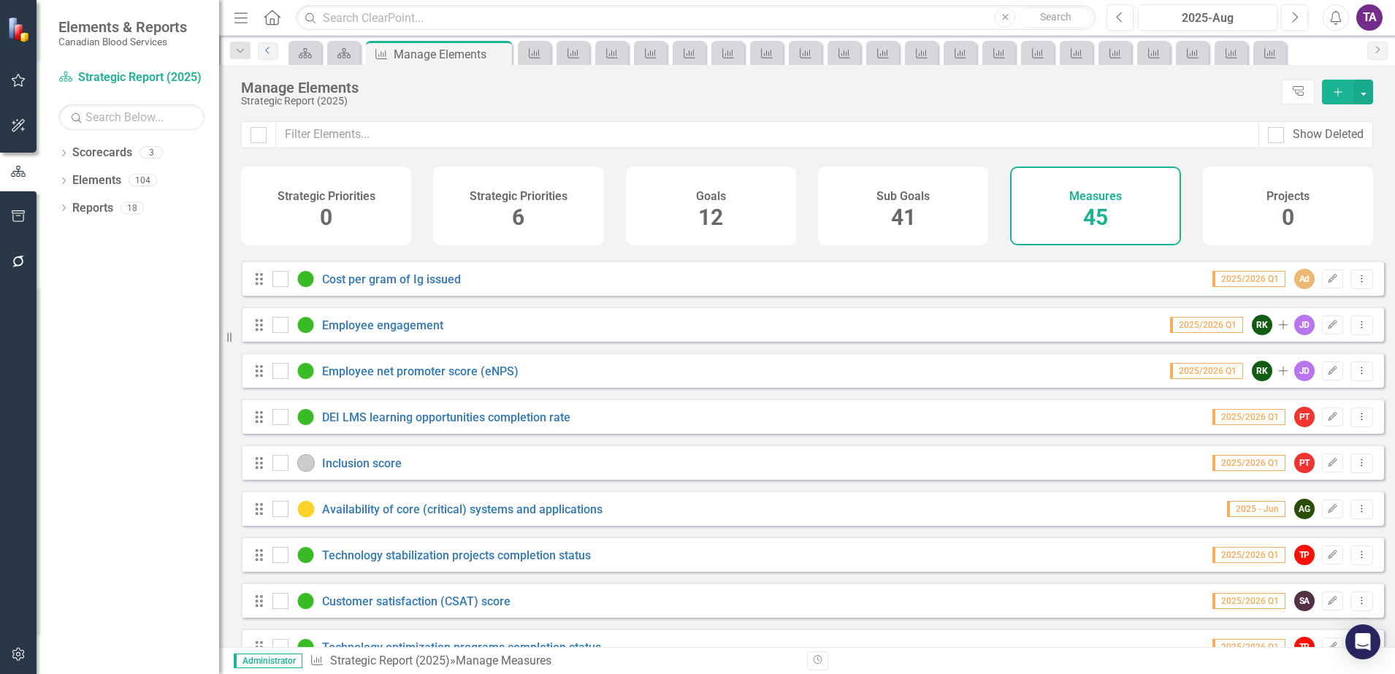
scroll to position [913, 0]
click at [380, 516] on link "Availability of core (critical) systems and applications" at bounding box center [462, 509] width 280 height 14
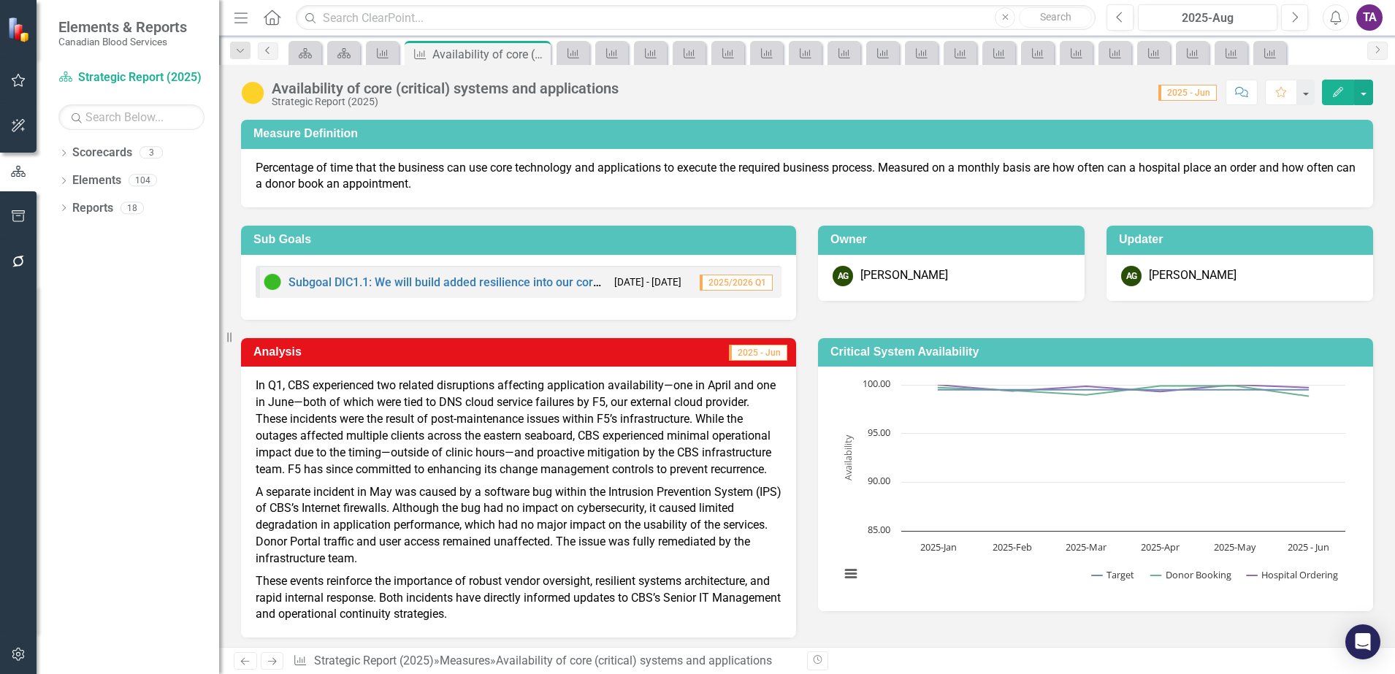
click at [270, 57] on link "Previous" at bounding box center [268, 51] width 20 height 18
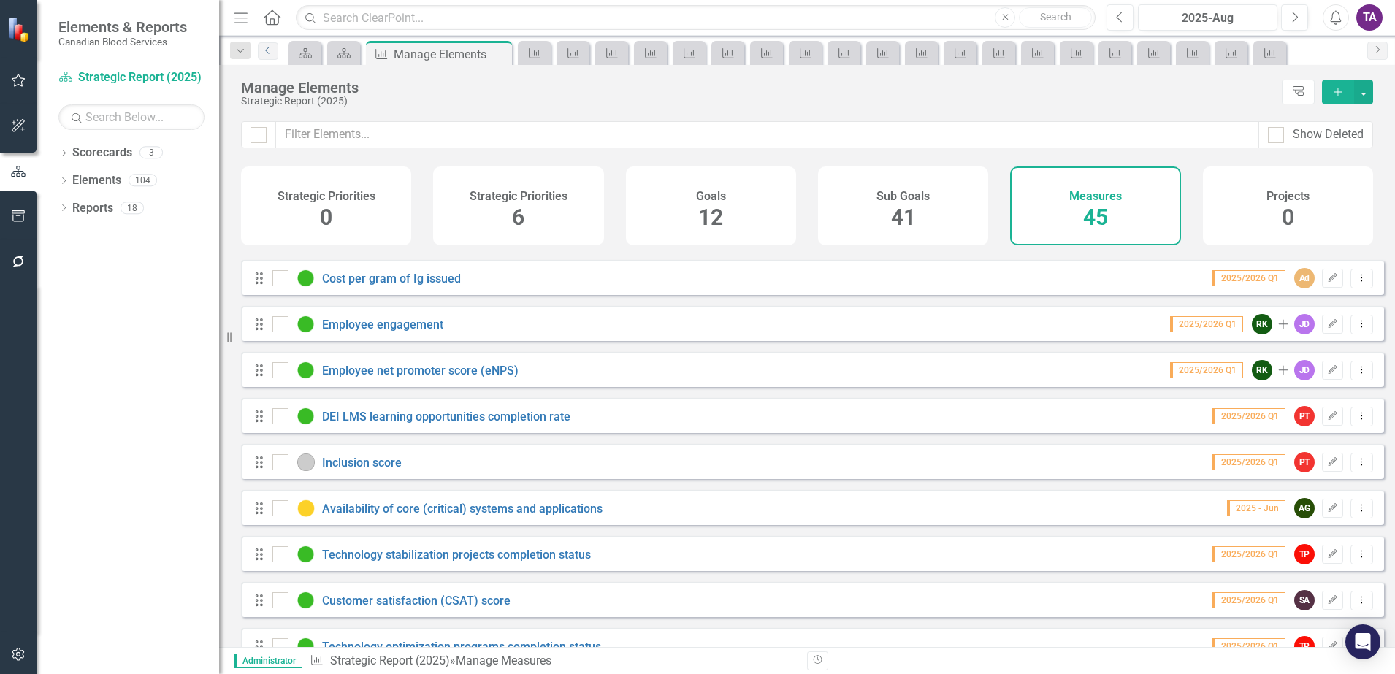
scroll to position [1004, 0]
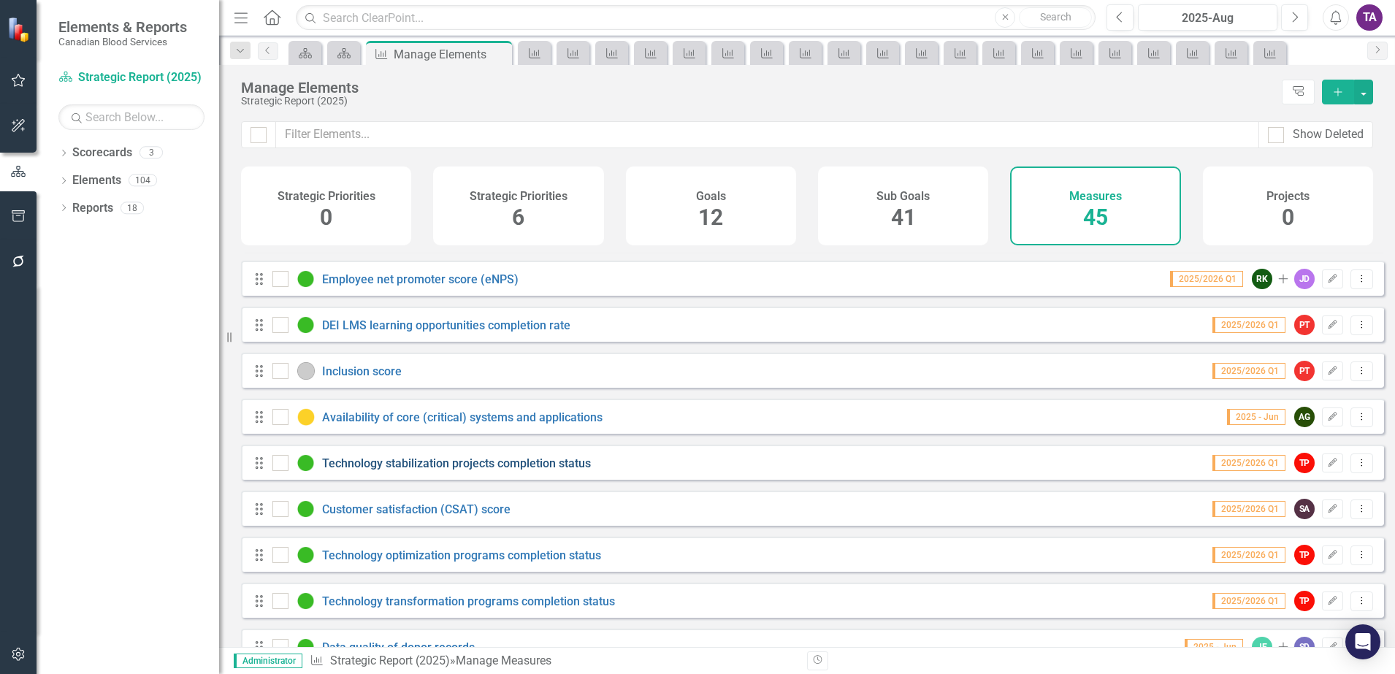
click at [450, 470] on link "Technology stabilization projects completion status" at bounding box center [456, 463] width 269 height 14
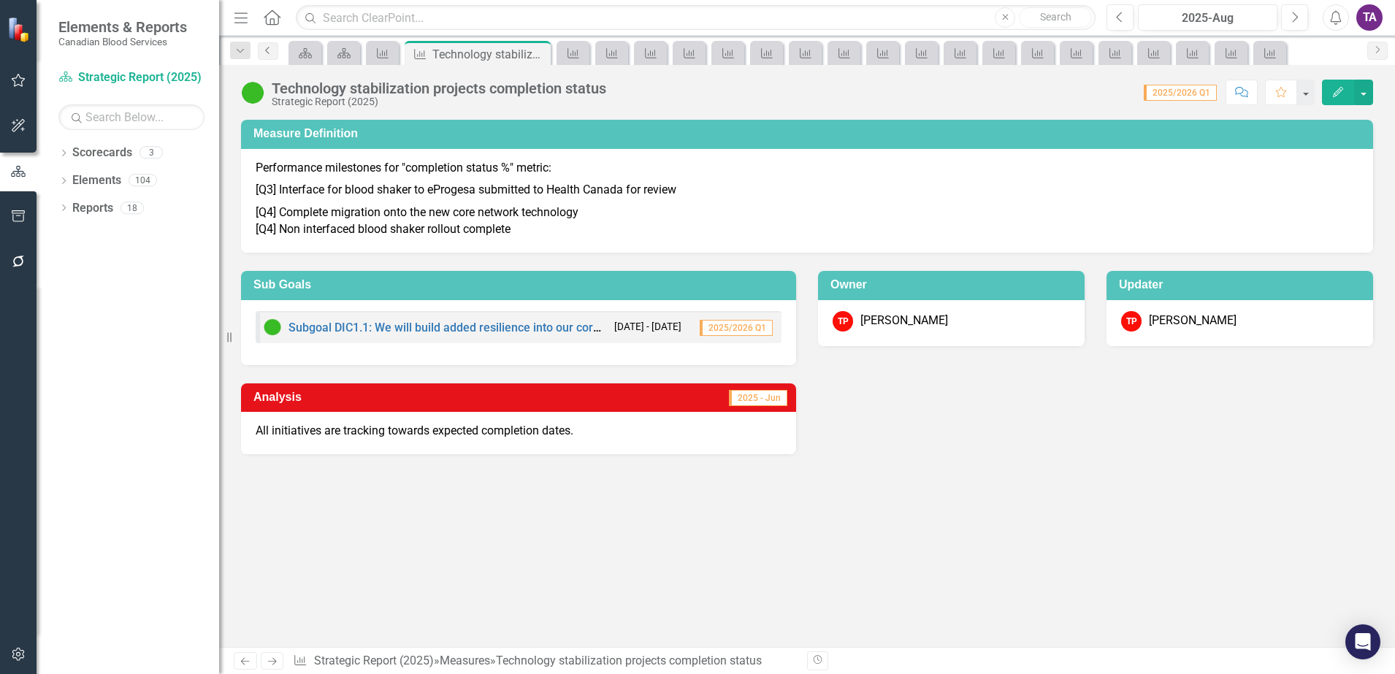
click at [275, 50] on link "Previous" at bounding box center [268, 51] width 20 height 18
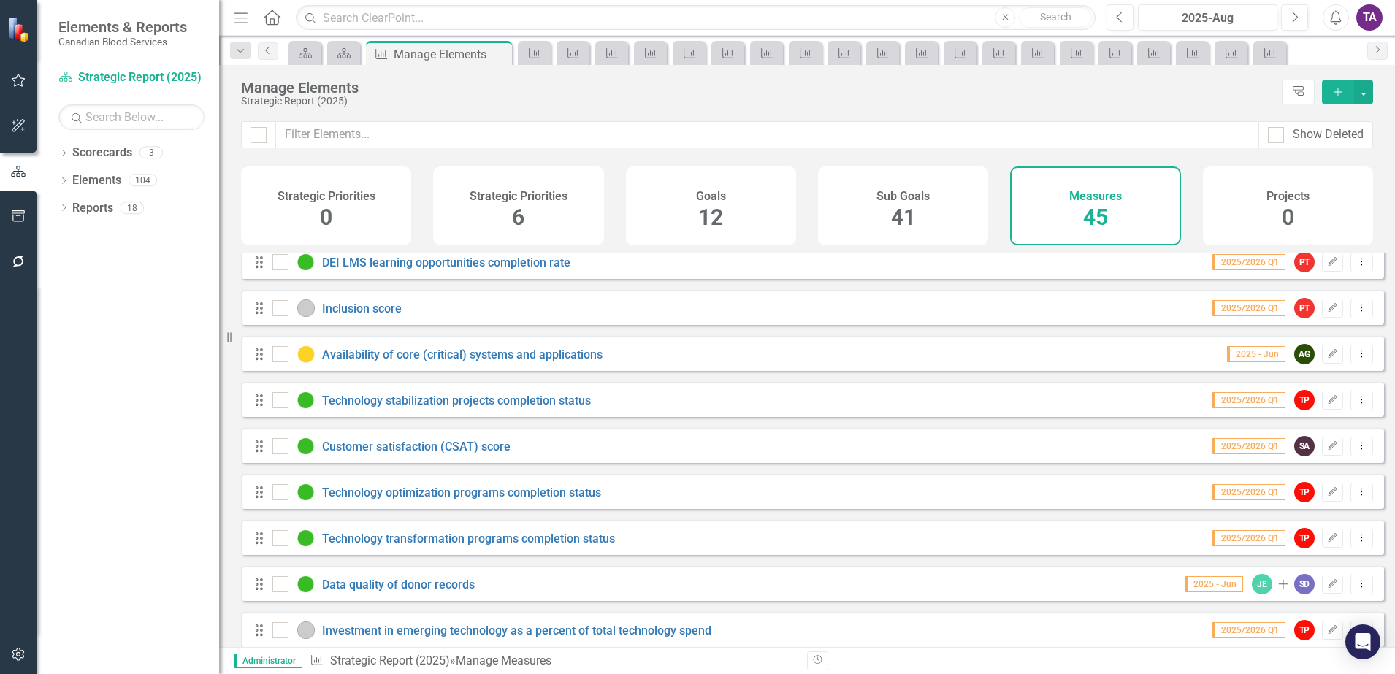
scroll to position [1095, 0]
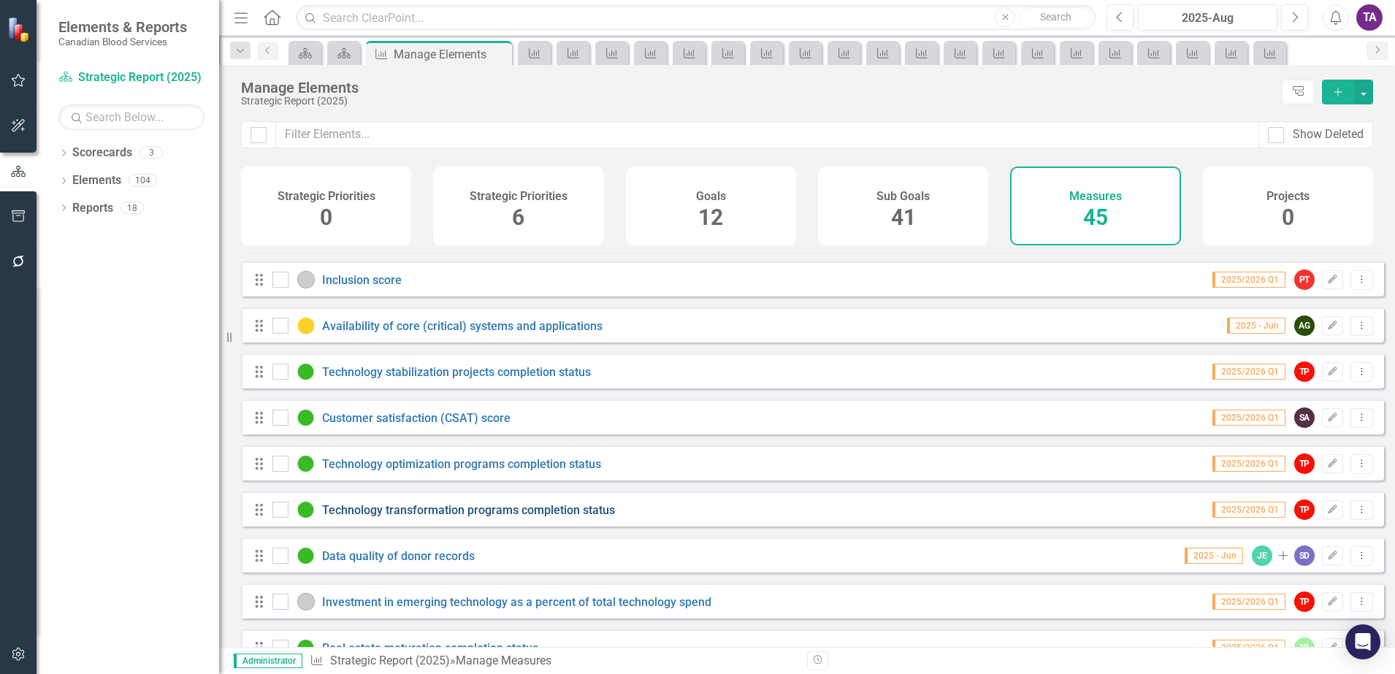
click at [421, 517] on link "Technology transformation programs completion status" at bounding box center [468, 510] width 293 height 14
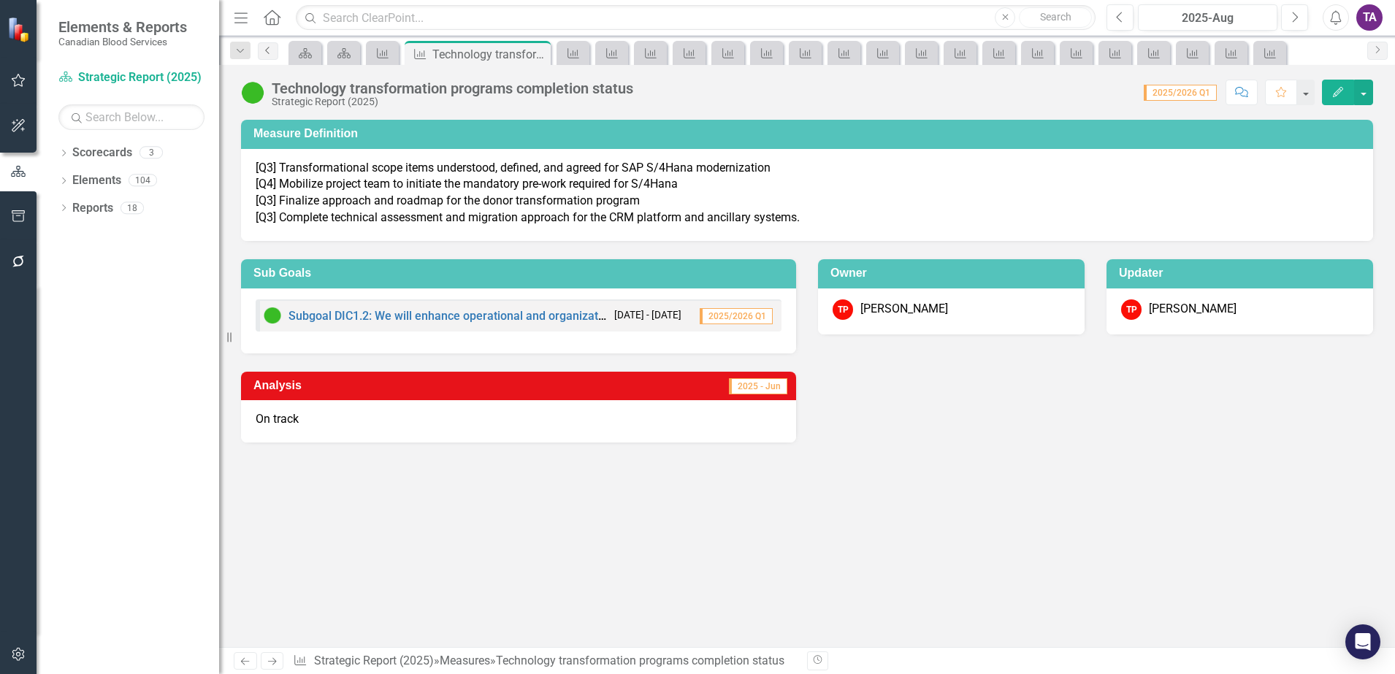
click at [270, 50] on icon "Previous" at bounding box center [268, 50] width 12 height 9
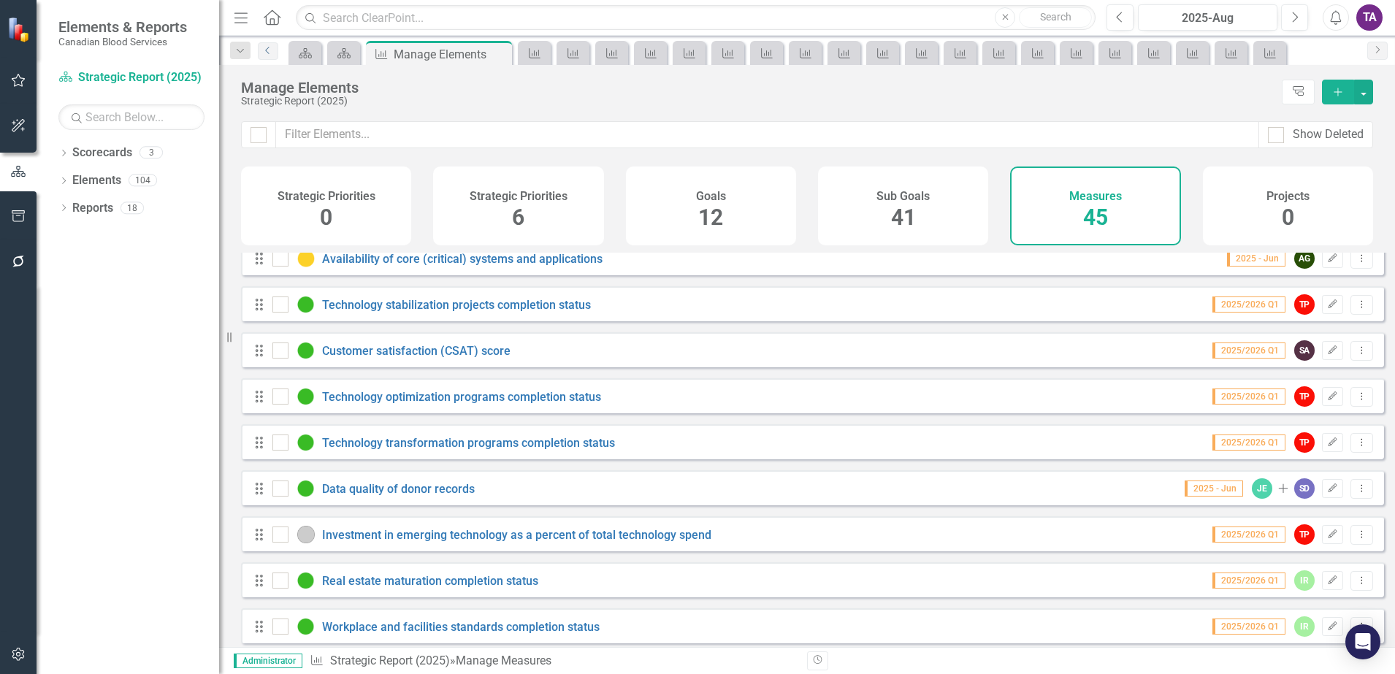
scroll to position [1187, 0]
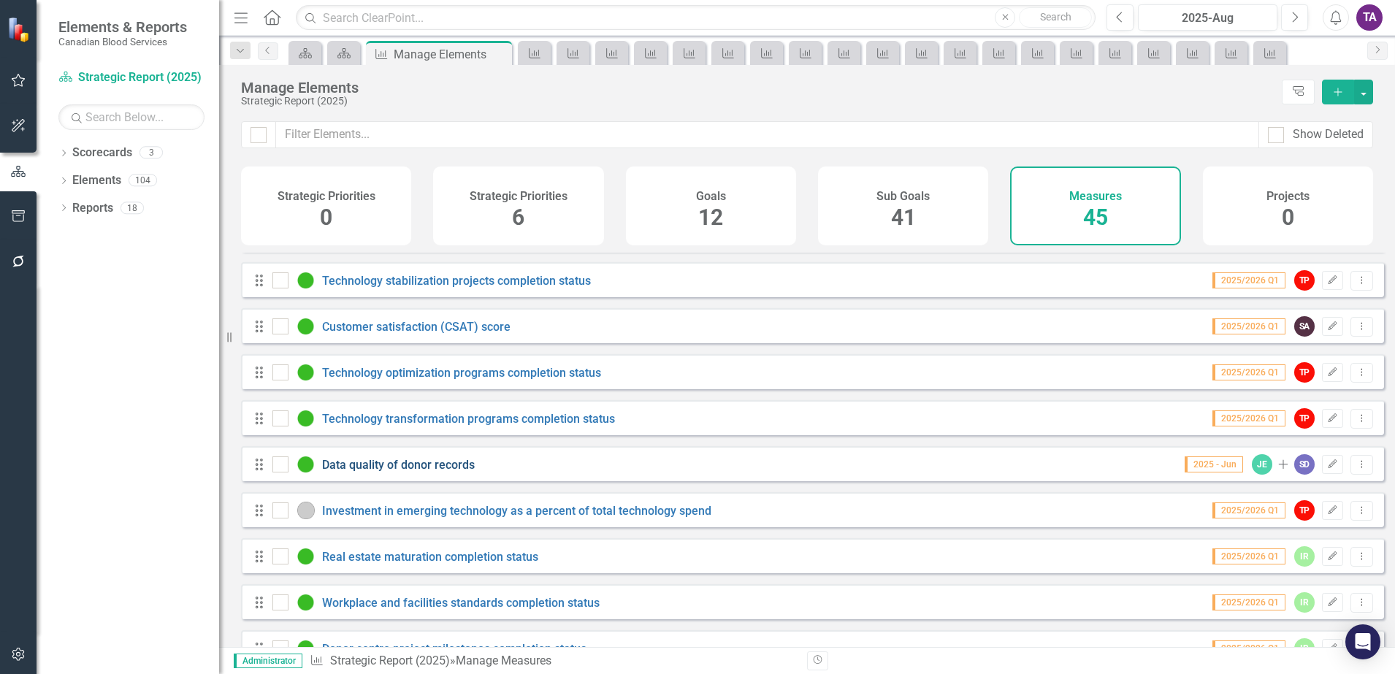
click at [412, 472] on link "Data quality of donor records" at bounding box center [398, 465] width 153 height 14
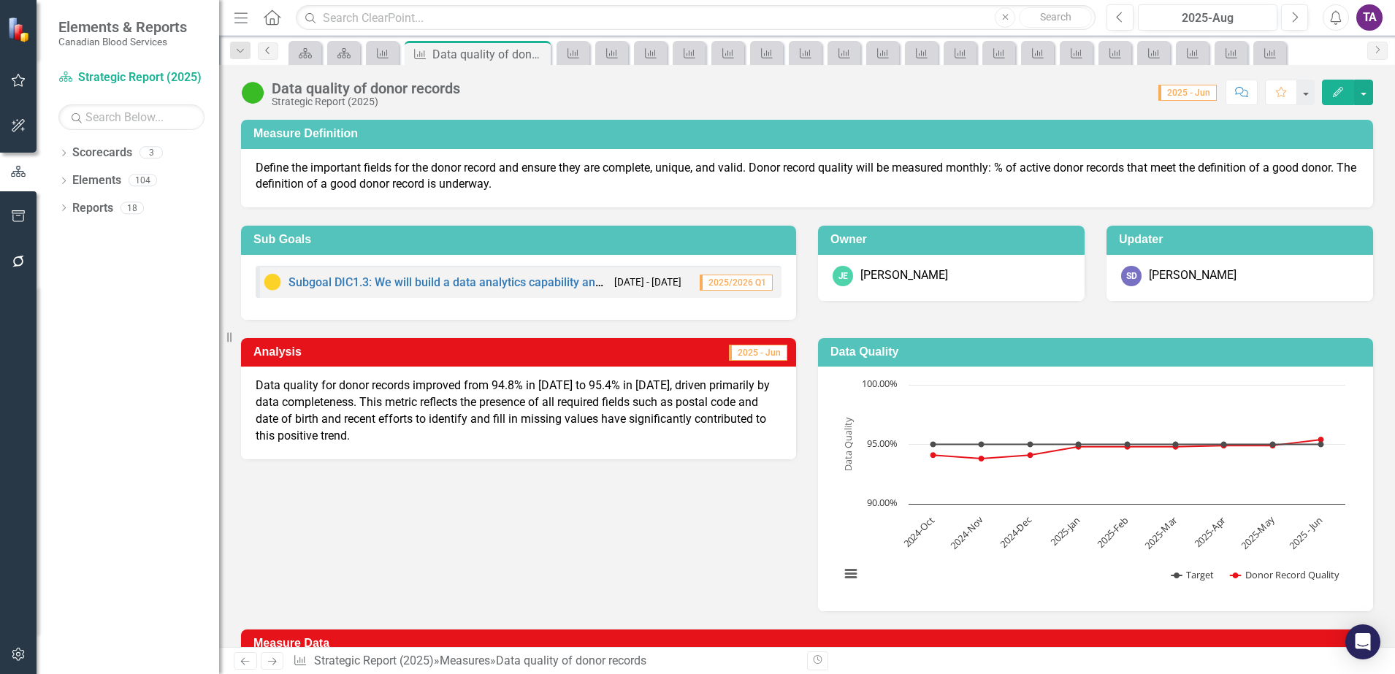
click at [266, 56] on link "Previous" at bounding box center [268, 51] width 20 height 18
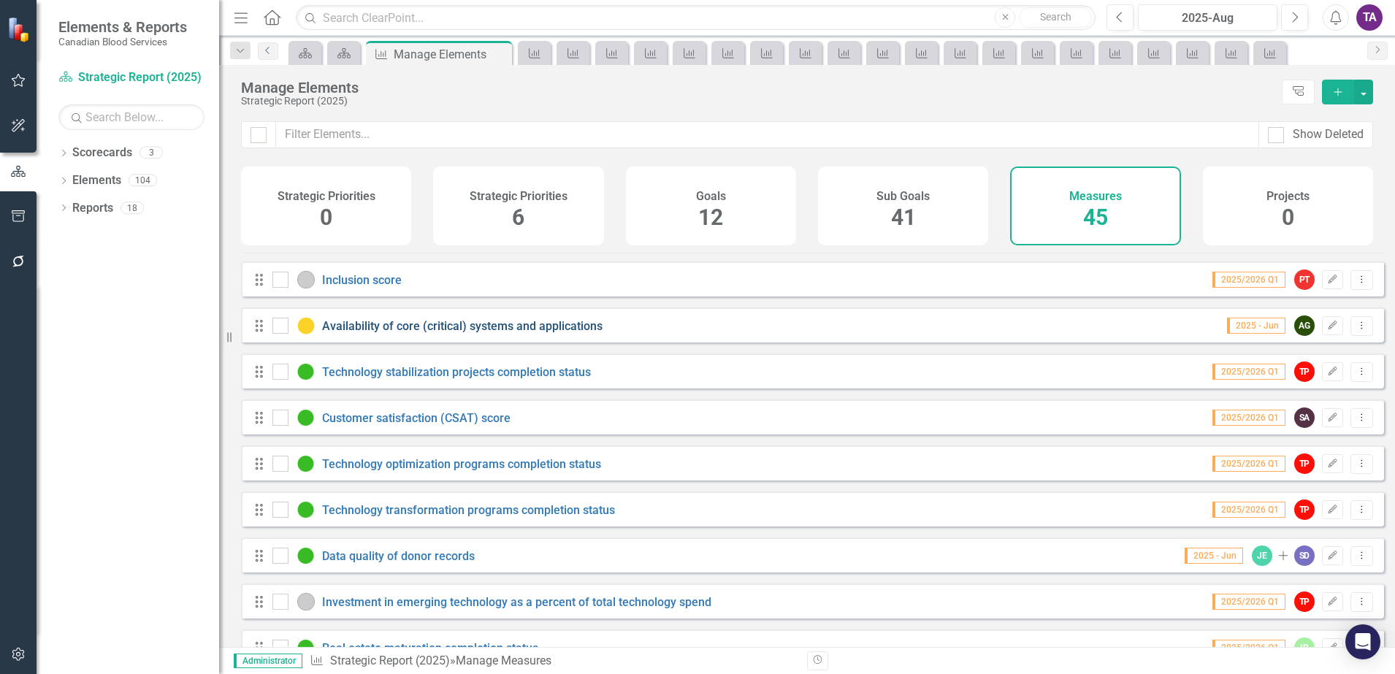
scroll to position [1187, 0]
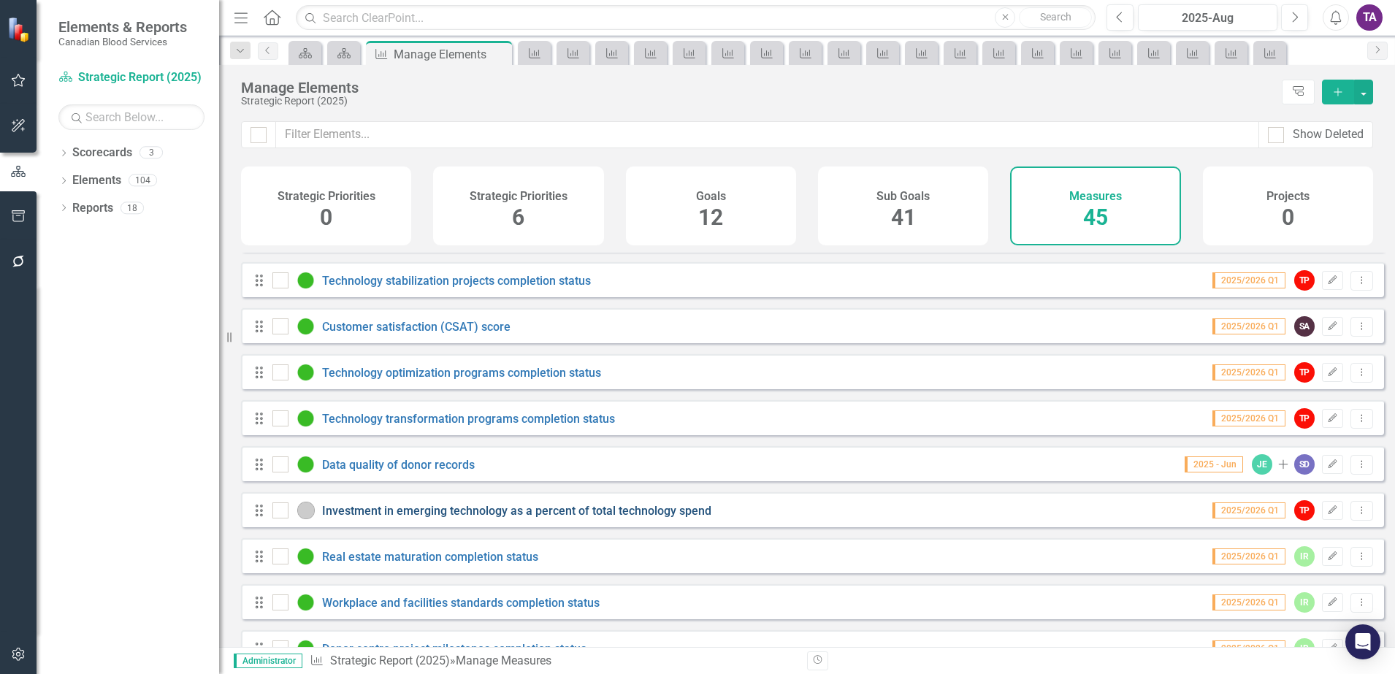
click at [427, 518] on link "Investment in emerging technology as a percent of total technology spend" at bounding box center [516, 511] width 389 height 14
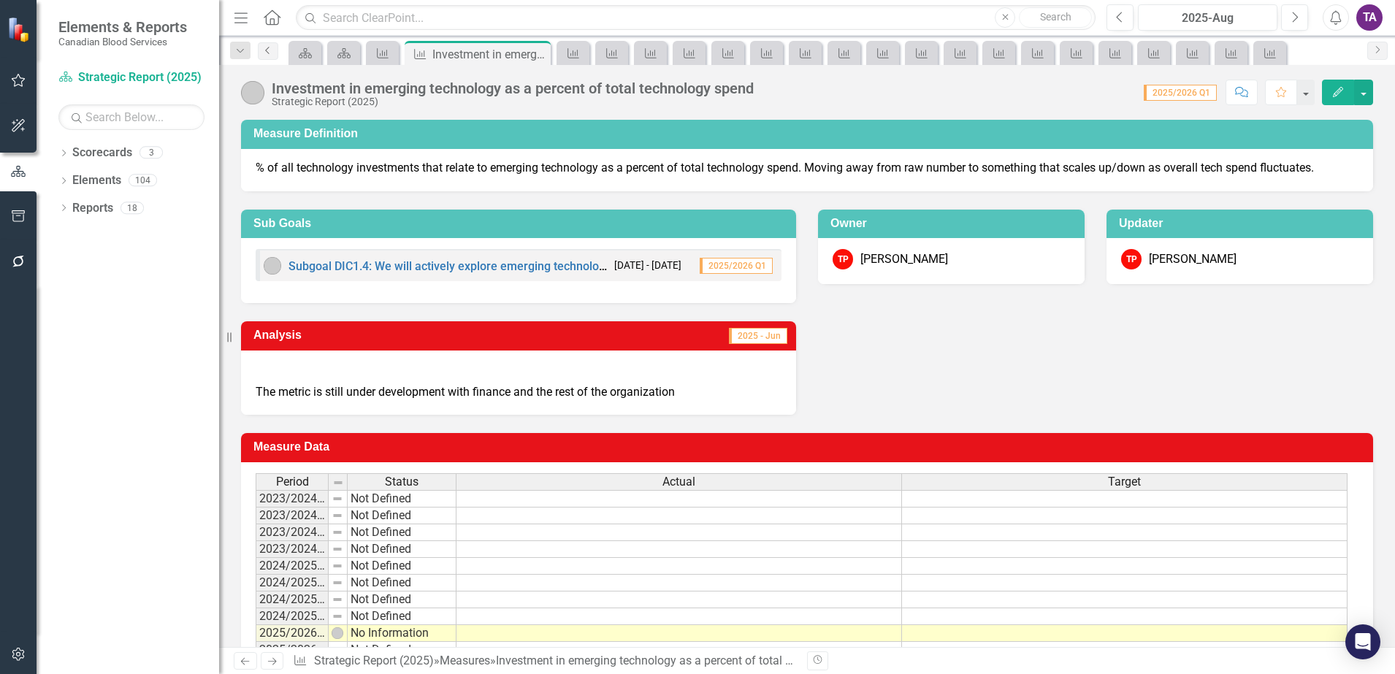
click at [267, 50] on icon "Previous" at bounding box center [268, 50] width 12 height 9
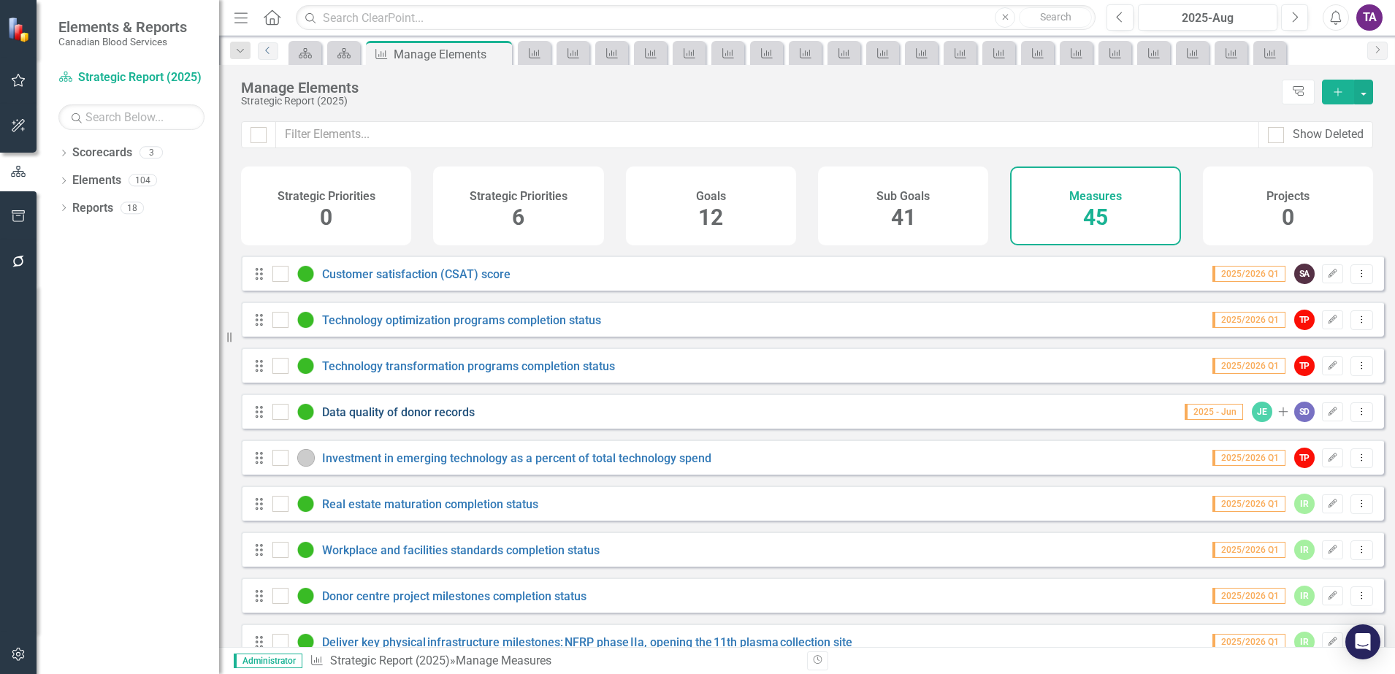
scroll to position [1278, 0]
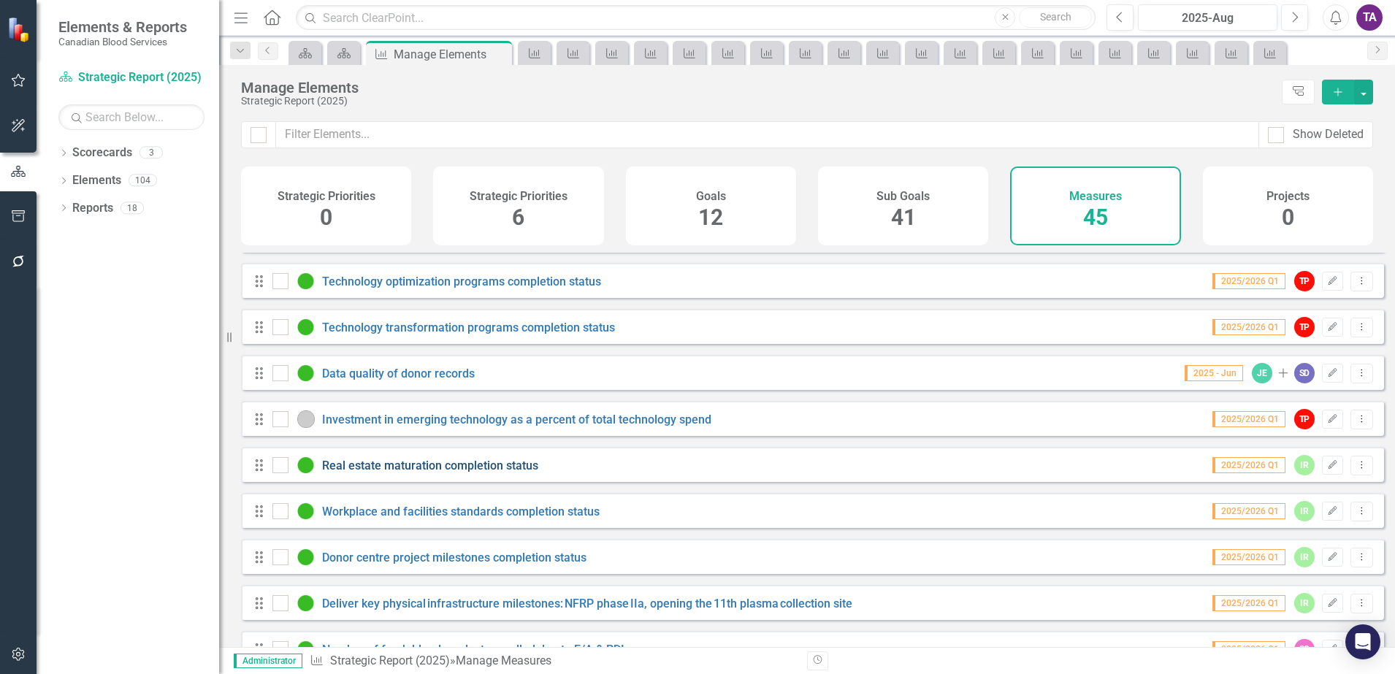
click at [417, 473] on link "Real estate maturation completion status" at bounding box center [430, 466] width 216 height 14
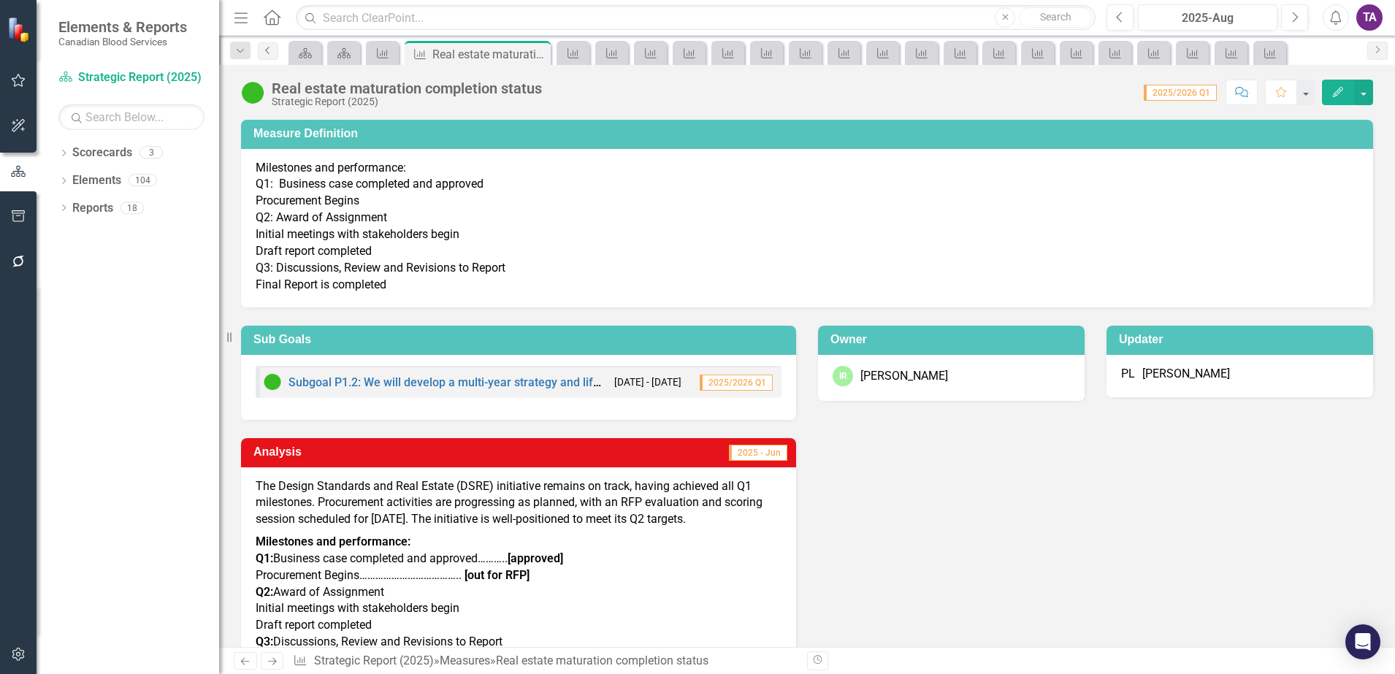
click at [270, 51] on icon "Previous" at bounding box center [268, 50] width 12 height 9
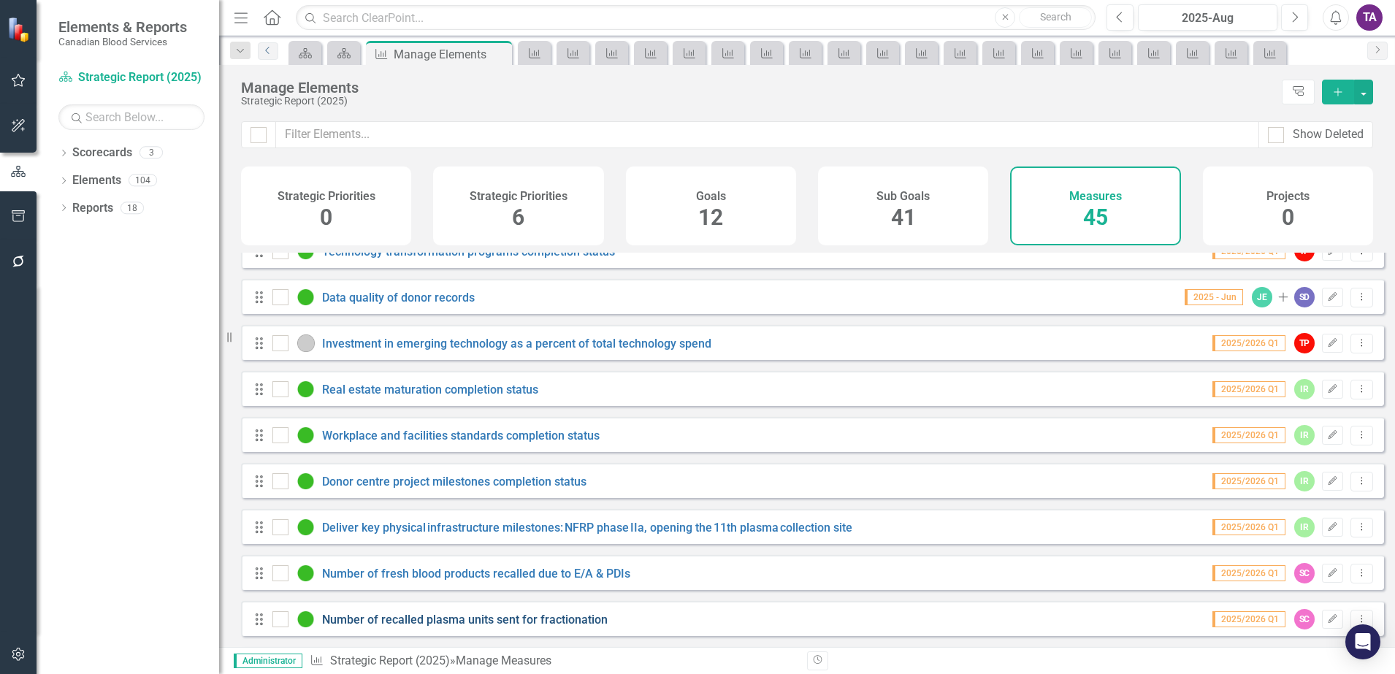
scroll to position [1322, 0]
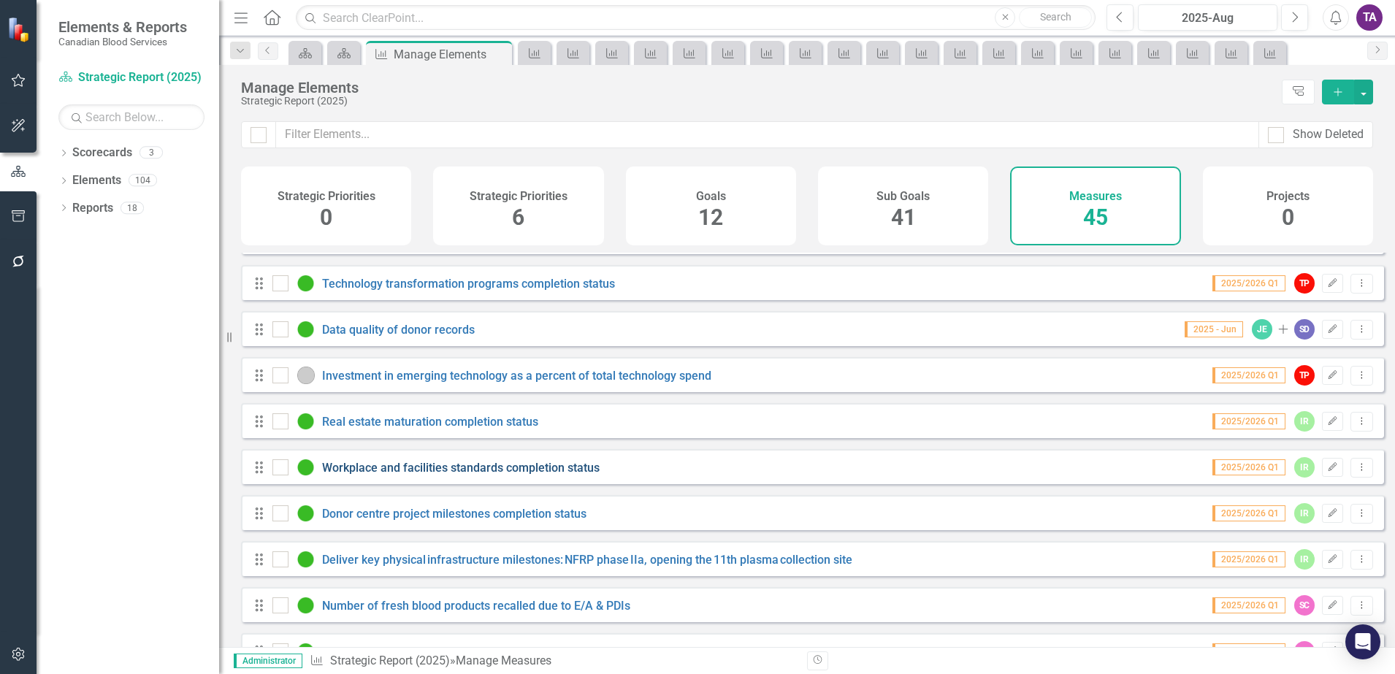
click at [382, 475] on link "Workplace and facilities standards completion status" at bounding box center [461, 468] width 278 height 14
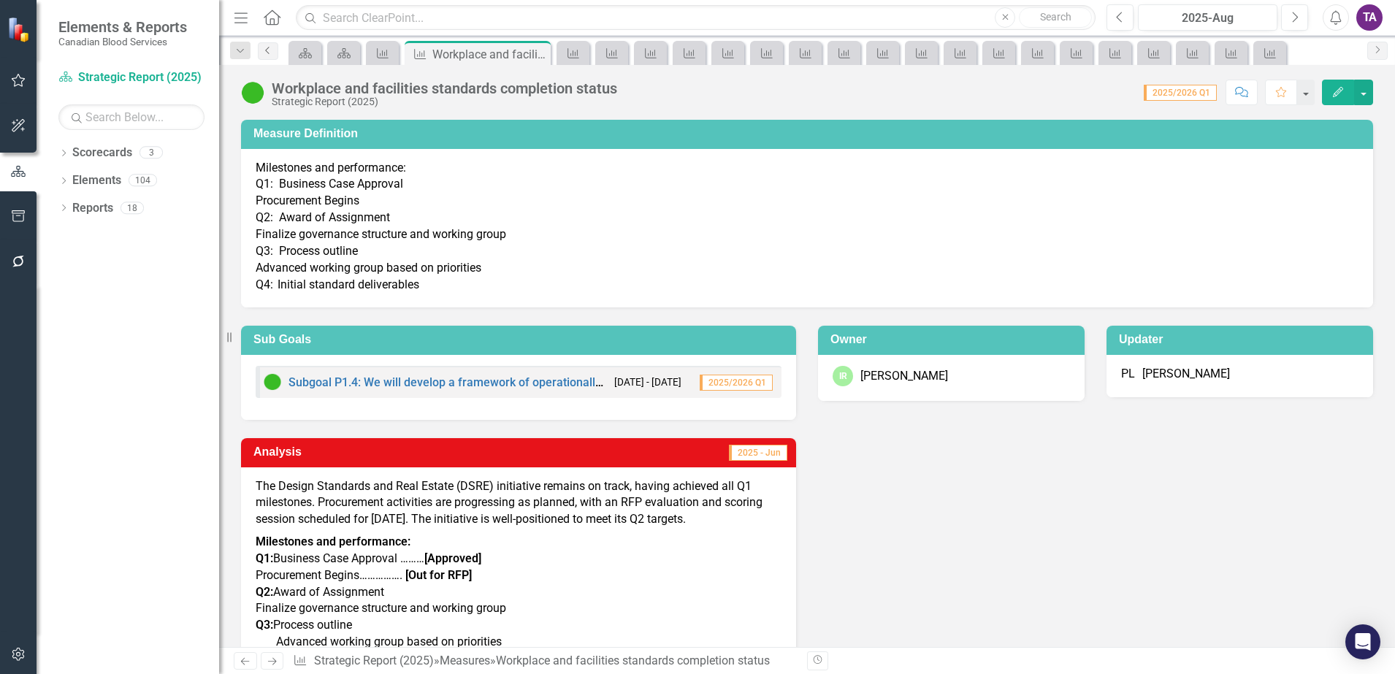
click at [268, 51] on icon "Previous" at bounding box center [268, 50] width 12 height 9
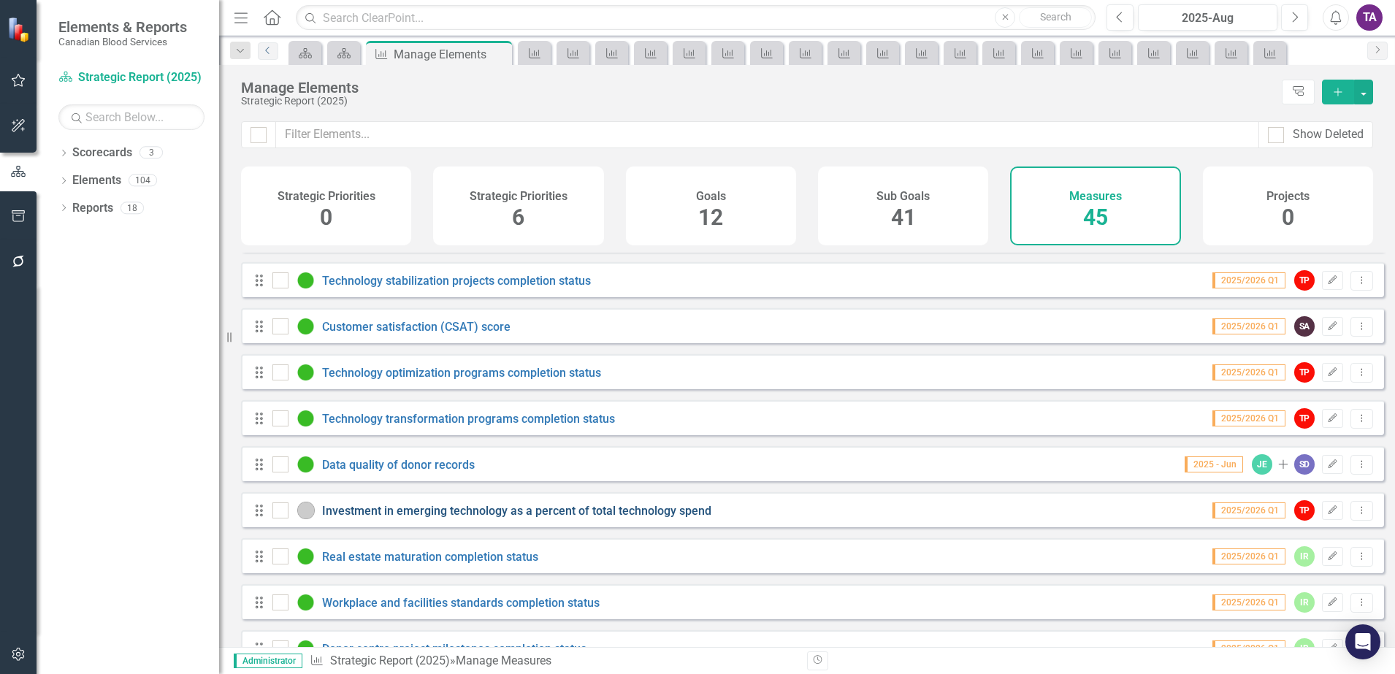
scroll to position [1278, 0]
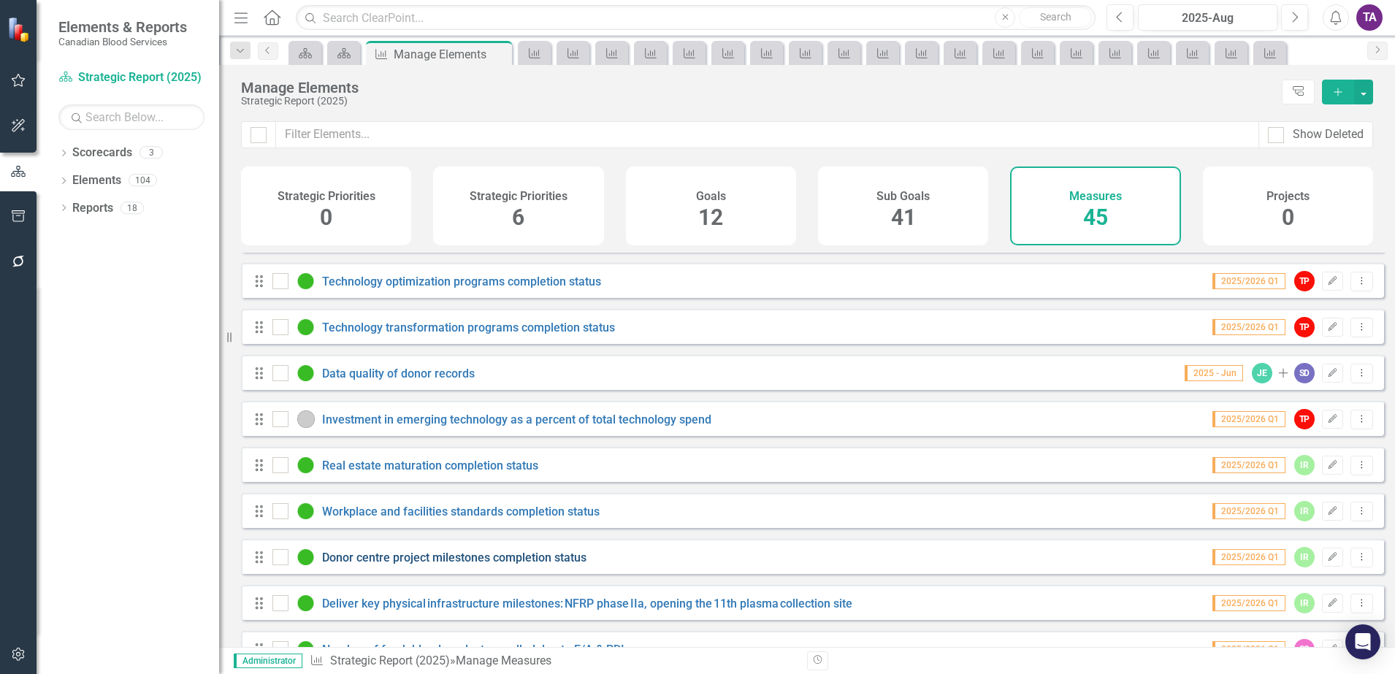
click at [389, 565] on link "Donor centre project milestones completion status" at bounding box center [454, 558] width 264 height 14
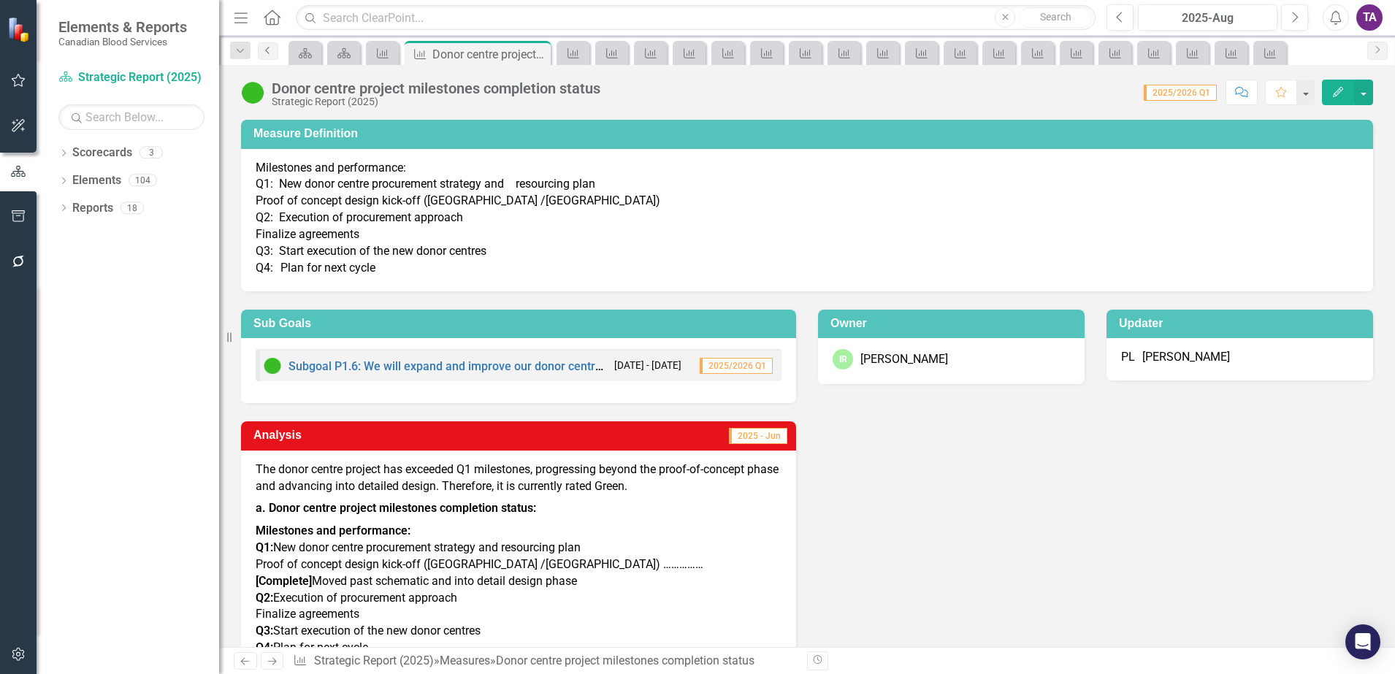
click at [269, 50] on icon "Previous" at bounding box center [268, 50] width 12 height 9
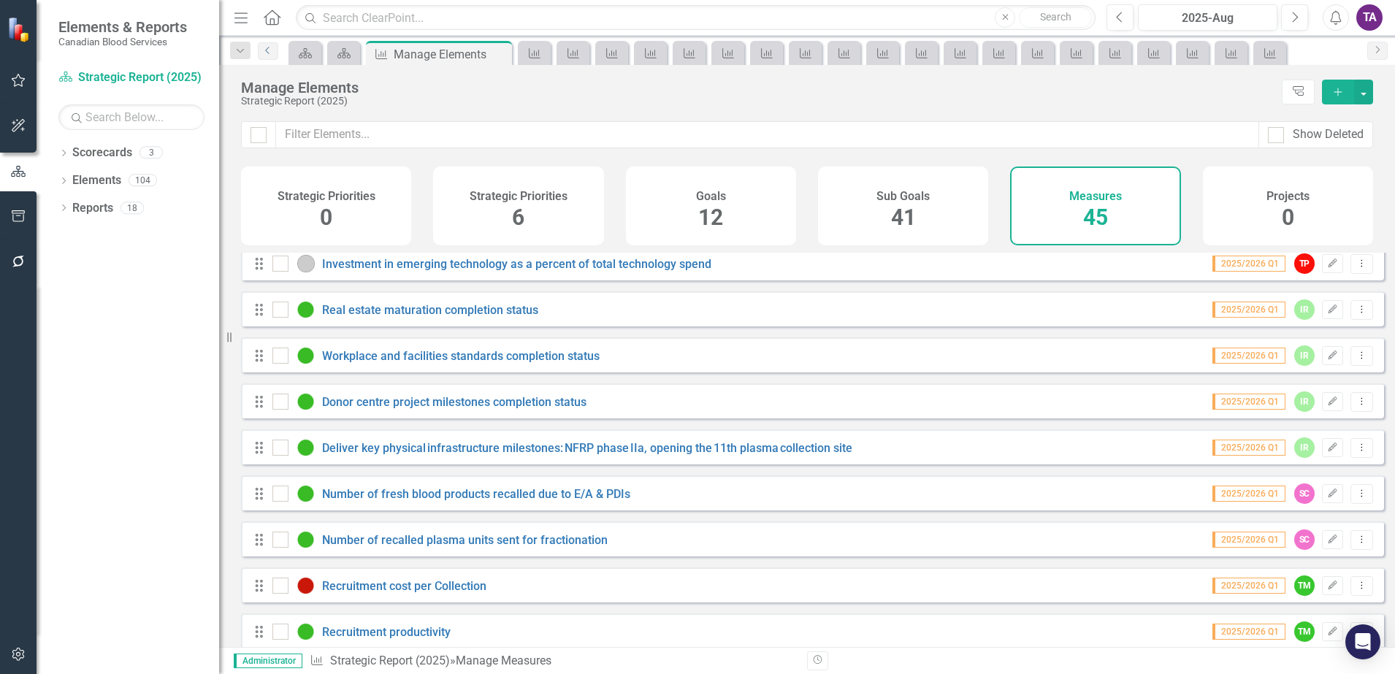
scroll to position [1461, 0]
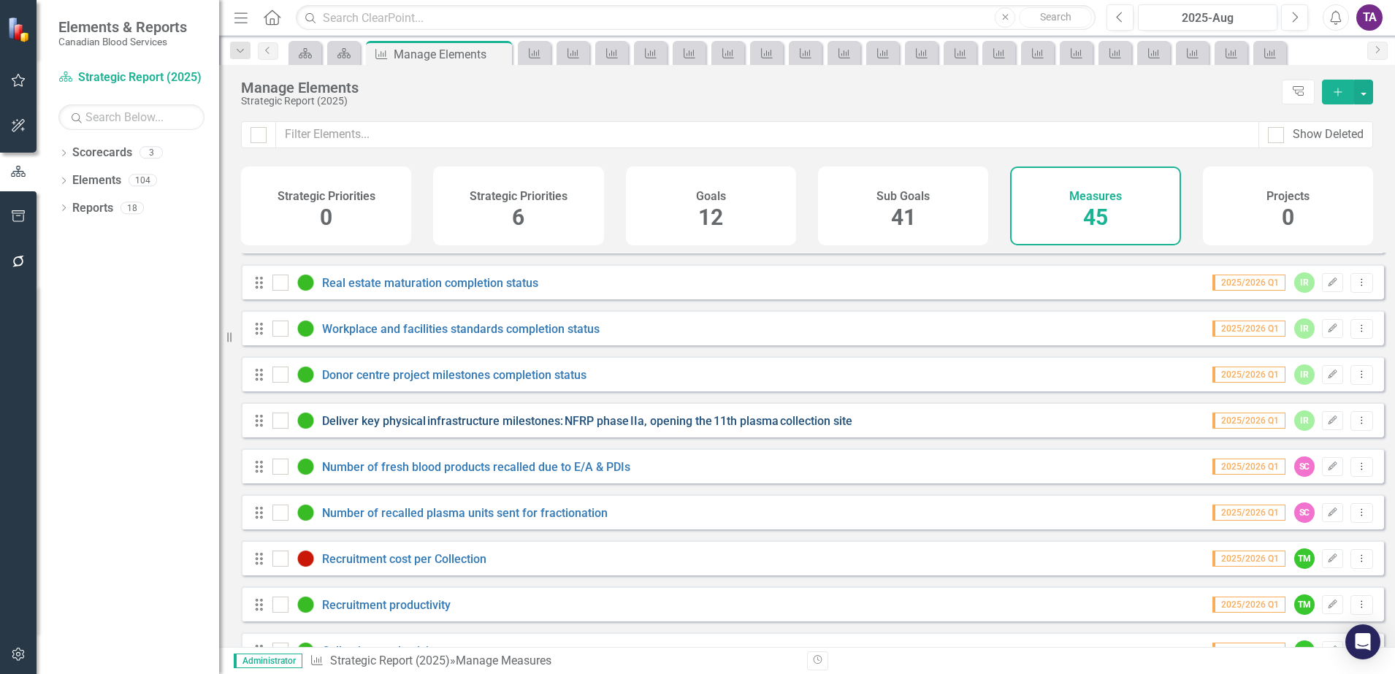
click at [427, 428] on link "Deliver key physical infrastructure milestones: NFRP phase IIa, opening the 11t…" at bounding box center [587, 421] width 530 height 14
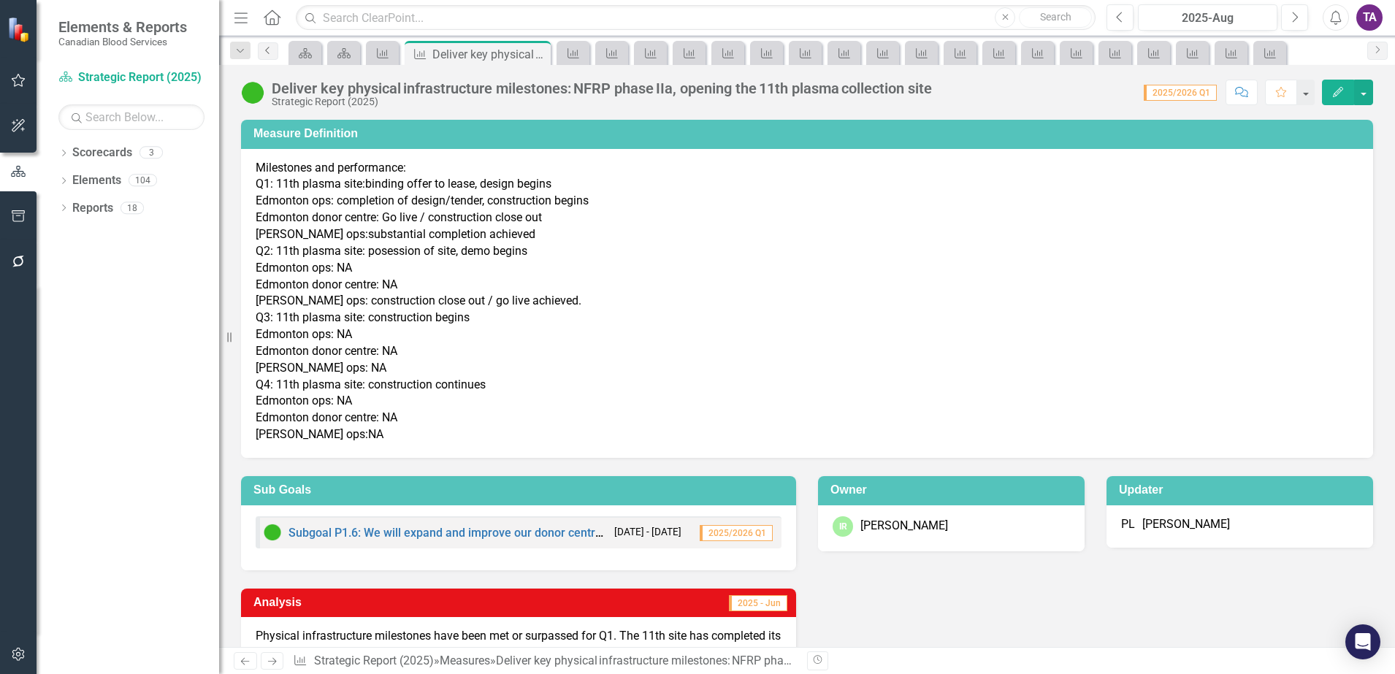
click at [270, 51] on icon "Previous" at bounding box center [268, 50] width 12 height 9
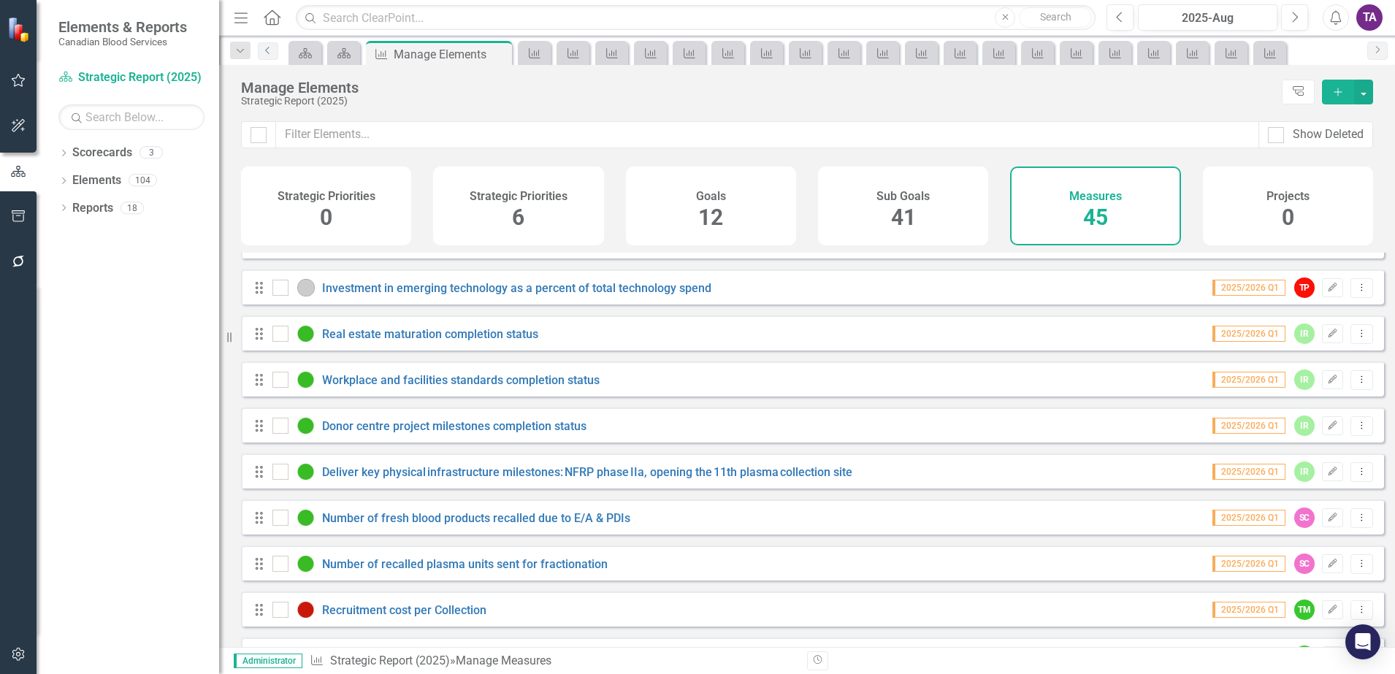
scroll to position [1552, 0]
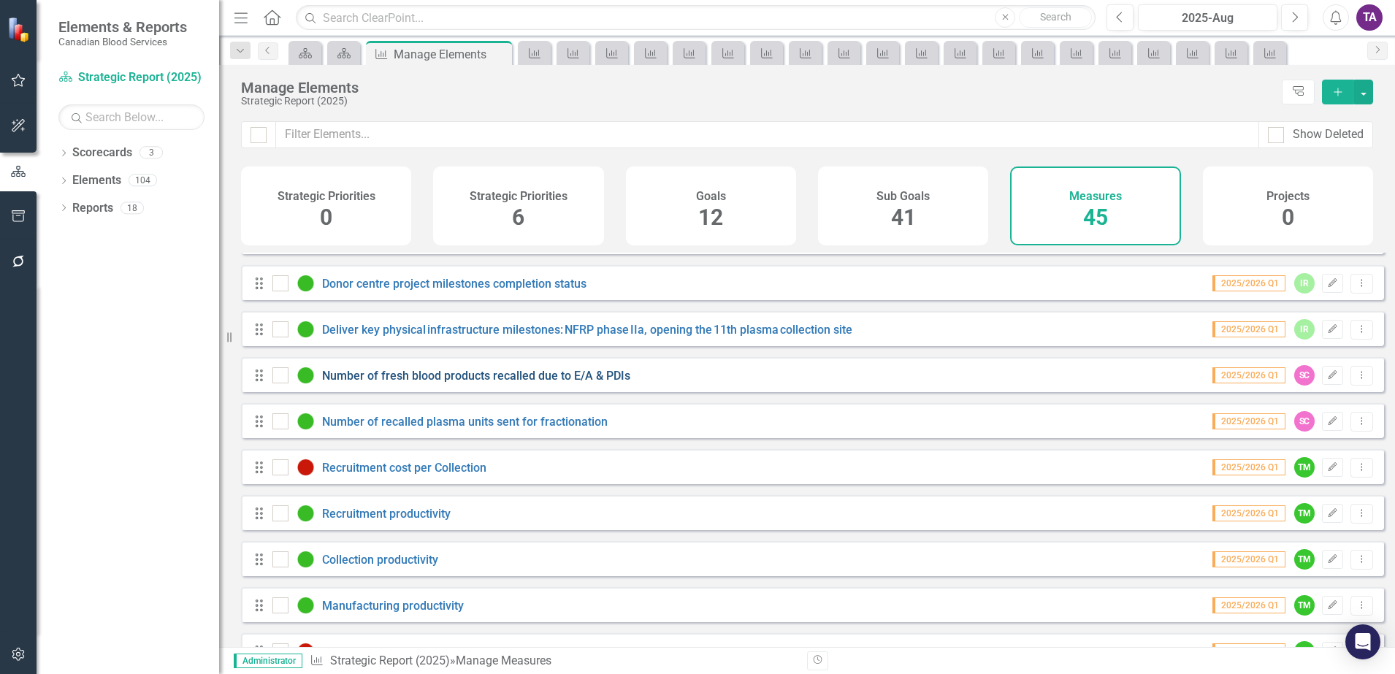
click at [416, 383] on link "Number of fresh blood products recalled due to E/A & PDIs" at bounding box center [476, 376] width 308 height 14
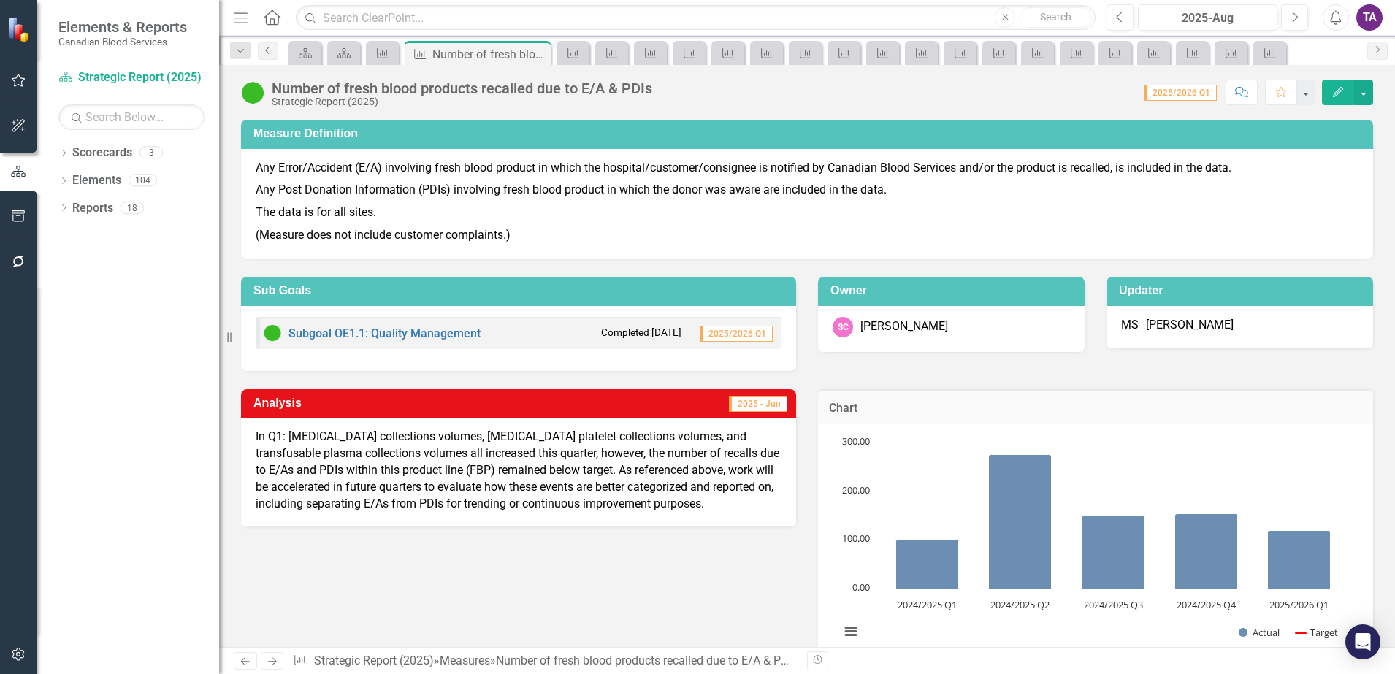
click at [271, 50] on icon "Previous" at bounding box center [268, 50] width 12 height 9
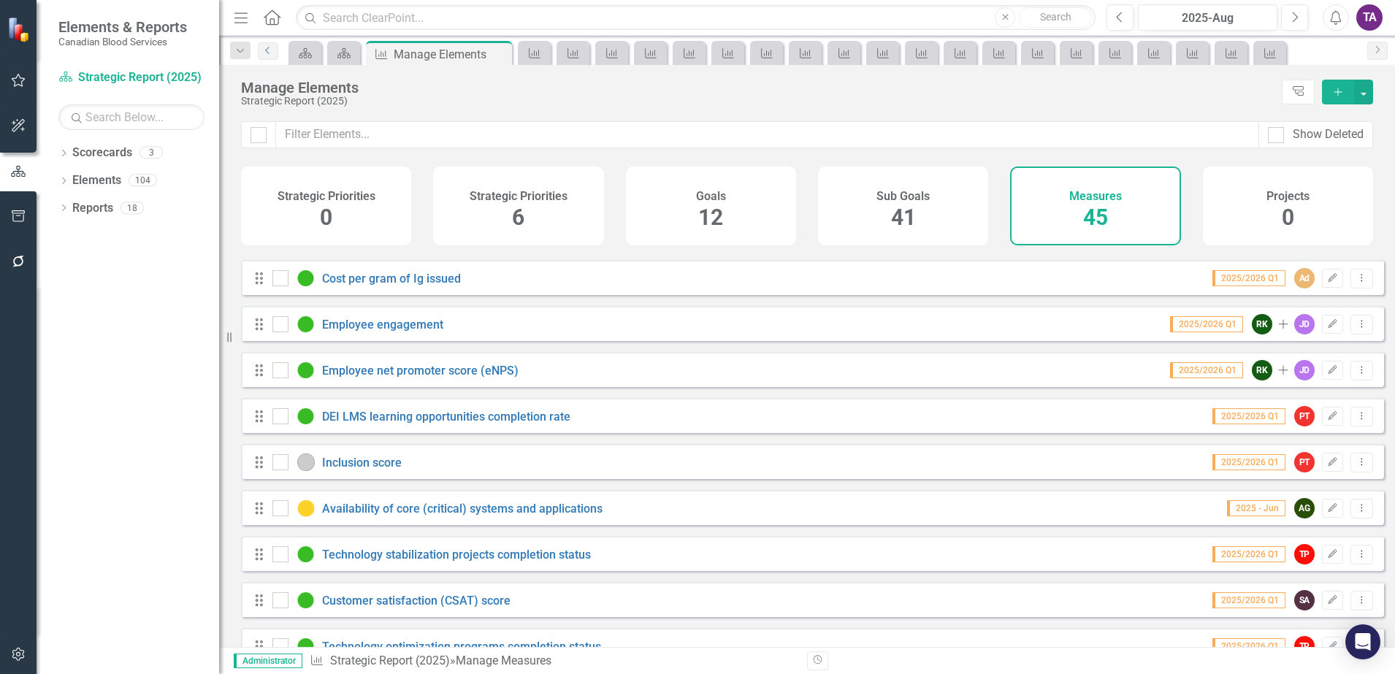
scroll to position [1369, 0]
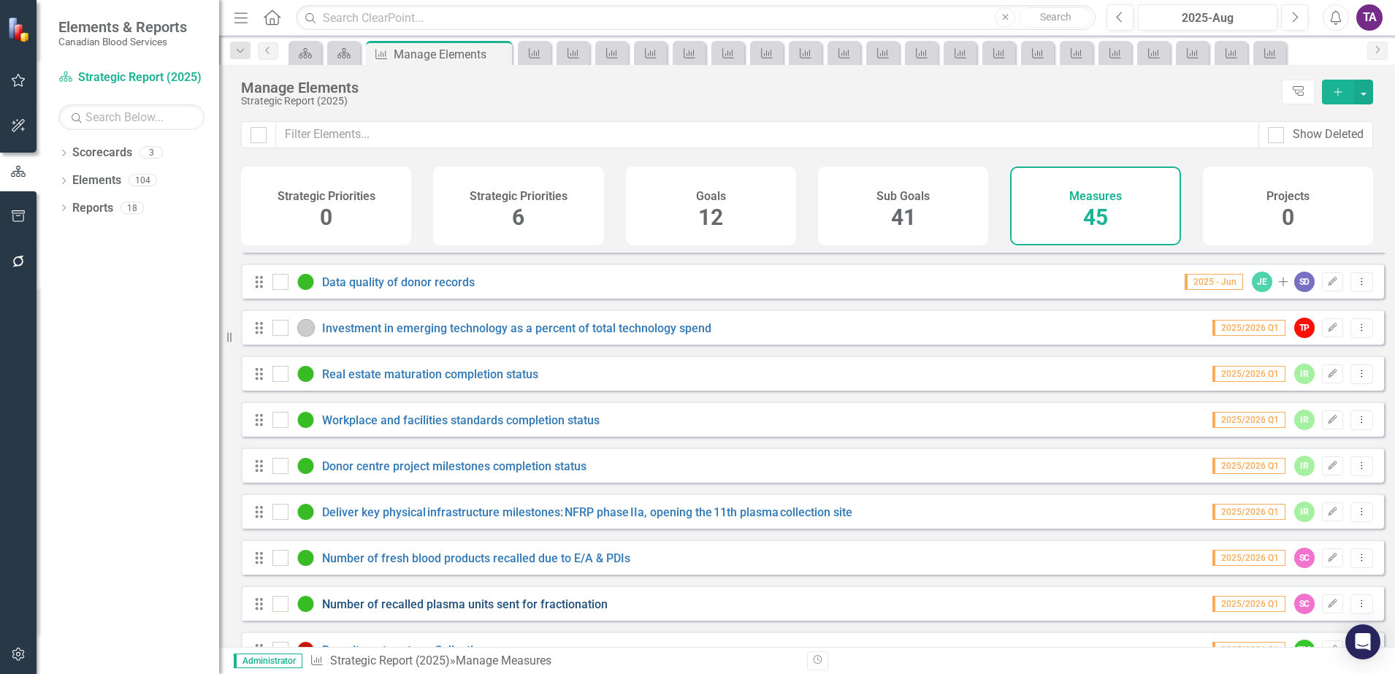
click at [492, 611] on link "Number of recalled plasma units sent for fractionation" at bounding box center [465, 604] width 286 height 14
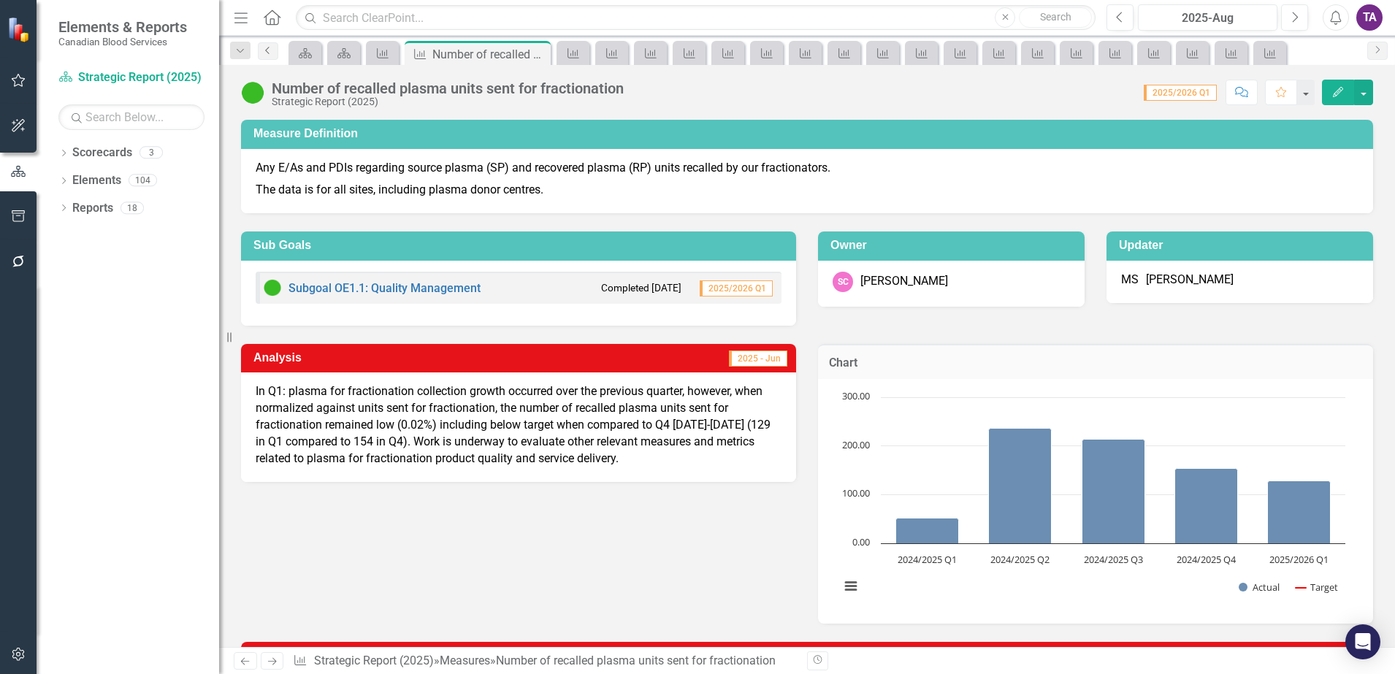
click at [272, 56] on link "Previous" at bounding box center [268, 51] width 20 height 18
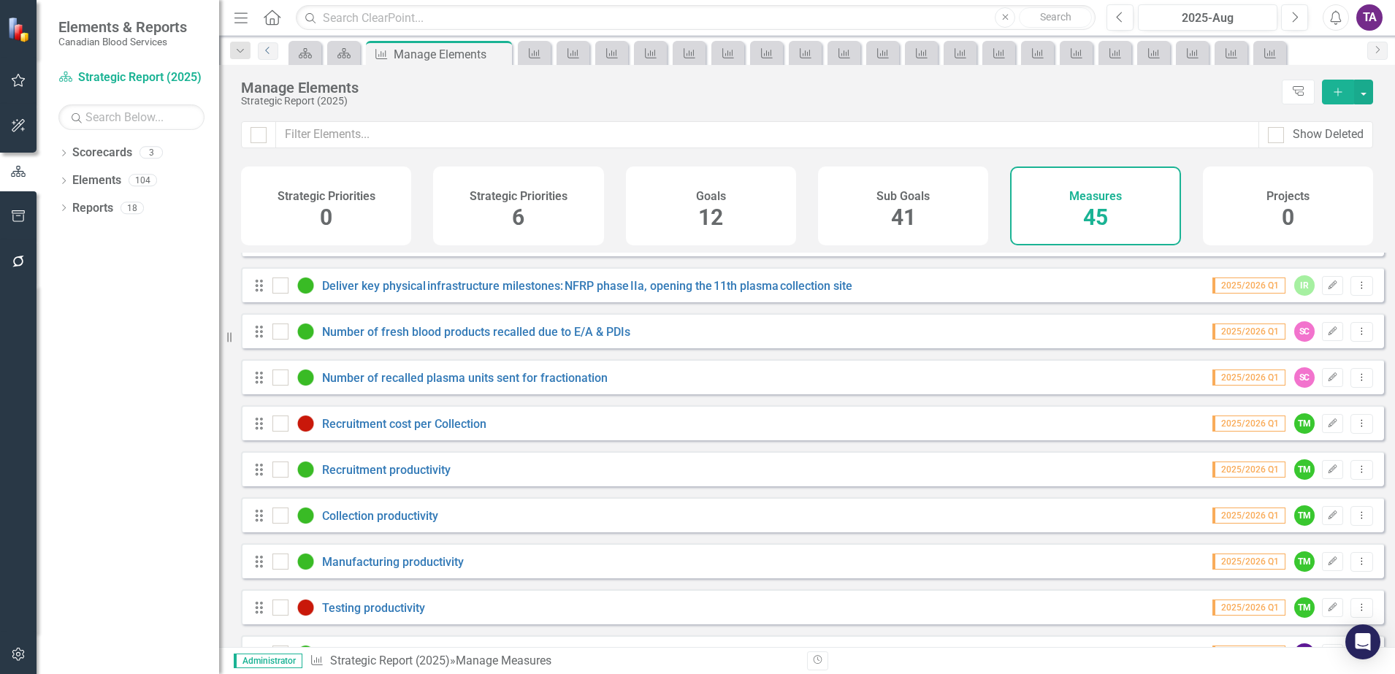
scroll to position [1687, 0]
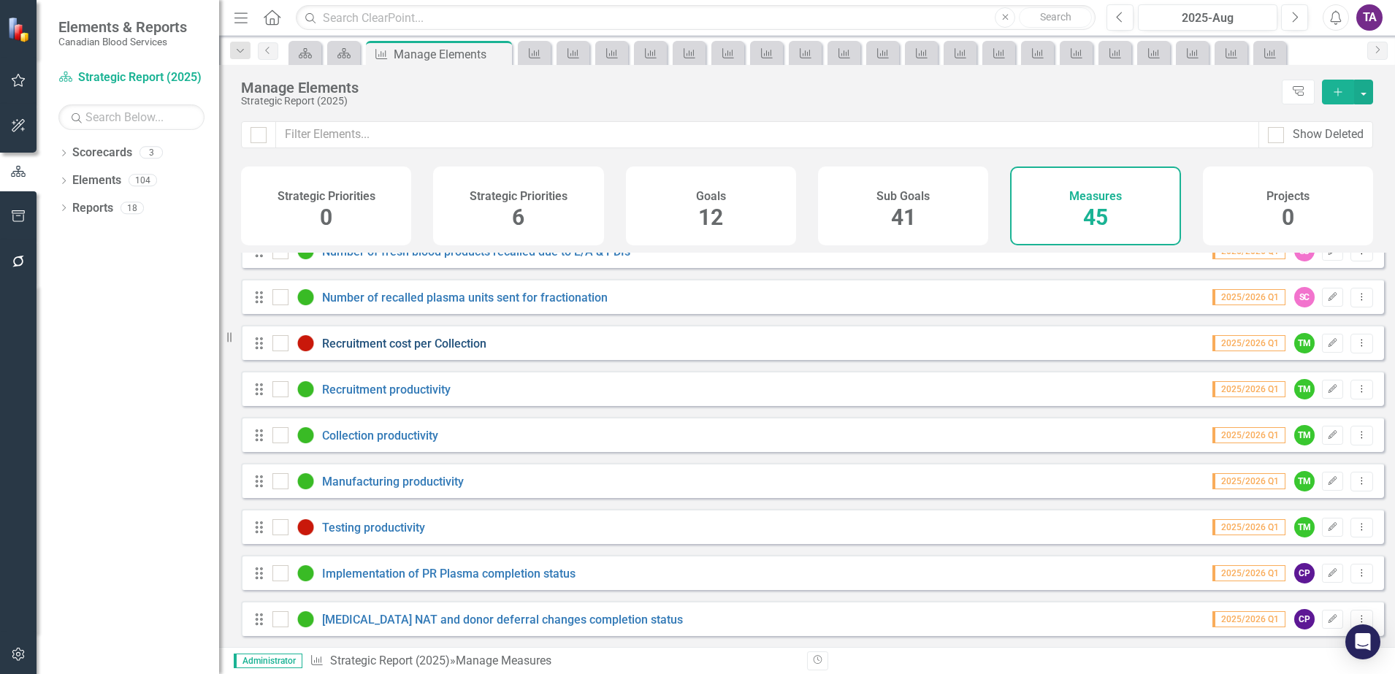
click at [424, 342] on link "Recruitment cost per Collection" at bounding box center [404, 344] width 164 height 14
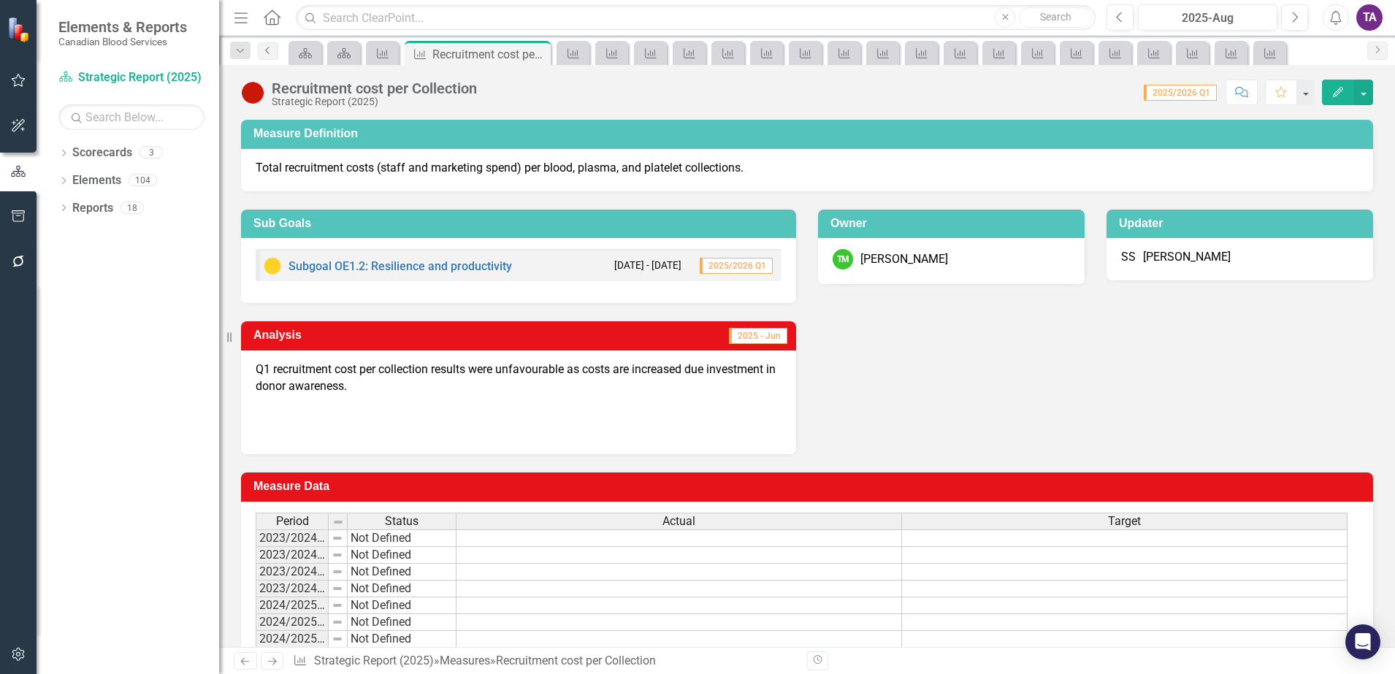
click at [275, 53] on link "Previous" at bounding box center [268, 51] width 20 height 18
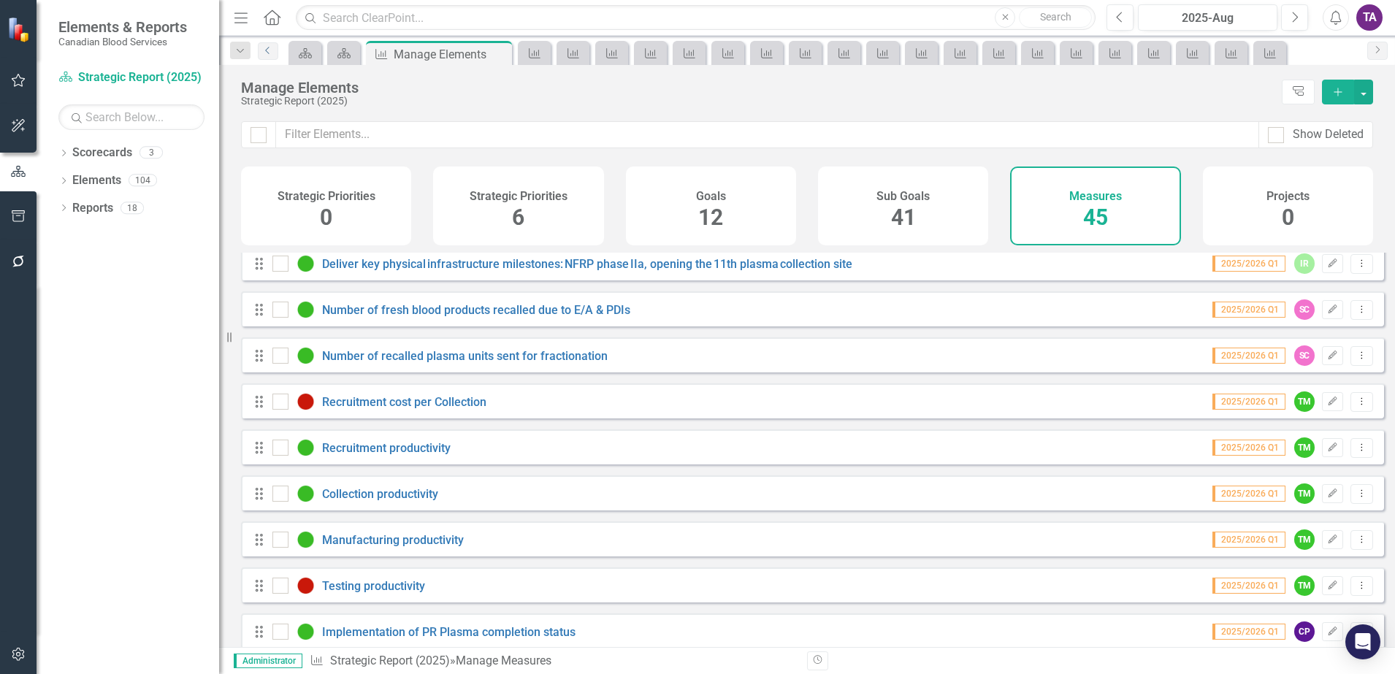
scroll to position [1687, 0]
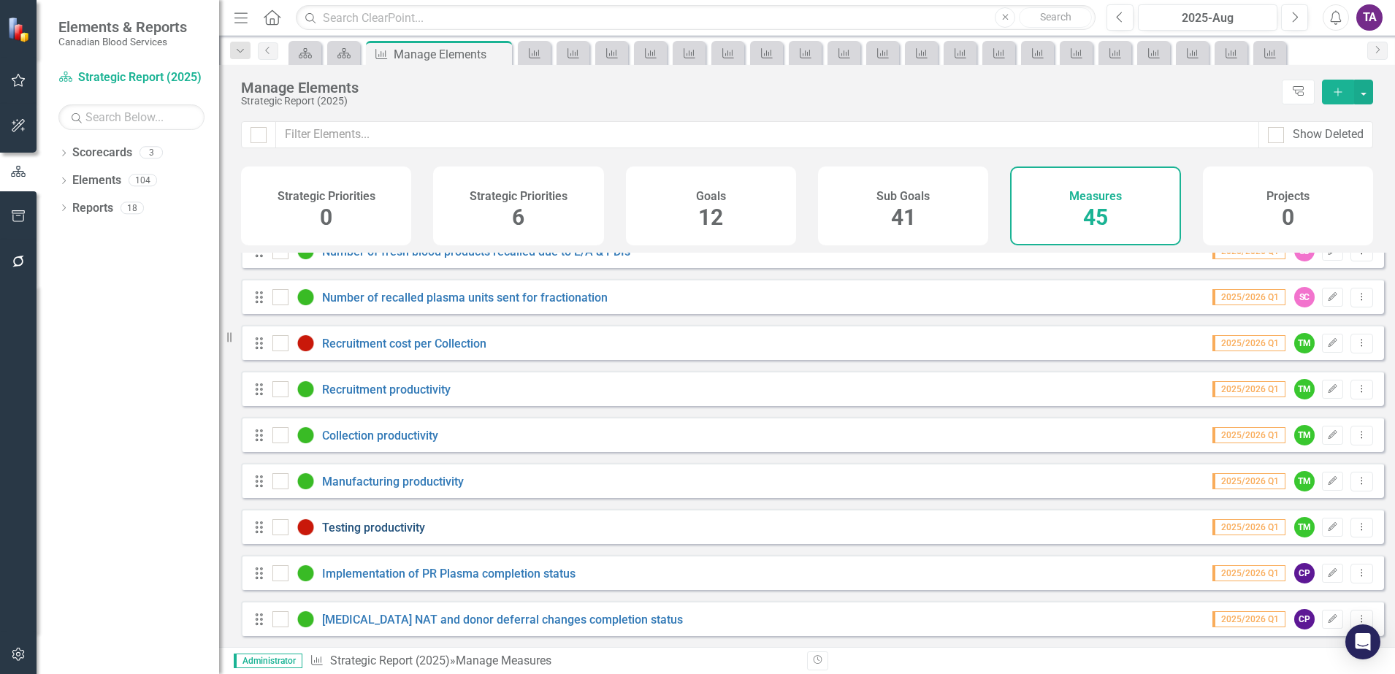
click at [373, 524] on link "Testing productivity" at bounding box center [373, 528] width 103 height 14
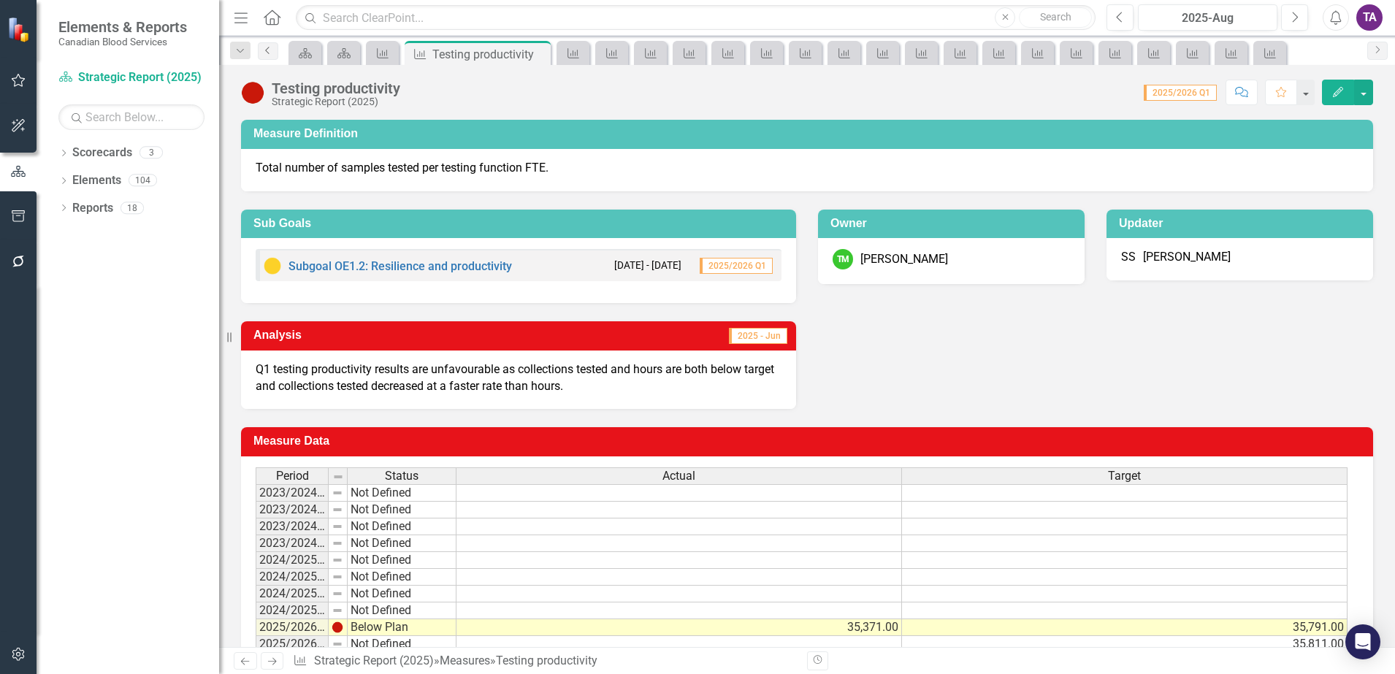
click at [272, 52] on icon "Previous" at bounding box center [268, 50] width 12 height 9
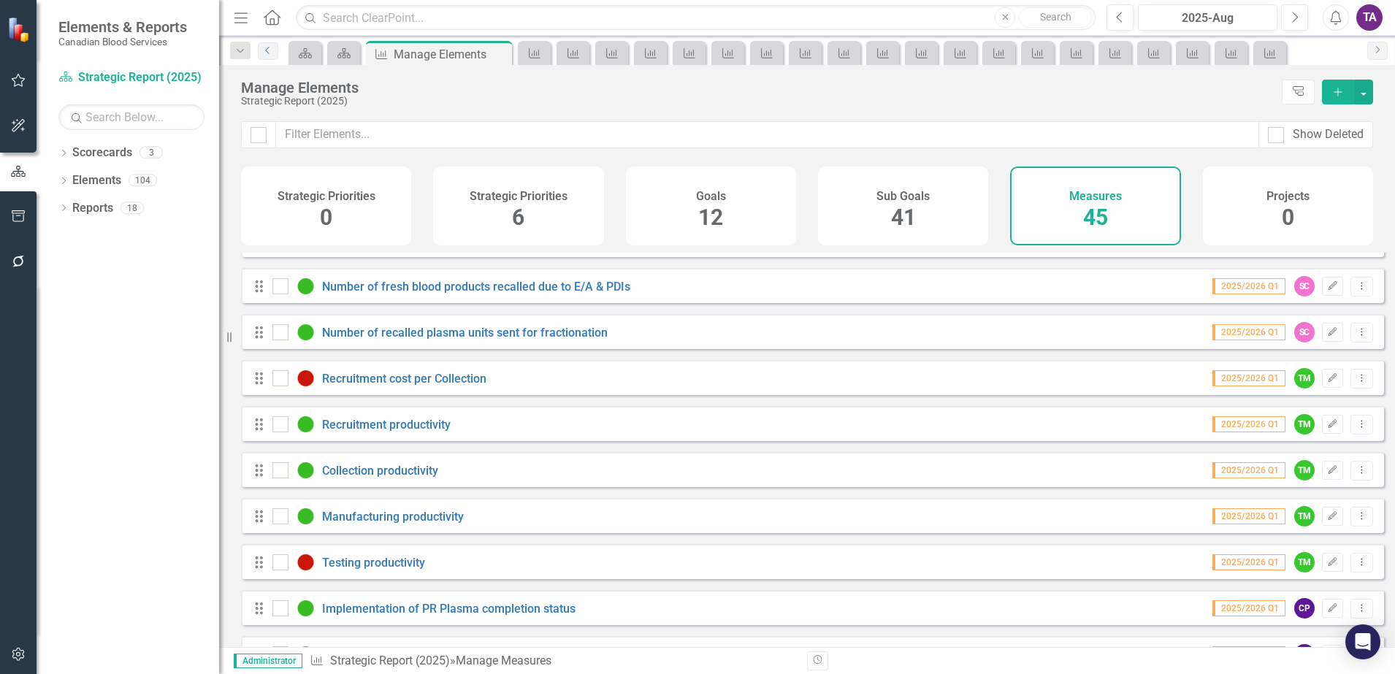
scroll to position [1687, 0]
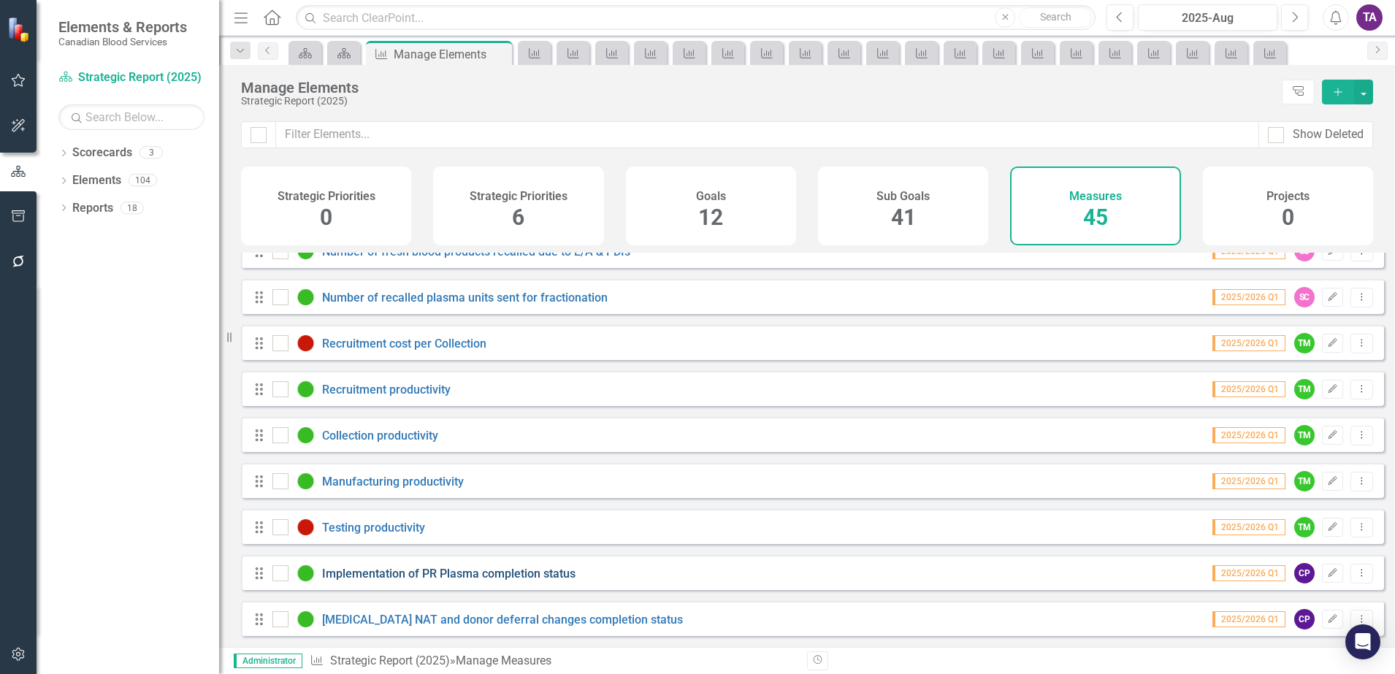
click at [445, 570] on link "Implementation of PR Plasma completion status" at bounding box center [448, 574] width 253 height 14
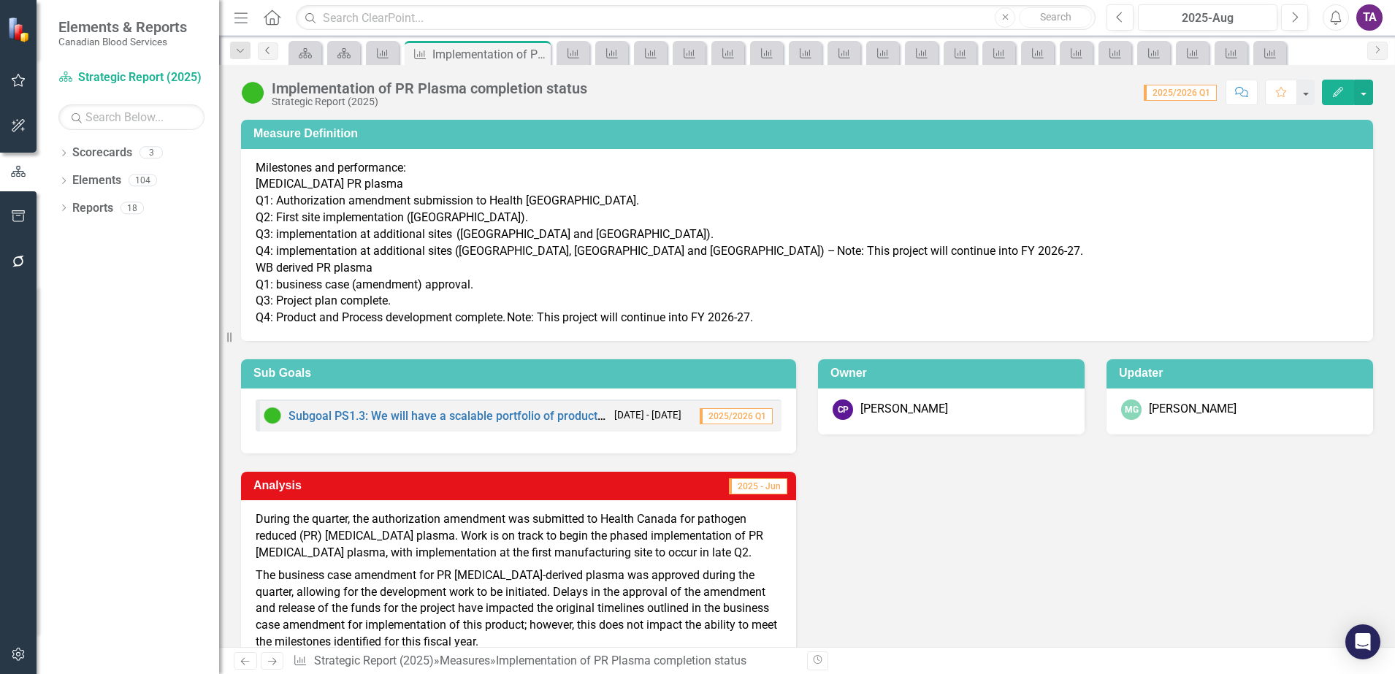
click at [275, 53] on link "Previous" at bounding box center [268, 51] width 20 height 18
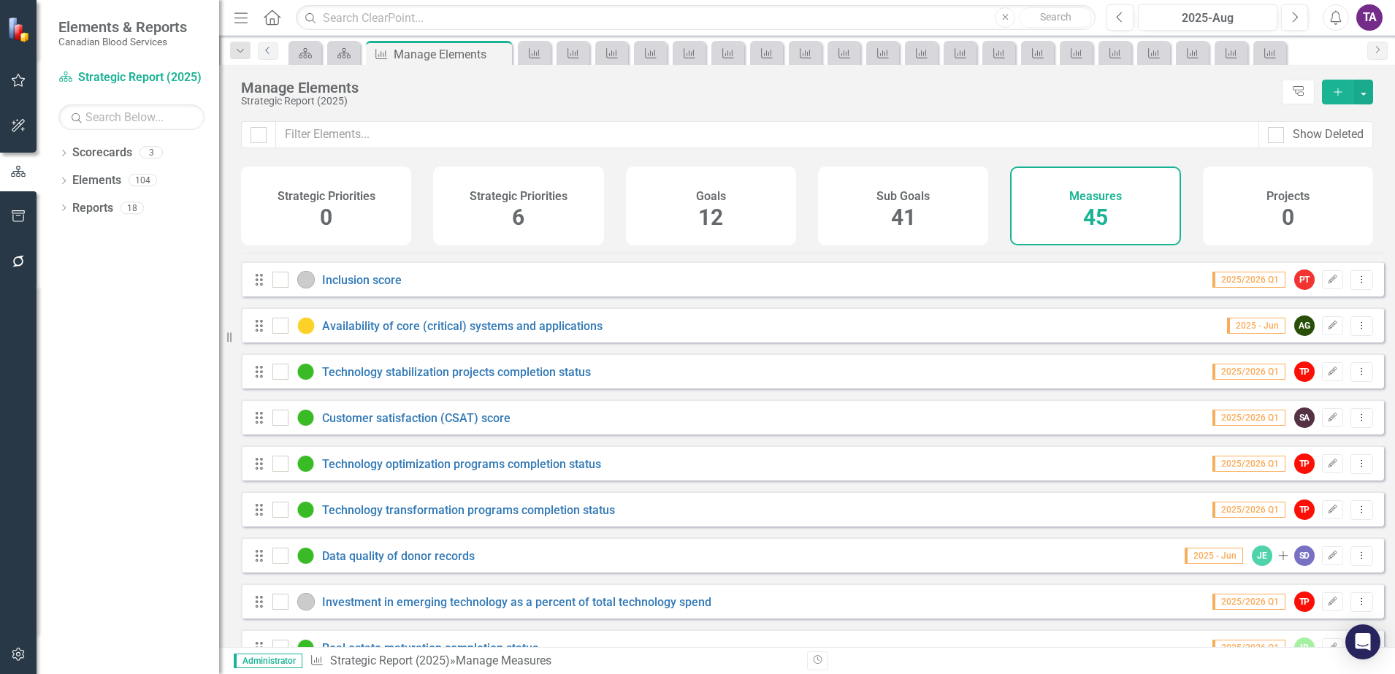
scroll to position [1687, 0]
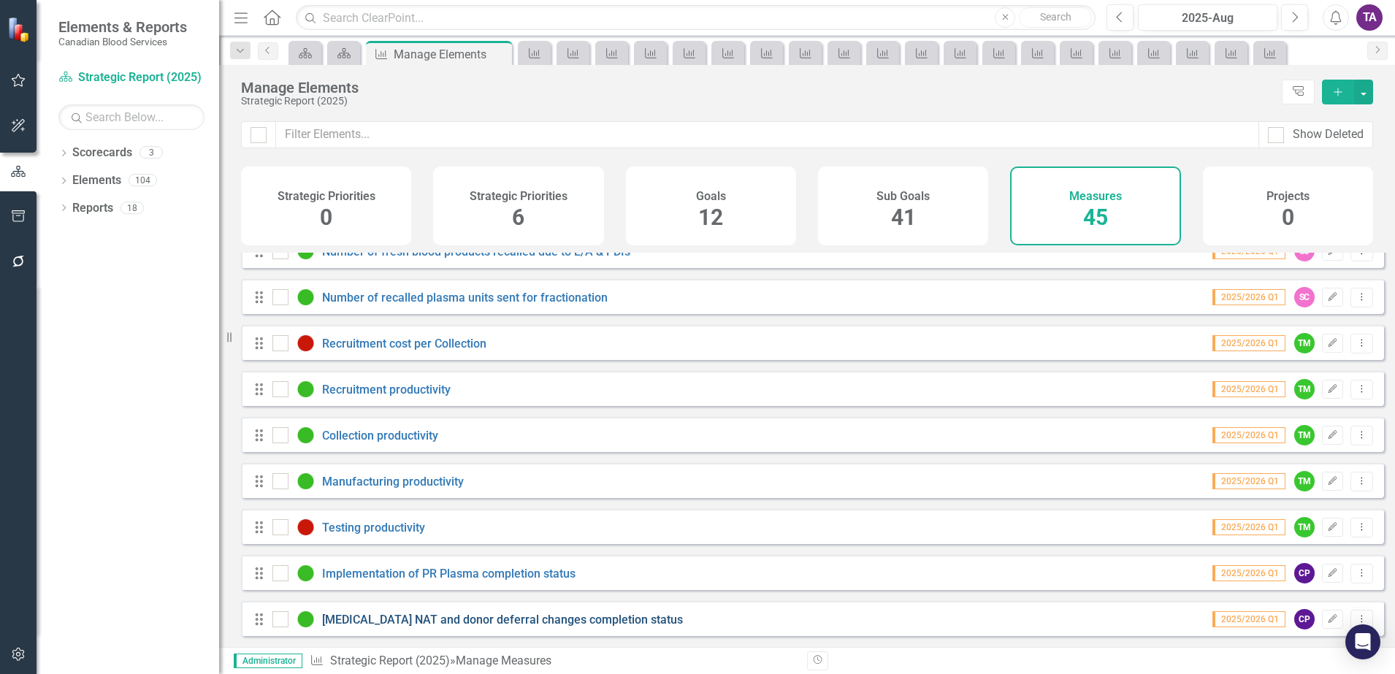
click at [488, 623] on link "[MEDICAL_DATA] NAT and donor deferral changes completion status" at bounding box center [502, 620] width 361 height 14
